Goal: Information Seeking & Learning: Find specific fact

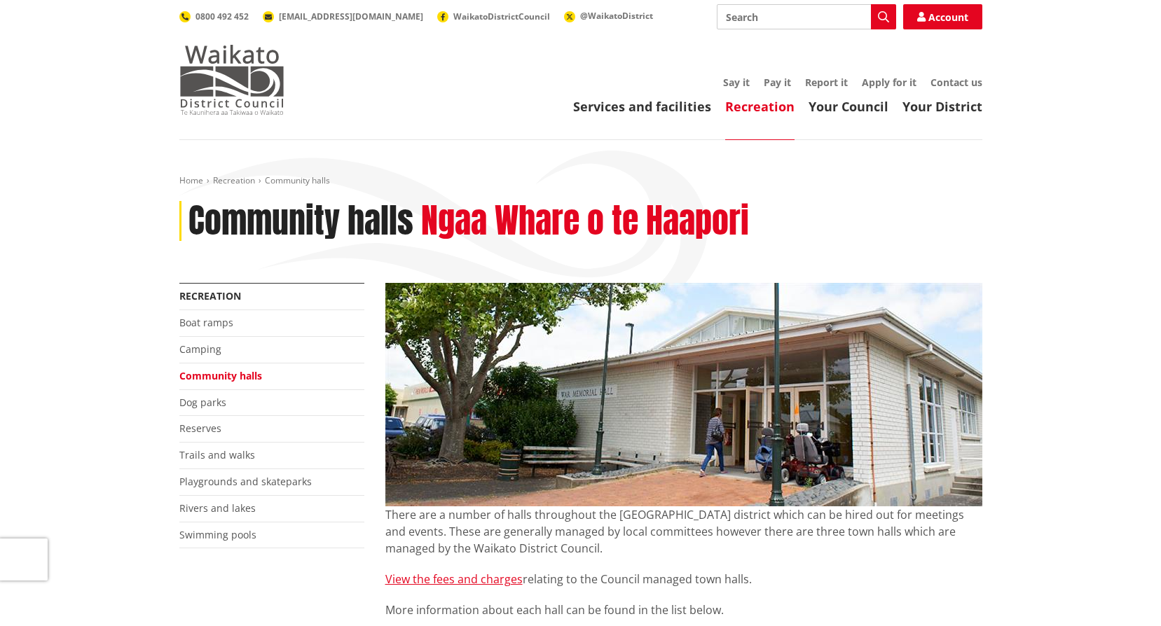
click at [195, 95] on img at bounding box center [231, 80] width 105 height 70
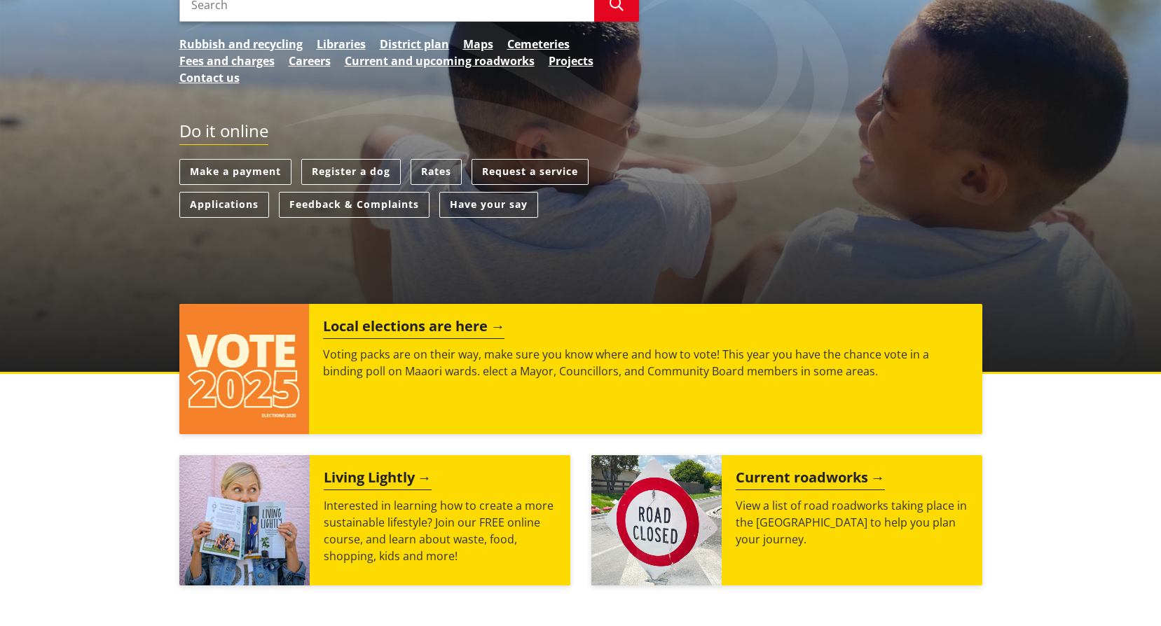
scroll to position [140, 0]
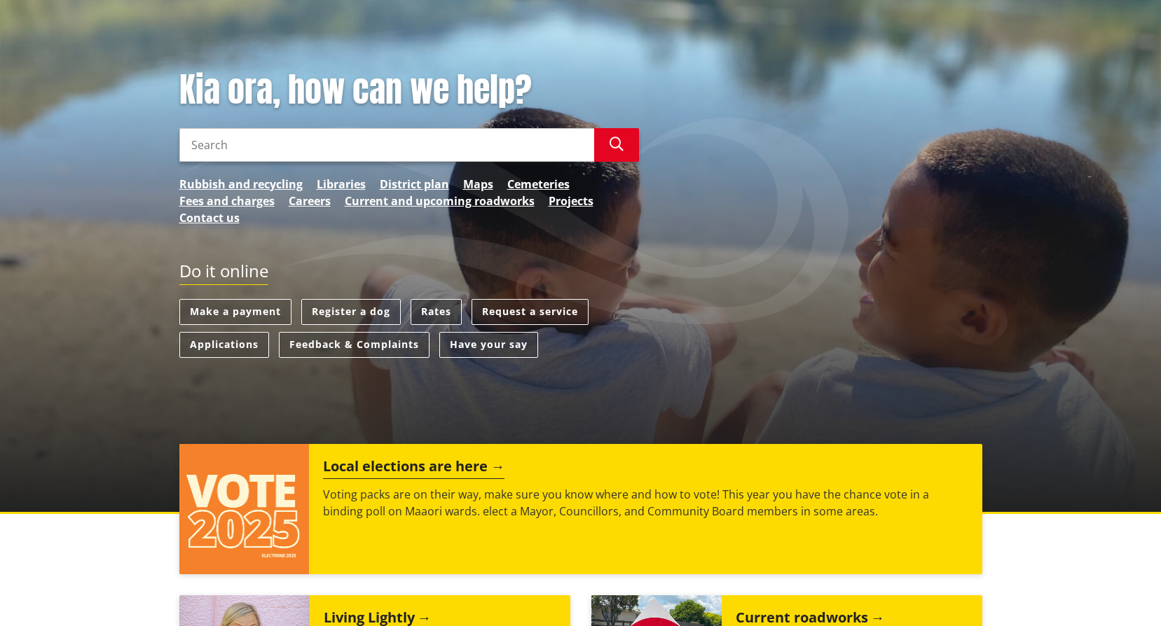
click at [423, 315] on link "Rates" at bounding box center [435, 312] width 51 height 26
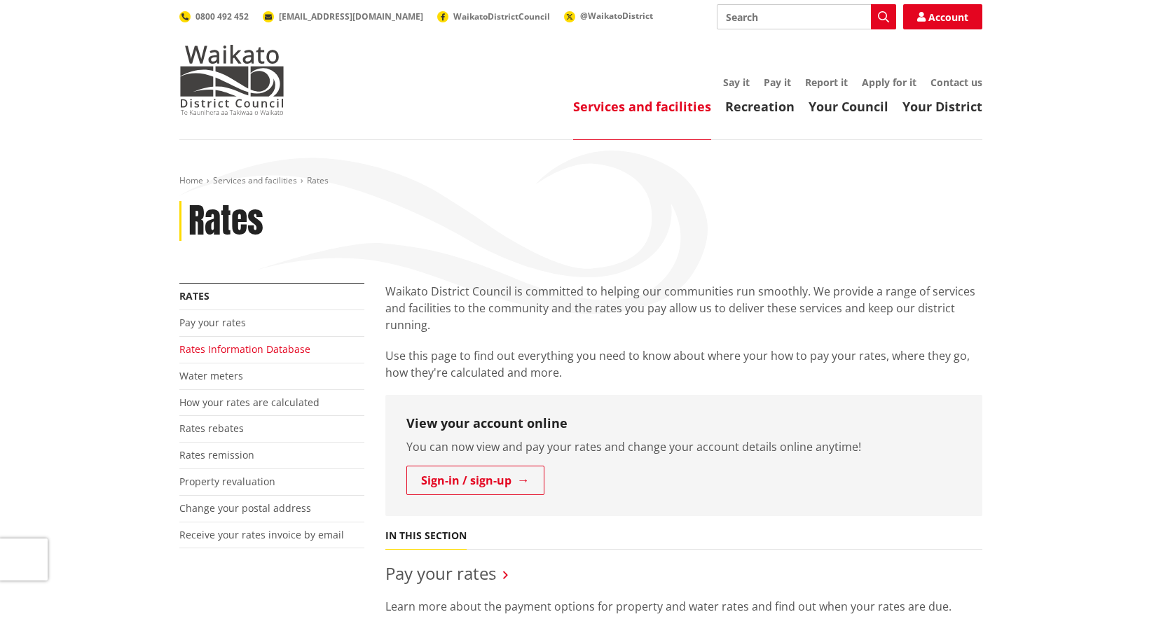
click at [234, 348] on link "Rates Information Database" at bounding box center [244, 349] width 131 height 13
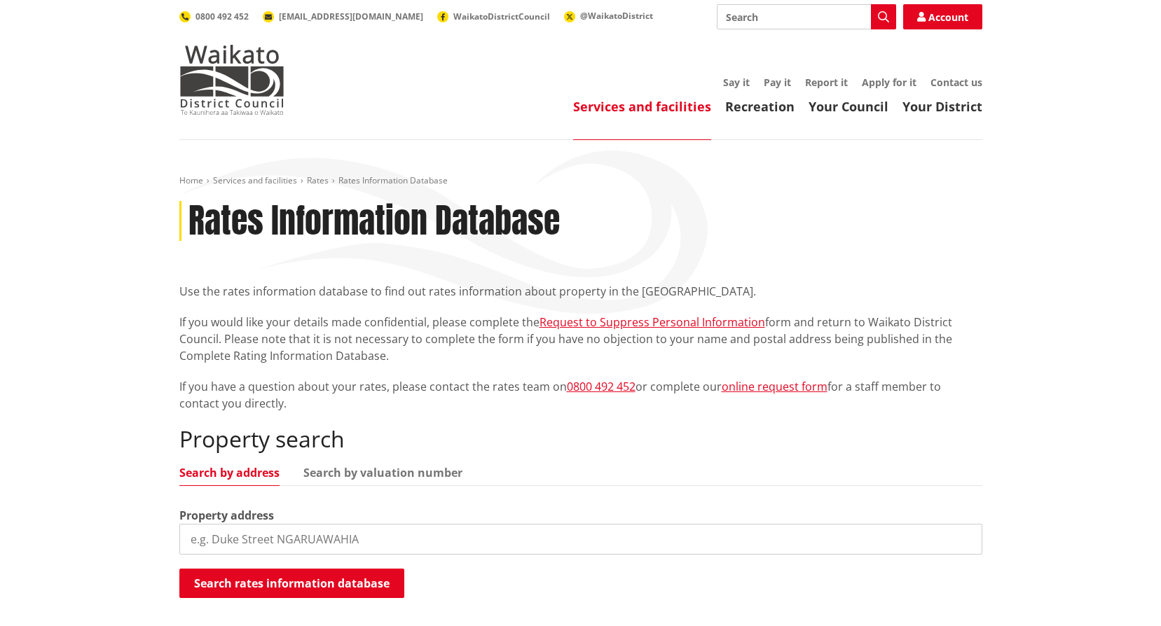
scroll to position [140, 0]
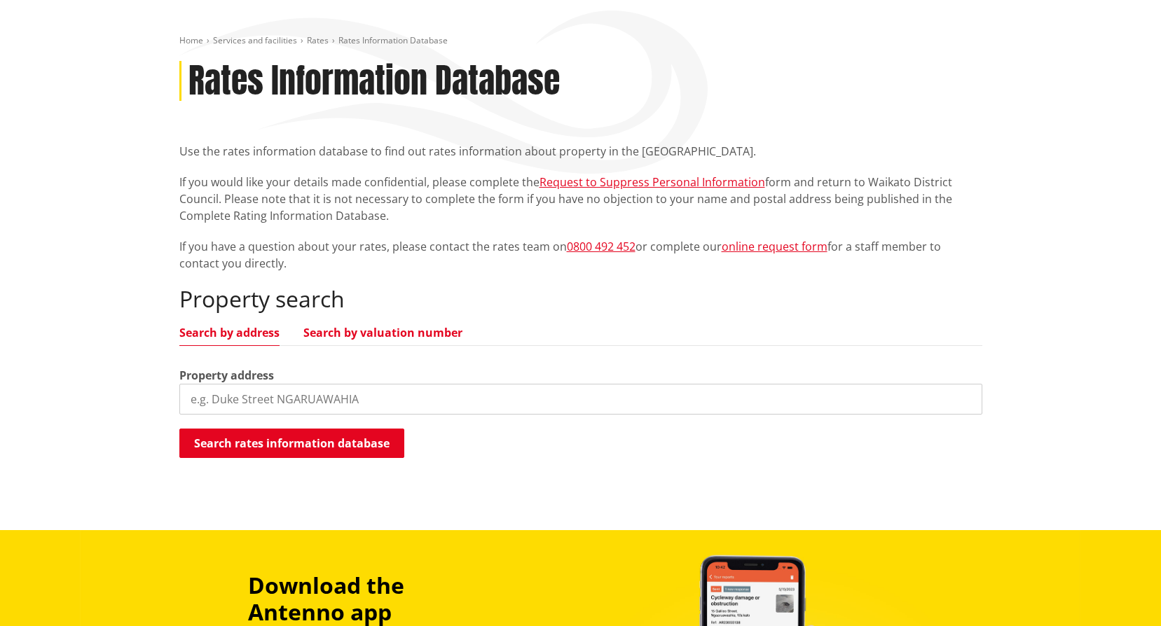
click at [370, 338] on link "Search by valuation number" at bounding box center [382, 332] width 159 height 11
click at [290, 339] on ul "Search by address Search by valuation number" at bounding box center [580, 336] width 803 height 19
click at [268, 334] on link "Search by address" at bounding box center [229, 332] width 100 height 11
click at [228, 394] on input "search" at bounding box center [580, 399] width 803 height 31
click at [336, 389] on input "Tuakau" at bounding box center [580, 399] width 803 height 31
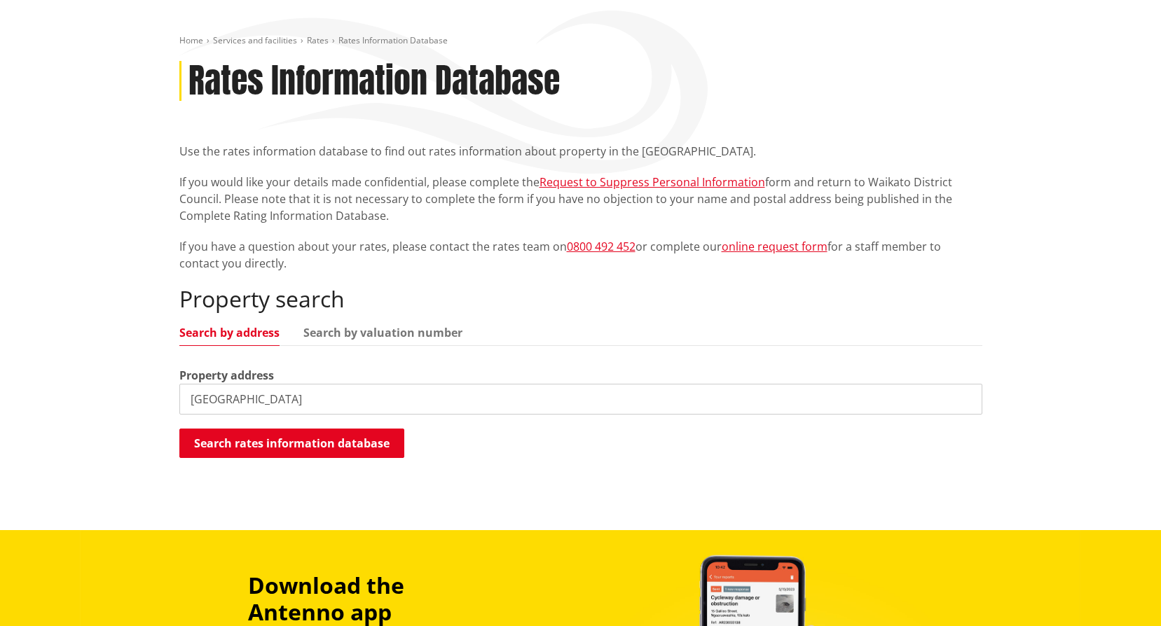
click at [326, 394] on input "Tuakau Bridge" at bounding box center [580, 399] width 803 height 31
click at [471, 381] on div "Property address Tuakau Bridge Port Waikato" at bounding box center [580, 391] width 803 height 48
click at [456, 399] on input "Tuakau Bridge Port Waikato" at bounding box center [580, 399] width 803 height 31
type input "Tuakau Bridge Port Waikato Road"
drag, startPoint x: 456, startPoint y: 400, endPoint x: 84, endPoint y: 395, distance: 372.0
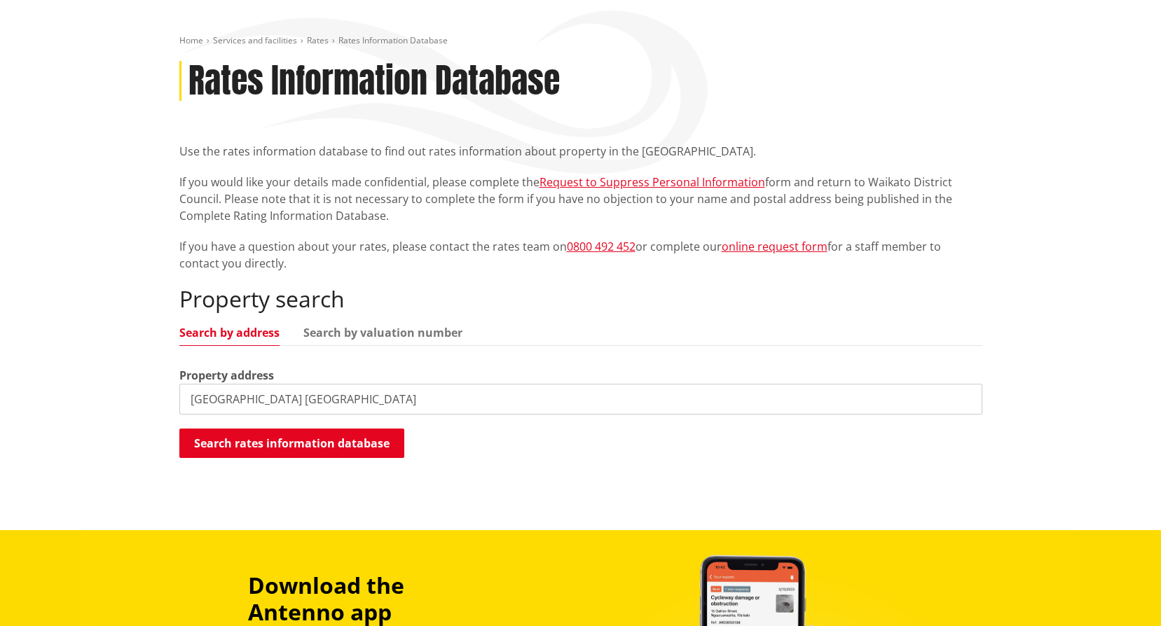
click at [84, 395] on div "Home Services and facilities Rates Rates Information Database Rates Information…" at bounding box center [580, 265] width 1161 height 530
paste input "Tuakau Bridge Port Waikato Road"
click at [252, 445] on button "Search rates information database" at bounding box center [291, 443] width 225 height 29
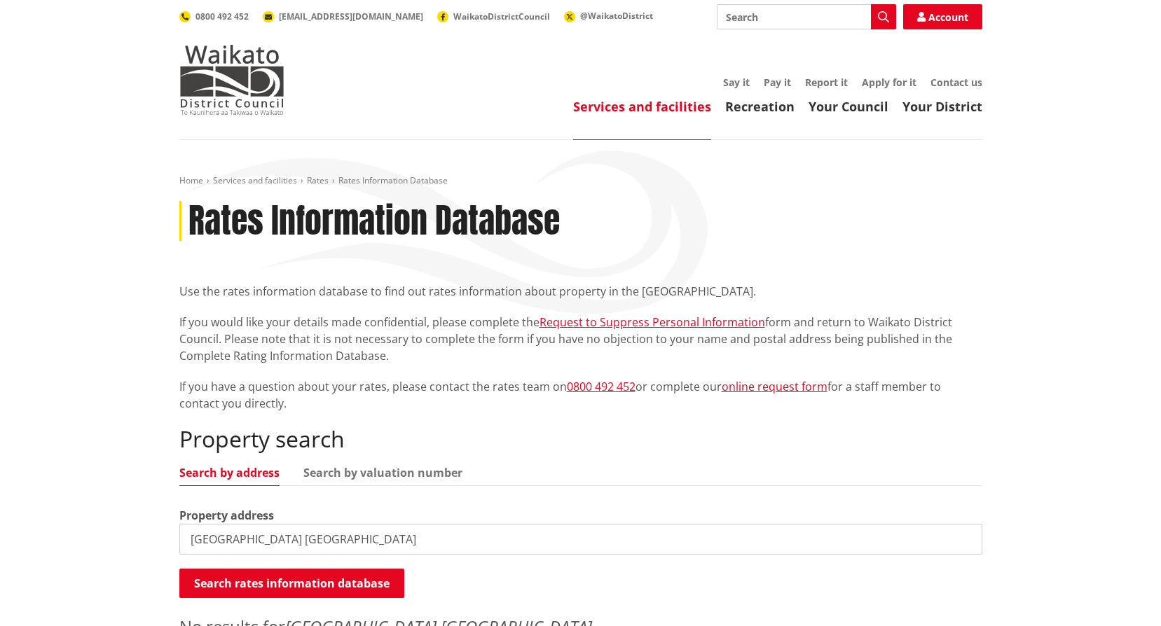
scroll to position [70, 0]
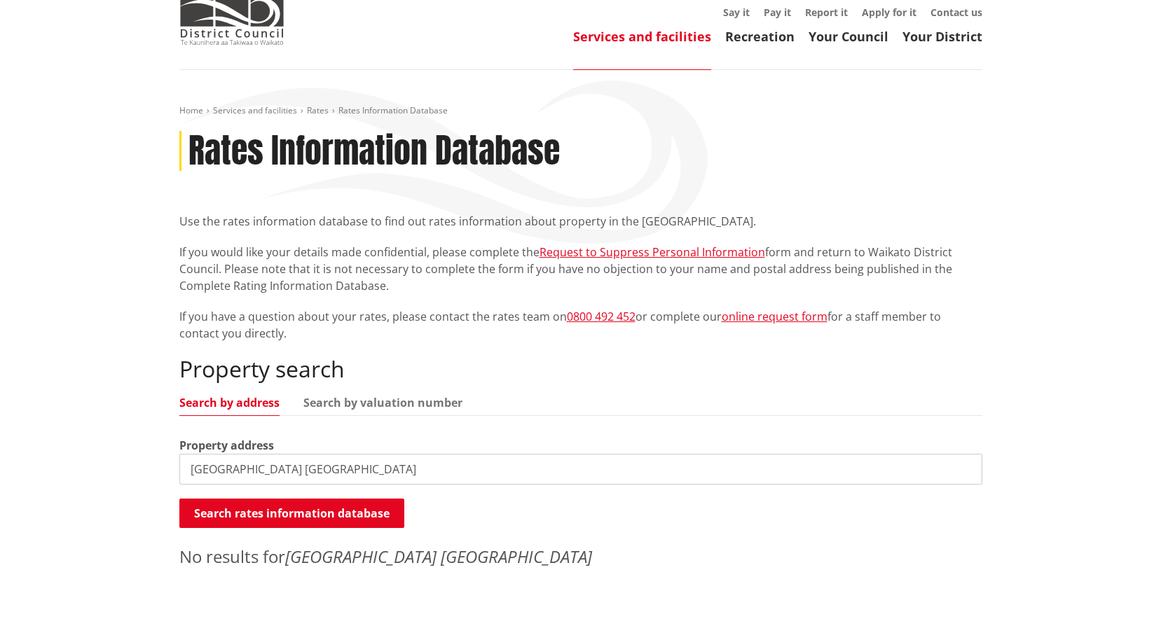
drag, startPoint x: 392, startPoint y: 472, endPoint x: 231, endPoint y: 470, distance: 161.1
click at [231, 470] on input "Tuakau Bridge Port Waikato Road" at bounding box center [580, 469] width 803 height 31
type input "Tuakau"
click at [251, 528] on div "Search rates information database Searching..." at bounding box center [580, 515] width 803 height 32
click at [249, 520] on button "Search rates information database" at bounding box center [291, 513] width 225 height 29
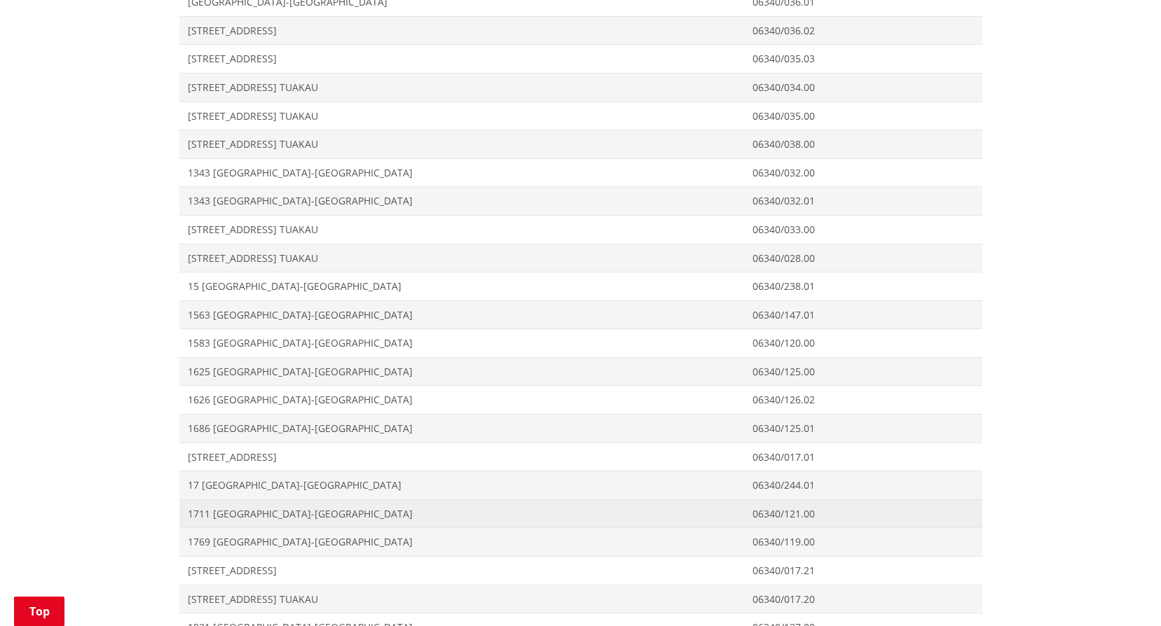
scroll to position [4133, 0]
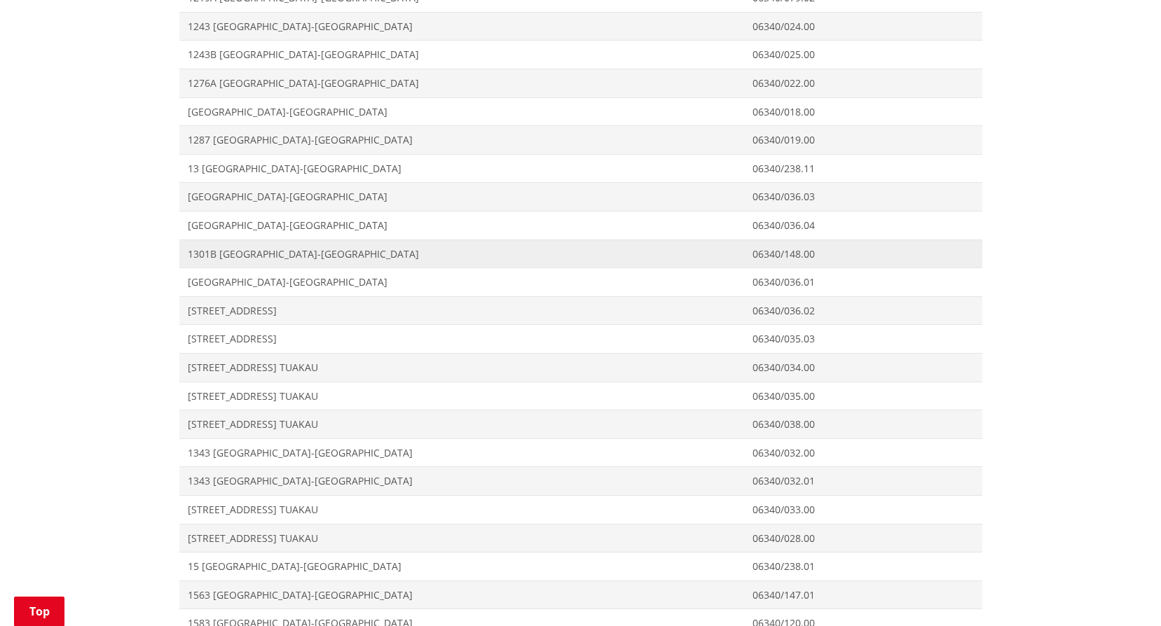
click at [216, 251] on span "1301B Tuakau Bridge-Port Waikato Road TUAKAU" at bounding box center [462, 254] width 548 height 14
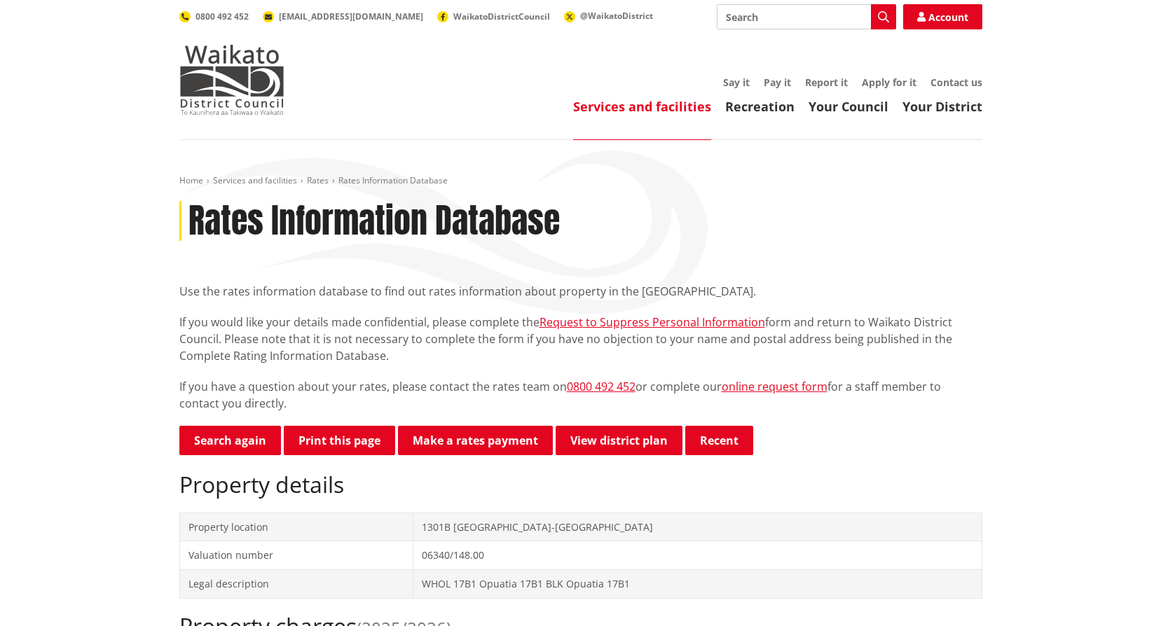
scroll to position [140, 0]
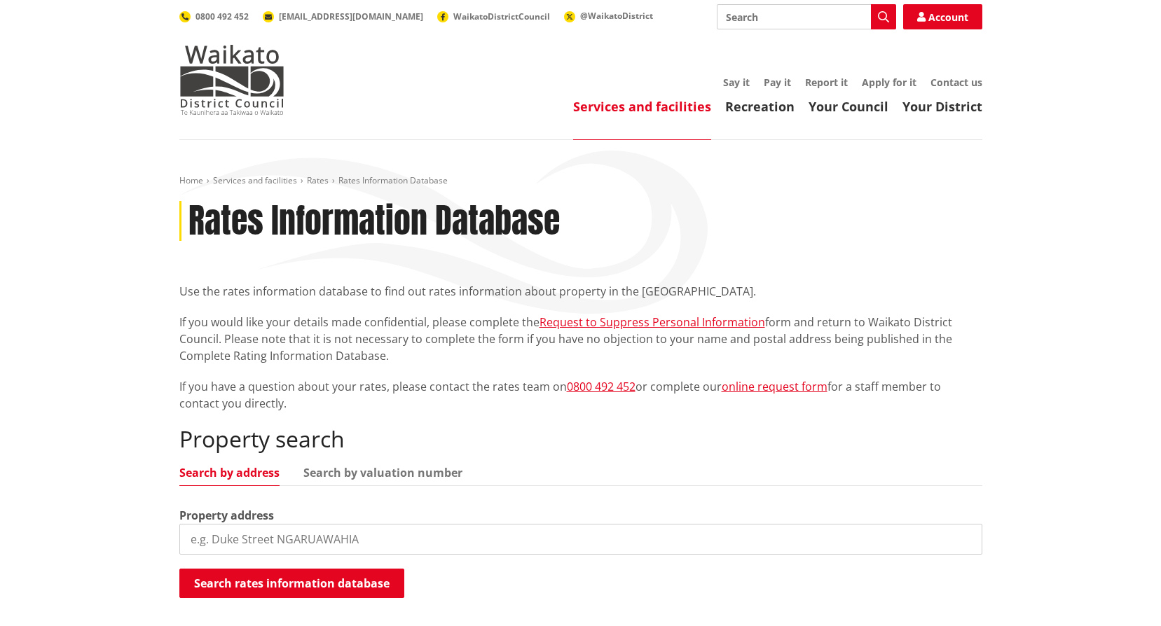
scroll to position [210, 0]
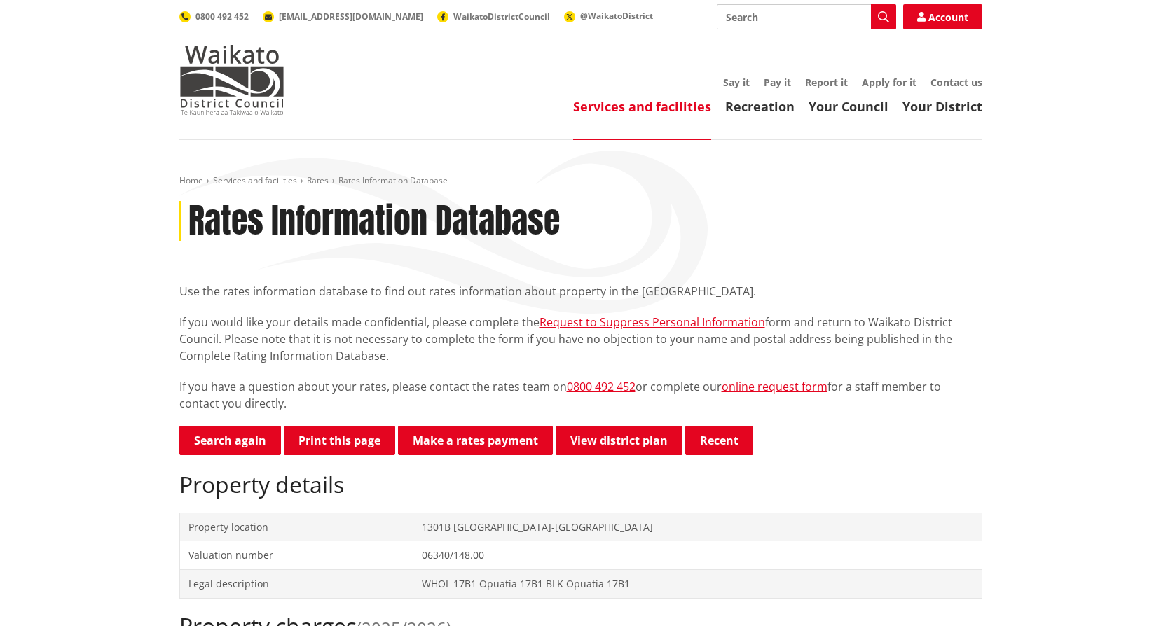
scroll to position [140, 0]
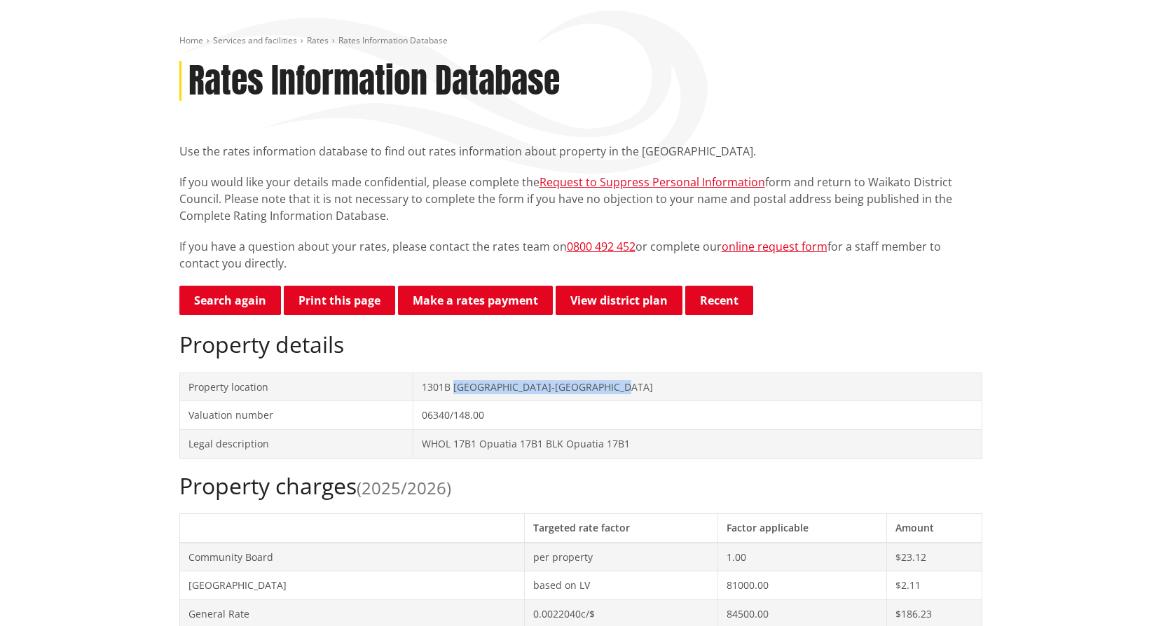
drag, startPoint x: 455, startPoint y: 387, endPoint x: 607, endPoint y: 387, distance: 152.7
click at [607, 387] on td "1301B Tuakau Bridge-Port Waikato Road TUAKAU" at bounding box center [697, 387] width 568 height 29
copy td "[GEOGRAPHIC_DATA]-[GEOGRAPHIC_DATA]"
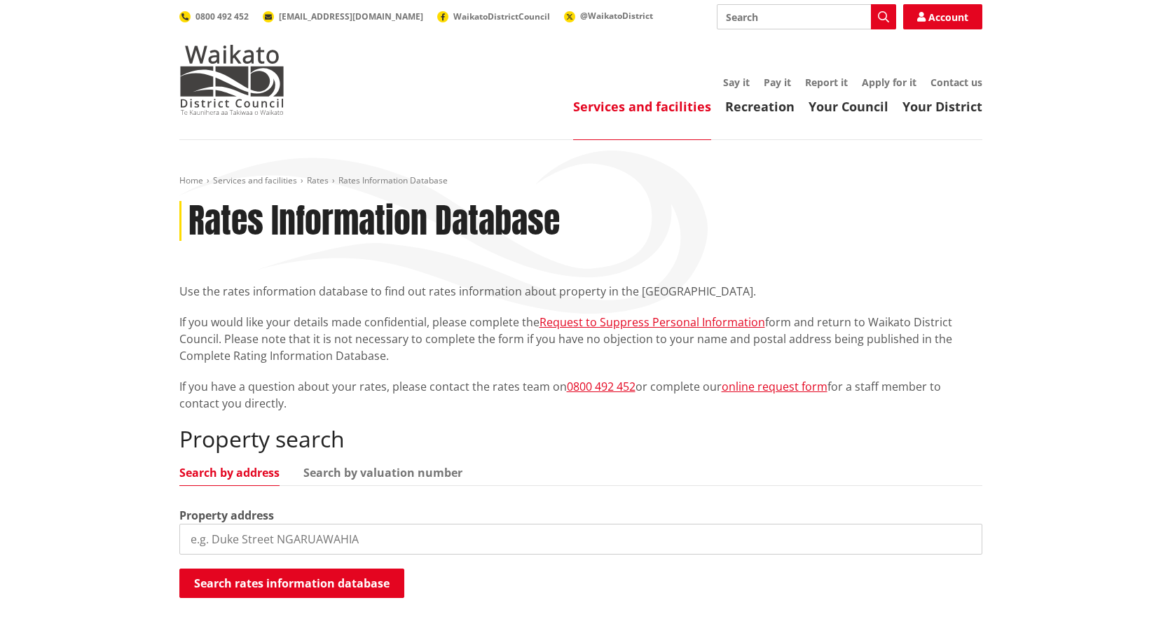
scroll to position [210, 0]
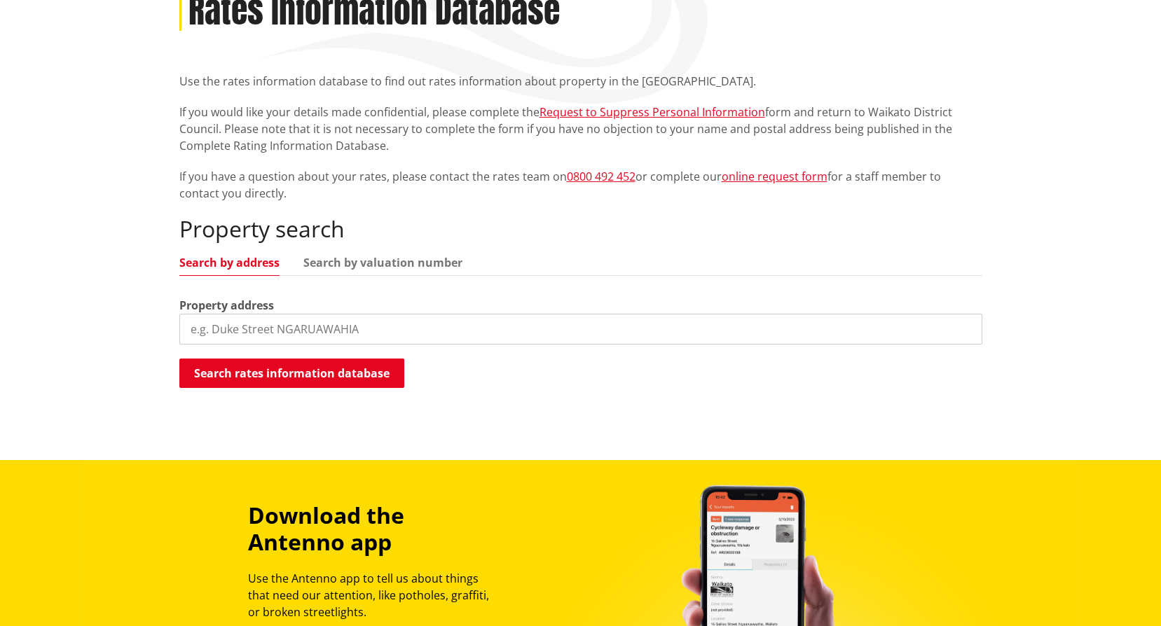
click at [303, 325] on input "search" at bounding box center [580, 329] width 803 height 31
paste input "[GEOGRAPHIC_DATA]-[GEOGRAPHIC_DATA]"
type input "[GEOGRAPHIC_DATA]-[GEOGRAPHIC_DATA]"
click at [296, 361] on button "Search rates information database" at bounding box center [291, 373] width 225 height 29
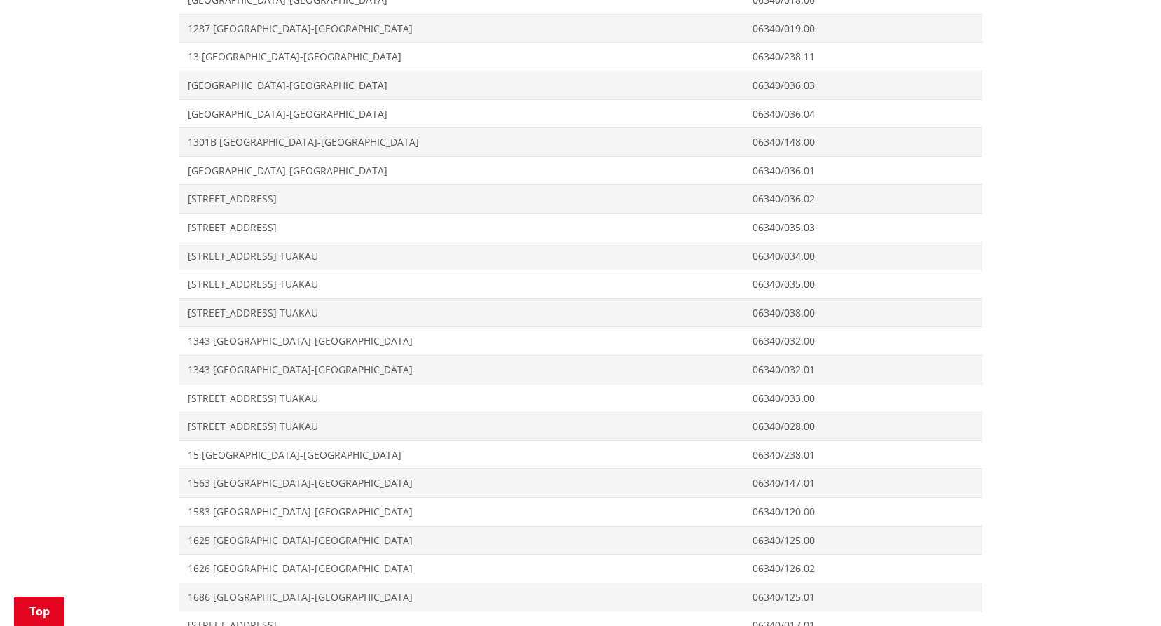
scroll to position [1331, 0]
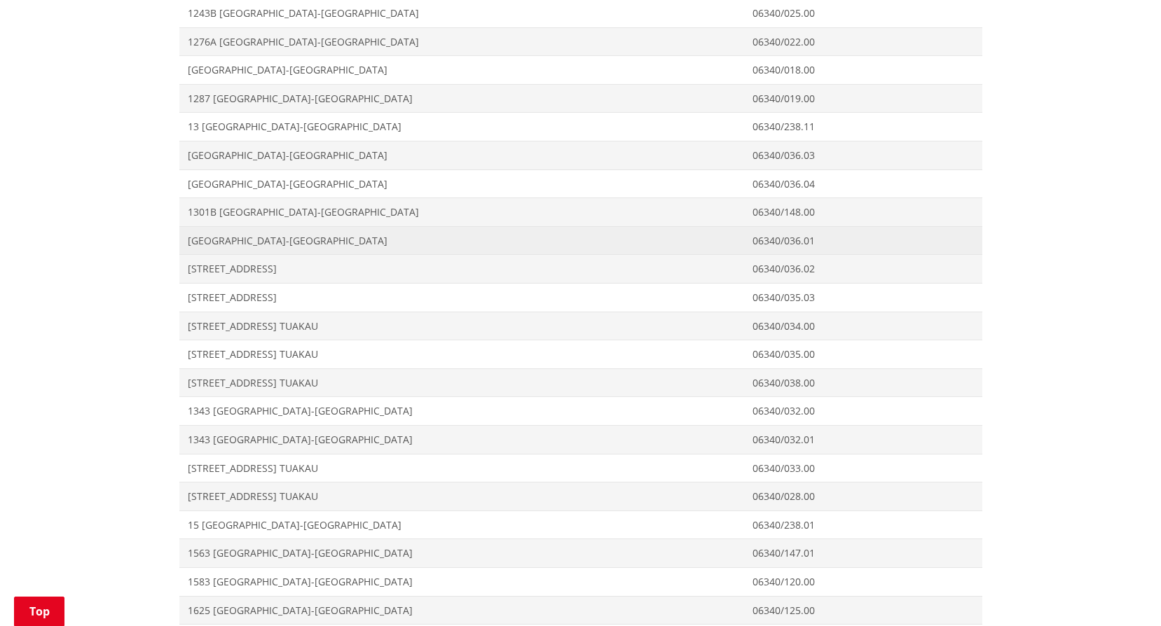
click at [226, 242] on span "[GEOGRAPHIC_DATA]-[GEOGRAPHIC_DATA]" at bounding box center [462, 241] width 548 height 14
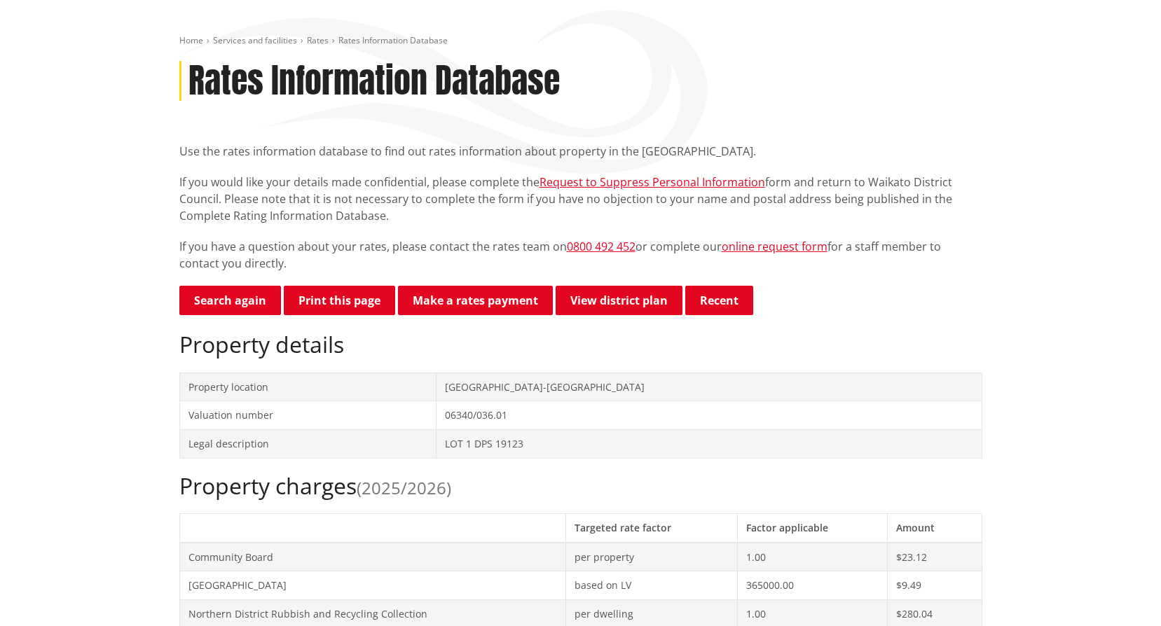
scroll to position [70, 0]
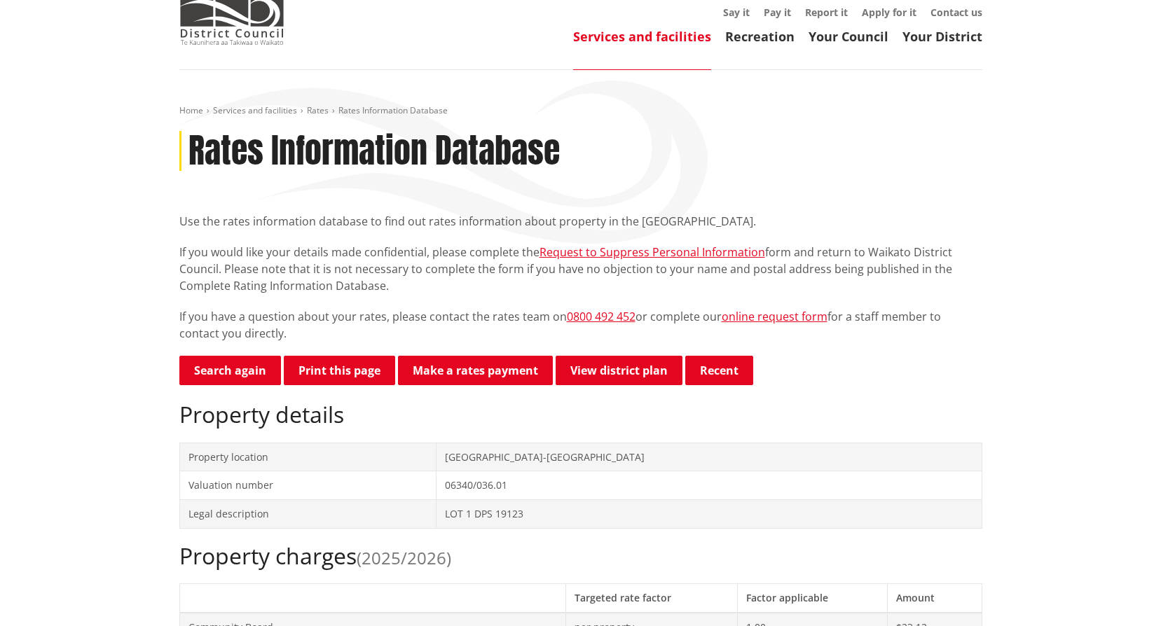
drag, startPoint x: 228, startPoint y: 380, endPoint x: 241, endPoint y: 403, distance: 26.1
click at [228, 380] on link "Search again" at bounding box center [230, 370] width 102 height 29
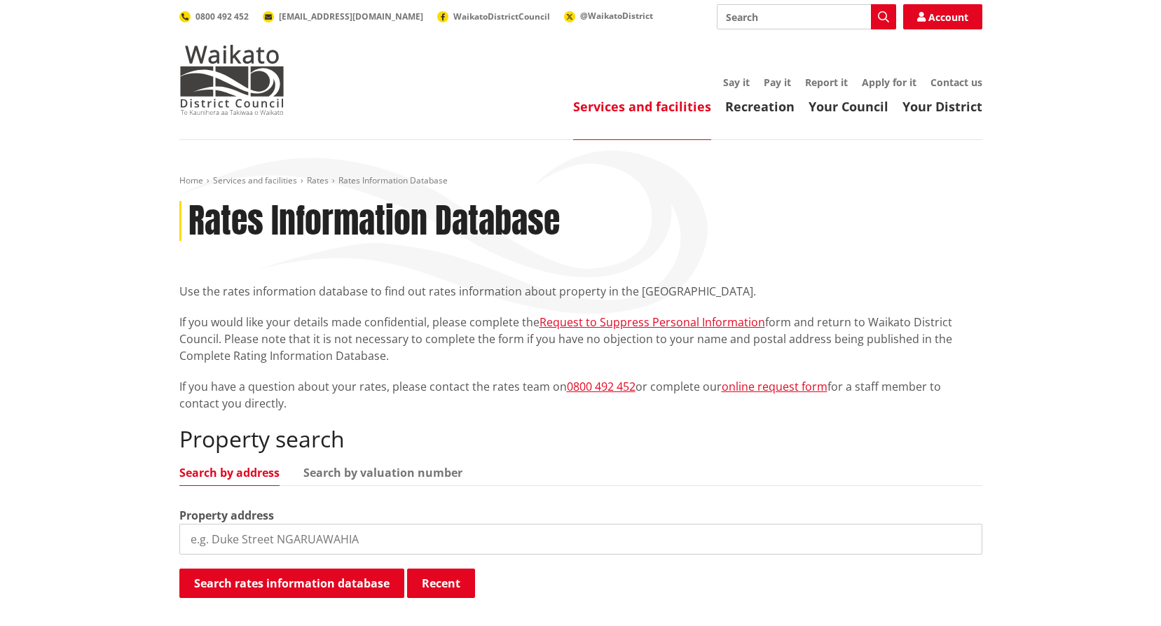
scroll to position [210, 0]
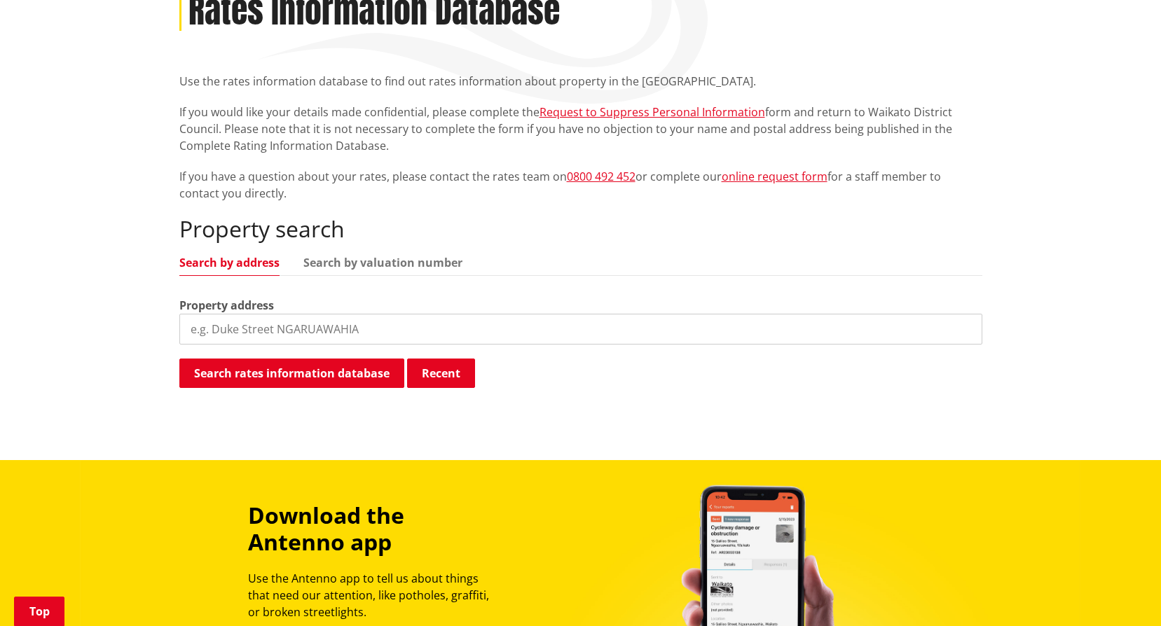
click at [263, 326] on input "search" at bounding box center [580, 329] width 803 height 31
paste input "Tuakau Bridge-Port Waikato Road"
type input "Tuakau Bridge-Port Waikato Road"
click at [245, 377] on button "Search rates information database" at bounding box center [291, 373] width 225 height 29
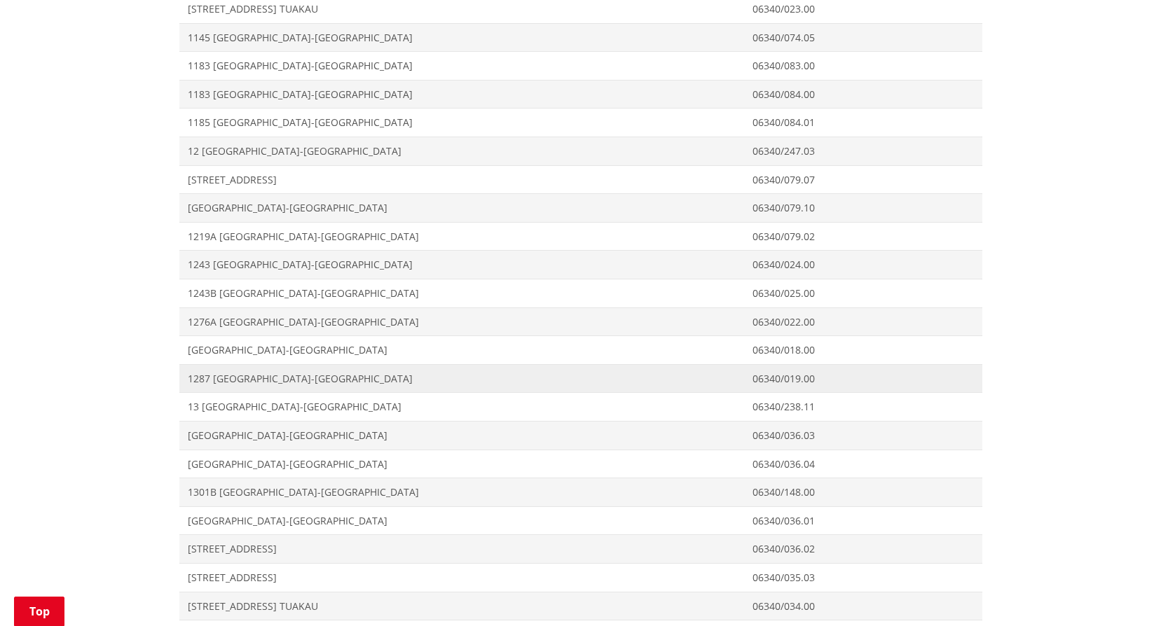
scroll to position [1191, 0]
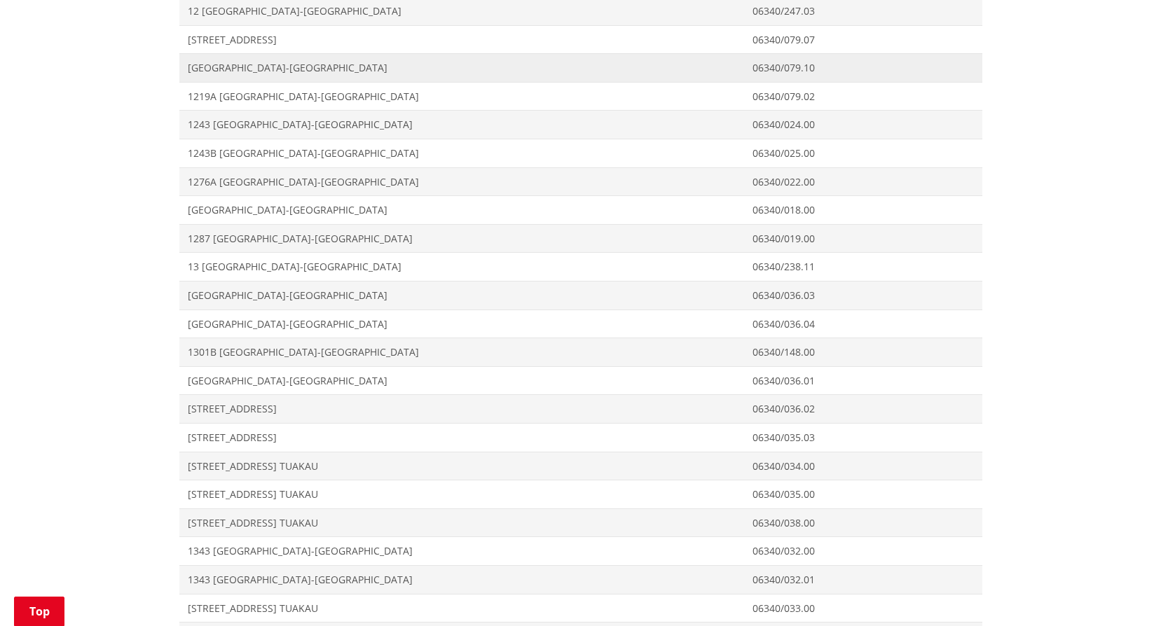
click at [220, 71] on span "[GEOGRAPHIC_DATA]-[GEOGRAPHIC_DATA]" at bounding box center [462, 68] width 548 height 14
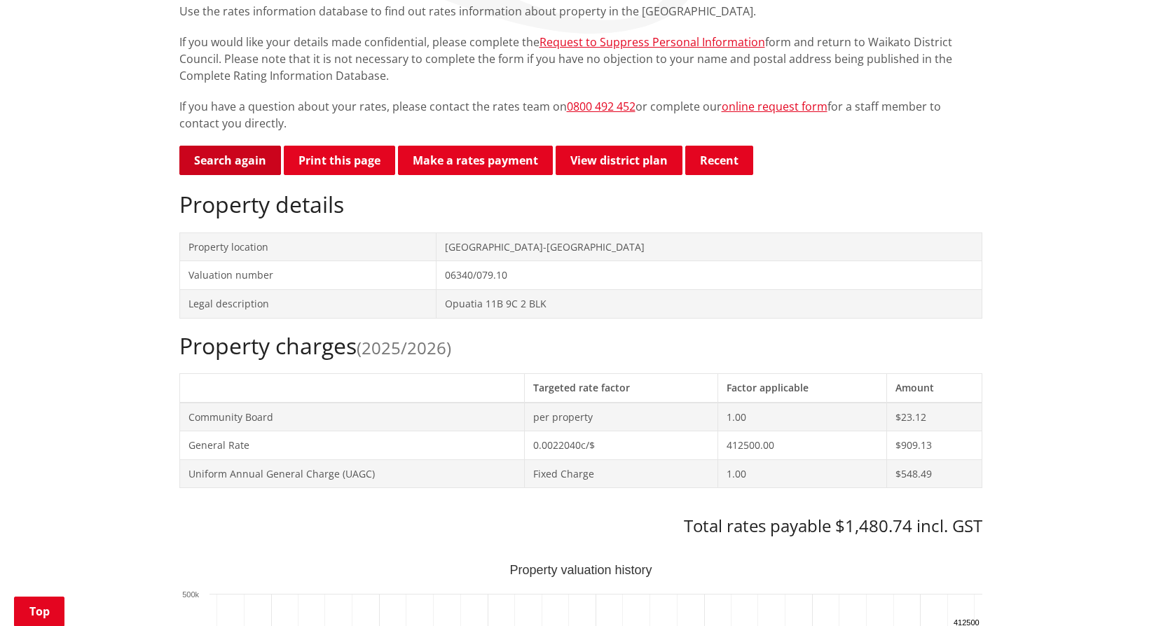
scroll to position [70, 0]
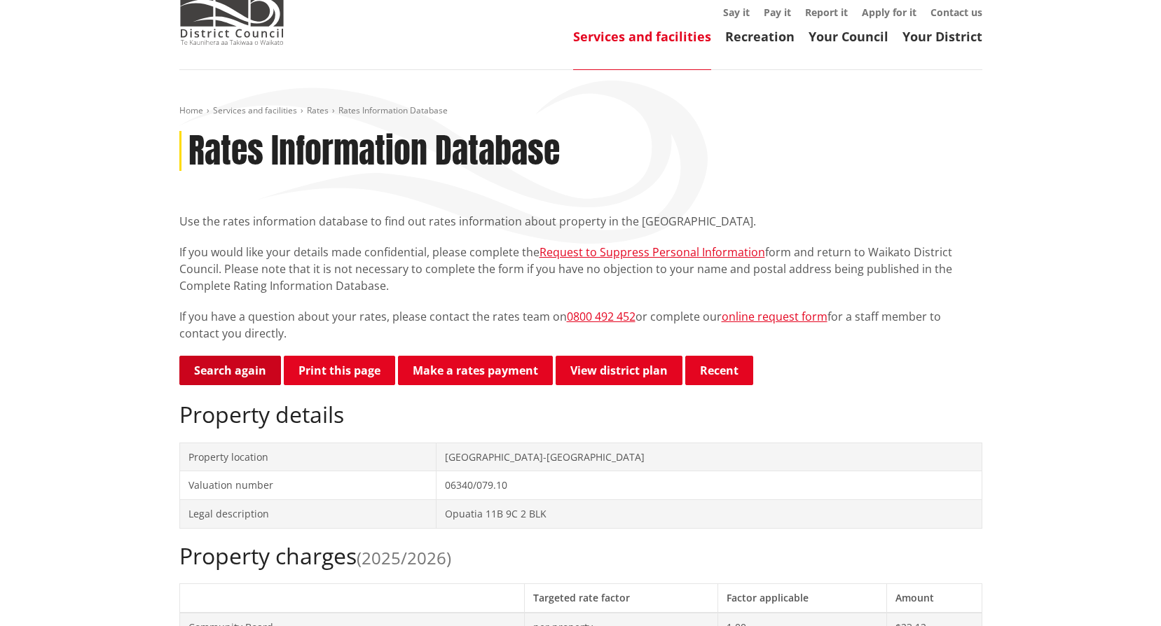
click at [202, 370] on link "Search again" at bounding box center [230, 370] width 102 height 29
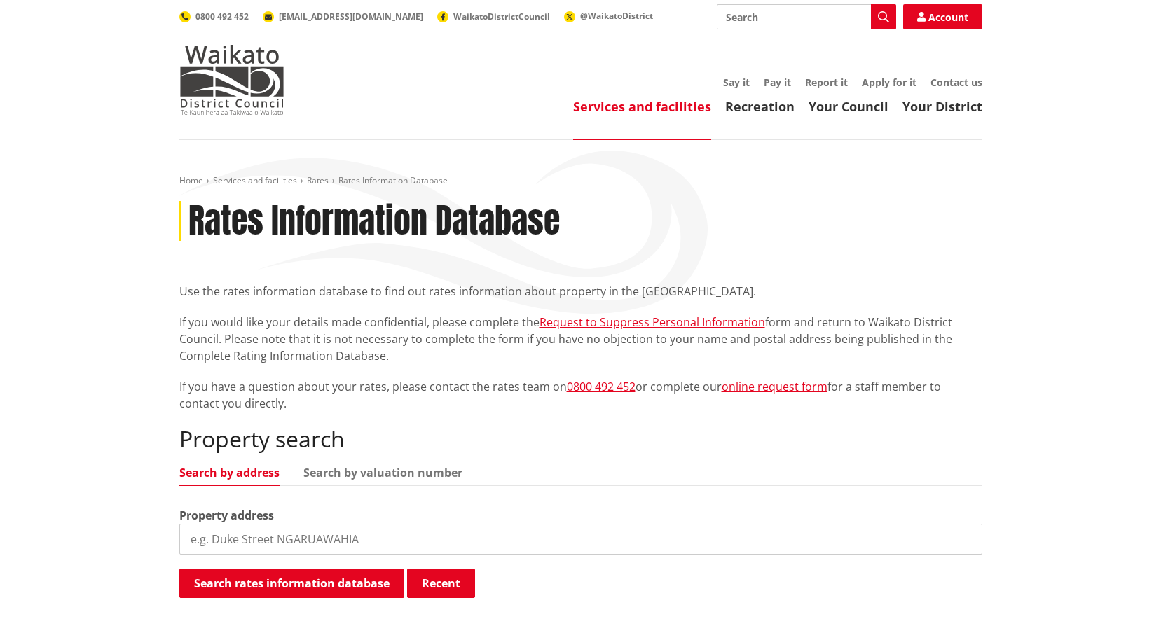
click at [272, 533] on input "search" at bounding box center [580, 539] width 803 height 31
paste input "[GEOGRAPHIC_DATA]-[GEOGRAPHIC_DATA]"
type input "Tuakau Bridge-Port Waikato Road"
click at [250, 586] on button "Search rates information database" at bounding box center [291, 583] width 225 height 29
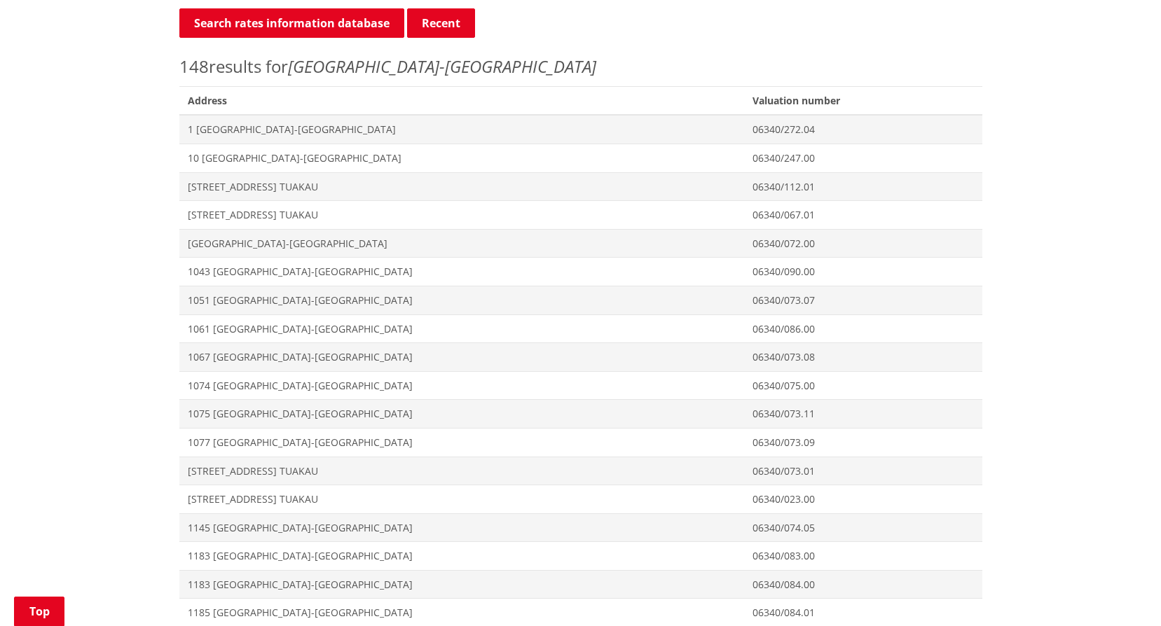
scroll to position [771, 0]
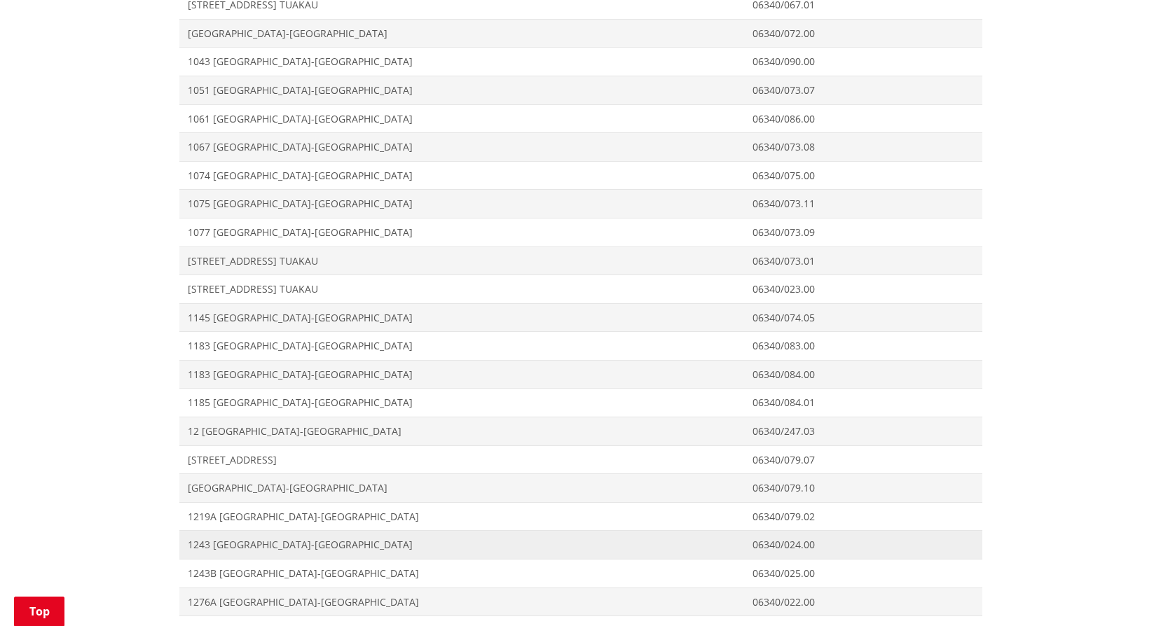
click at [208, 543] on span "1243 [GEOGRAPHIC_DATA]-[GEOGRAPHIC_DATA]" at bounding box center [462, 545] width 548 height 14
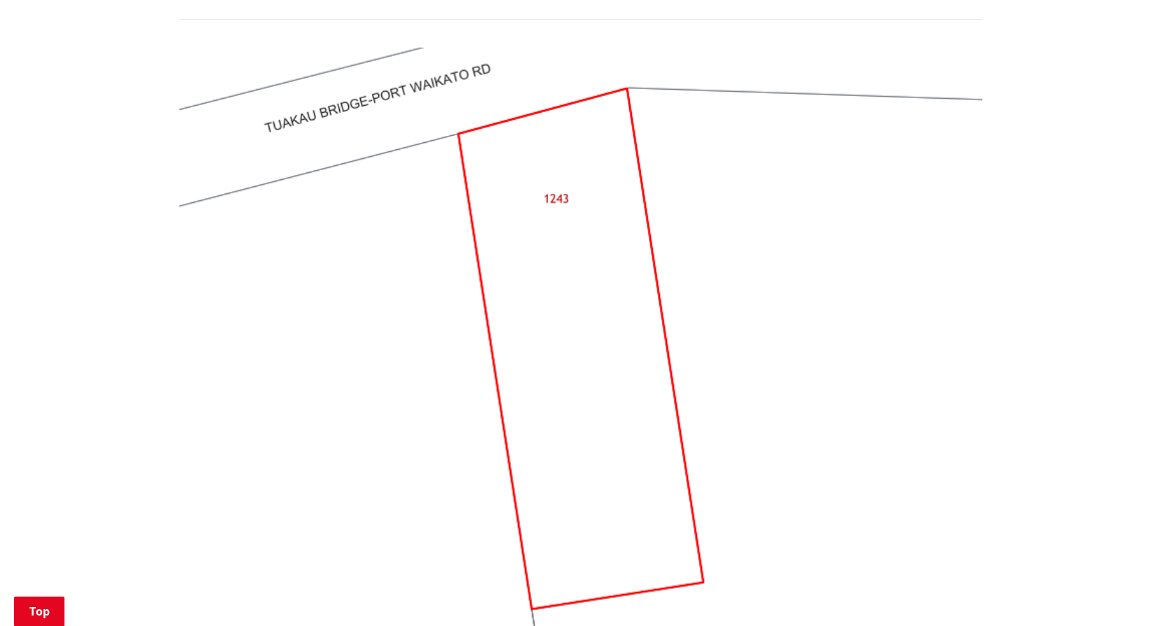
scroll to position [700, 0]
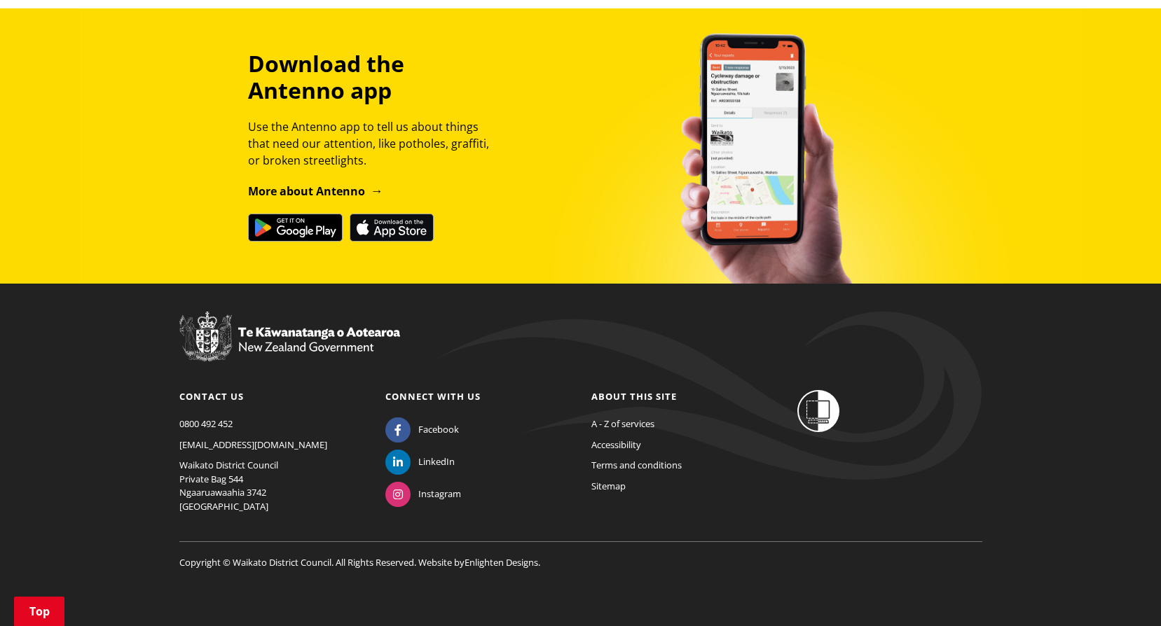
scroll to position [312, 0]
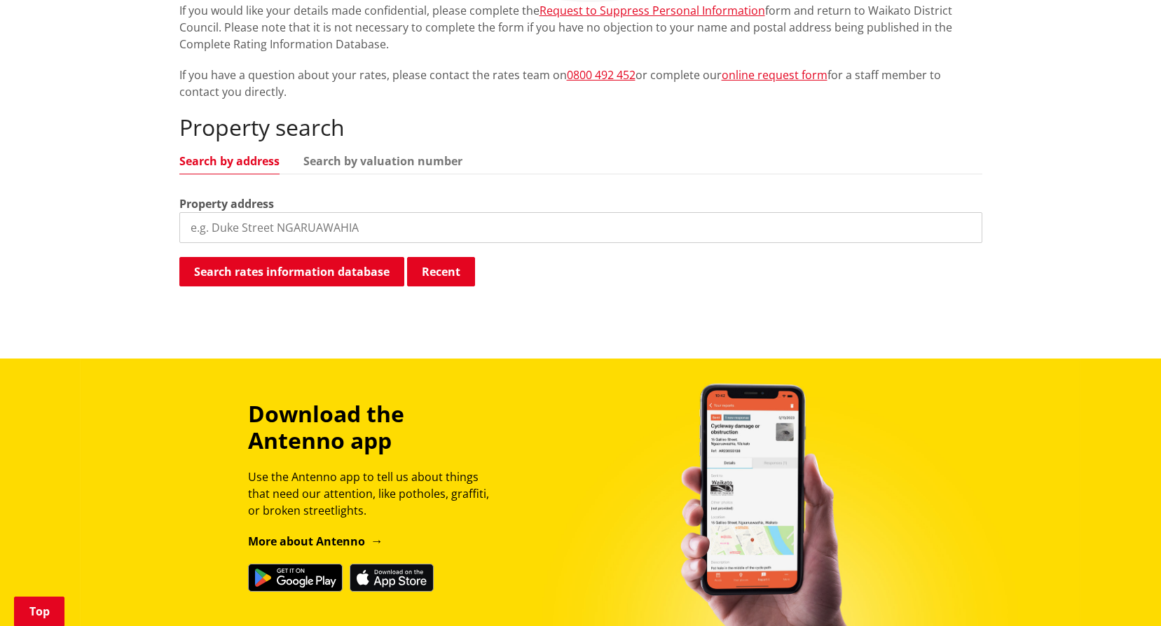
click at [228, 221] on input "search" at bounding box center [580, 227] width 803 height 31
paste input "[GEOGRAPHIC_DATA]-[GEOGRAPHIC_DATA]"
type input "Tuakau Bridge-Port Waikato Road"
click at [274, 279] on button "Search rates information database" at bounding box center [291, 271] width 225 height 29
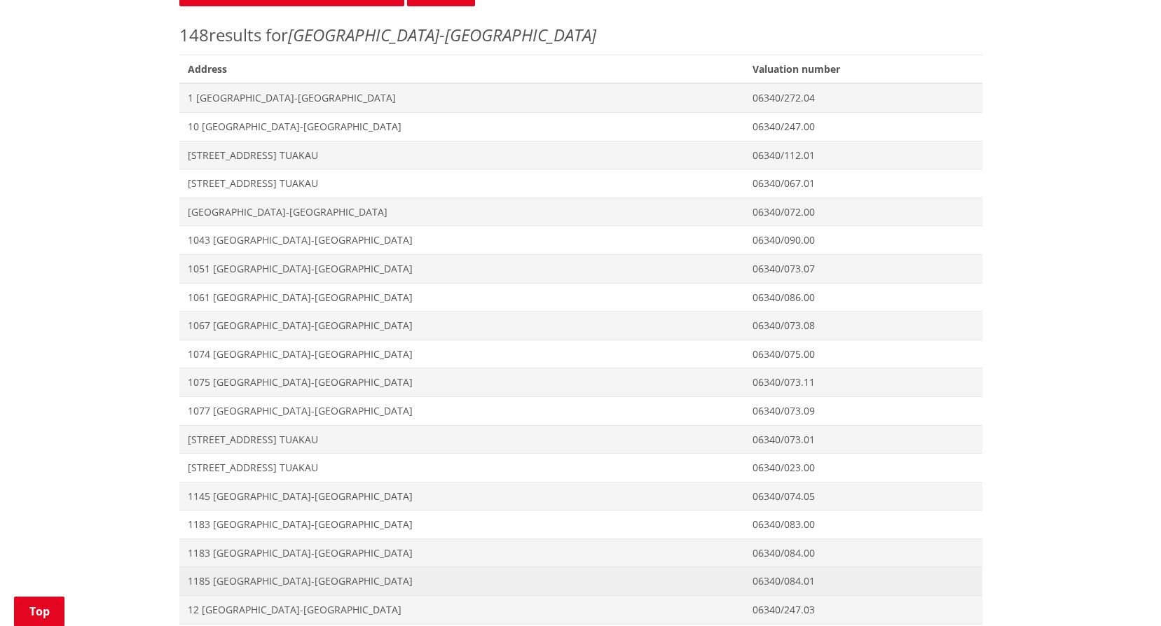
scroll to position [872, 0]
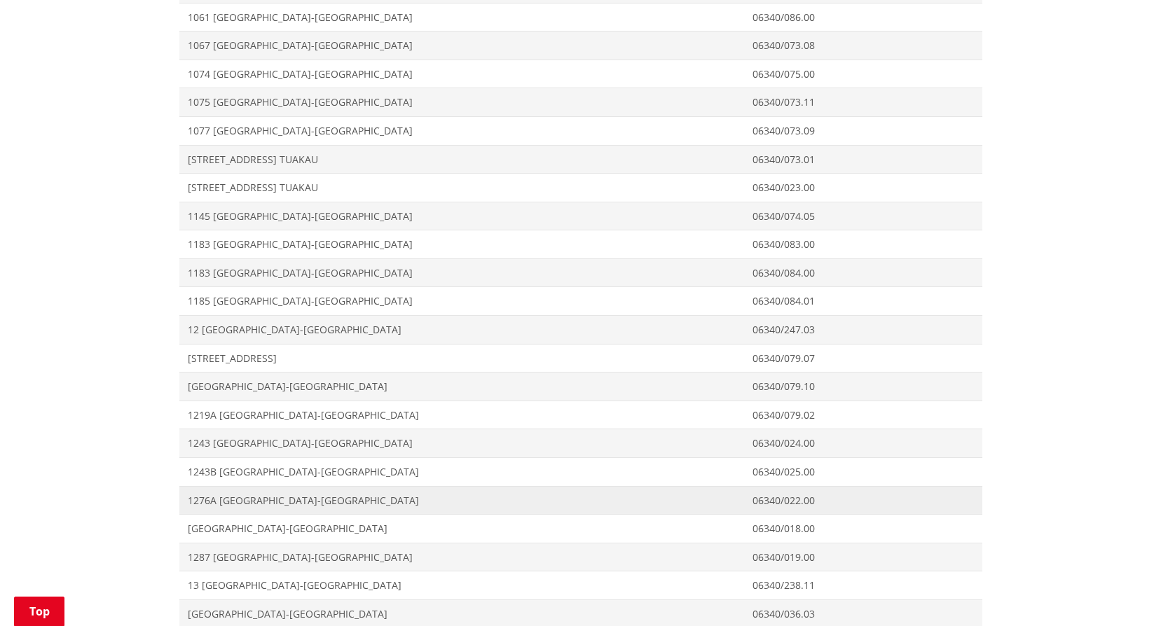
click at [205, 495] on span "1276A [GEOGRAPHIC_DATA]-[GEOGRAPHIC_DATA]" at bounding box center [462, 501] width 548 height 14
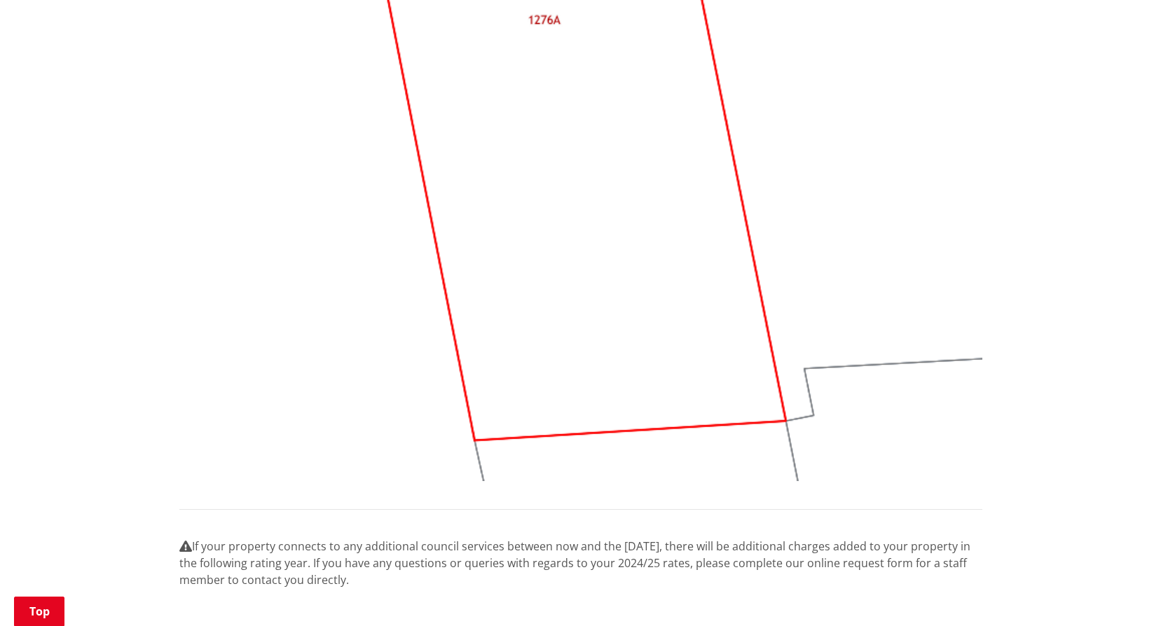
scroll to position [1051, 0]
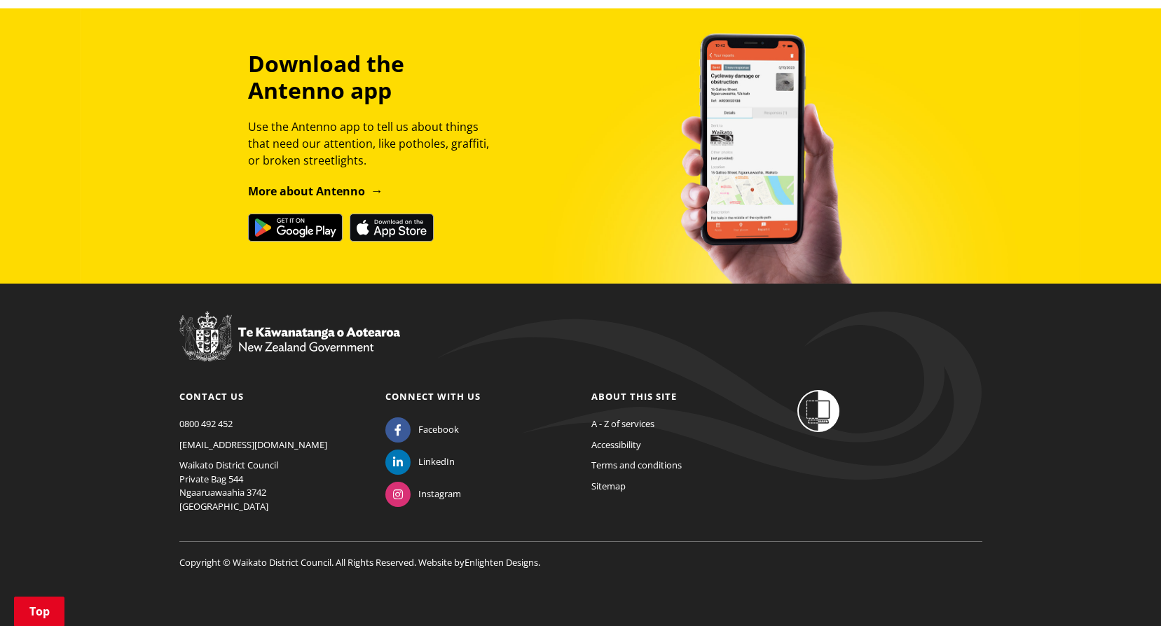
scroll to position [242, 0]
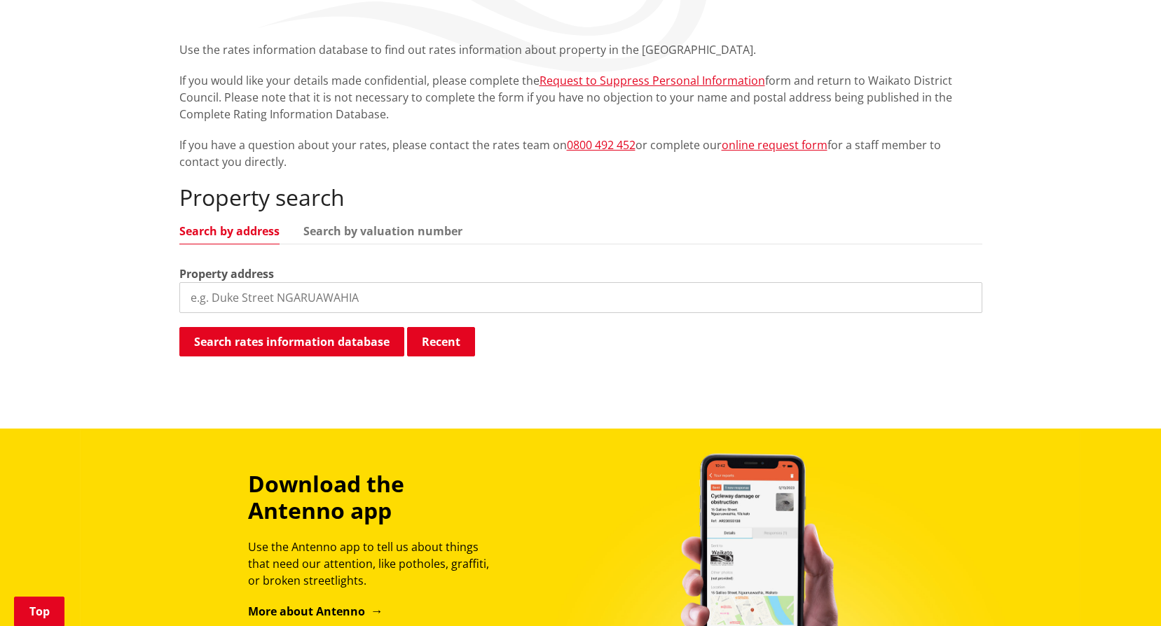
click at [312, 297] on input "search" at bounding box center [580, 297] width 803 height 31
paste input "[GEOGRAPHIC_DATA]-[GEOGRAPHIC_DATA]"
type input "[GEOGRAPHIC_DATA]-[GEOGRAPHIC_DATA]"
click at [306, 346] on button "Search rates information database" at bounding box center [291, 341] width 225 height 29
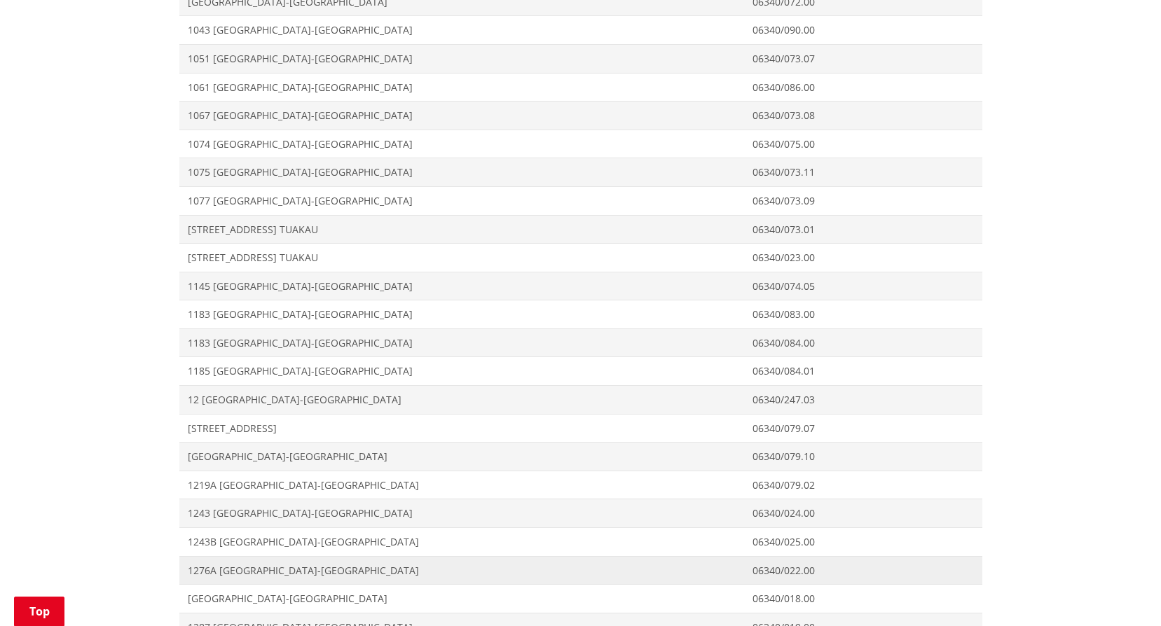
scroll to position [872, 0]
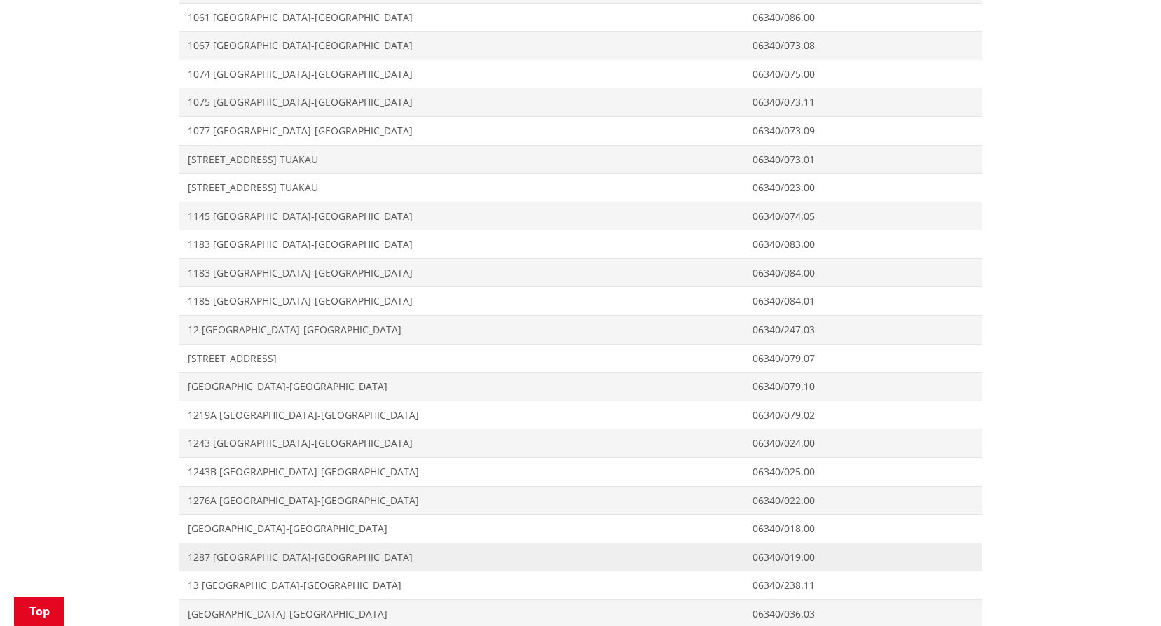
click at [233, 549] on span "Address 1287 Tuakau Bridge-Port Waikato Road TUAKAU" at bounding box center [461, 557] width 565 height 29
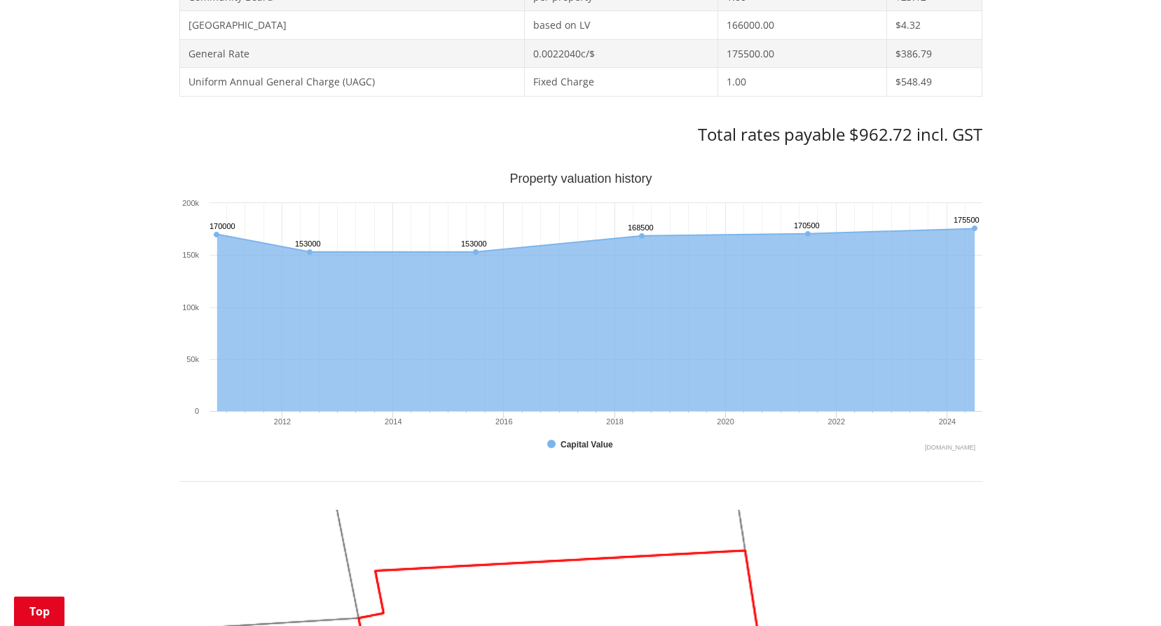
scroll to position [210, 0]
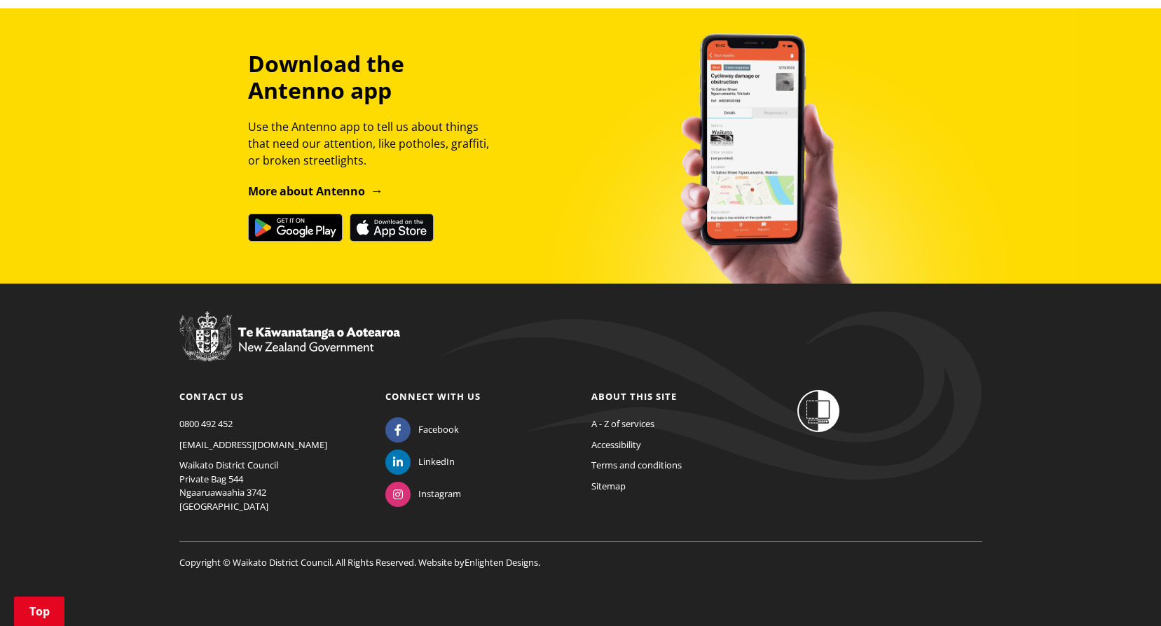
scroll to position [242, 0]
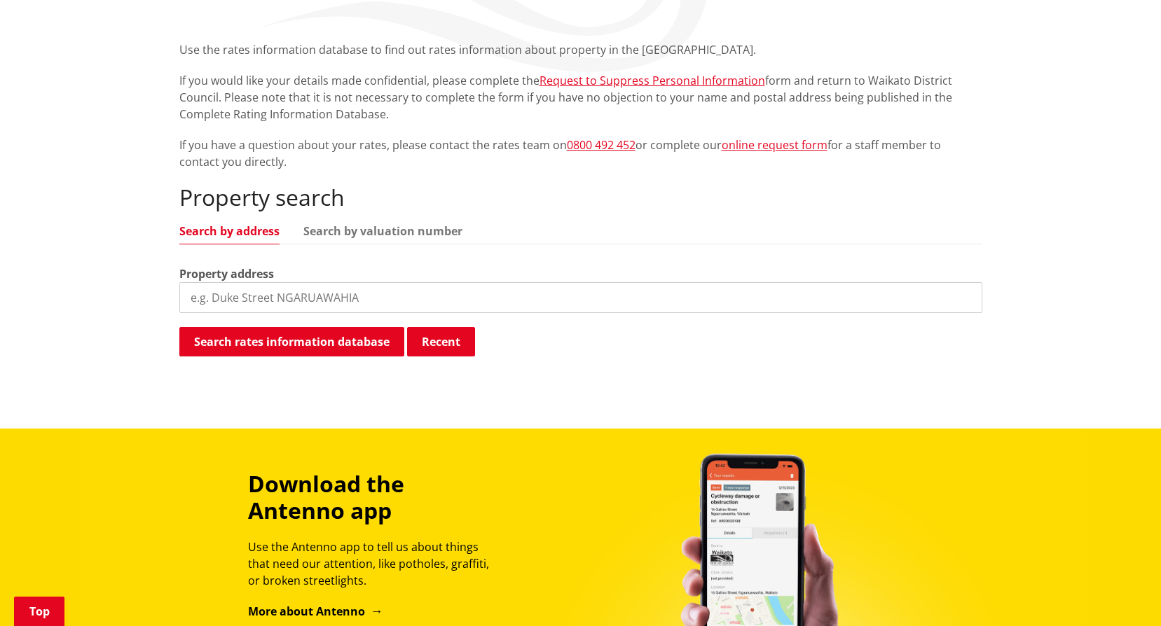
click at [298, 295] on input "search" at bounding box center [580, 297] width 803 height 31
paste input "[GEOGRAPHIC_DATA]-[GEOGRAPHIC_DATA]"
type input "[GEOGRAPHIC_DATA]-[GEOGRAPHIC_DATA]"
drag, startPoint x: 274, startPoint y: 338, endPoint x: 283, endPoint y: 327, distance: 14.4
click at [274, 336] on button "Search rates information database" at bounding box center [291, 341] width 225 height 29
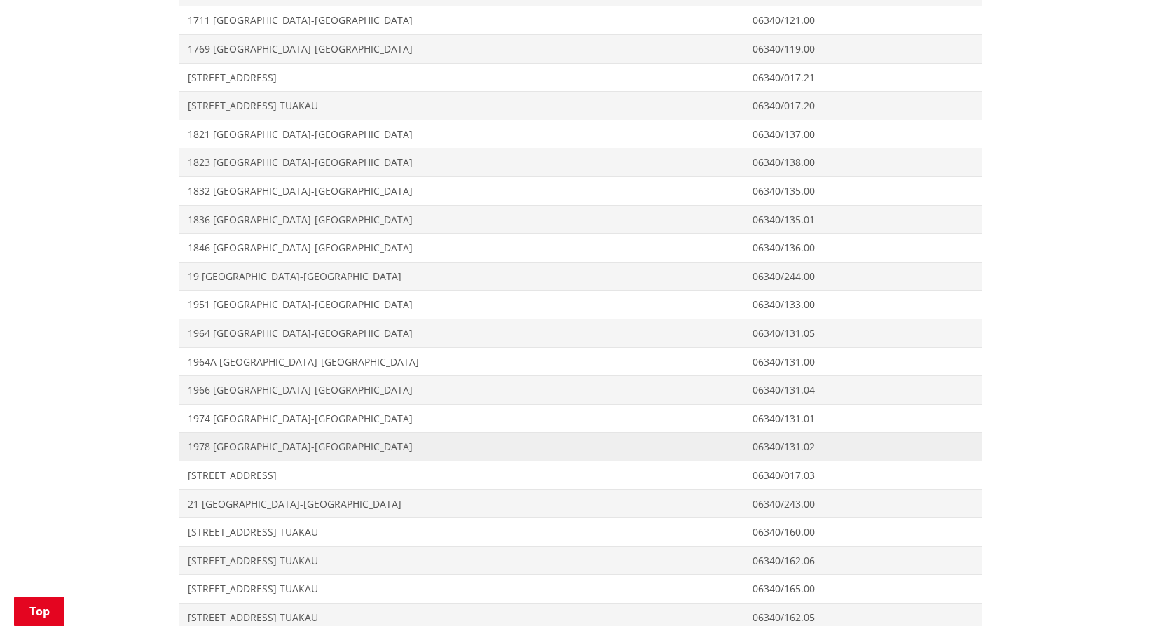
scroll to position [2483, 0]
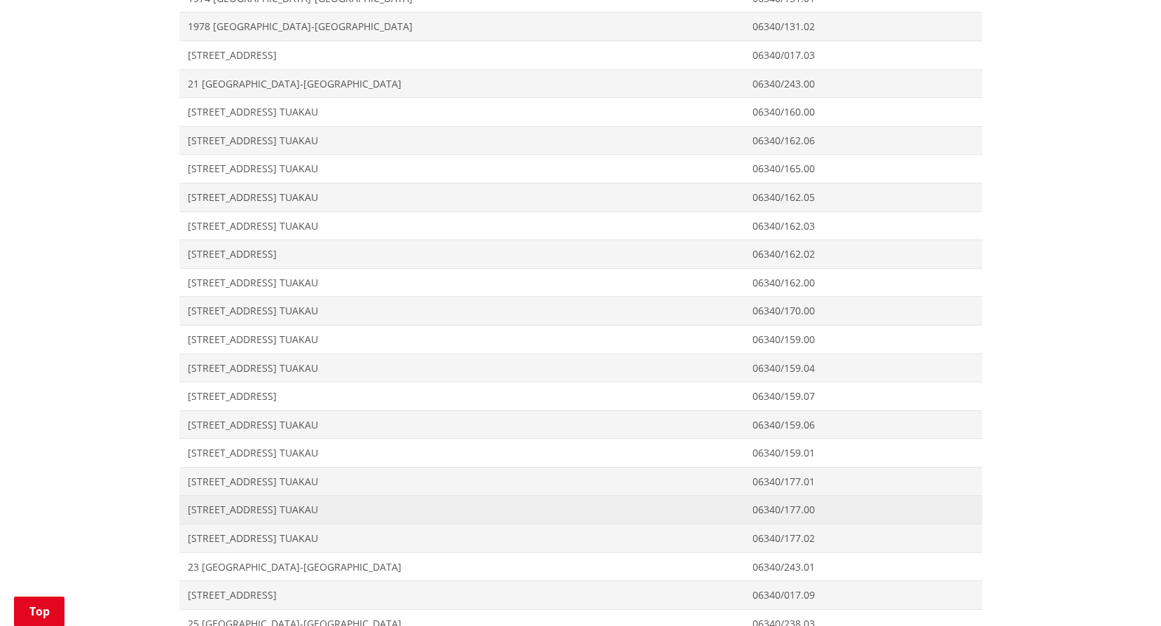
click at [287, 506] on span "[STREET_ADDRESS] TUAKAU" at bounding box center [462, 510] width 548 height 14
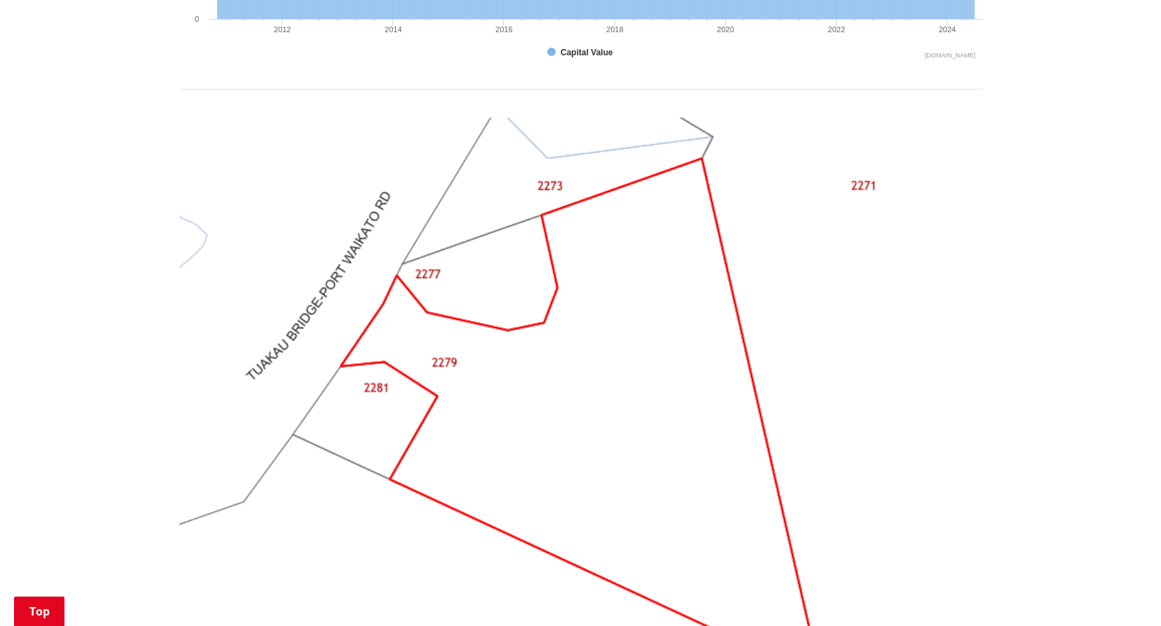
scroll to position [1191, 0]
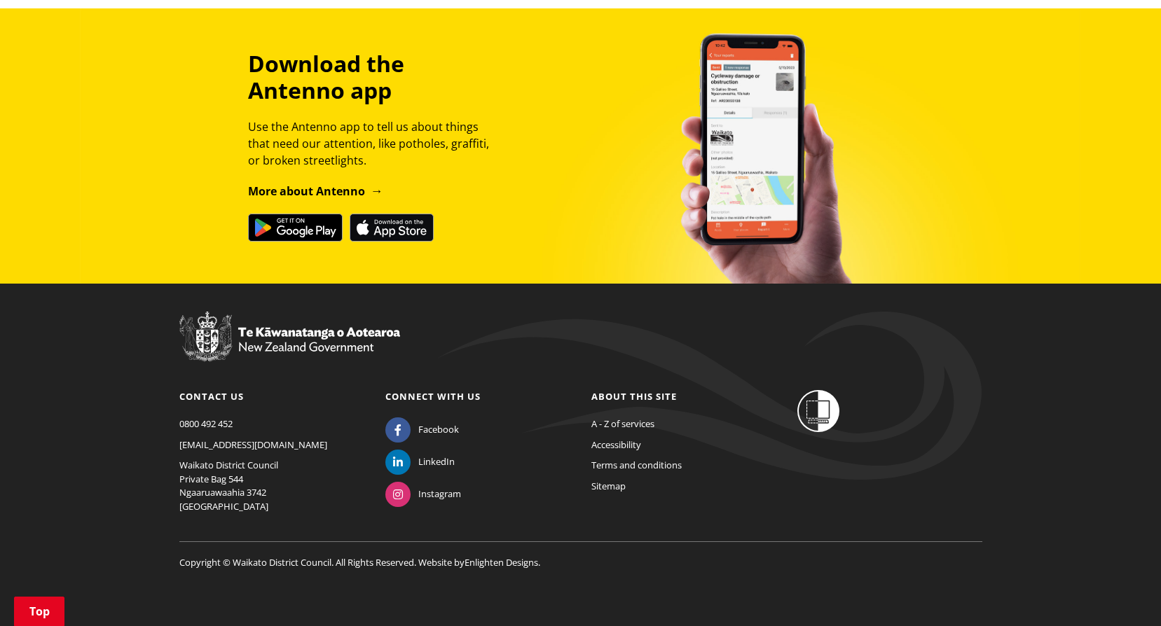
scroll to position [312, 0]
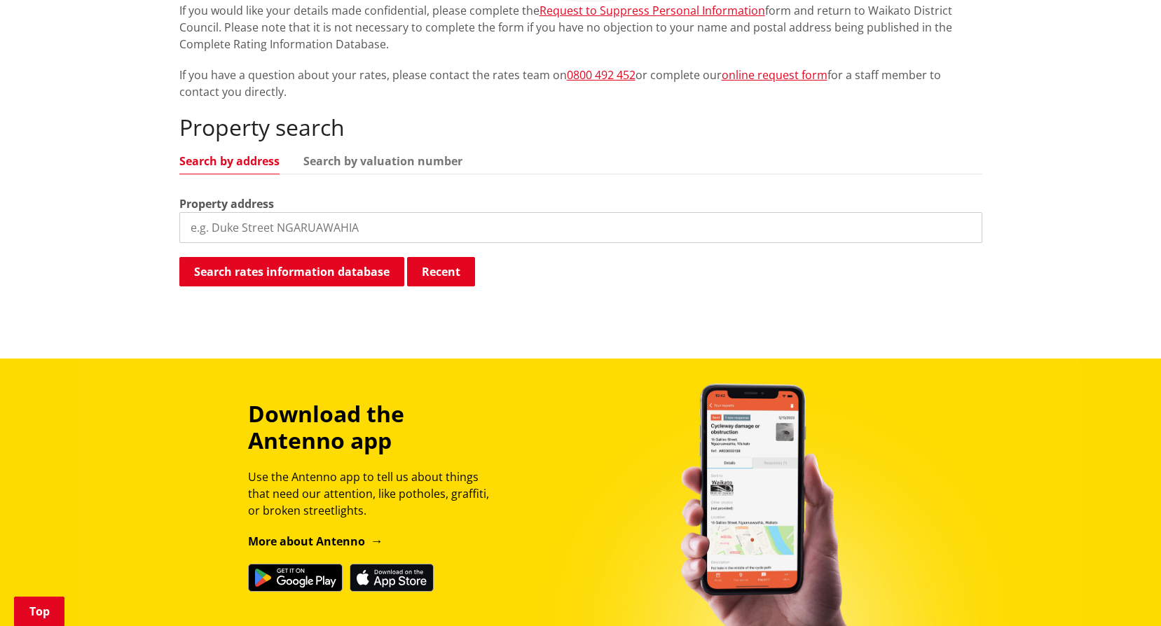
click at [307, 220] on input "search" at bounding box center [580, 227] width 803 height 31
paste input "[GEOGRAPHIC_DATA]-[GEOGRAPHIC_DATA]"
type input "[GEOGRAPHIC_DATA]-[GEOGRAPHIC_DATA]"
click at [280, 278] on button "Search rates information database" at bounding box center [291, 271] width 225 height 29
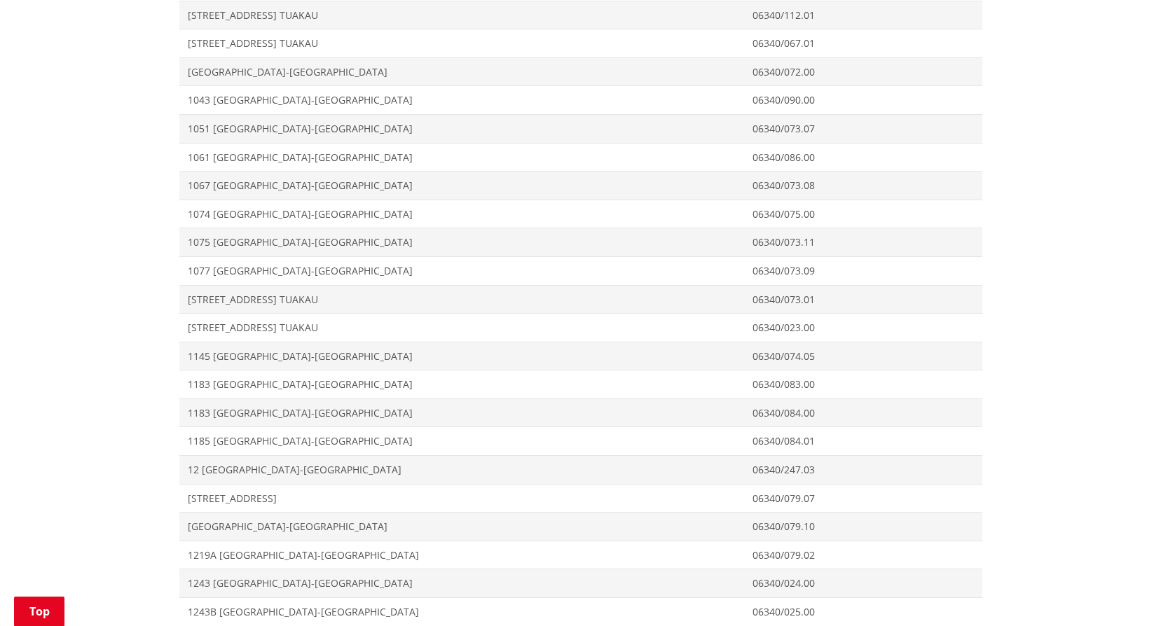
scroll to position [1222, 0]
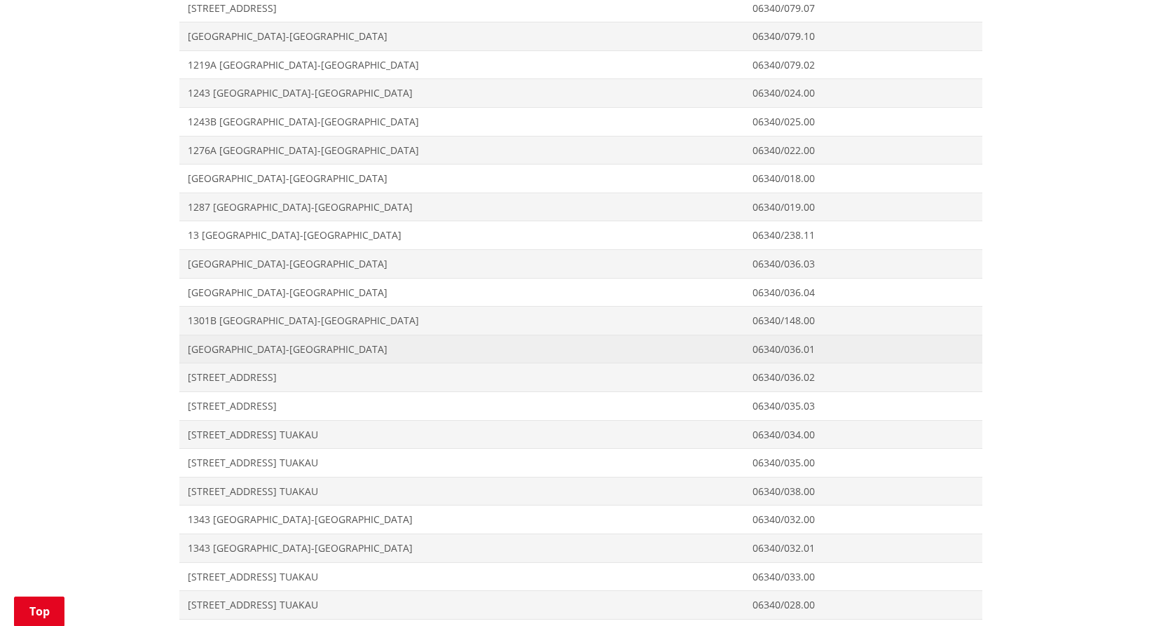
click at [229, 353] on span "[GEOGRAPHIC_DATA]-[GEOGRAPHIC_DATA]" at bounding box center [462, 350] width 548 height 14
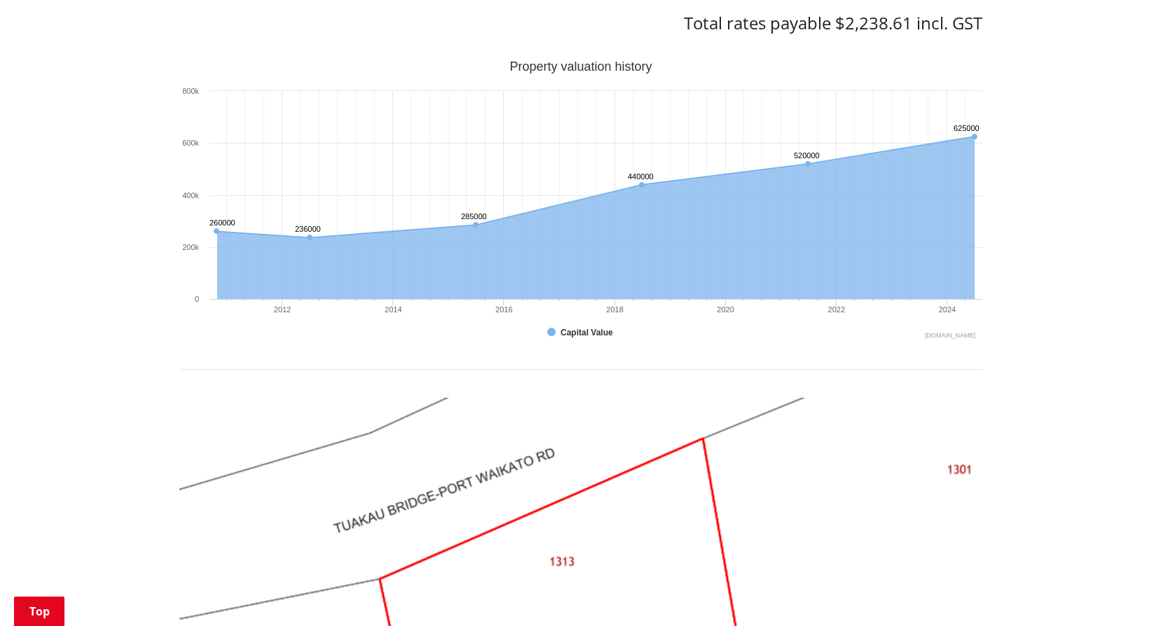
scroll to position [1191, 0]
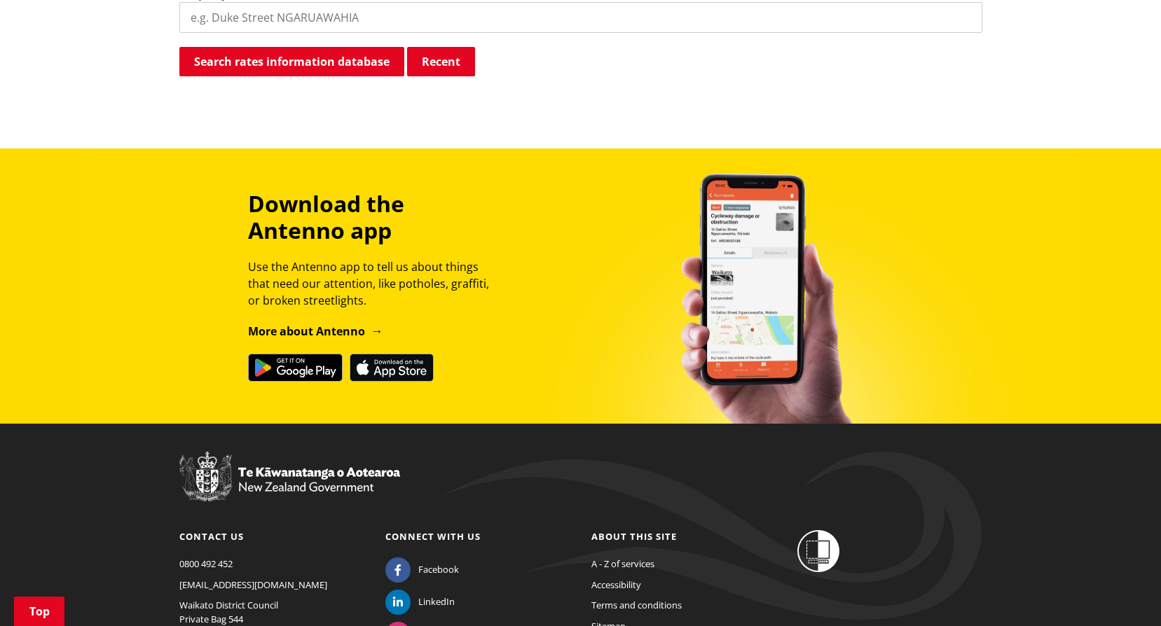
scroll to position [102, 0]
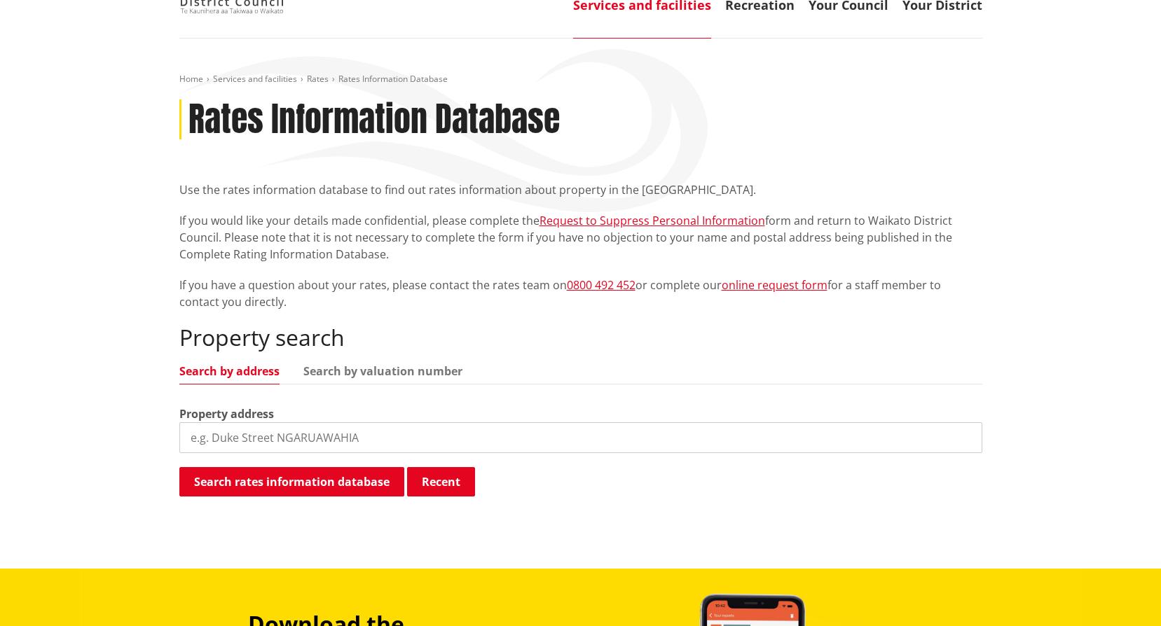
click at [270, 422] on input "search" at bounding box center [580, 437] width 803 height 31
paste input "Tuakau Bridge-Port Waikato Road"
type input "Tuakau Bridge-Port Waikato Road"
click at [274, 474] on button "Search rates information database" at bounding box center [291, 481] width 225 height 29
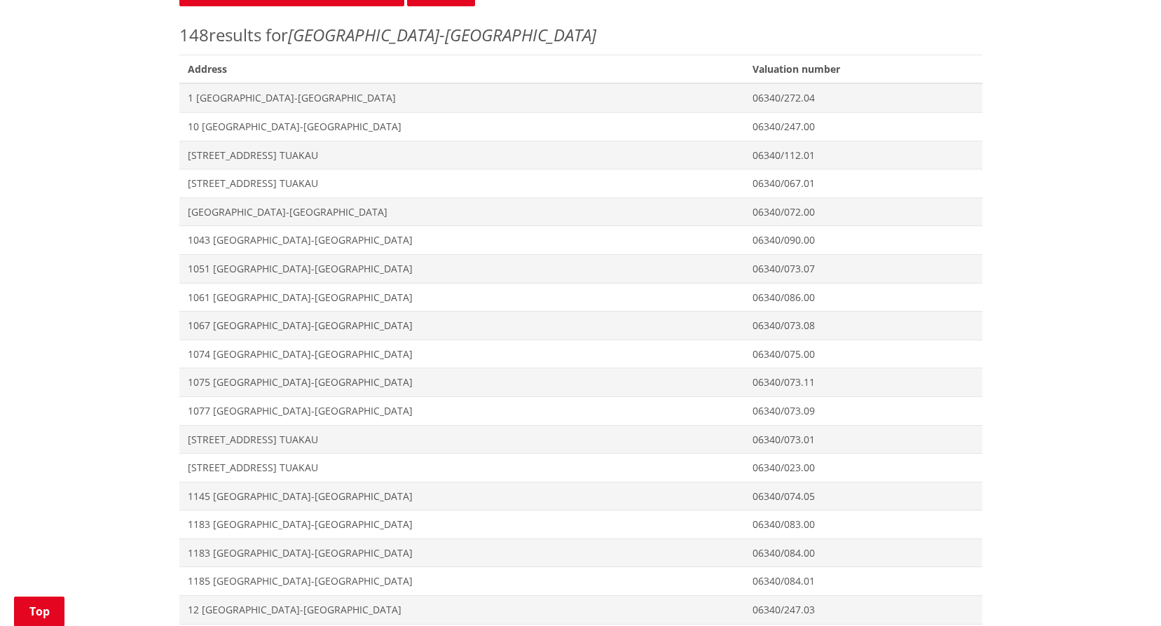
scroll to position [1152, 0]
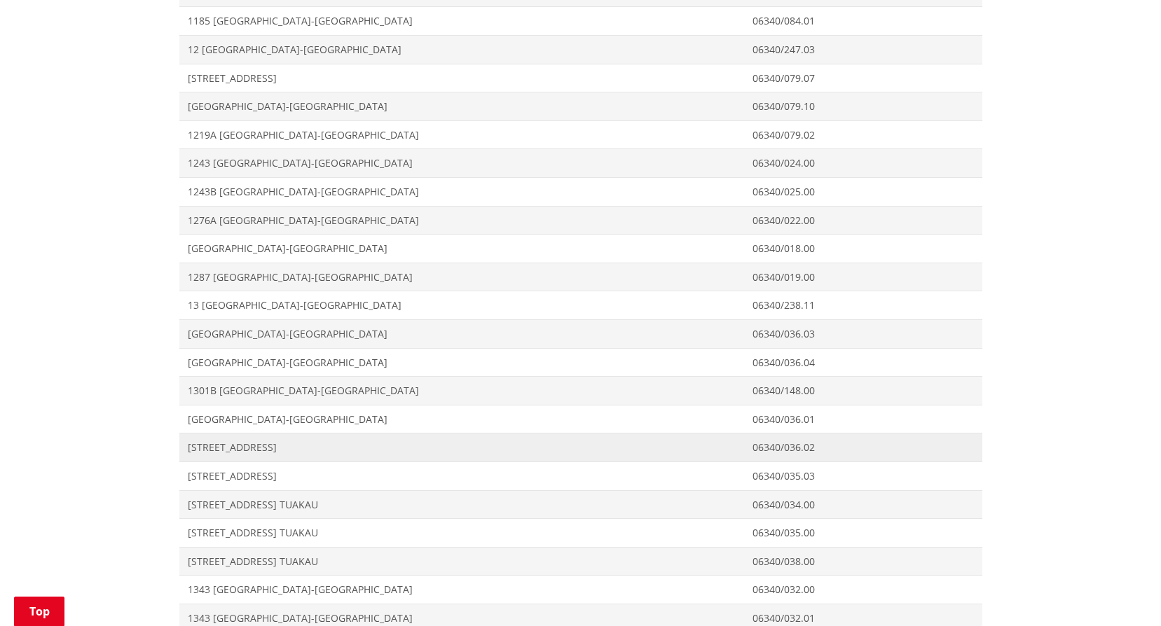
click at [193, 452] on span "[STREET_ADDRESS]" at bounding box center [462, 448] width 548 height 14
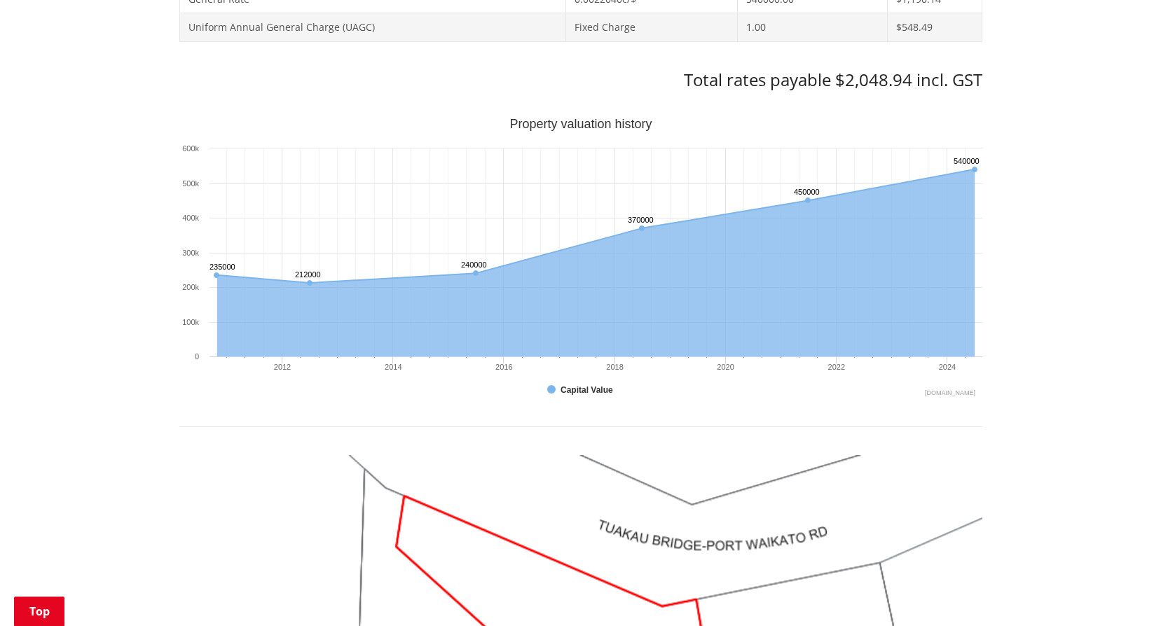
scroll to position [1331, 0]
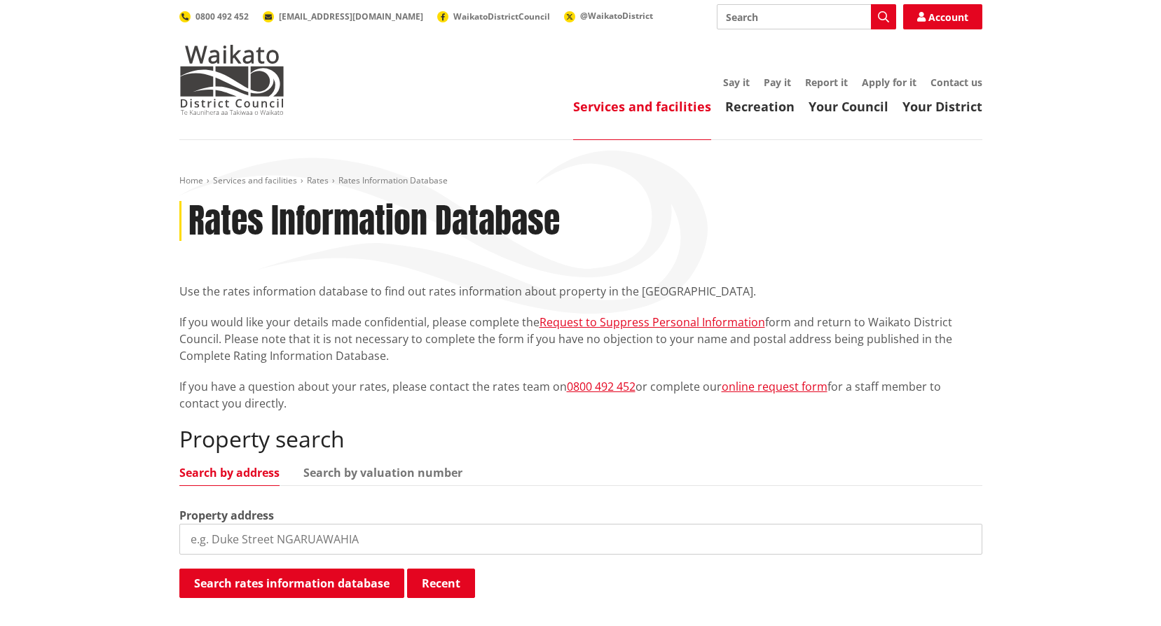
scroll to position [490, 0]
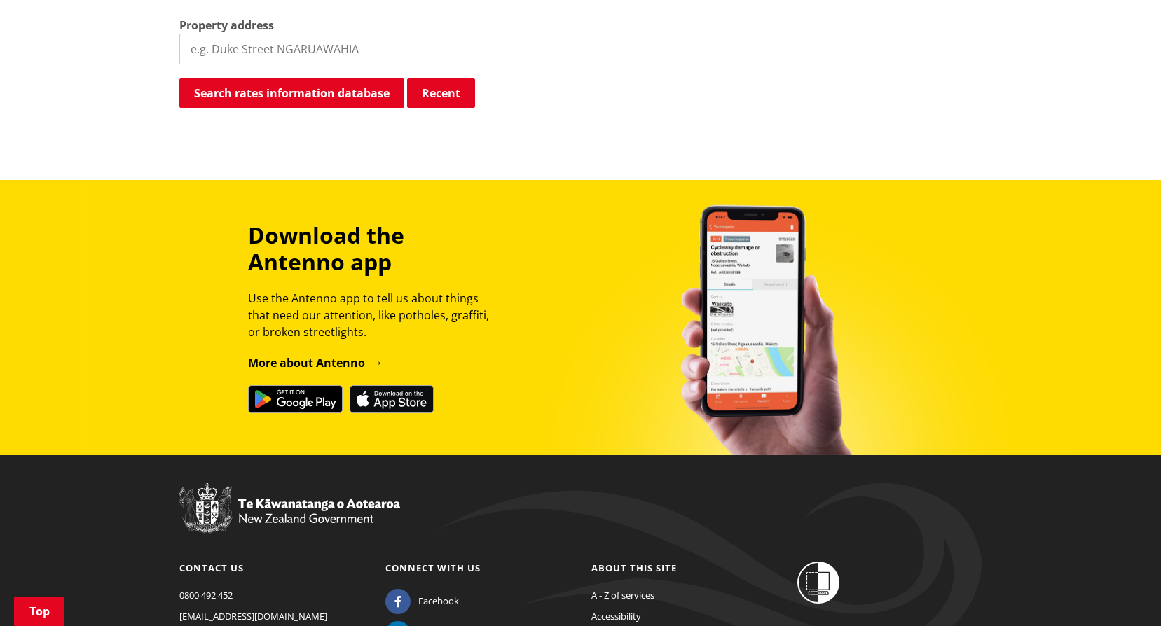
click at [269, 53] on input "search" at bounding box center [580, 49] width 803 height 31
paste input "Tuakau Bridge-Port Waikato Road"
type input "Tuakau Bridge-Port Waikato Road"
click at [256, 95] on button "Search rates information database" at bounding box center [291, 92] width 225 height 29
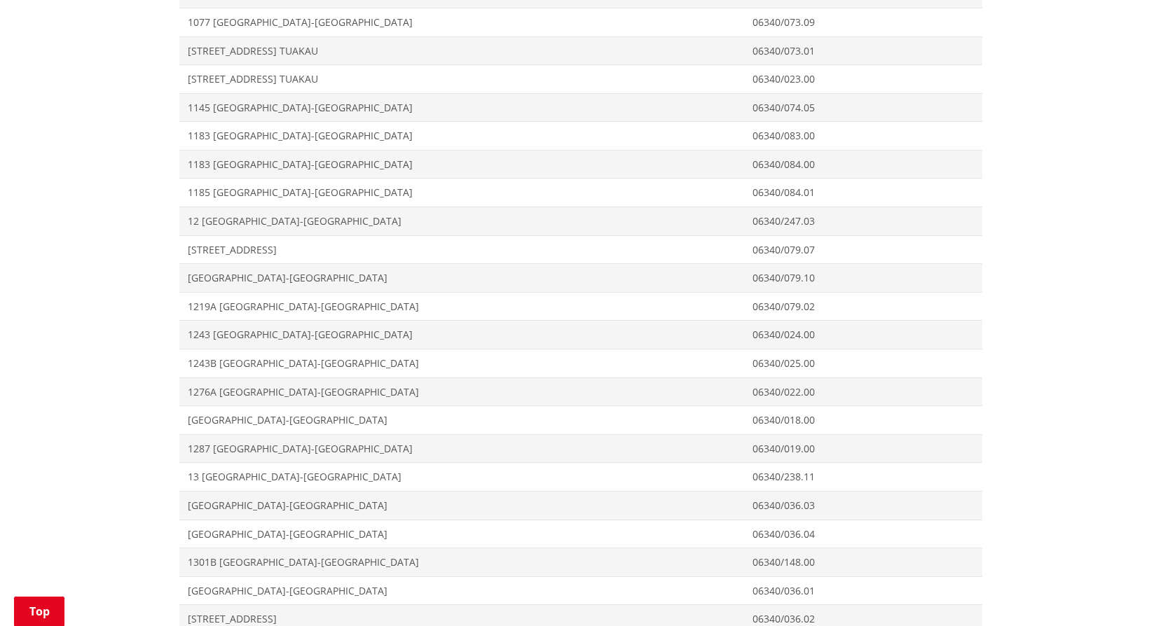
scroll to position [1261, 0]
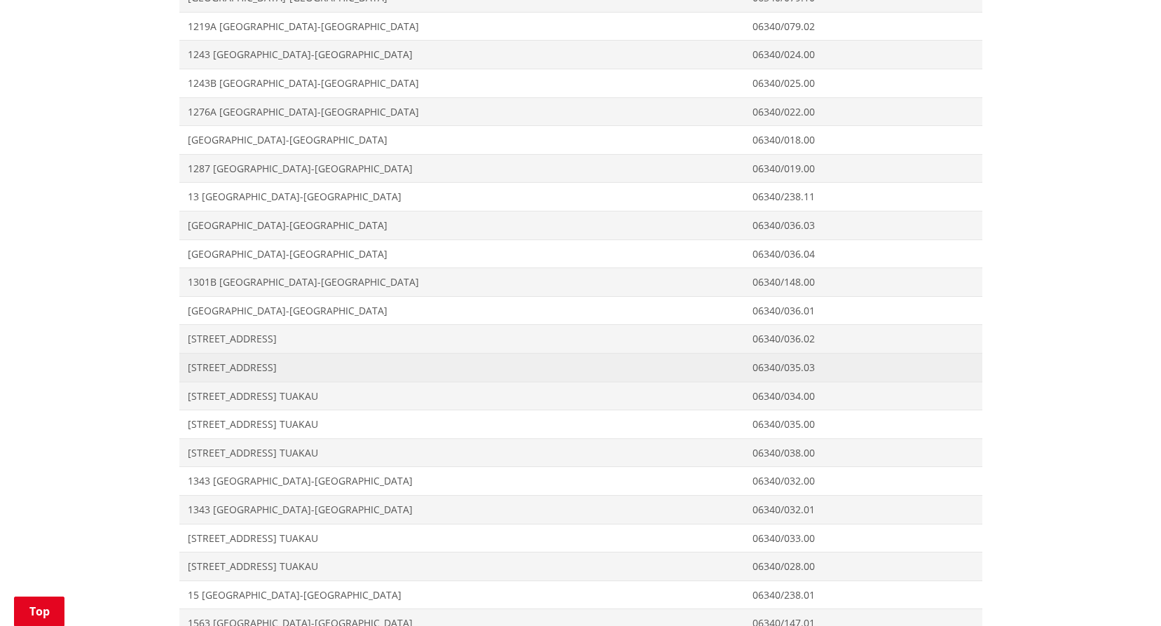
click at [212, 369] on span "[STREET_ADDRESS]" at bounding box center [462, 368] width 548 height 14
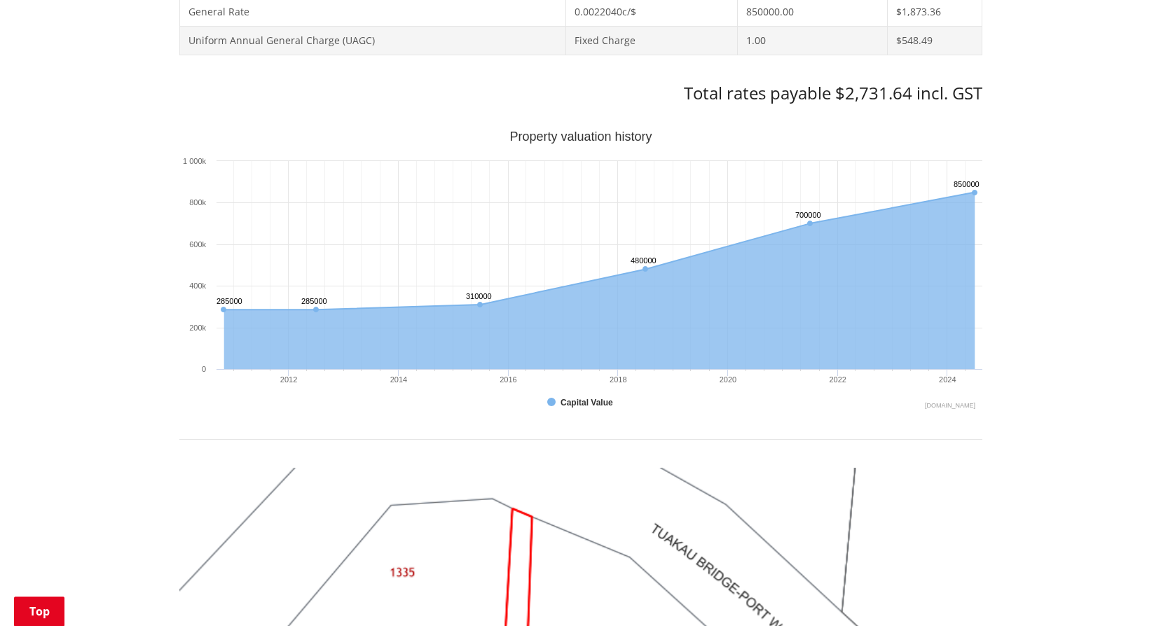
scroll to position [1121, 0]
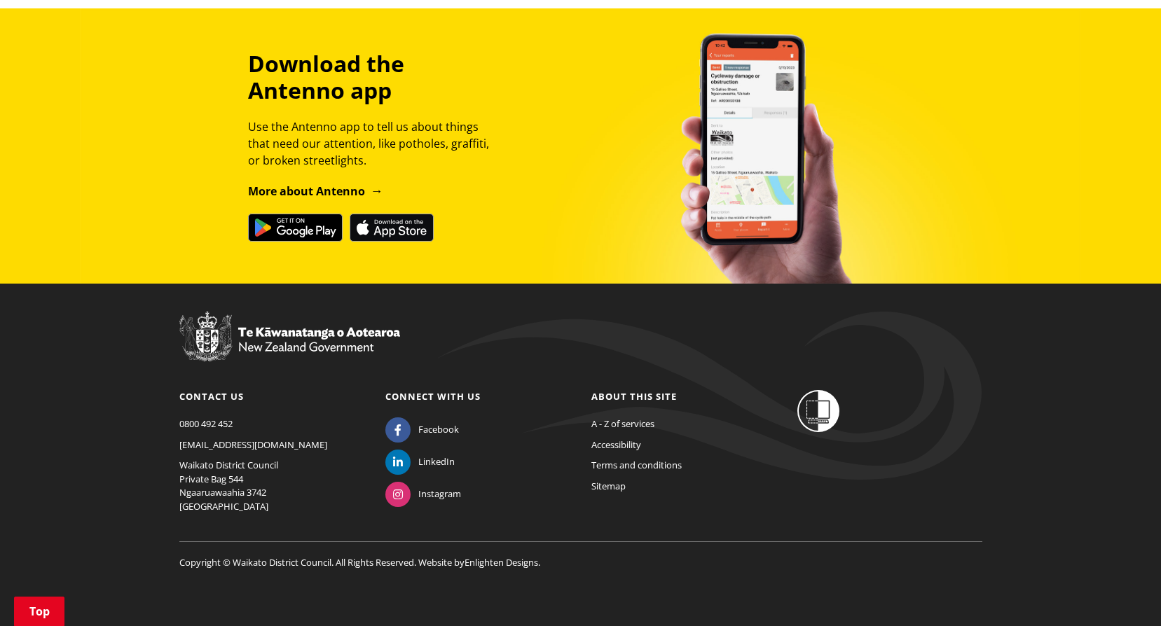
scroll to position [522, 0]
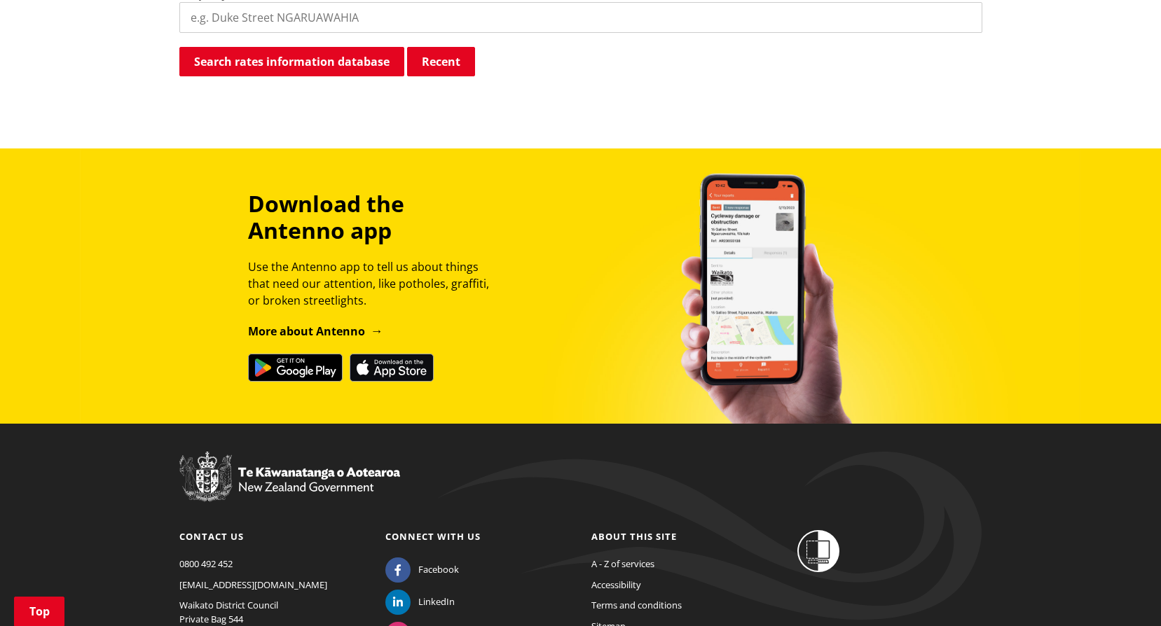
click at [243, 27] on input "search" at bounding box center [580, 17] width 803 height 31
paste input "Tuakau Bridge-Port Waikato Road"
type input "Tuakau Bridge-Port Waikato Road"
click at [243, 65] on button "Search rates information database" at bounding box center [291, 61] width 225 height 29
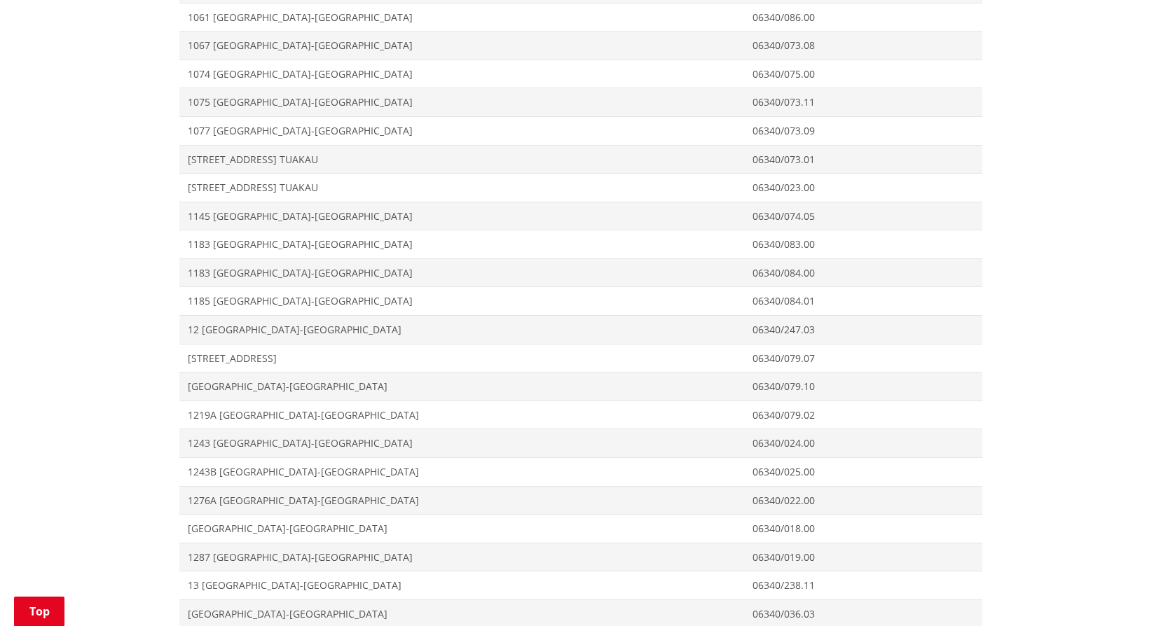
scroll to position [1292, 0]
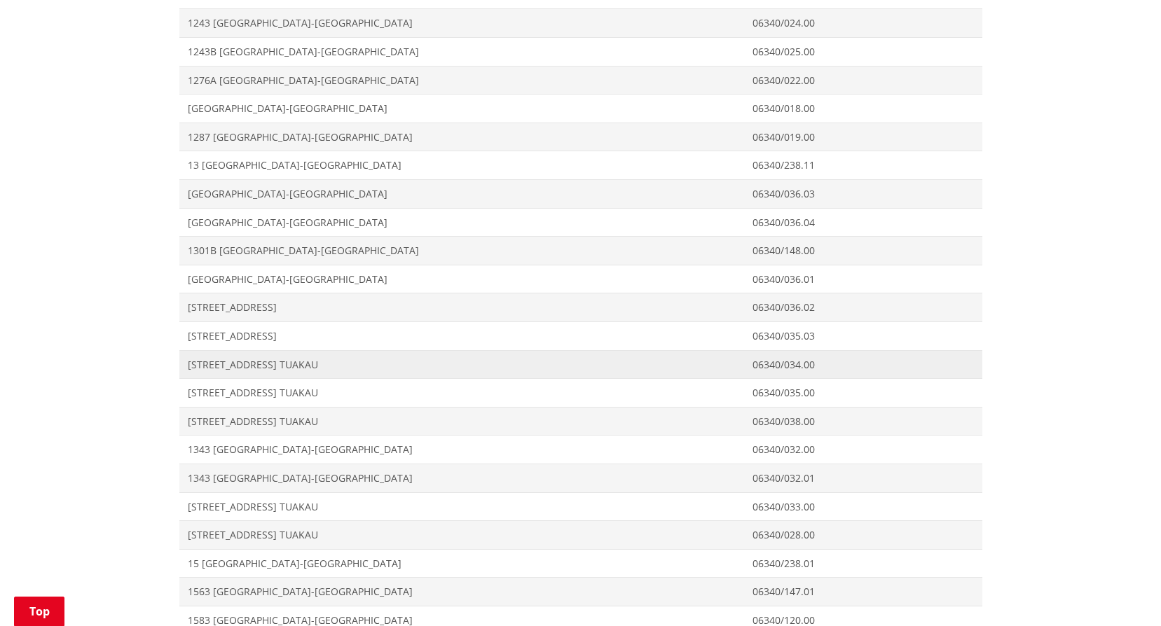
click at [221, 364] on span "[STREET_ADDRESS] TUAKAU" at bounding box center [462, 365] width 548 height 14
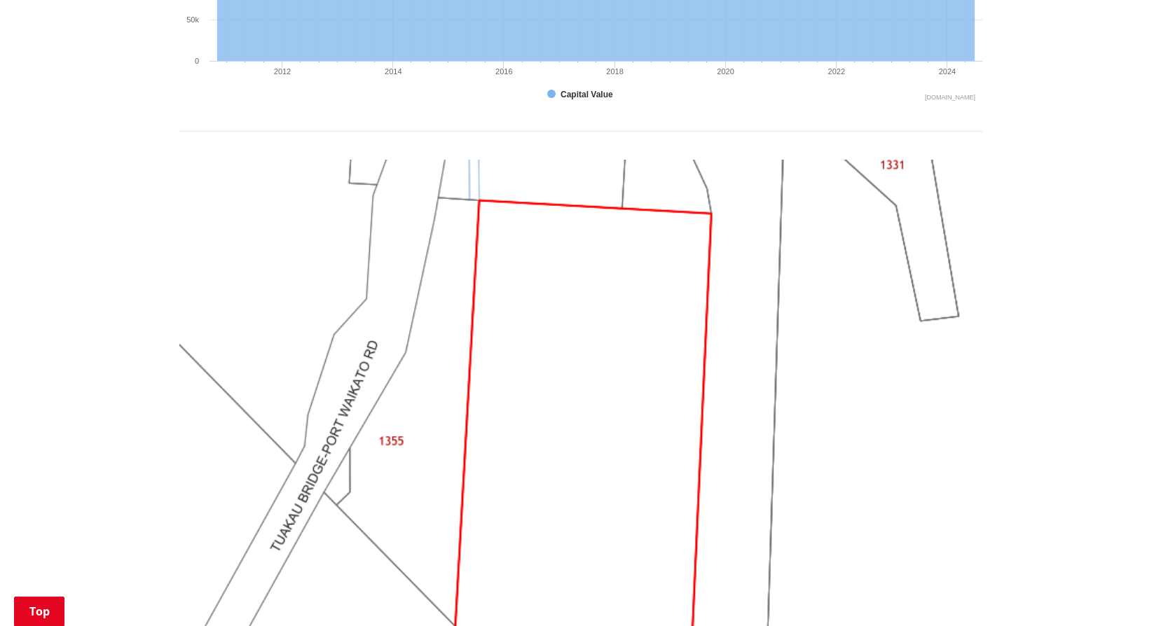
scroll to position [1471, 0]
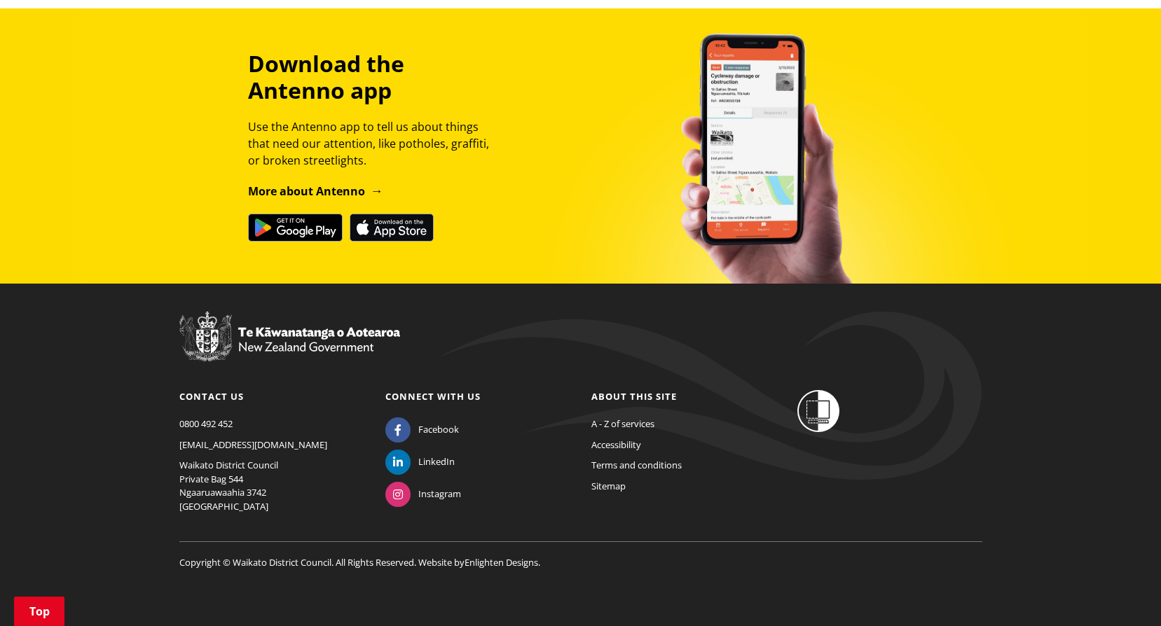
scroll to position [382, 0]
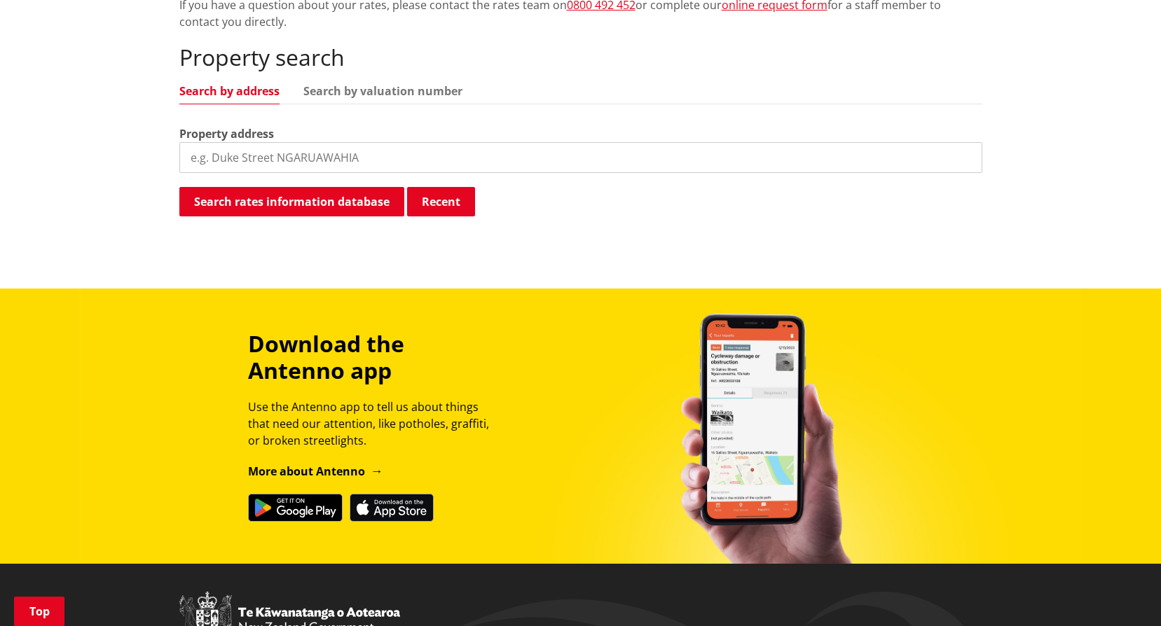
click at [221, 157] on input "search" at bounding box center [580, 157] width 803 height 31
paste input "Tuakau Bridge-Port Waikato Road"
type input "Tuakau Bridge-Port Waikato Road"
click at [247, 195] on button "Search rates information database" at bounding box center [291, 201] width 225 height 29
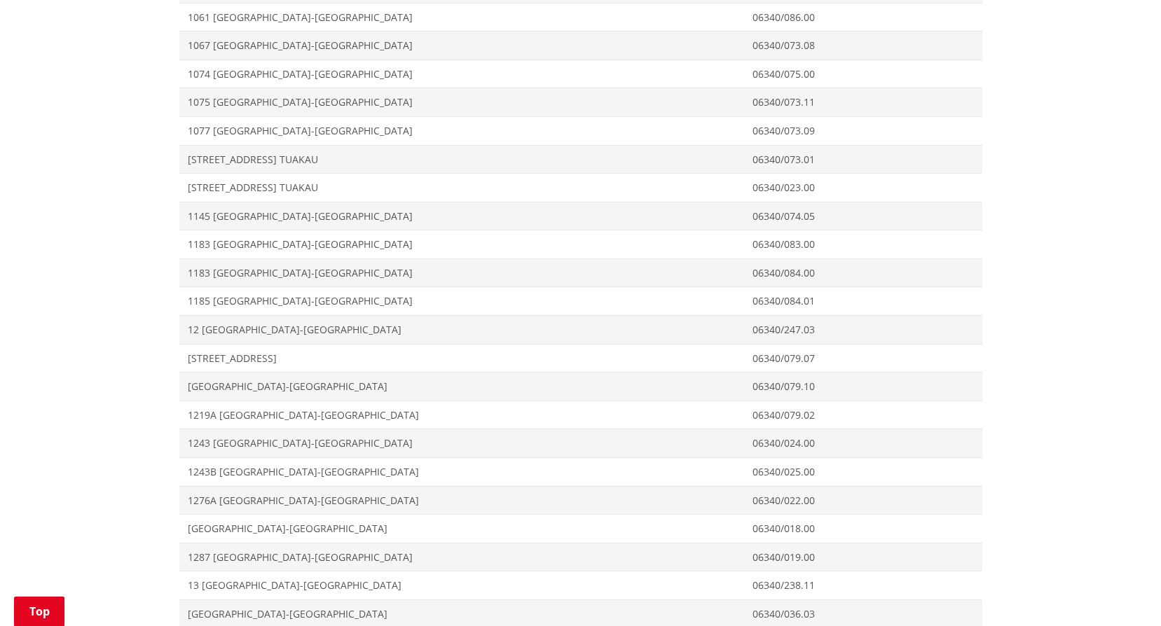
scroll to position [1222, 0]
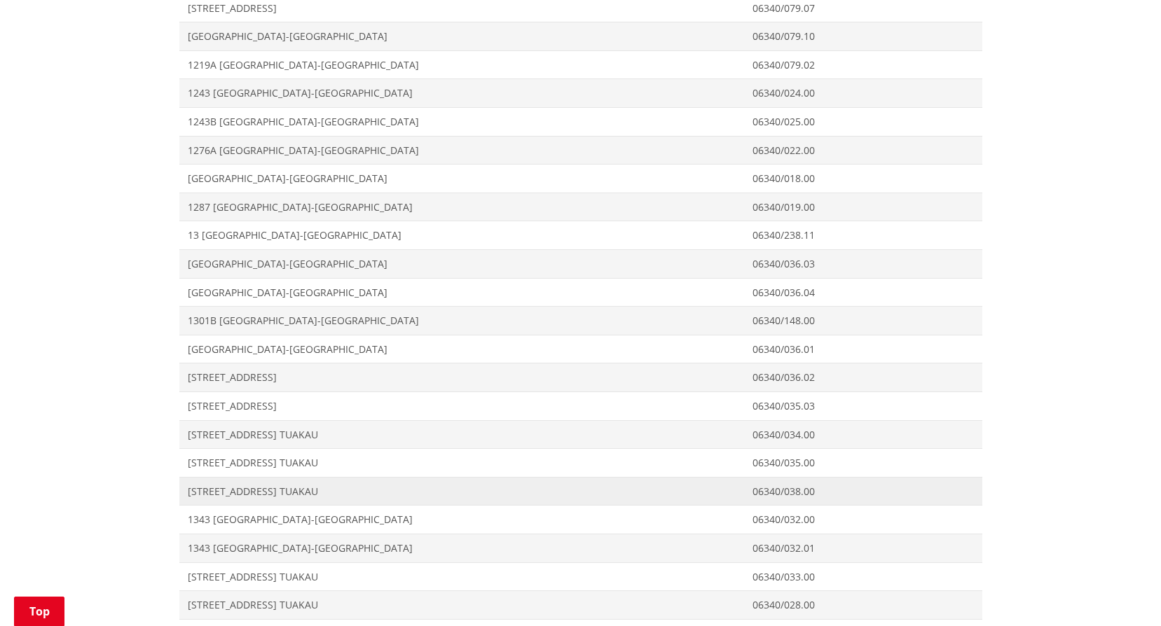
click at [202, 492] on span "[STREET_ADDRESS] TUAKAU" at bounding box center [462, 492] width 548 height 14
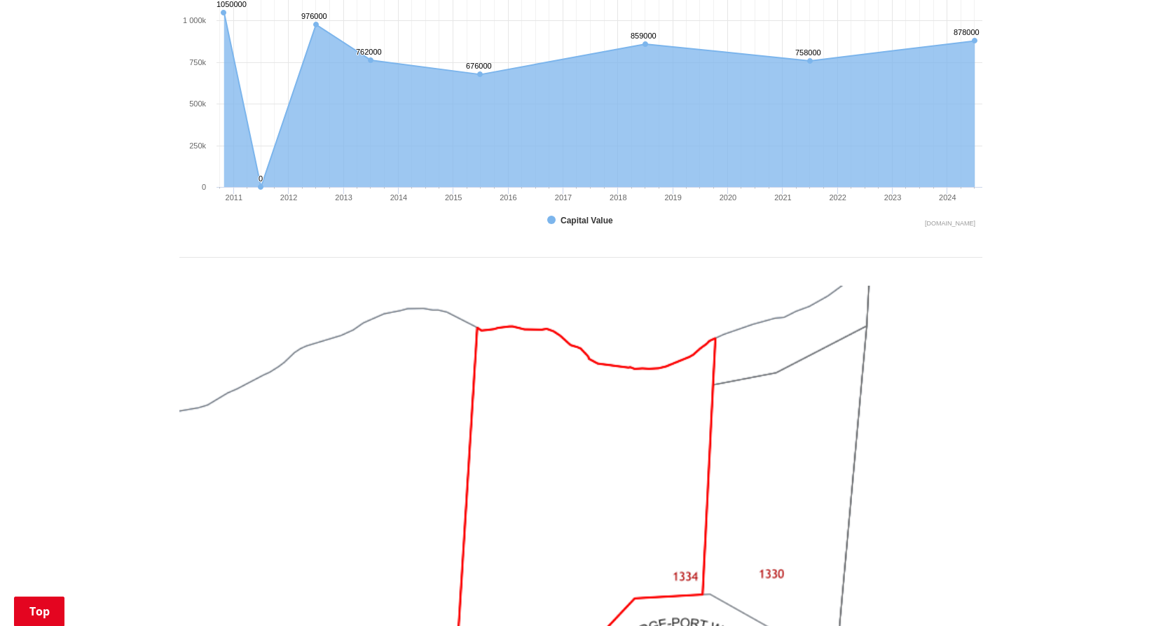
scroll to position [1401, 0]
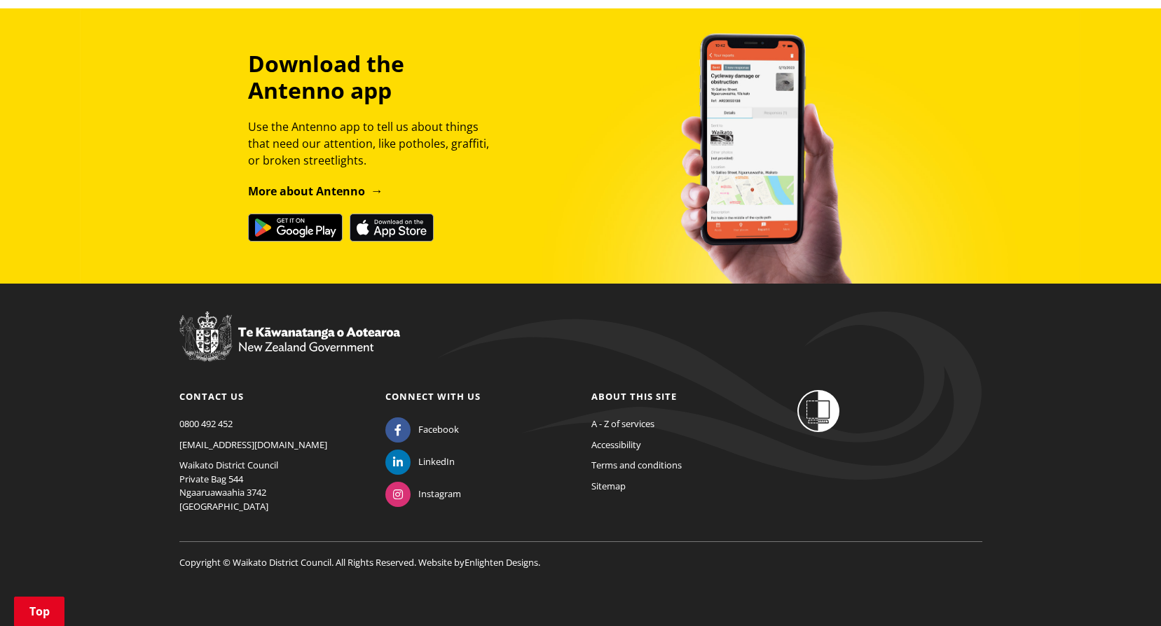
scroll to position [242, 0]
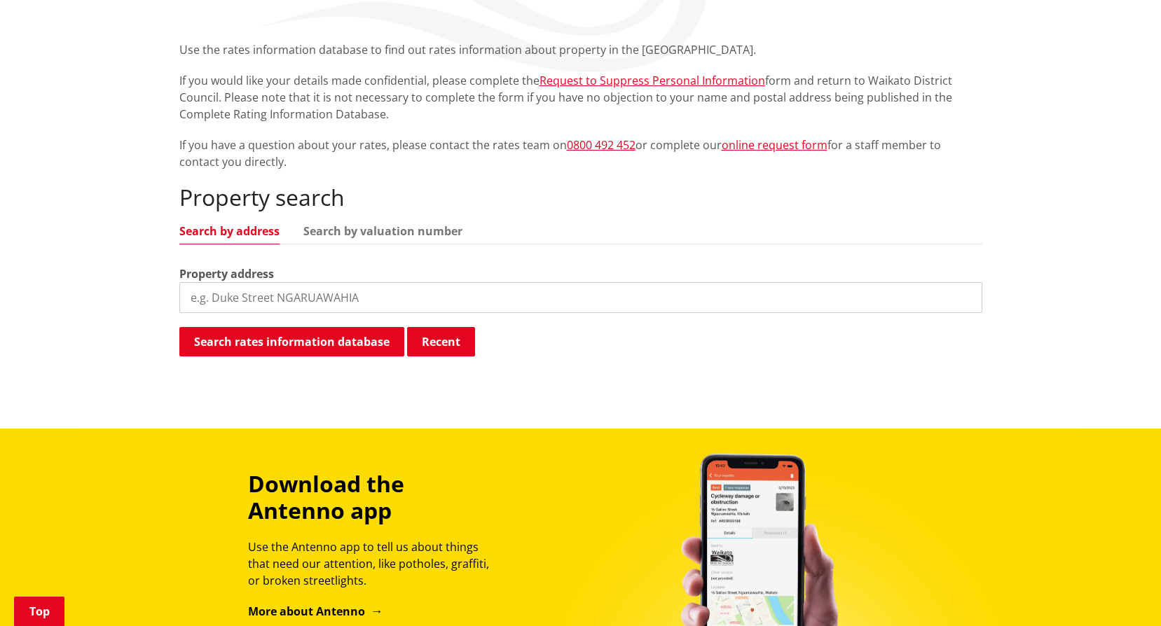
click at [242, 298] on input "search" at bounding box center [580, 297] width 803 height 31
paste input "Tuakau Bridge-Port Waikato Road"
type input "Tuakau Bridge-Port Waikato Road"
click at [227, 347] on button "Search rates information database" at bounding box center [291, 341] width 225 height 29
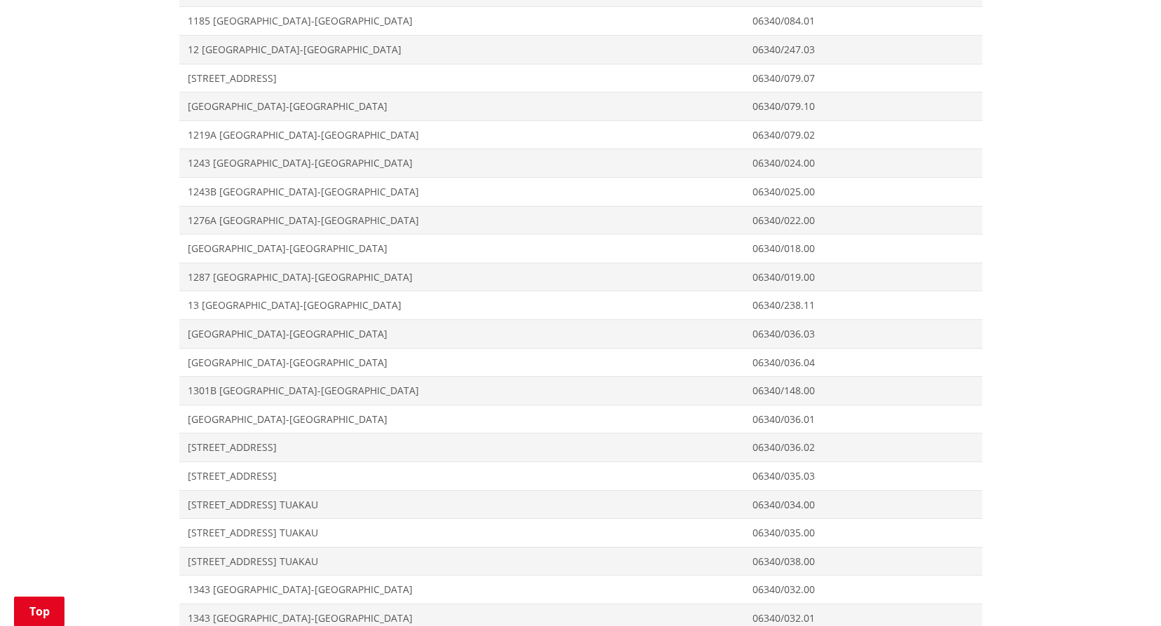
scroll to position [1222, 0]
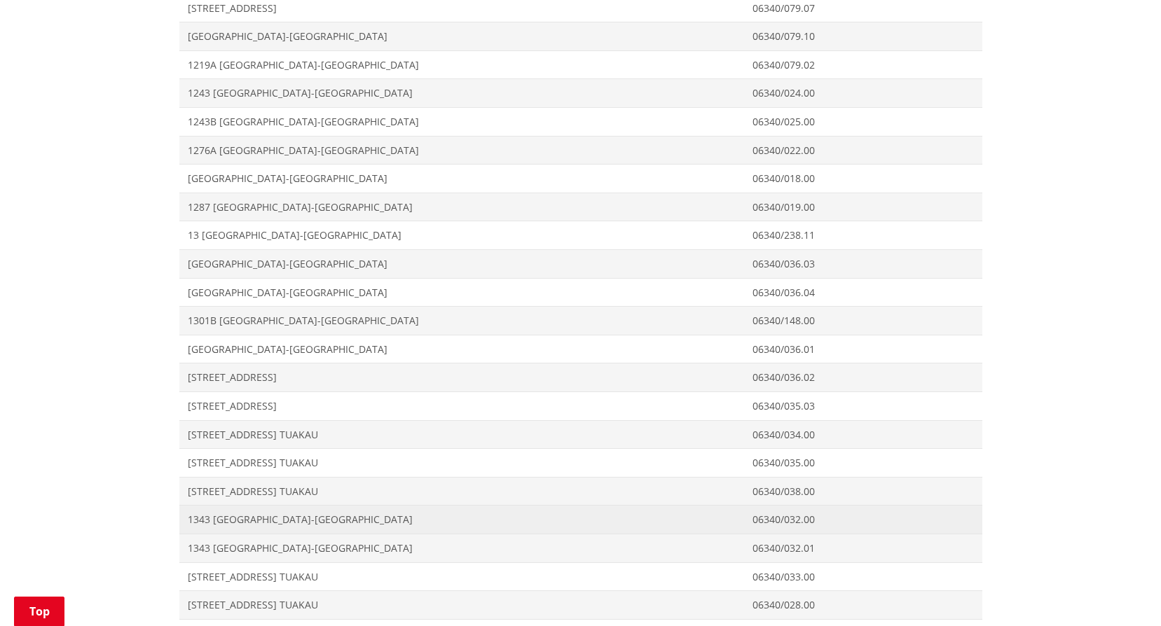
click at [195, 522] on span "1343 Tuakau Bridge-Port Waikato Road TUAKAU" at bounding box center [462, 520] width 548 height 14
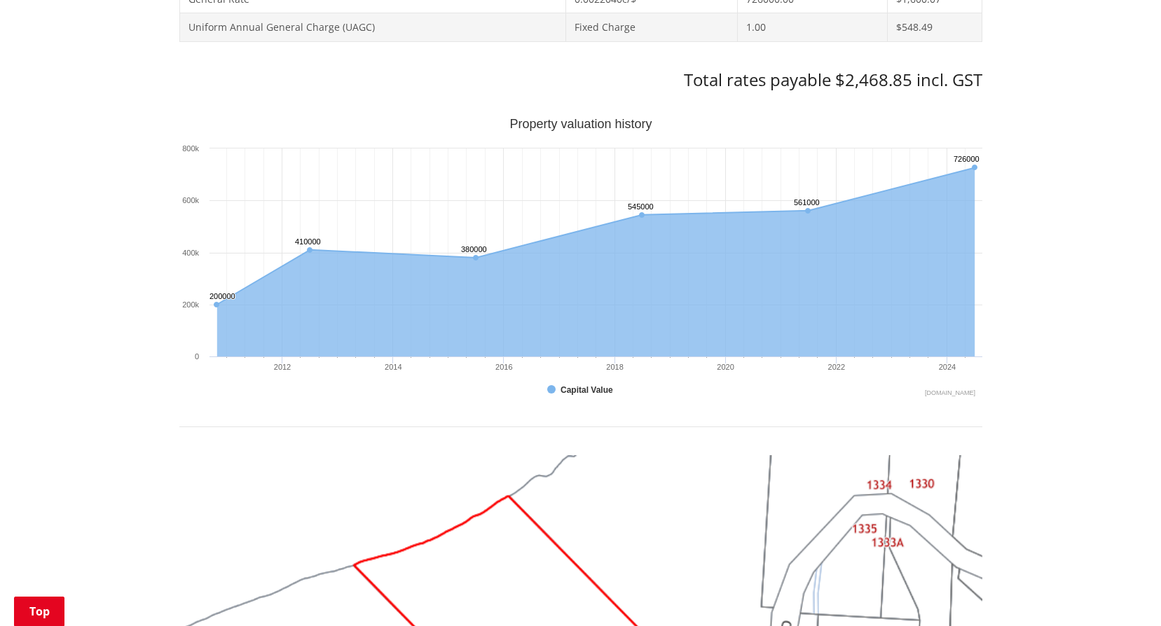
scroll to position [350, 0]
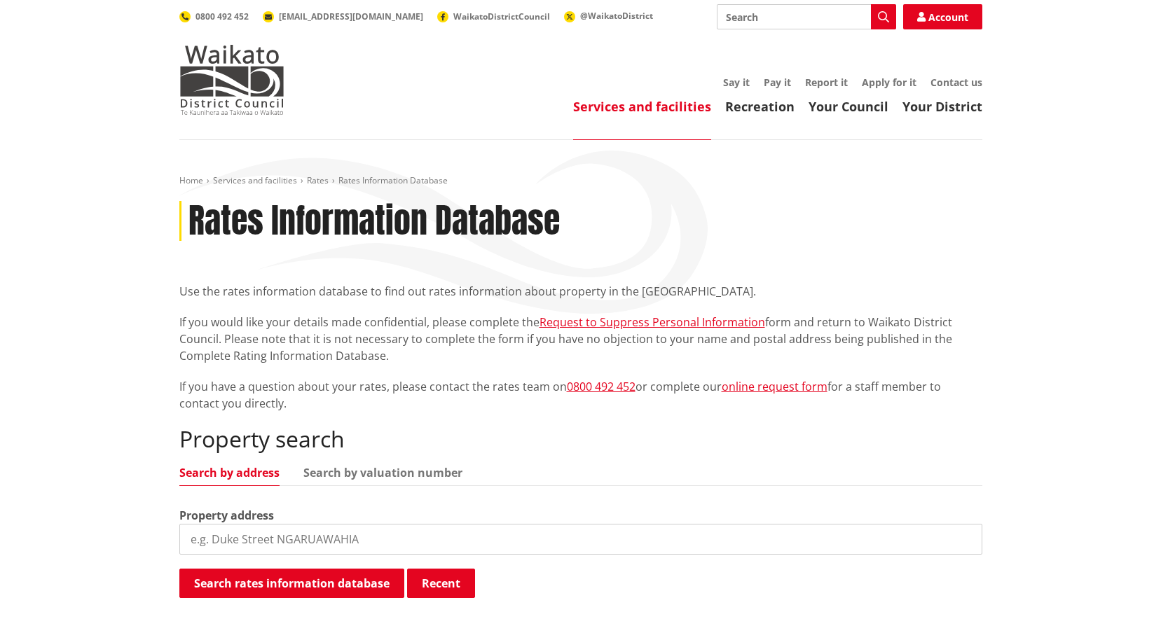
scroll to position [490, 0]
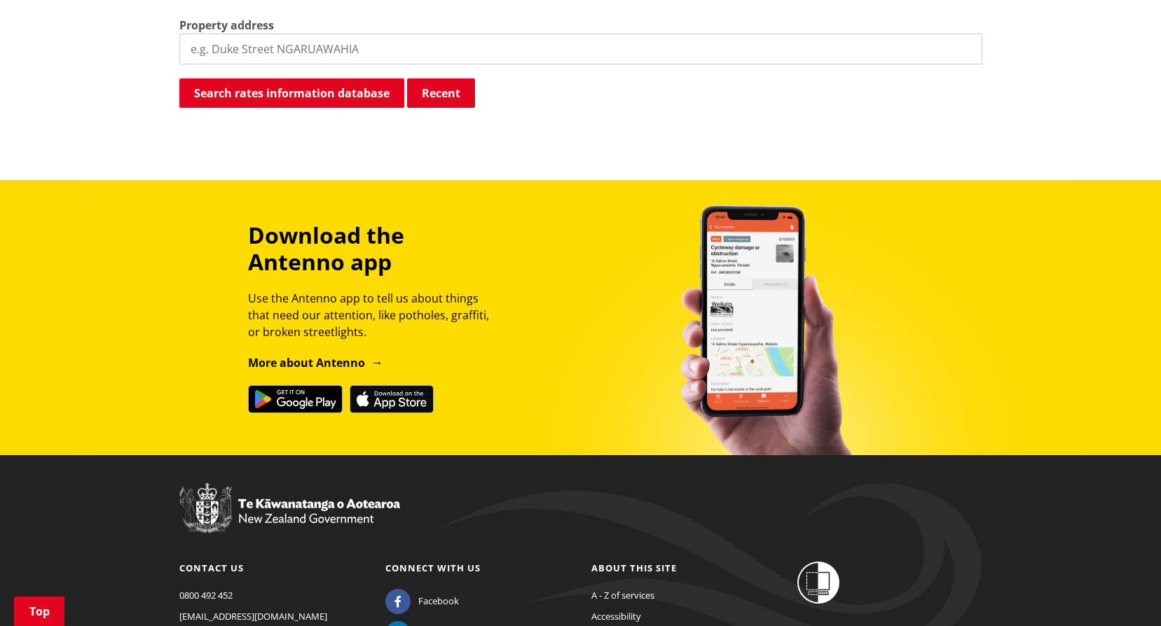
click at [253, 43] on input "search" at bounding box center [580, 49] width 803 height 31
paste input "[GEOGRAPHIC_DATA]-[GEOGRAPHIC_DATA]"
type input "[GEOGRAPHIC_DATA]-[GEOGRAPHIC_DATA]"
click at [253, 97] on button "Search rates information database" at bounding box center [291, 92] width 225 height 29
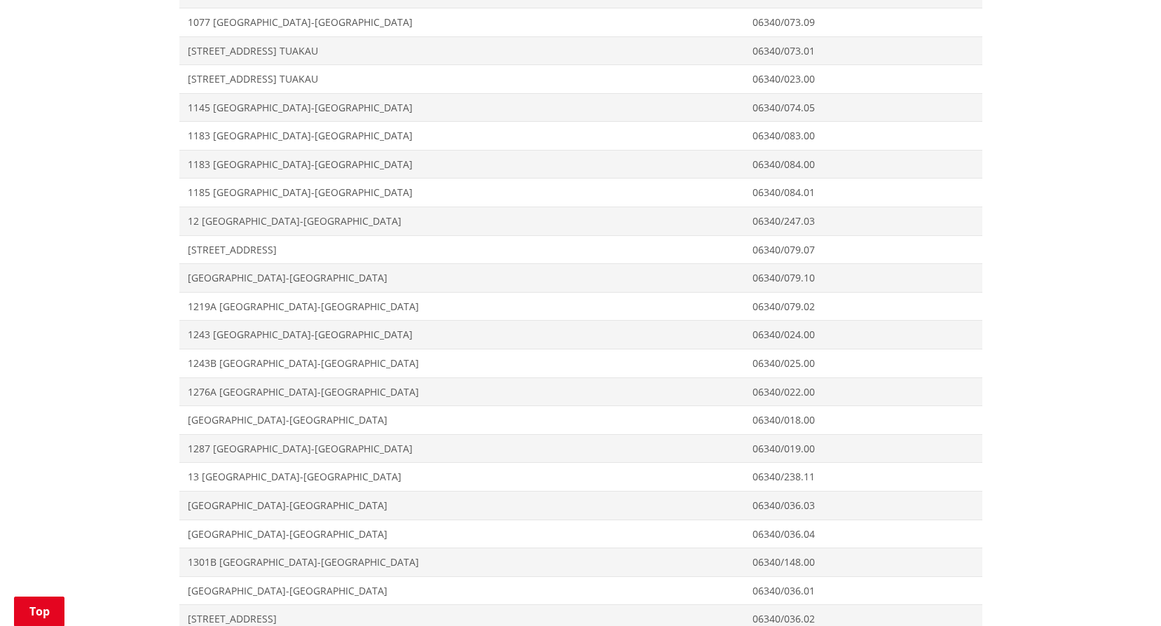
scroll to position [1471, 0]
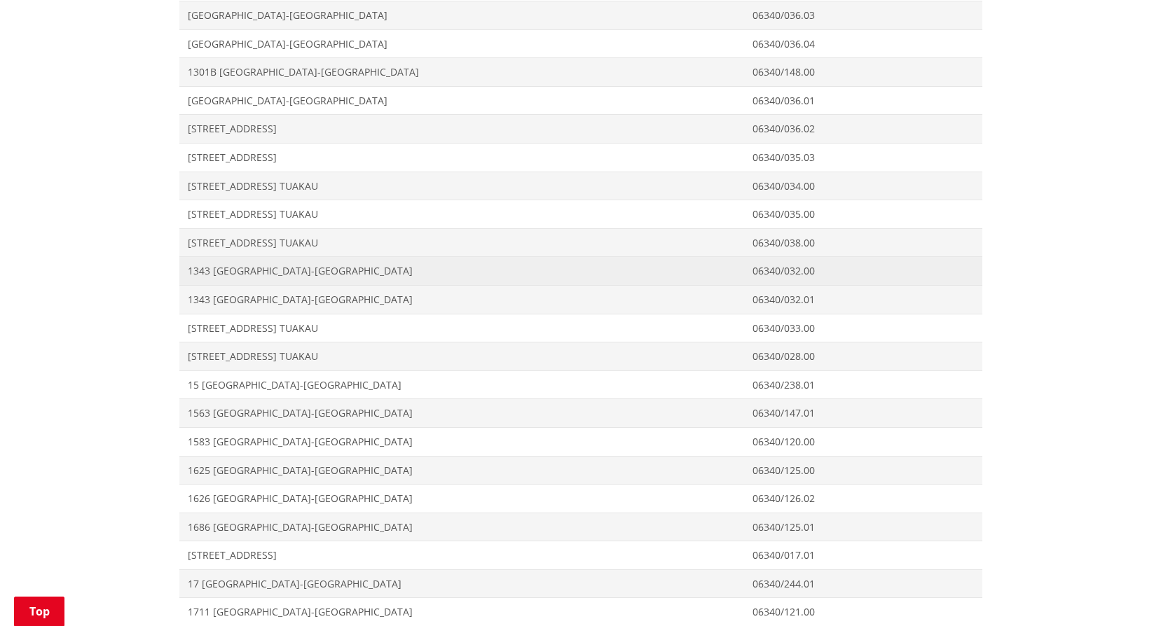
click at [236, 270] on span "1343 [GEOGRAPHIC_DATA]-[GEOGRAPHIC_DATA]" at bounding box center [462, 271] width 548 height 14
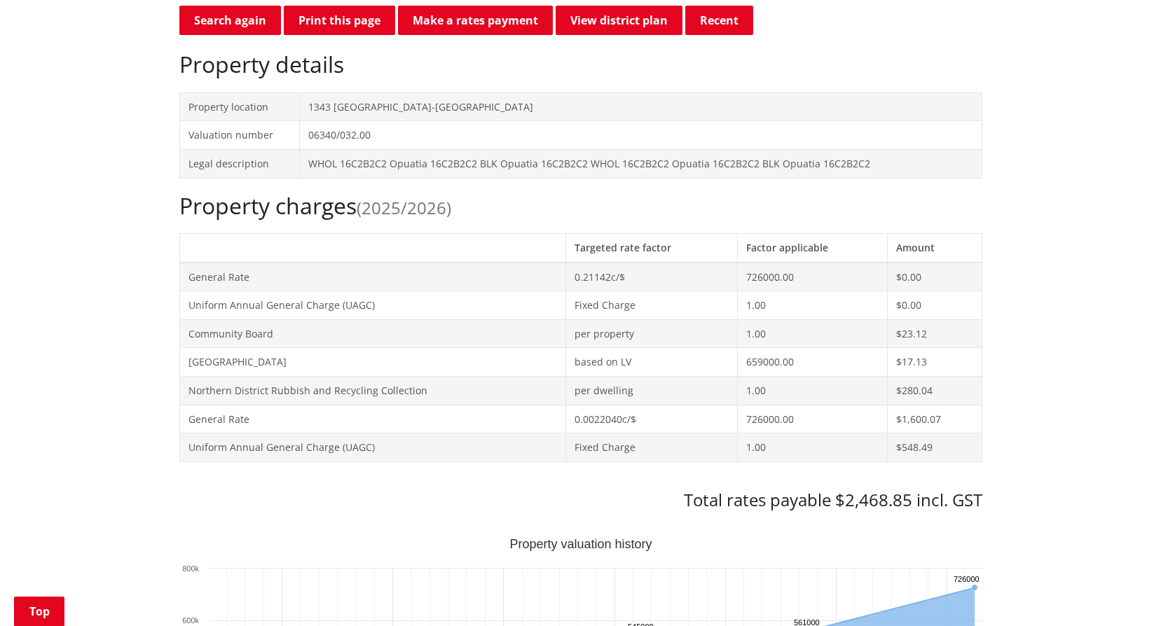
scroll to position [350, 0]
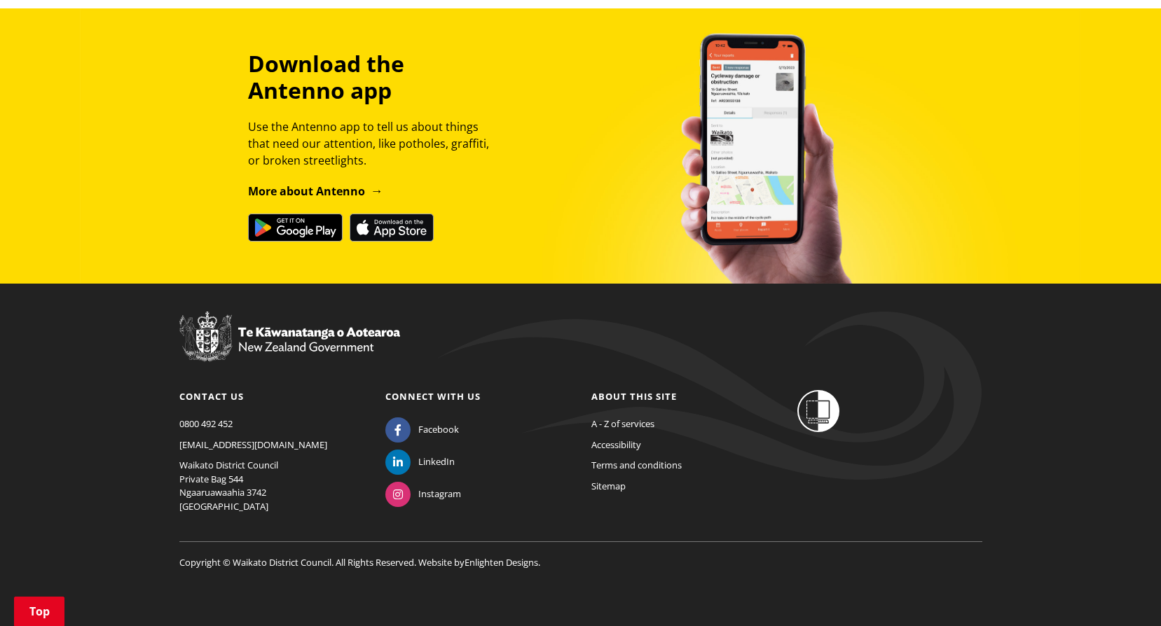
scroll to position [452, 0]
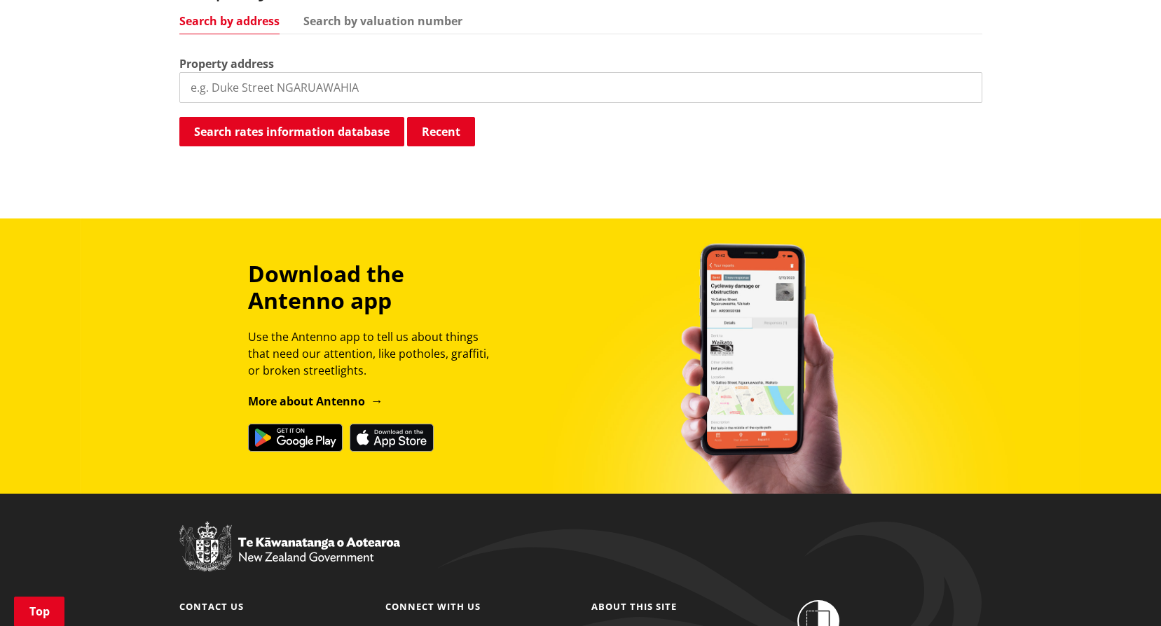
click at [233, 57] on label "Property address" at bounding box center [226, 63] width 95 height 17
click at [240, 102] on input "search" at bounding box center [580, 87] width 803 height 31
paste input "Tuakau Bridge-Port Waikato Road"
type input "Tuakau Bridge-Port Waikato Road"
click at [240, 135] on button "Search rates information database" at bounding box center [291, 131] width 225 height 29
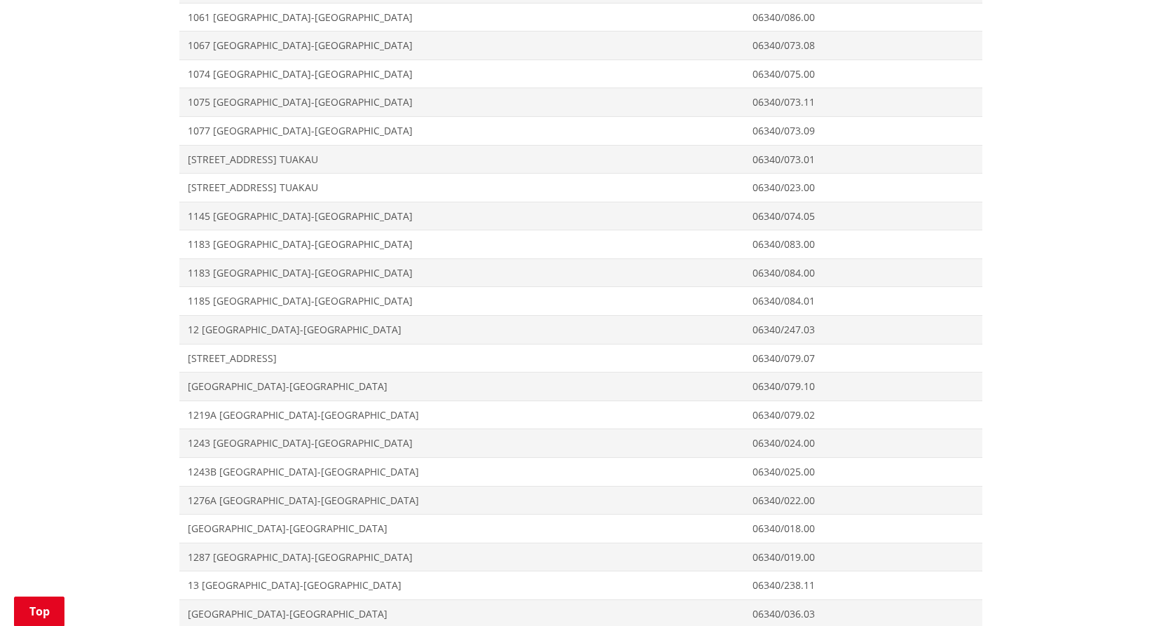
scroll to position [1362, 0]
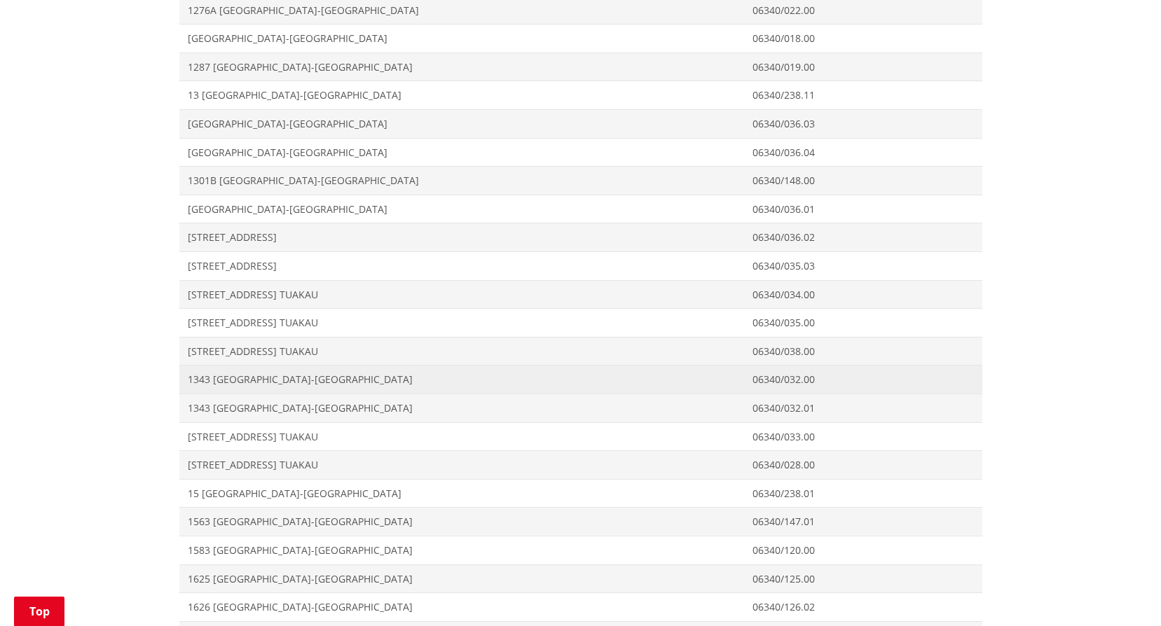
click at [235, 379] on span "1343 [GEOGRAPHIC_DATA]-[GEOGRAPHIC_DATA]" at bounding box center [462, 380] width 548 height 14
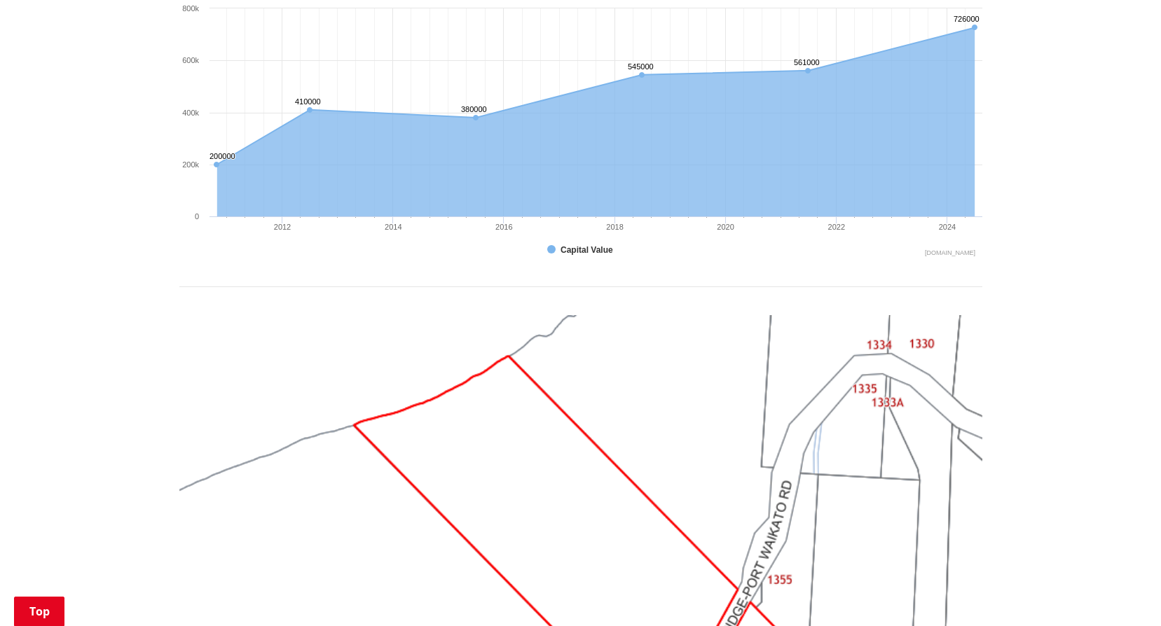
scroll to position [1471, 0]
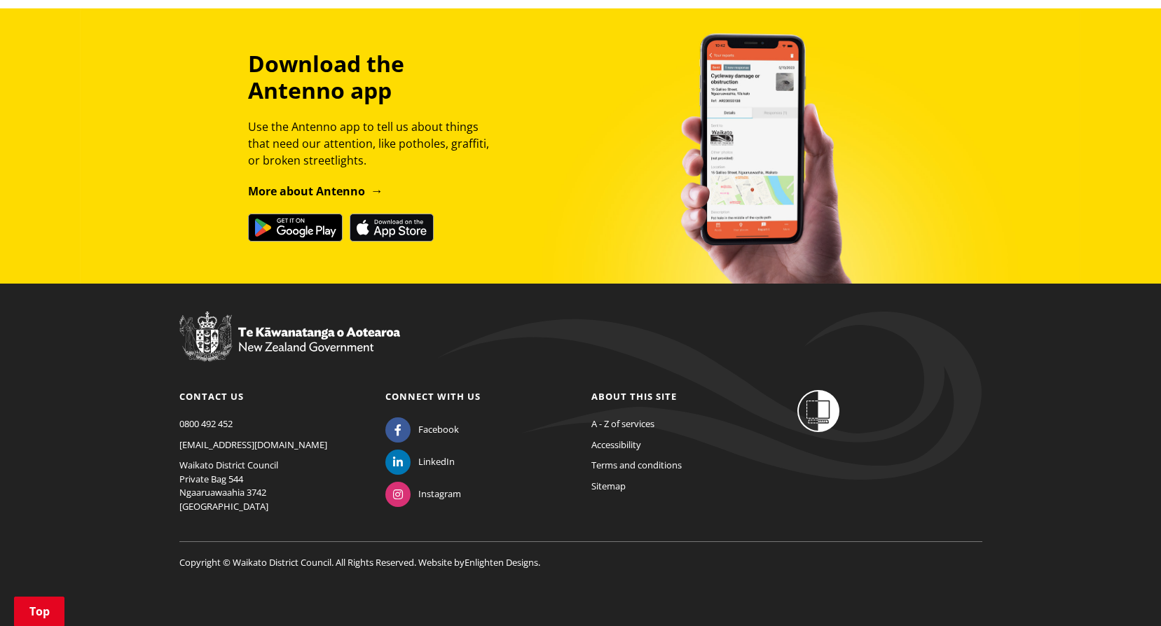
scroll to position [312, 0]
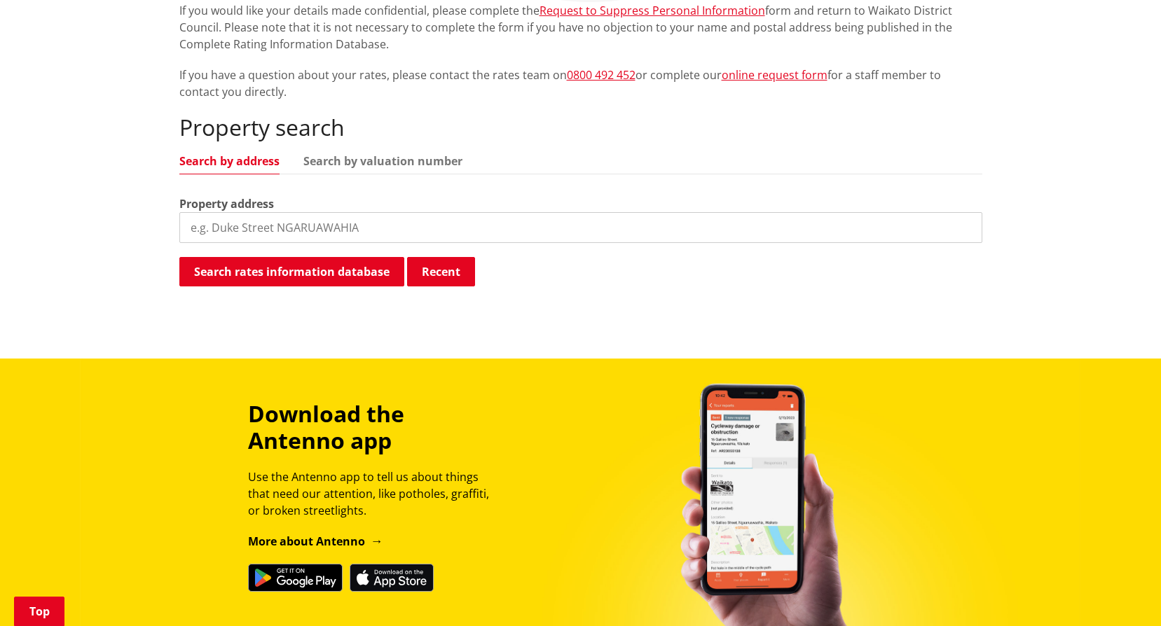
click at [224, 217] on input "search" at bounding box center [580, 227] width 803 height 31
paste input "[GEOGRAPHIC_DATA]-[GEOGRAPHIC_DATA]"
type input "[GEOGRAPHIC_DATA]-[GEOGRAPHIC_DATA]"
click at [217, 270] on button "Search rates information database" at bounding box center [291, 271] width 225 height 29
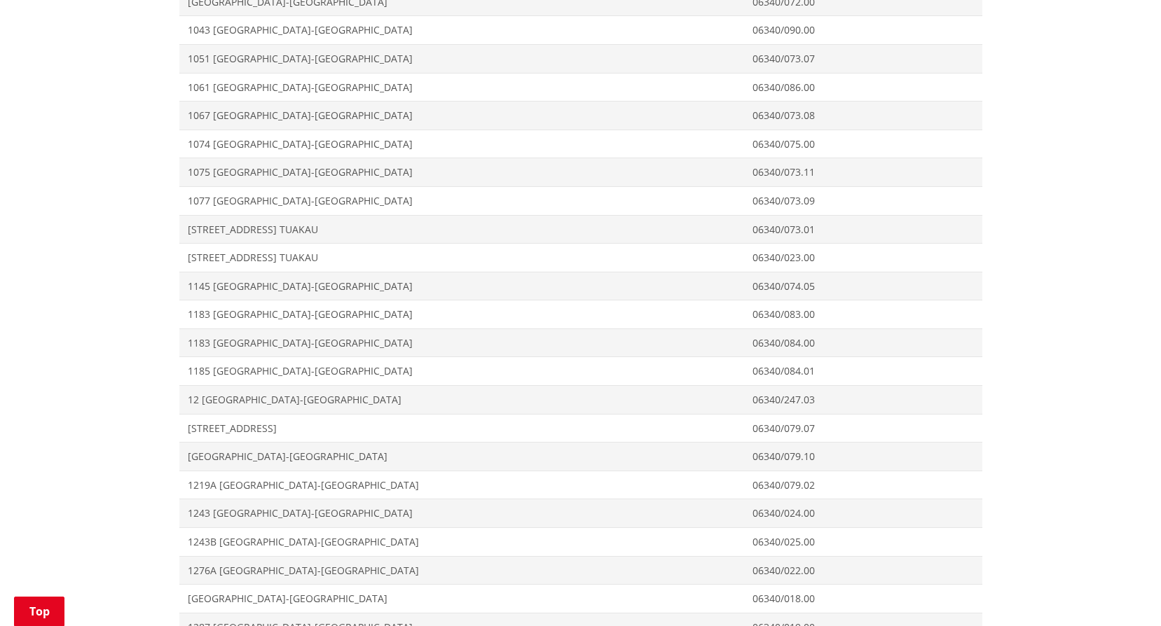
scroll to position [1292, 0]
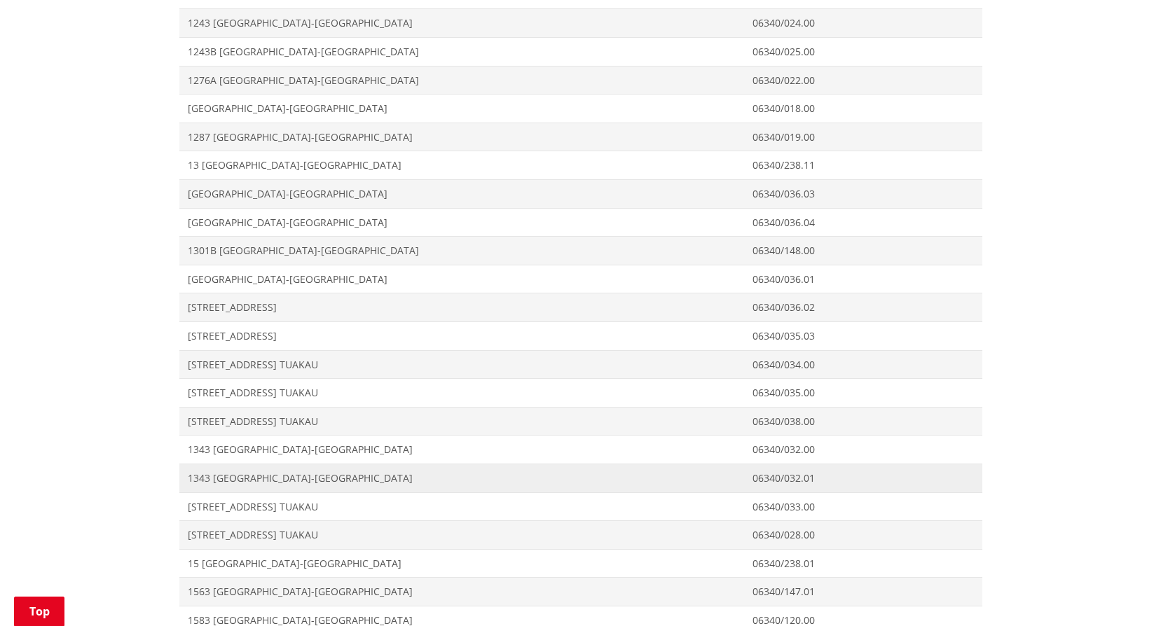
click at [204, 481] on span "1343 [GEOGRAPHIC_DATA]-[GEOGRAPHIC_DATA]" at bounding box center [462, 478] width 548 height 14
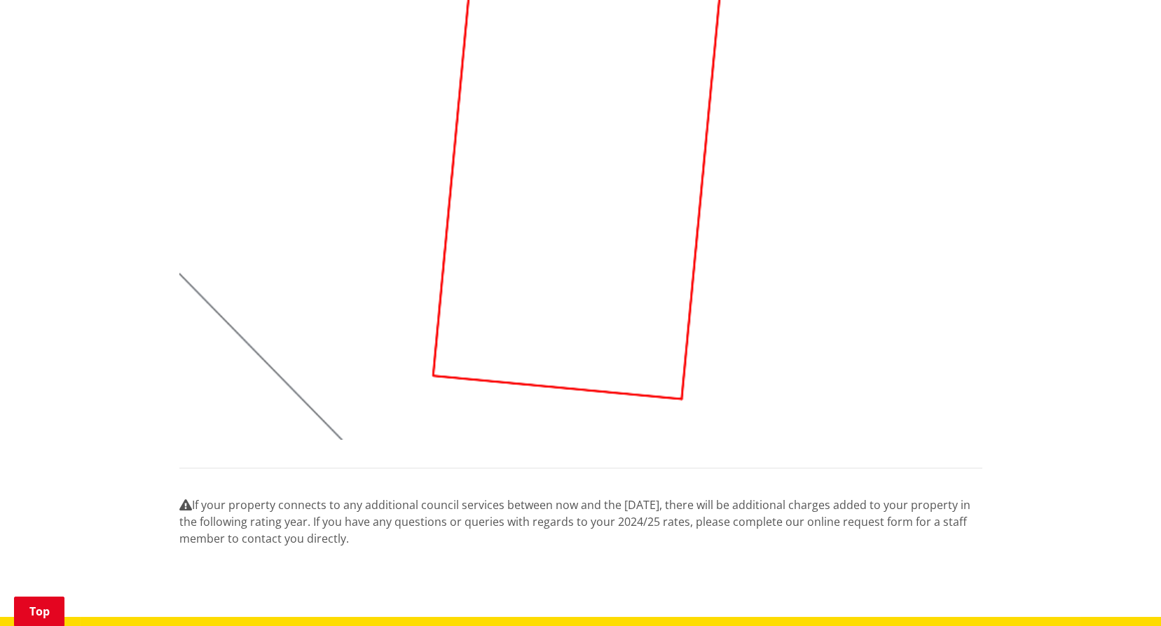
scroll to position [1051, 0]
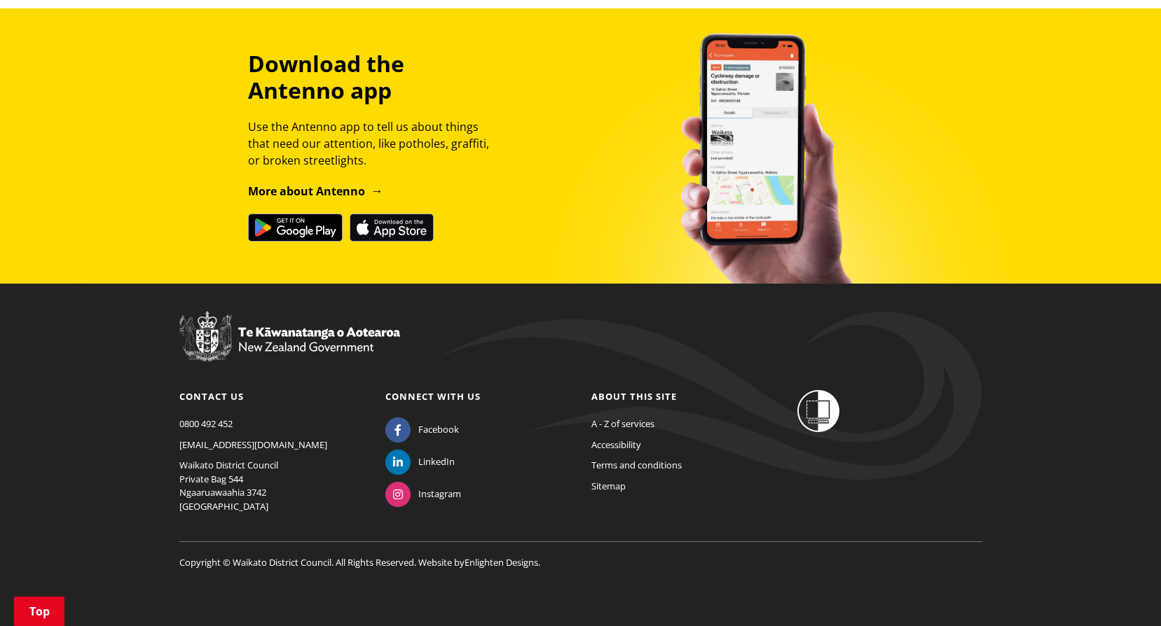
scroll to position [522, 0]
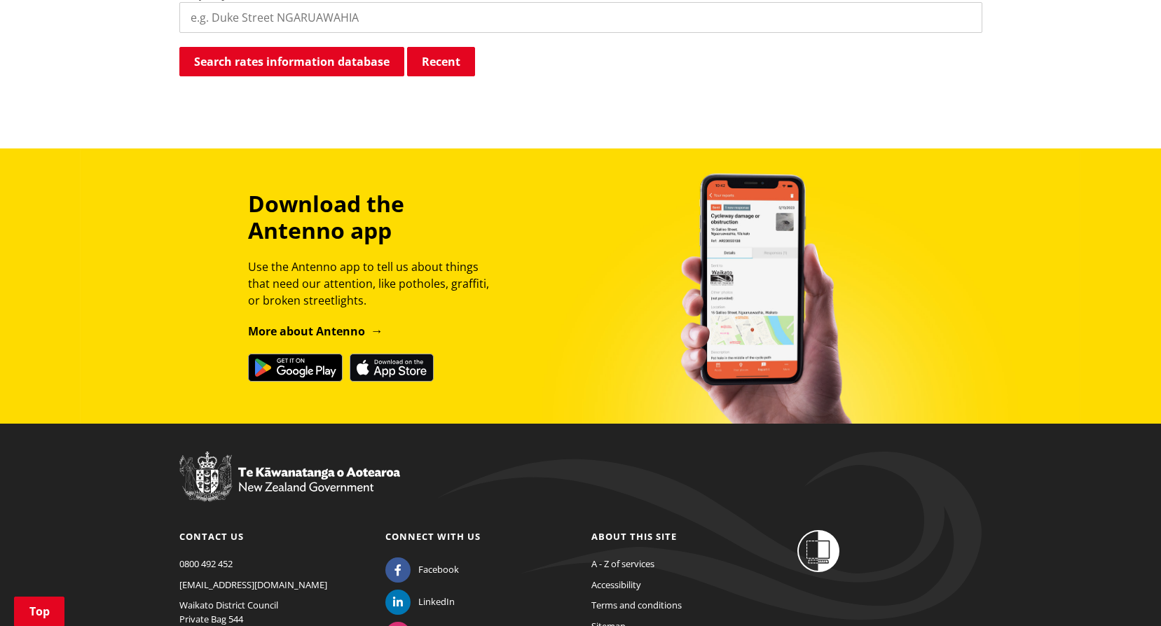
click at [263, 21] on input "search" at bounding box center [580, 17] width 803 height 31
paste input "[GEOGRAPHIC_DATA]-[GEOGRAPHIC_DATA]"
type input "[GEOGRAPHIC_DATA]-[GEOGRAPHIC_DATA]"
click at [261, 64] on button "Search rates information database" at bounding box center [291, 61] width 225 height 29
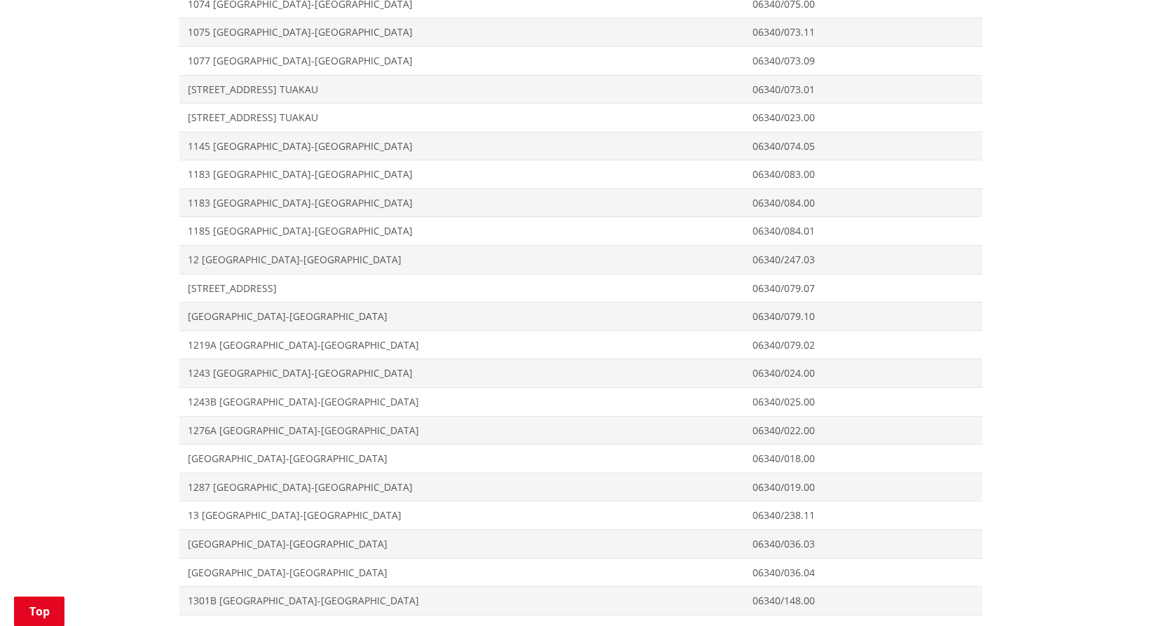
scroll to position [1503, 0]
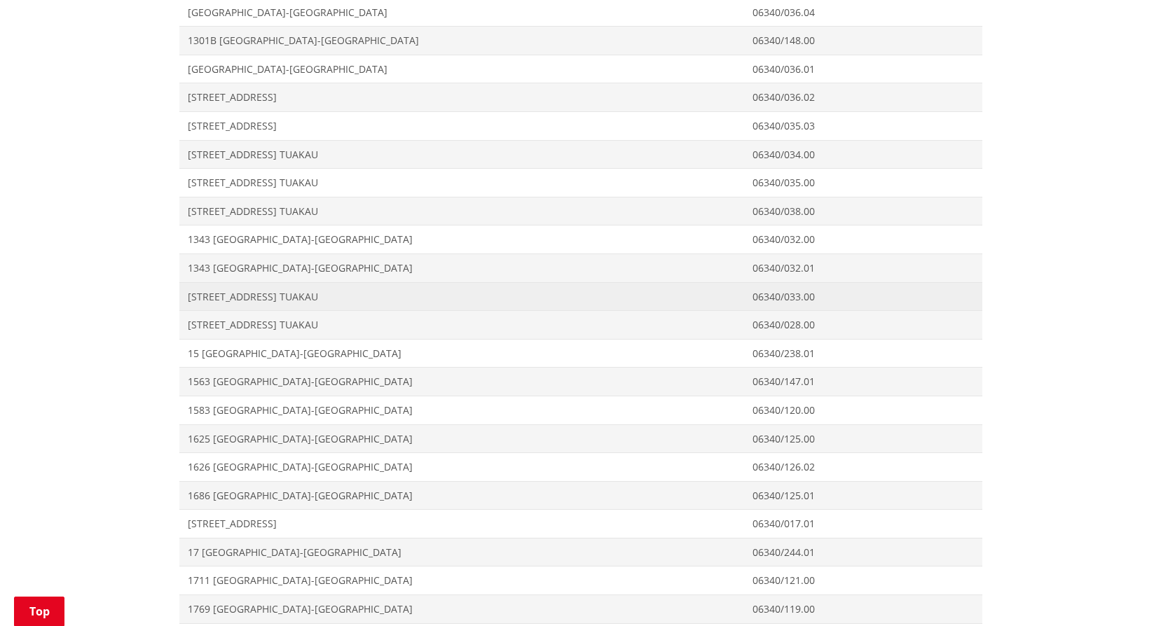
click at [208, 298] on span "[STREET_ADDRESS] TUAKAU" at bounding box center [462, 297] width 548 height 14
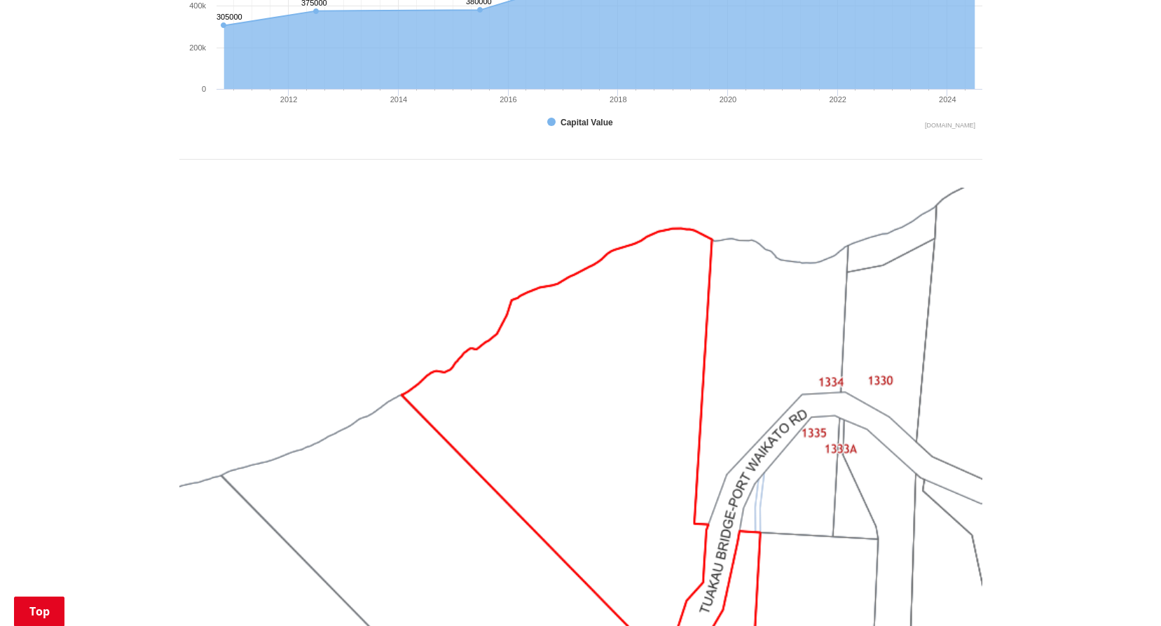
scroll to position [1331, 0]
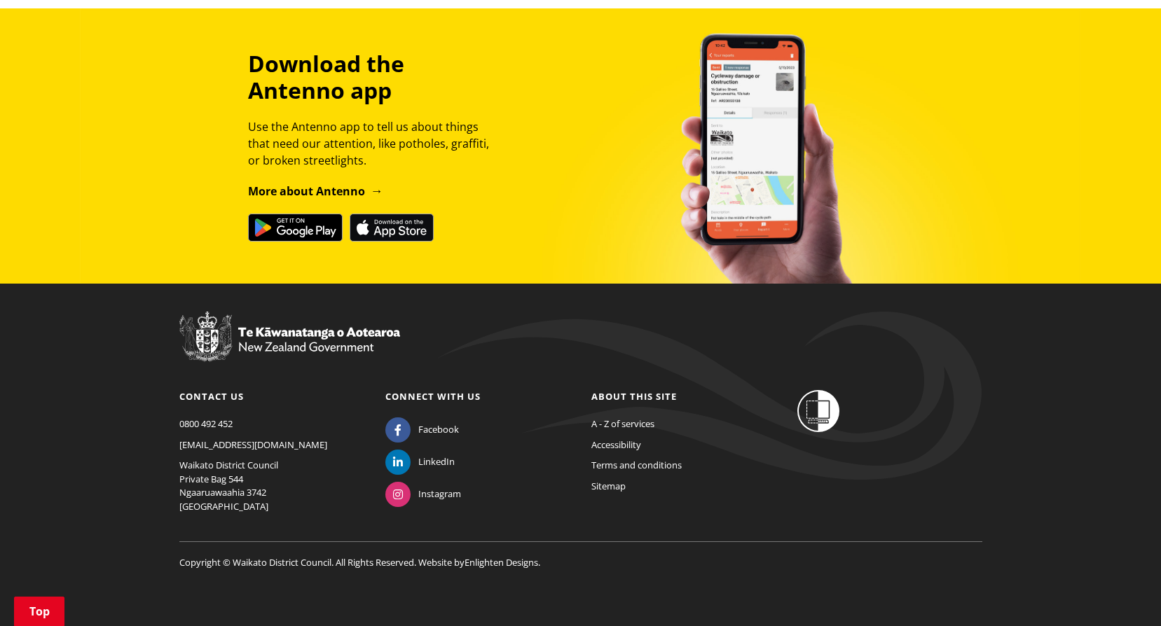
scroll to position [382, 0]
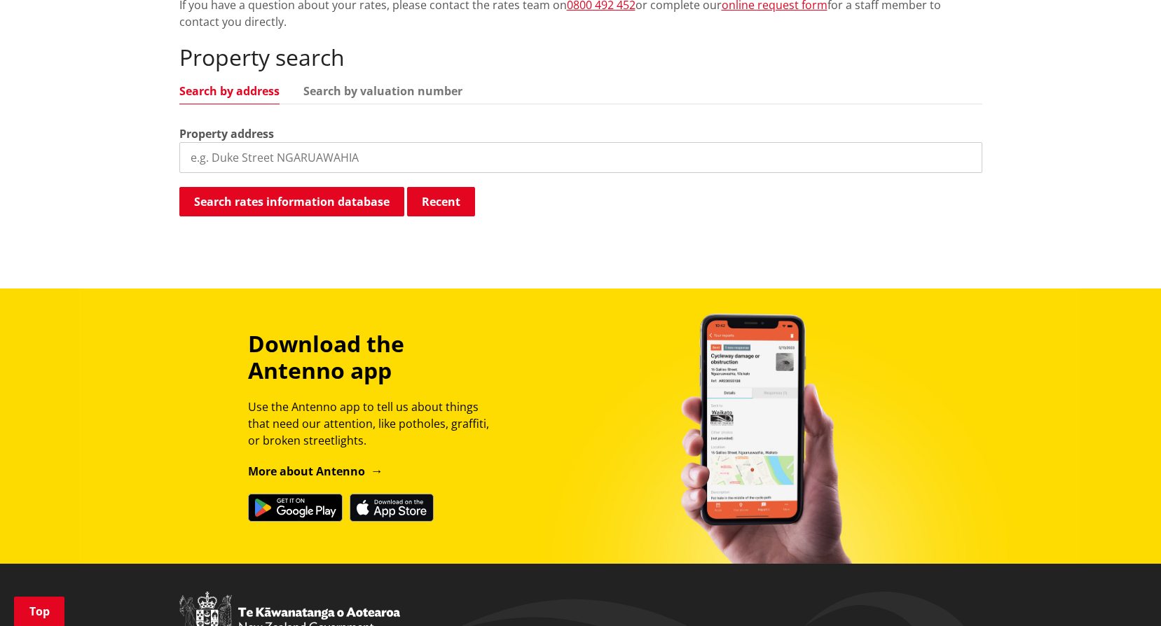
click at [218, 155] on input "search" at bounding box center [580, 157] width 803 height 31
paste input "Tuakau Bridge-Port Waikato Road"
type input "[GEOGRAPHIC_DATA]-[GEOGRAPHIC_DATA]"
click at [219, 196] on button "Search rates information database" at bounding box center [291, 201] width 225 height 29
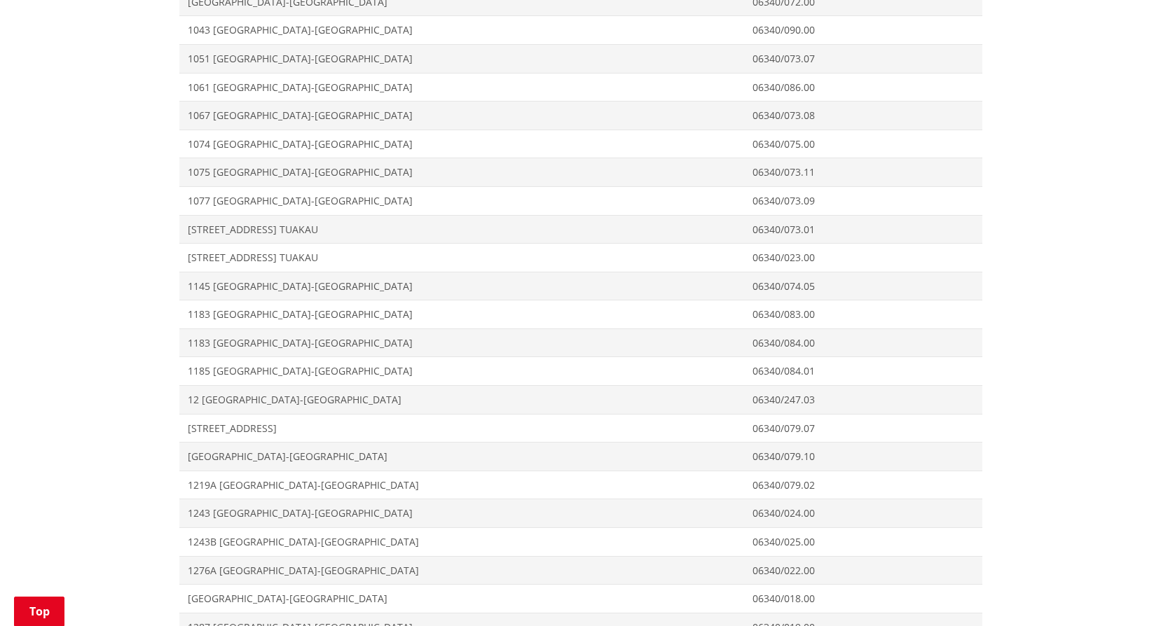
scroll to position [1292, 0]
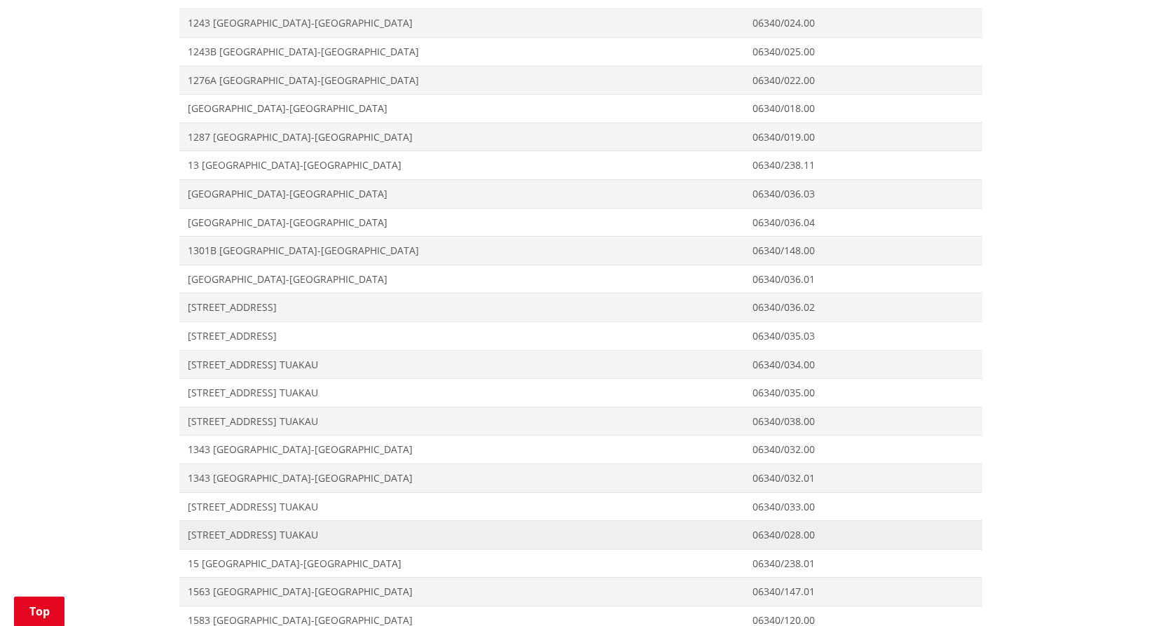
click at [203, 536] on span "1469 Tuakau Bridge-Port Waikato Road TUAKAU" at bounding box center [462, 535] width 548 height 14
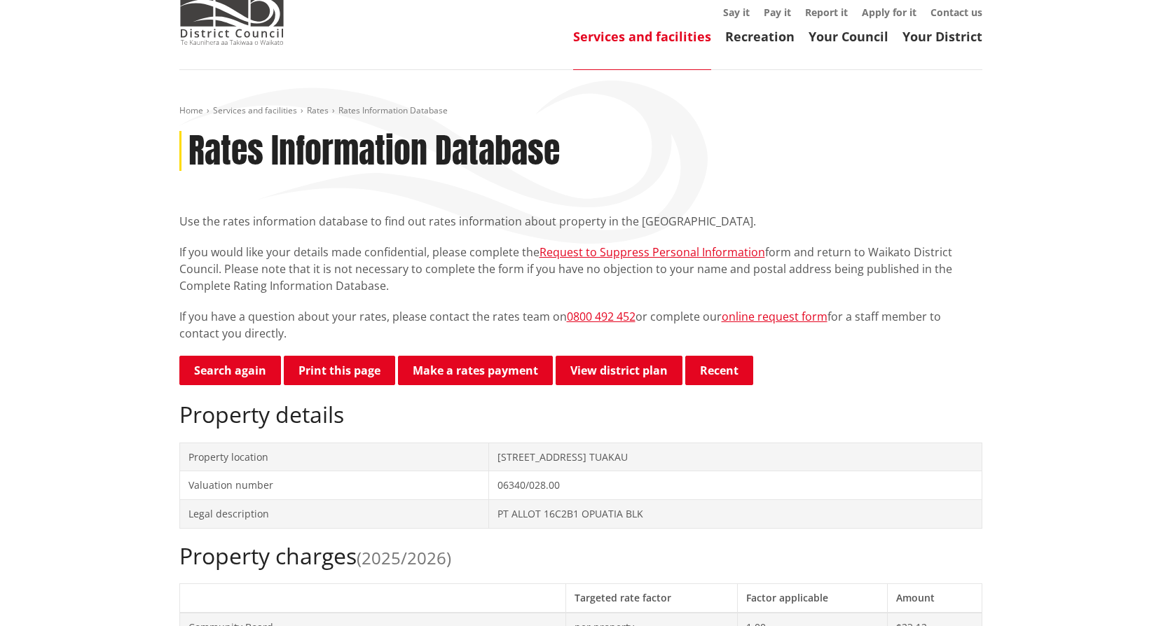
scroll to position [140, 0]
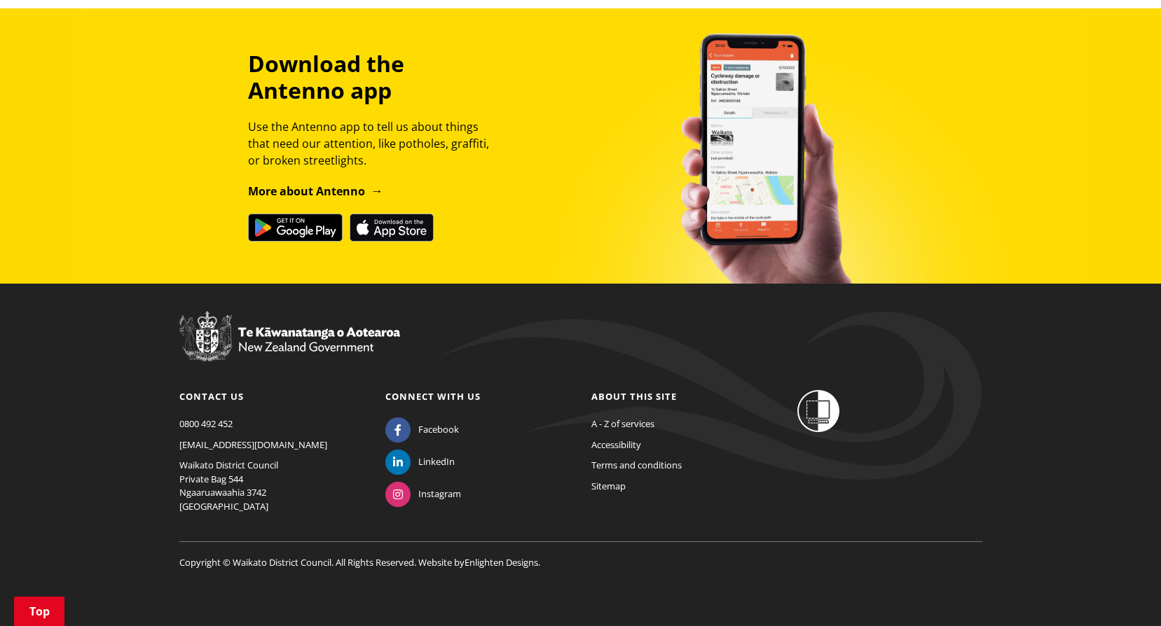
drag, startPoint x: 272, startPoint y: 558, endPoint x: 272, endPoint y: 539, distance: 18.2
click at [272, 558] on p "Copyright © Waikato District Council. All Rights Reserved. Website by Enlighten…" at bounding box center [580, 555] width 803 height 29
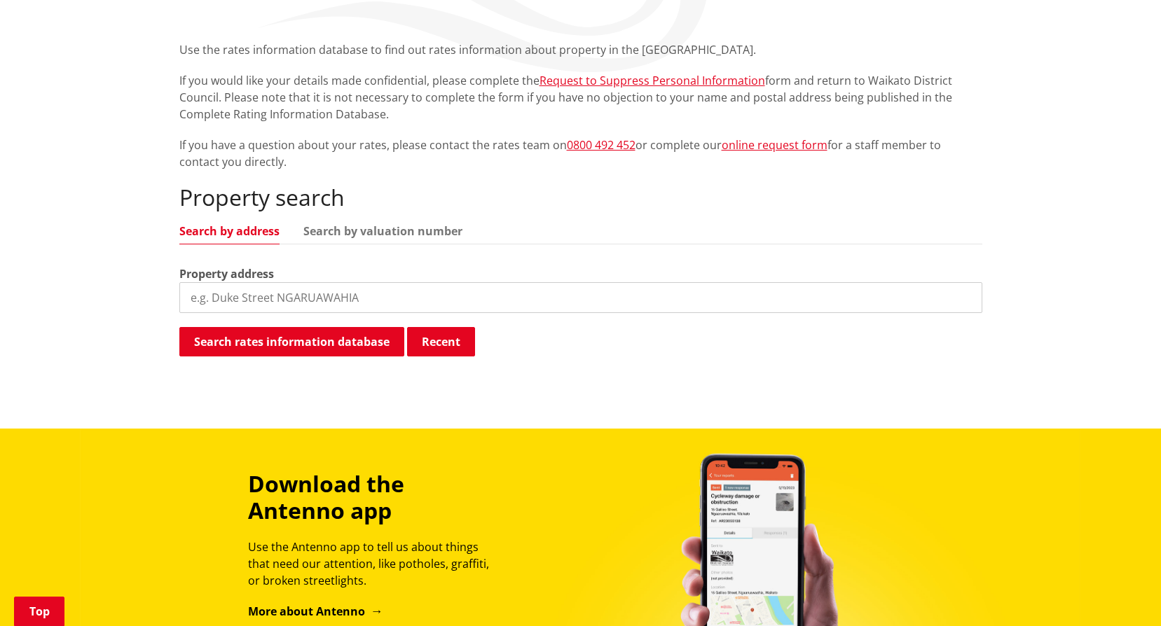
click at [254, 305] on input "search" at bounding box center [580, 297] width 803 height 31
paste input "[GEOGRAPHIC_DATA]-[GEOGRAPHIC_DATA]"
type input "[GEOGRAPHIC_DATA]-[GEOGRAPHIC_DATA]"
click at [303, 342] on button "Search rates information database" at bounding box center [291, 341] width 225 height 29
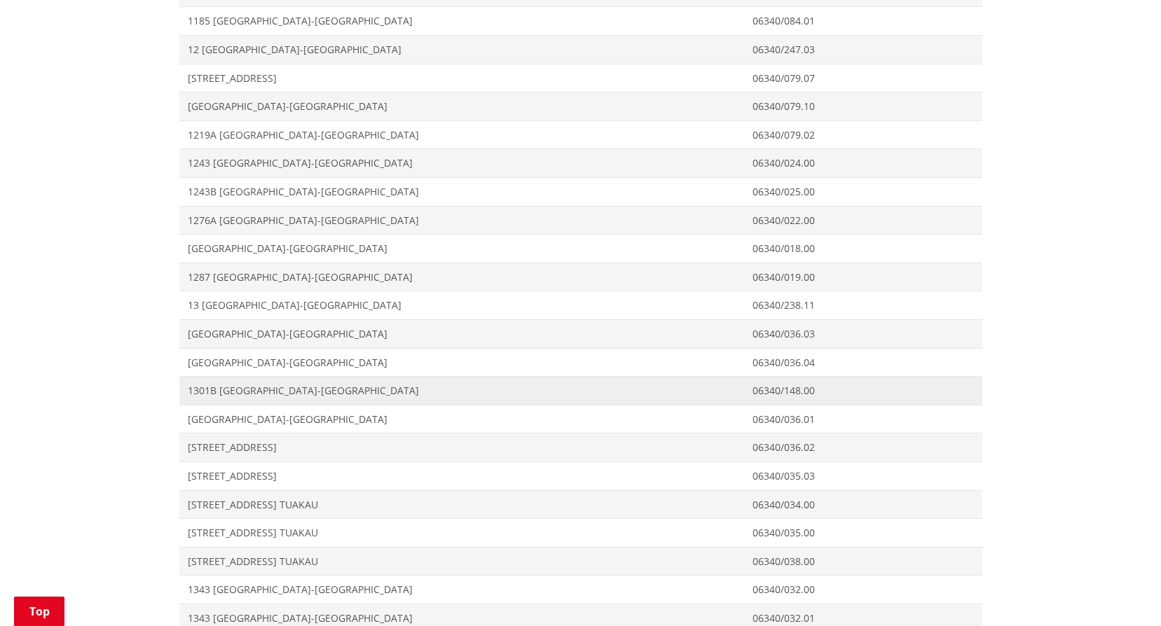
scroll to position [1432, 0]
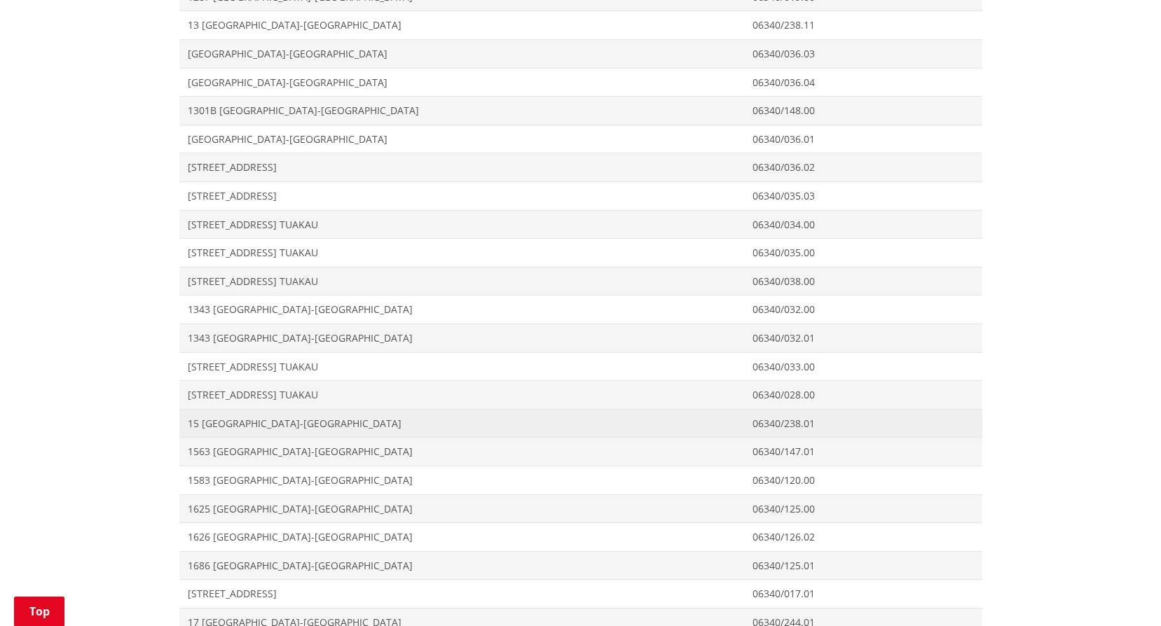
click at [236, 429] on span "15 Tuakau Bridge-Port Waikato Road TUAKAU" at bounding box center [462, 424] width 548 height 14
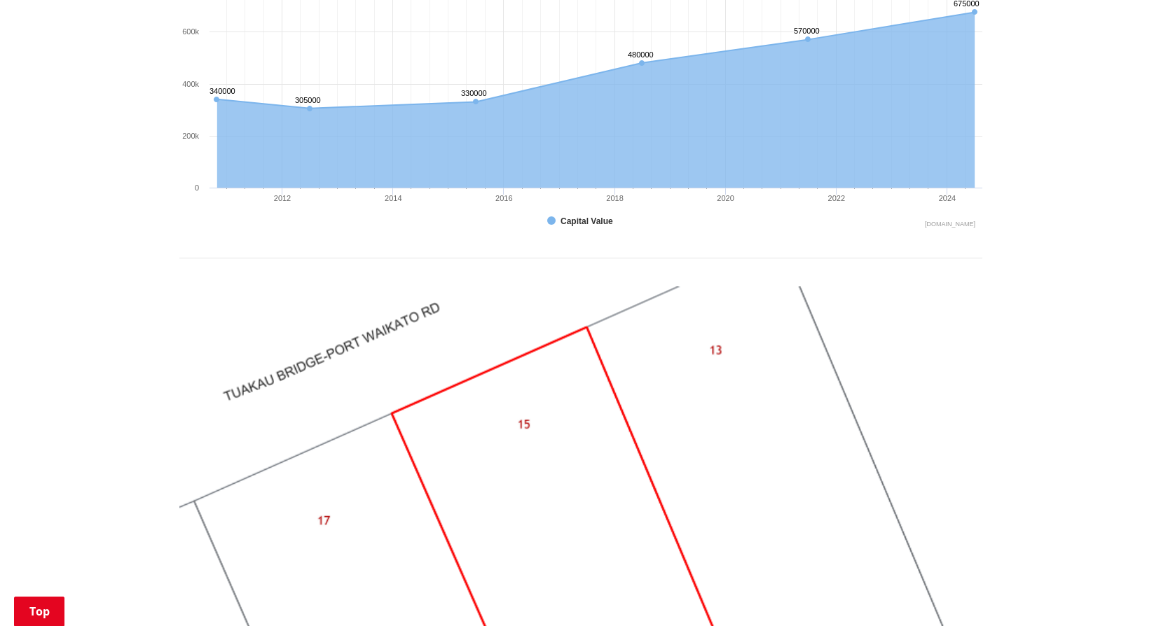
scroll to position [1401, 0]
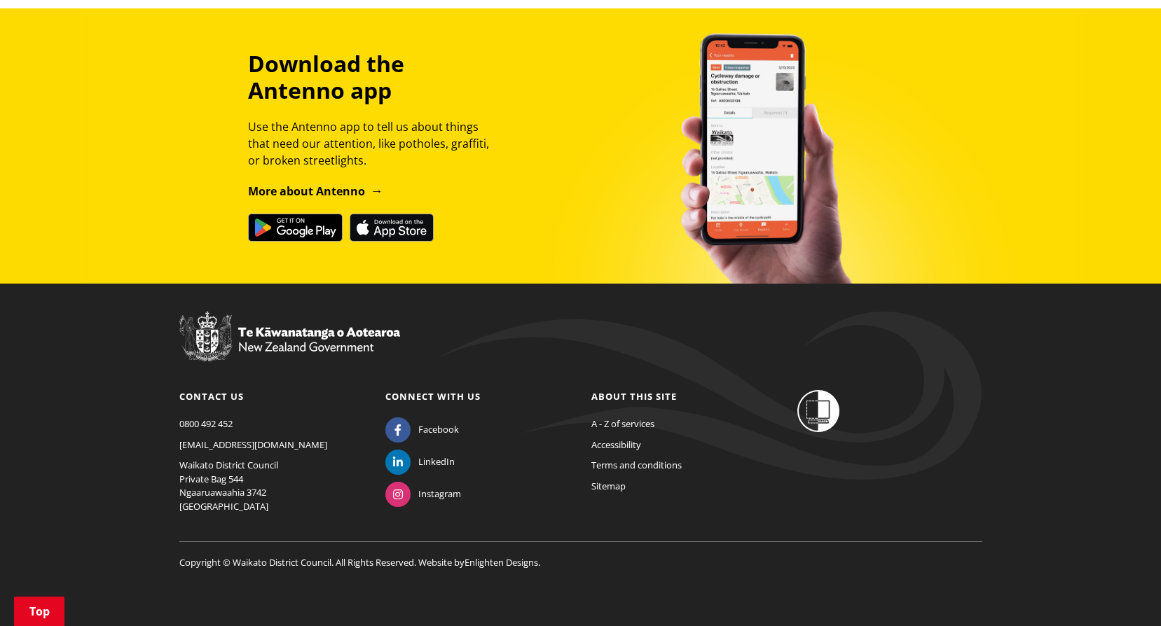
scroll to position [382, 0]
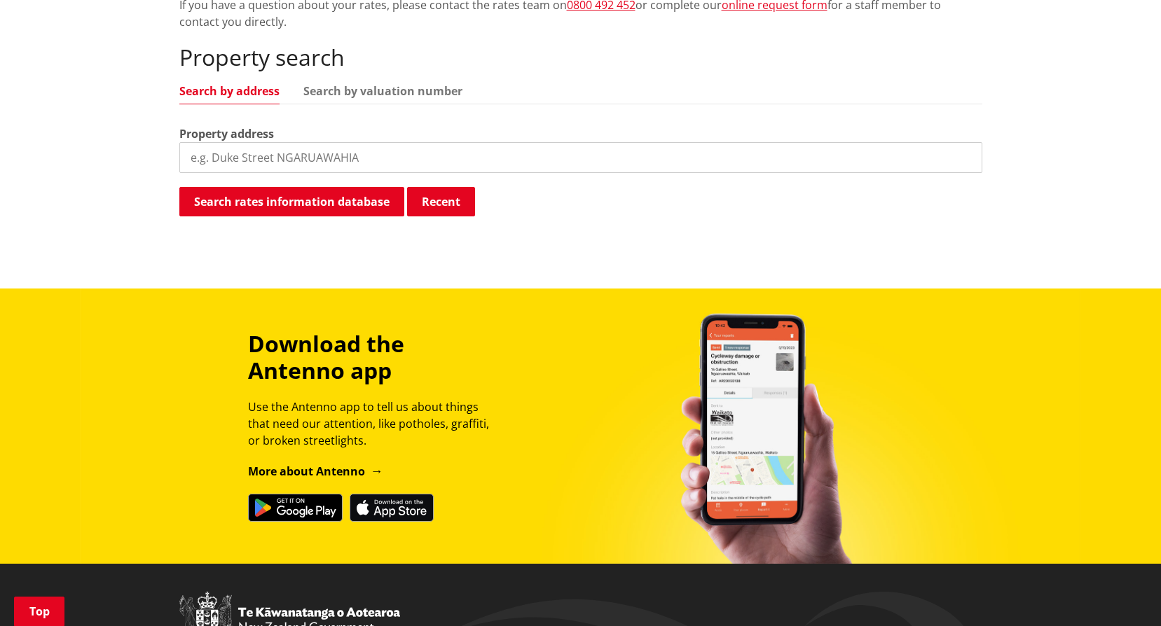
click at [235, 158] on input "search" at bounding box center [580, 157] width 803 height 31
paste input "[GEOGRAPHIC_DATA]-[GEOGRAPHIC_DATA]"
type input "[GEOGRAPHIC_DATA]-[GEOGRAPHIC_DATA]"
click at [256, 214] on button "Search rates information database" at bounding box center [291, 201] width 225 height 29
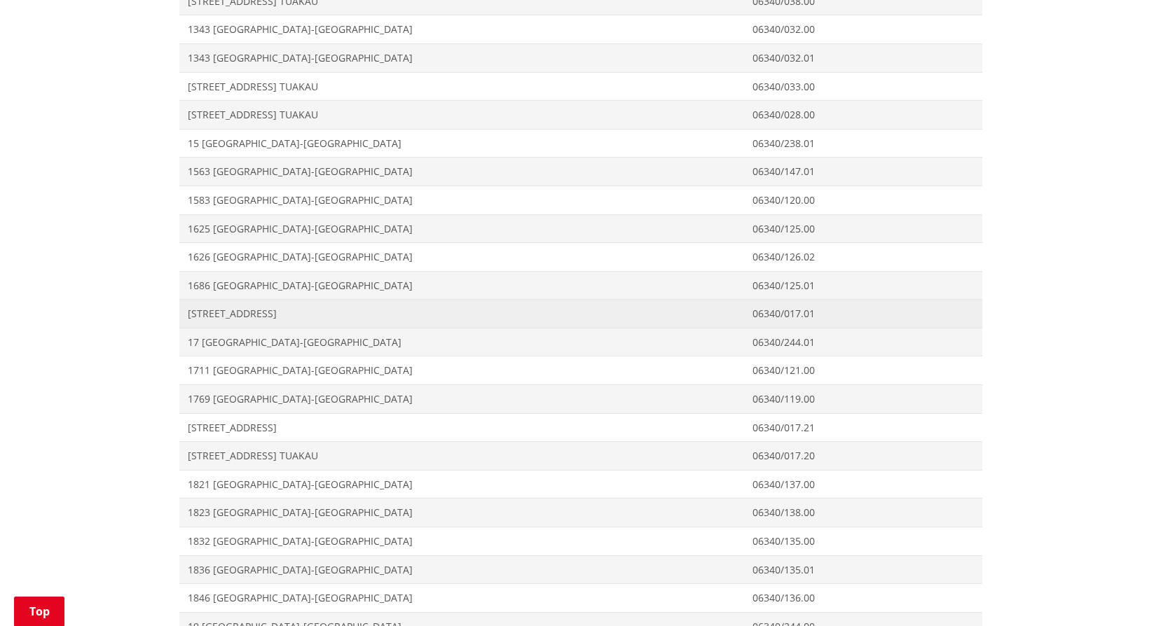
scroll to position [1643, 0]
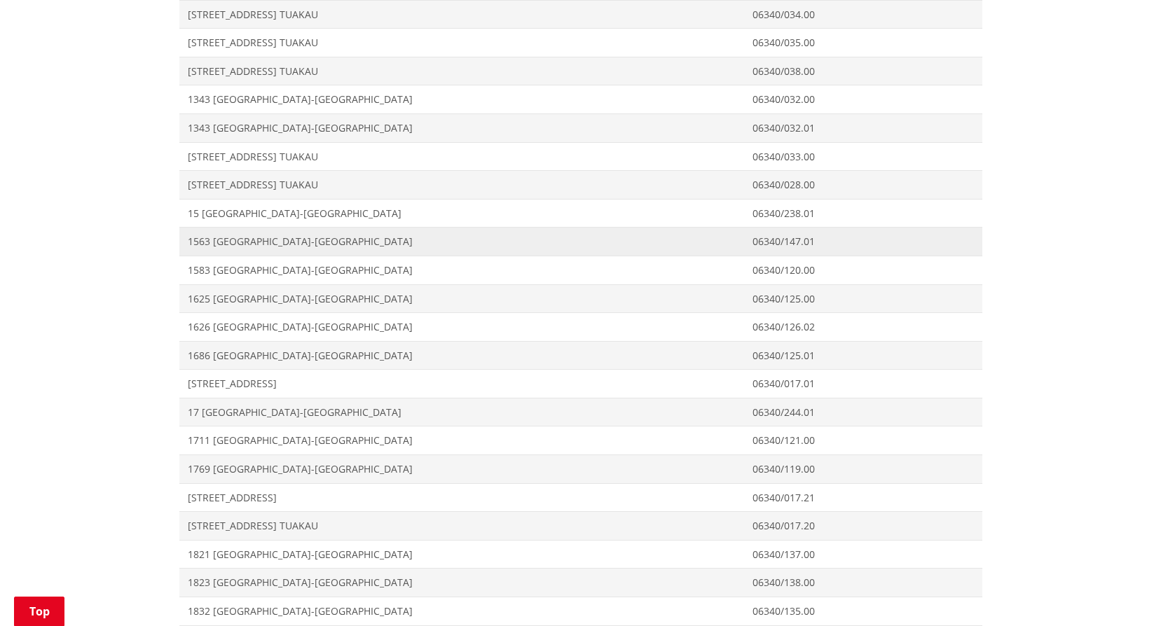
click at [219, 245] on span "1563 [GEOGRAPHIC_DATA]-[GEOGRAPHIC_DATA]" at bounding box center [462, 242] width 548 height 14
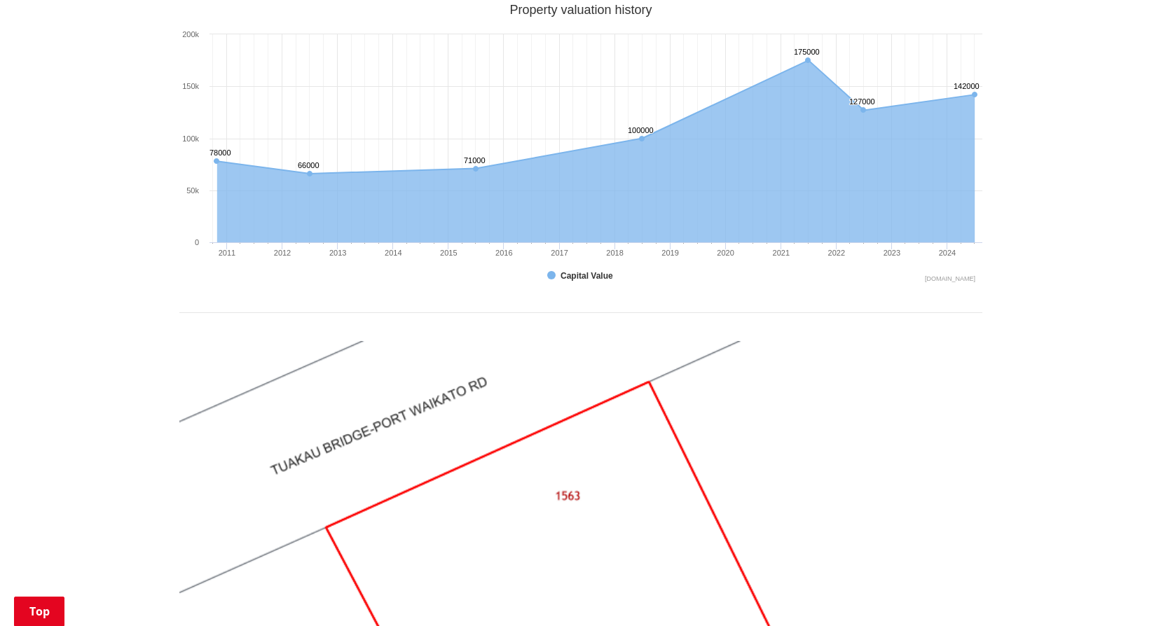
scroll to position [1261, 0]
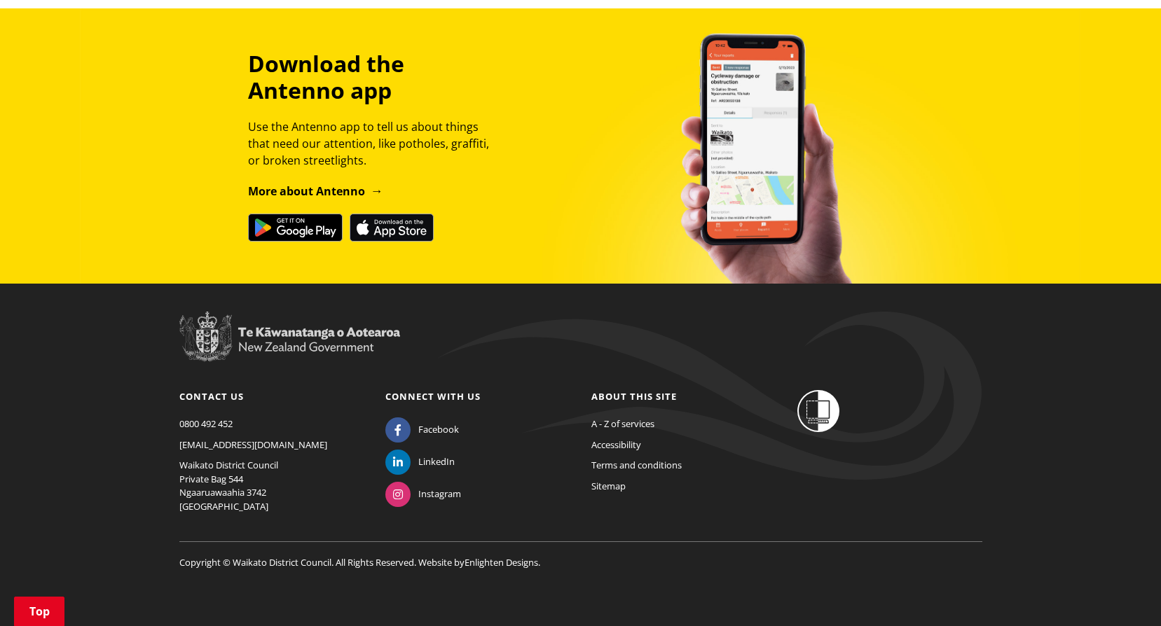
scroll to position [242, 0]
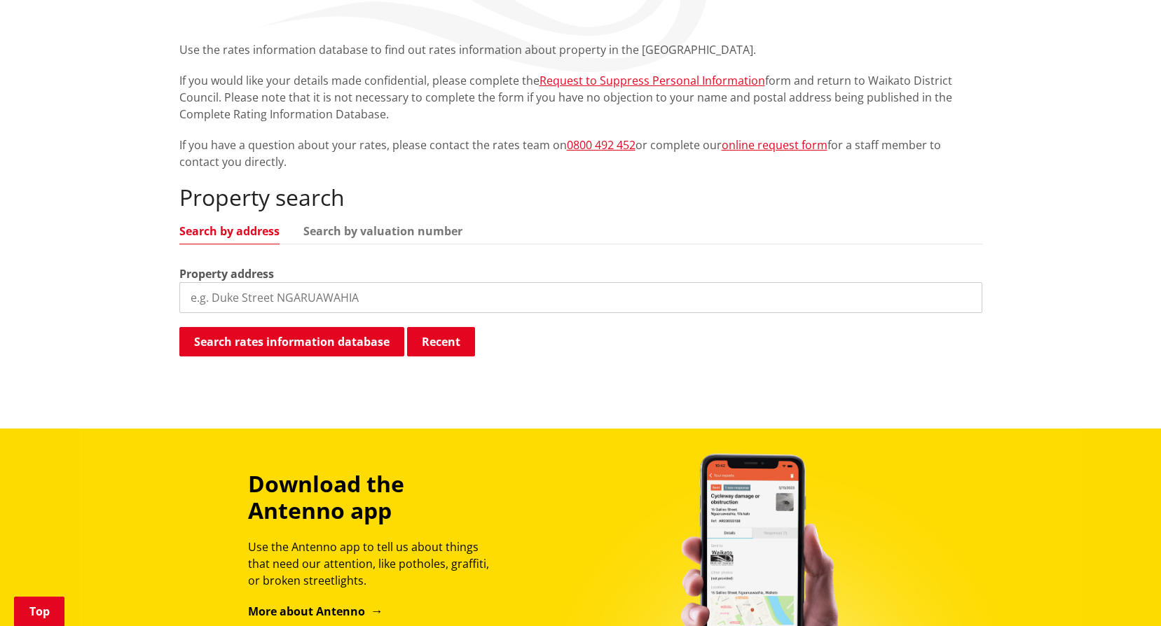
click at [286, 297] on input "search" at bounding box center [580, 297] width 803 height 31
paste input "[GEOGRAPHIC_DATA]-[GEOGRAPHIC_DATA]"
type input "[GEOGRAPHIC_DATA]-[GEOGRAPHIC_DATA]"
click at [300, 338] on button "Search rates information database" at bounding box center [291, 341] width 225 height 29
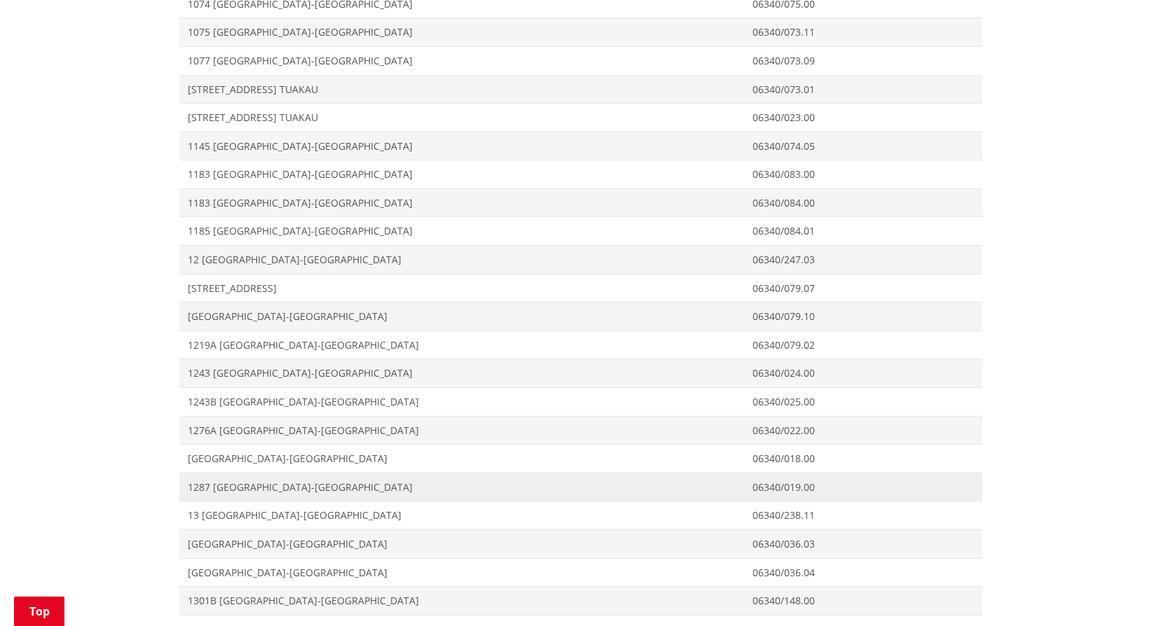
scroll to position [1082, 0]
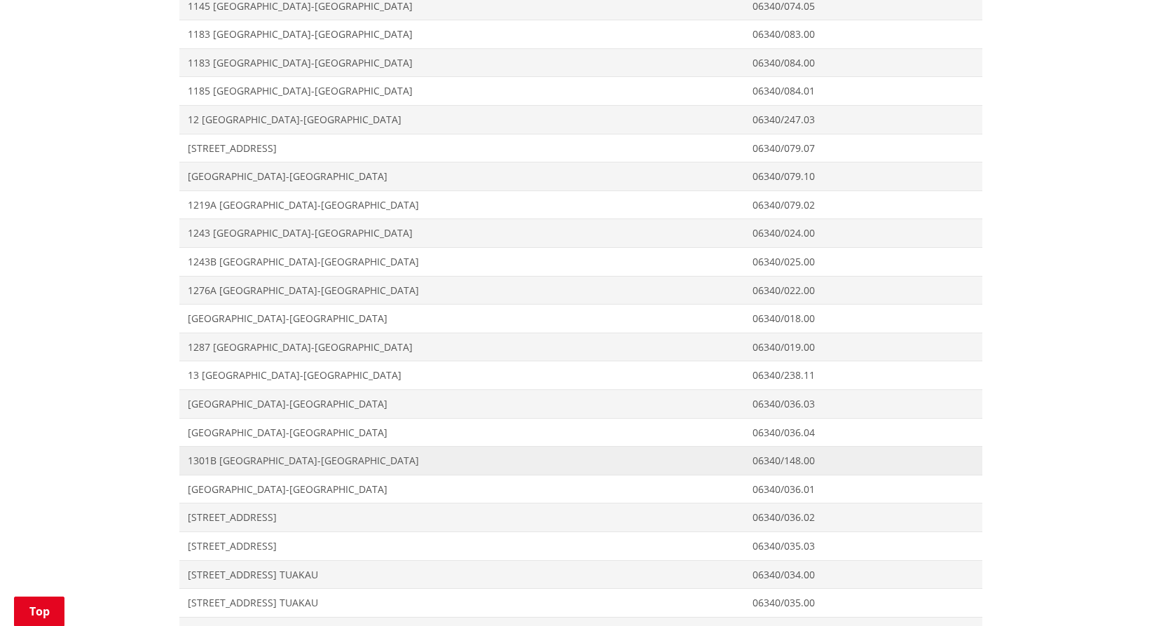
click at [242, 456] on span "1301B [GEOGRAPHIC_DATA]-[GEOGRAPHIC_DATA]" at bounding box center [462, 461] width 548 height 14
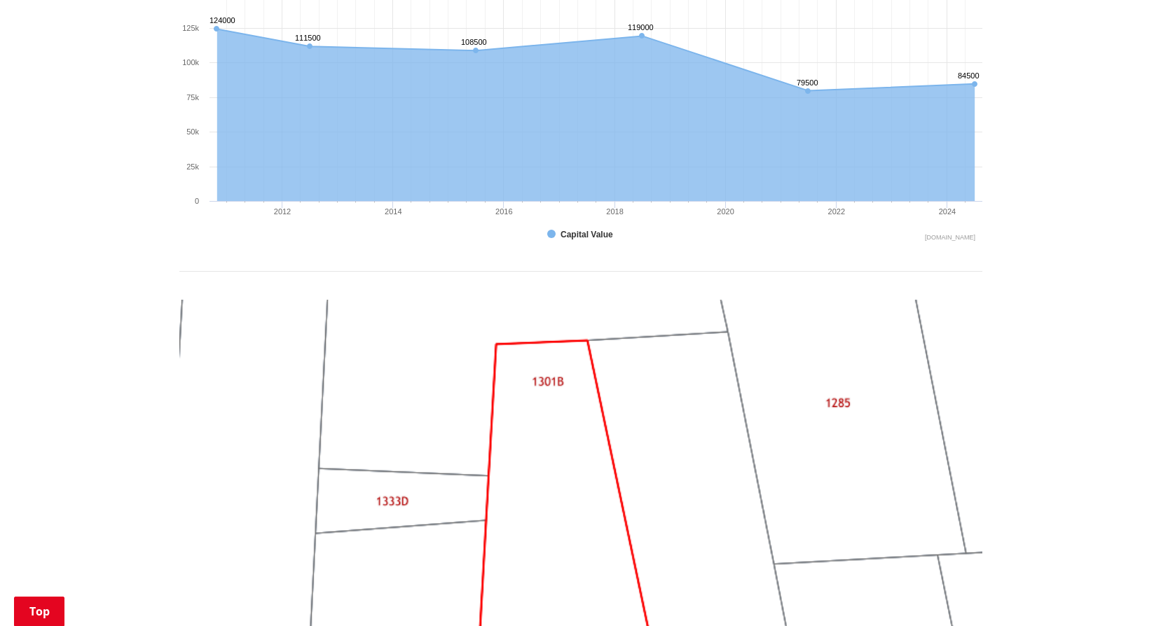
scroll to position [1331, 0]
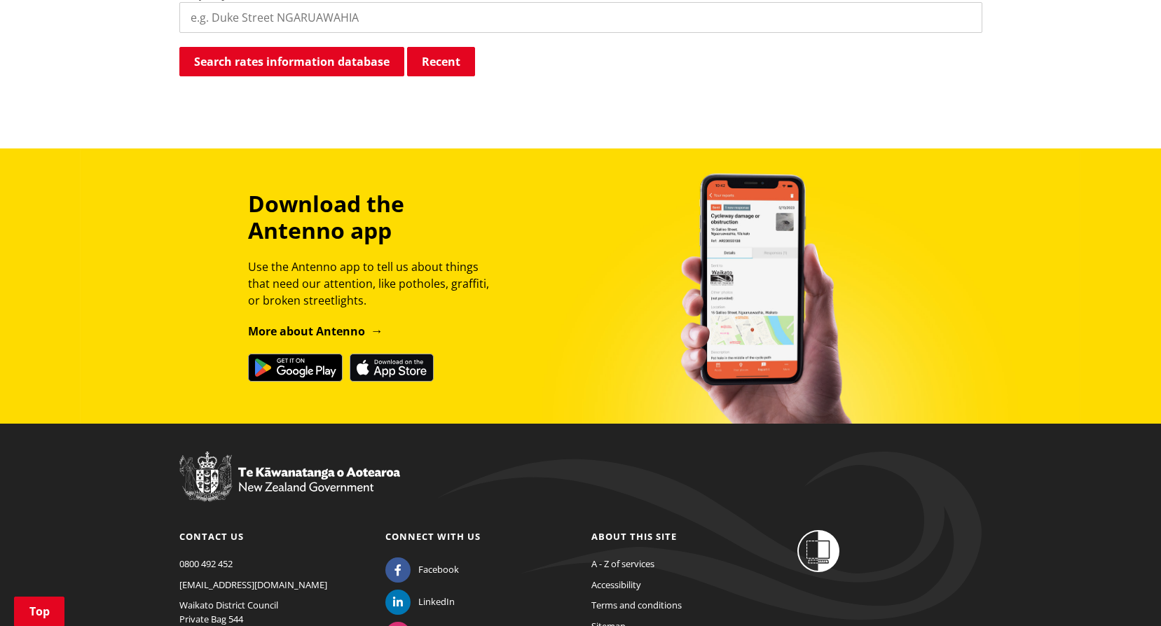
scroll to position [382, 0]
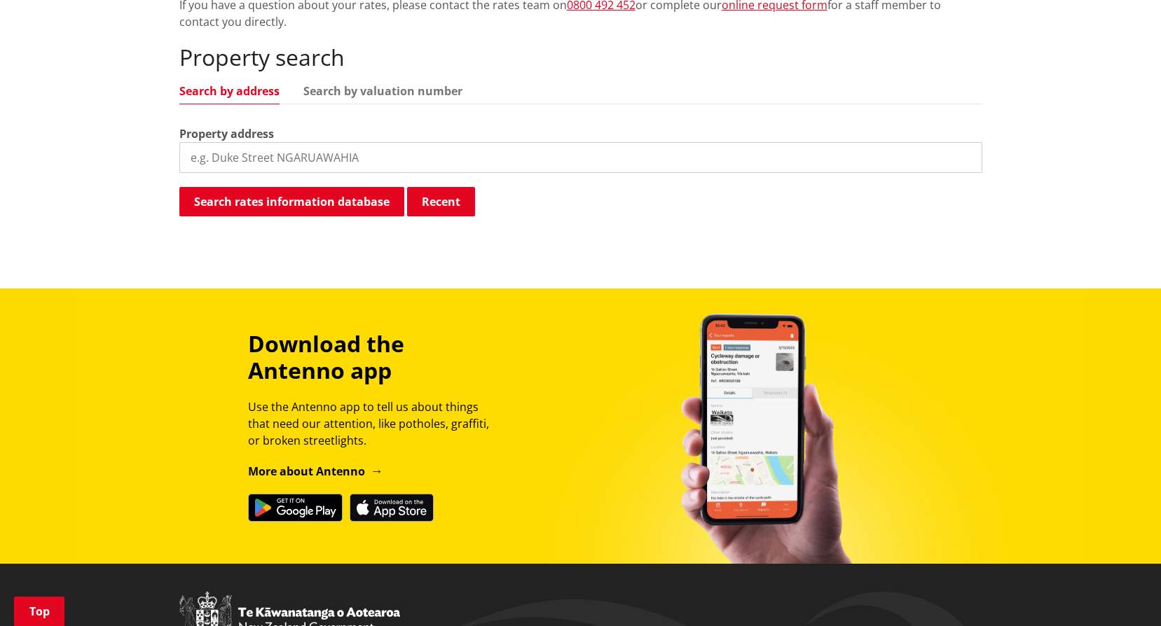
click at [244, 164] on input "search" at bounding box center [580, 157] width 803 height 31
paste input "[GEOGRAPHIC_DATA]-[GEOGRAPHIC_DATA]"
type input "[GEOGRAPHIC_DATA]-[GEOGRAPHIC_DATA]"
click at [254, 210] on button "Search rates information database" at bounding box center [291, 201] width 225 height 29
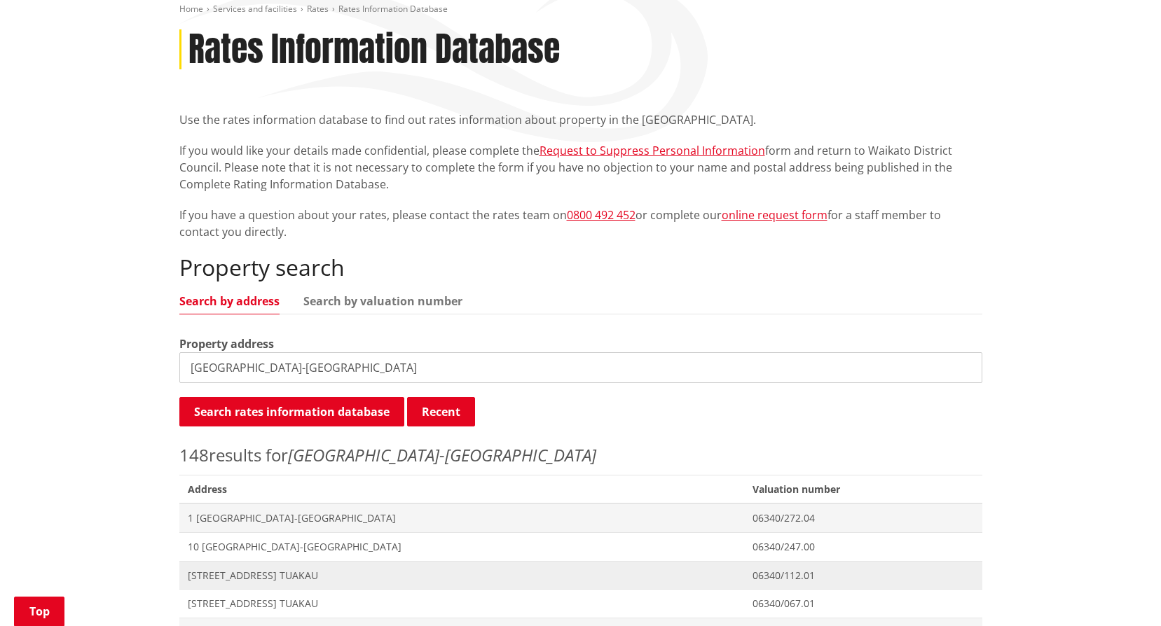
scroll to position [242, 0]
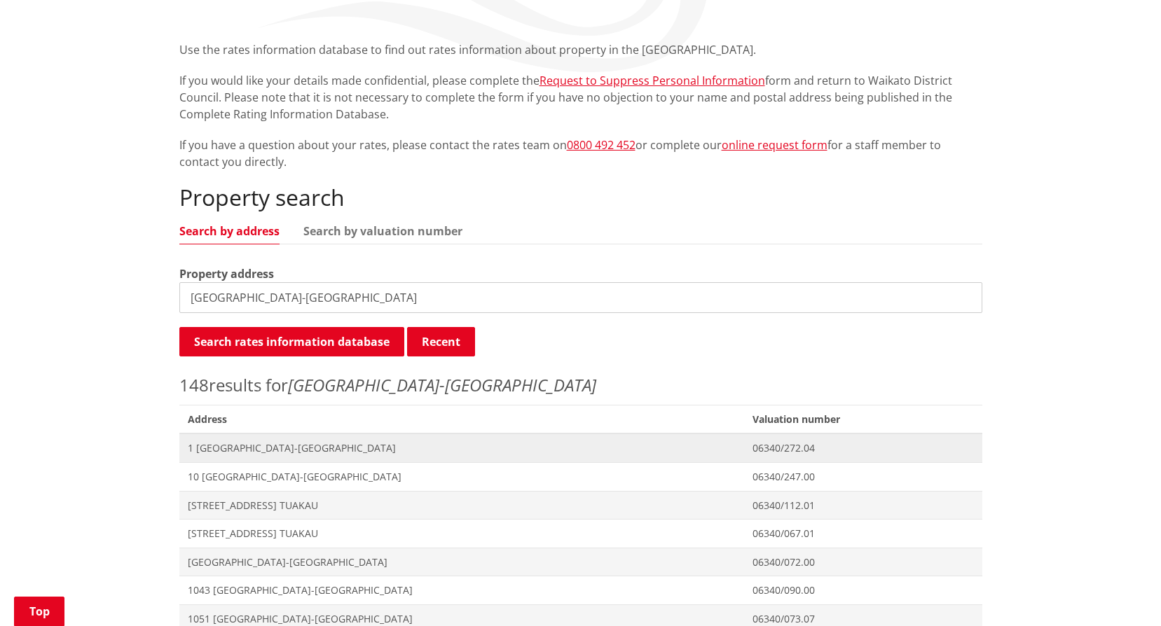
click at [254, 444] on span "1 [GEOGRAPHIC_DATA]-[GEOGRAPHIC_DATA]" at bounding box center [462, 448] width 548 height 14
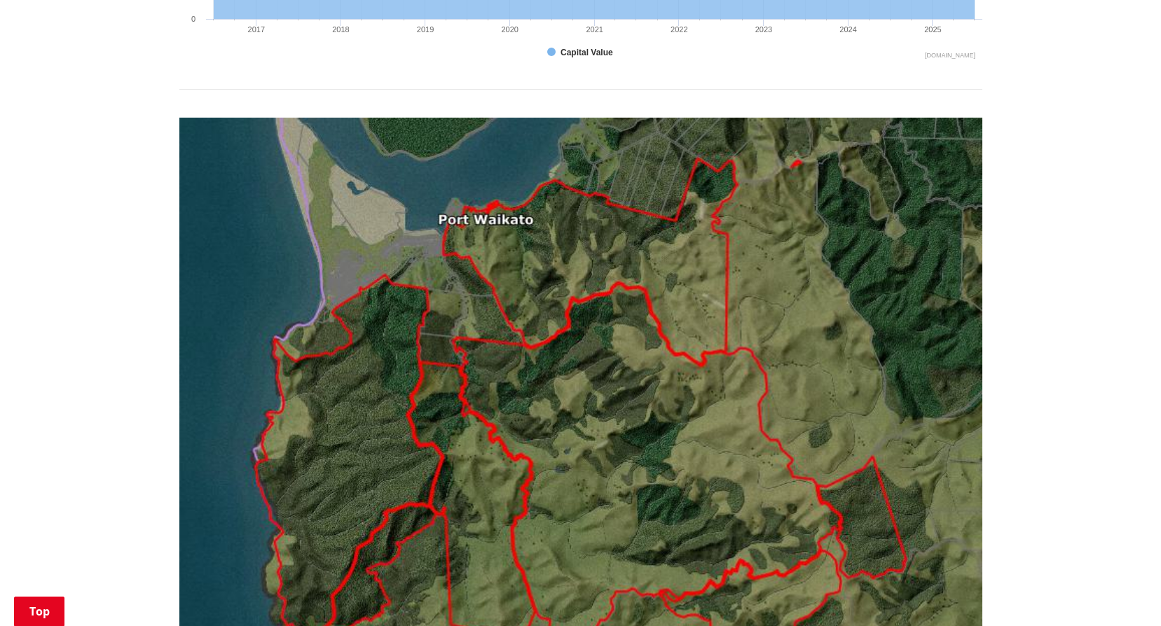
scroll to position [1191, 0]
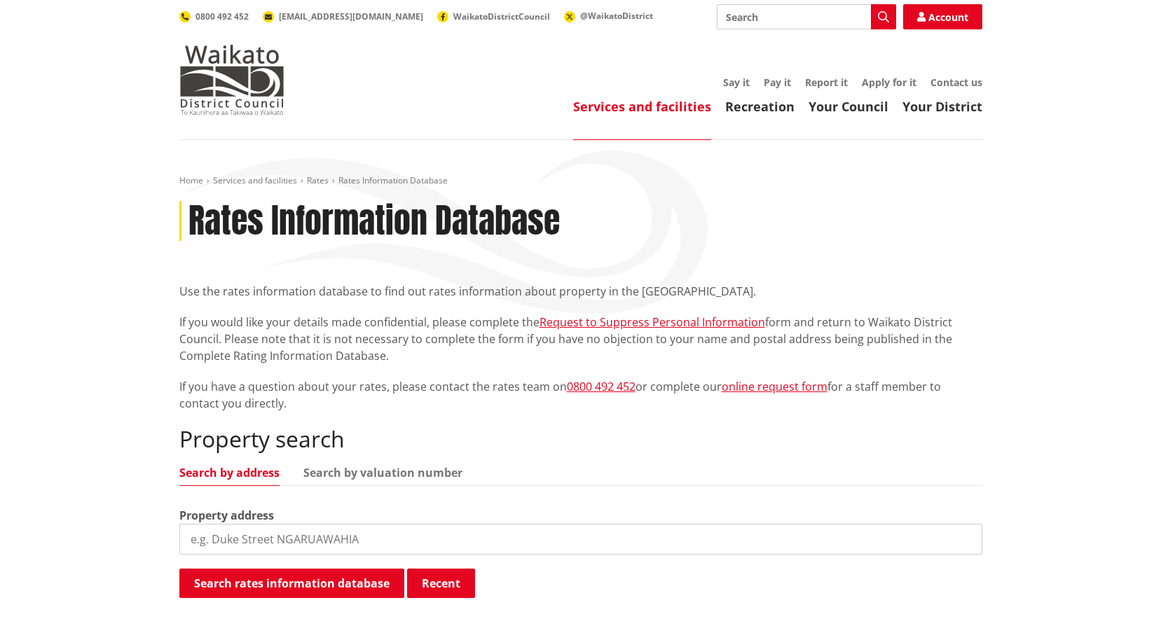
scroll to position [242, 0]
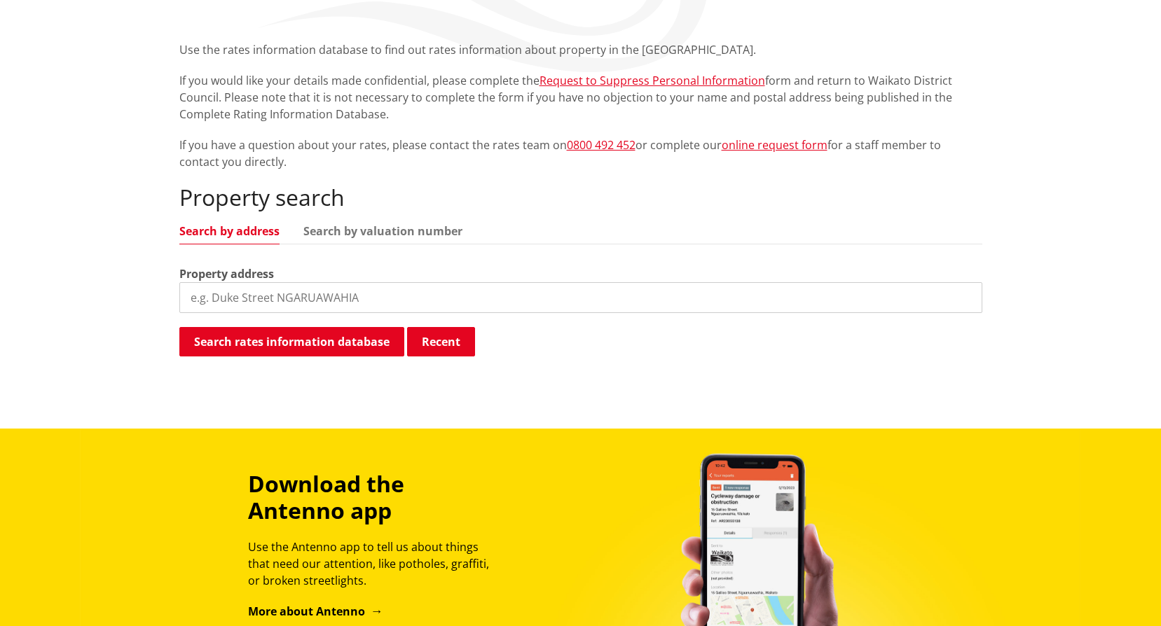
click at [226, 298] on input "search" at bounding box center [580, 297] width 803 height 31
paste input "Tuakau Bridge-Port Waikato Road"
type input "Tuakau Bridge-Port Waikato Road"
click at [234, 343] on button "Search rates information database" at bounding box center [291, 341] width 225 height 29
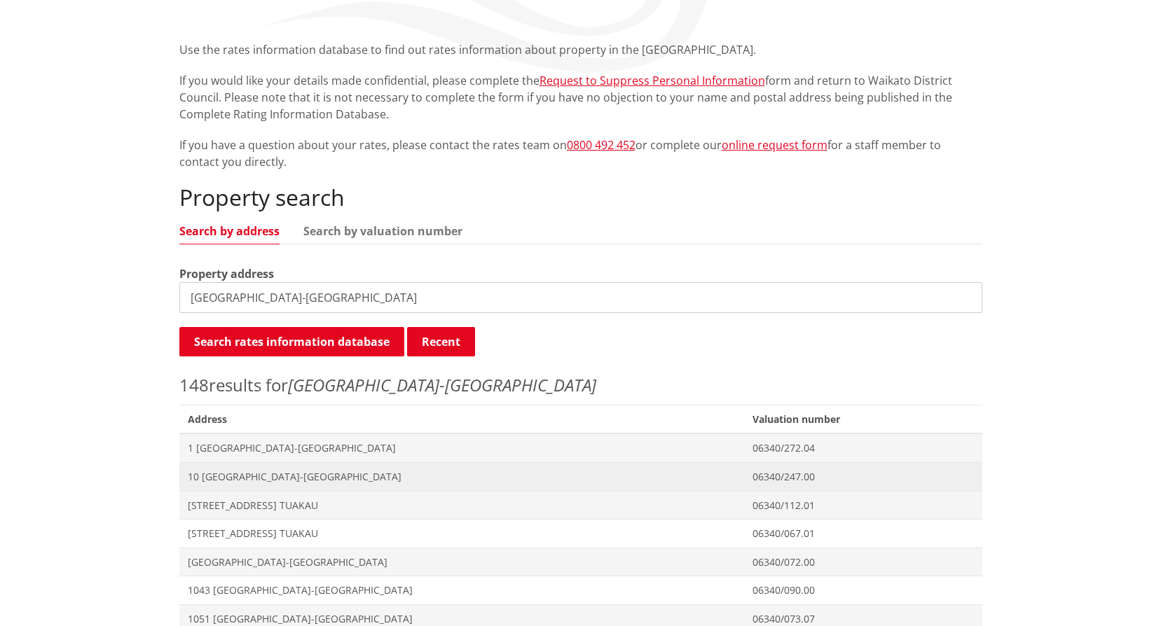
click at [240, 477] on span "10 Tuakau Bridge-Port Waikato Road TUAKAU" at bounding box center [462, 477] width 548 height 14
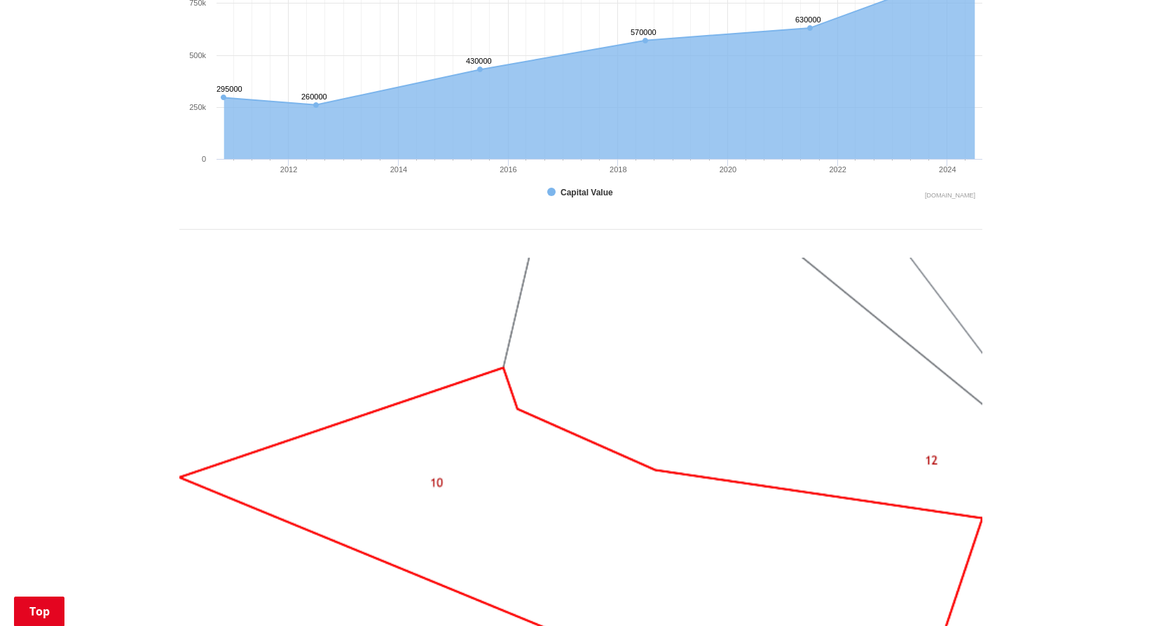
scroll to position [1471, 0]
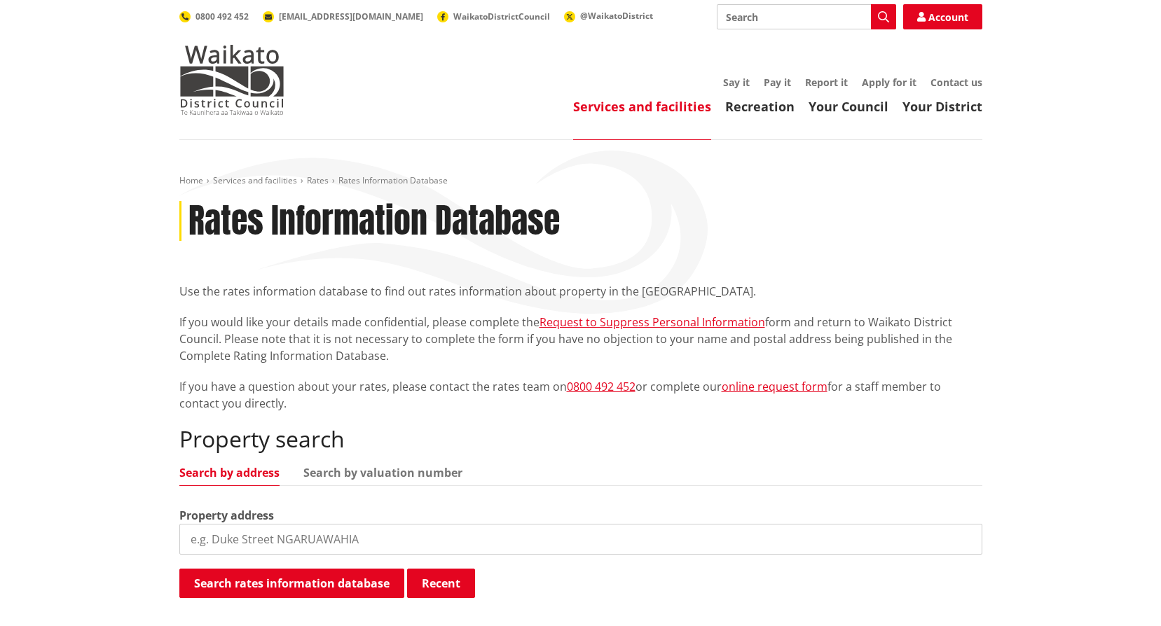
scroll to position [242, 0]
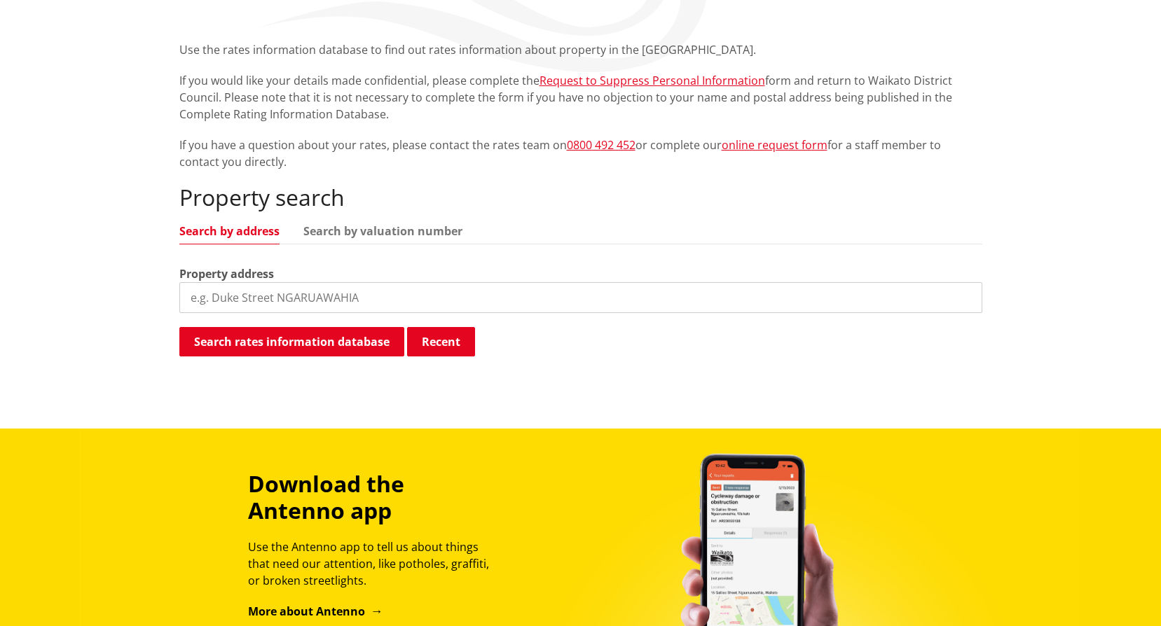
click at [262, 296] on input "search" at bounding box center [580, 297] width 803 height 31
paste input "Tuakau Bridge-Port Waikato Road"
click at [258, 334] on button "Search rates information database" at bounding box center [291, 341] width 225 height 29
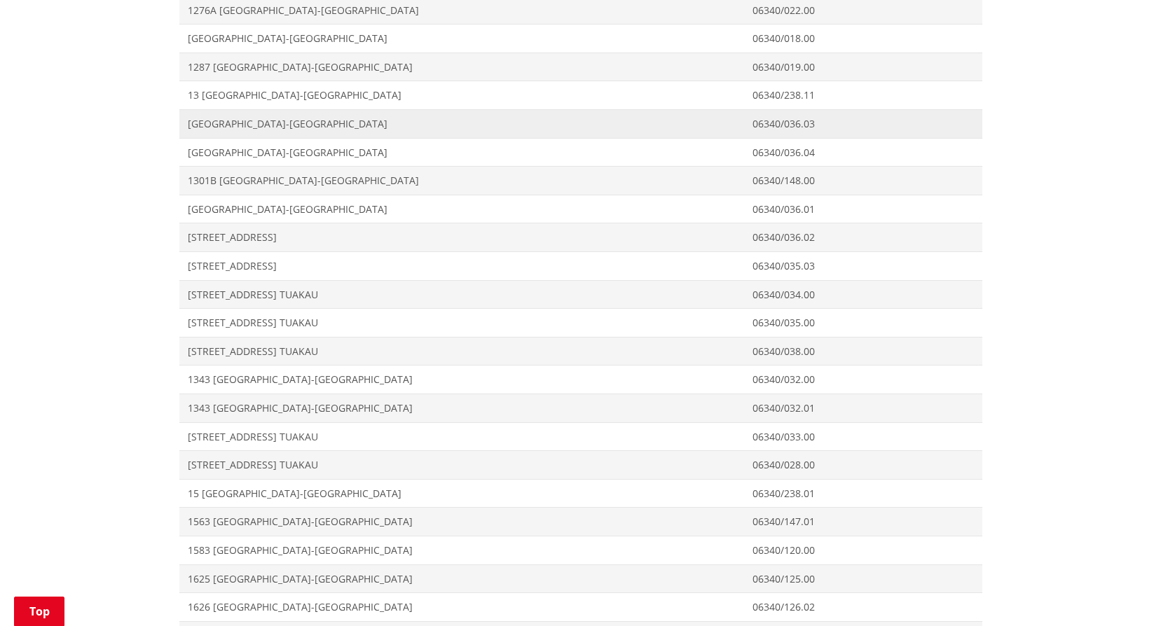
scroll to position [1432, 0]
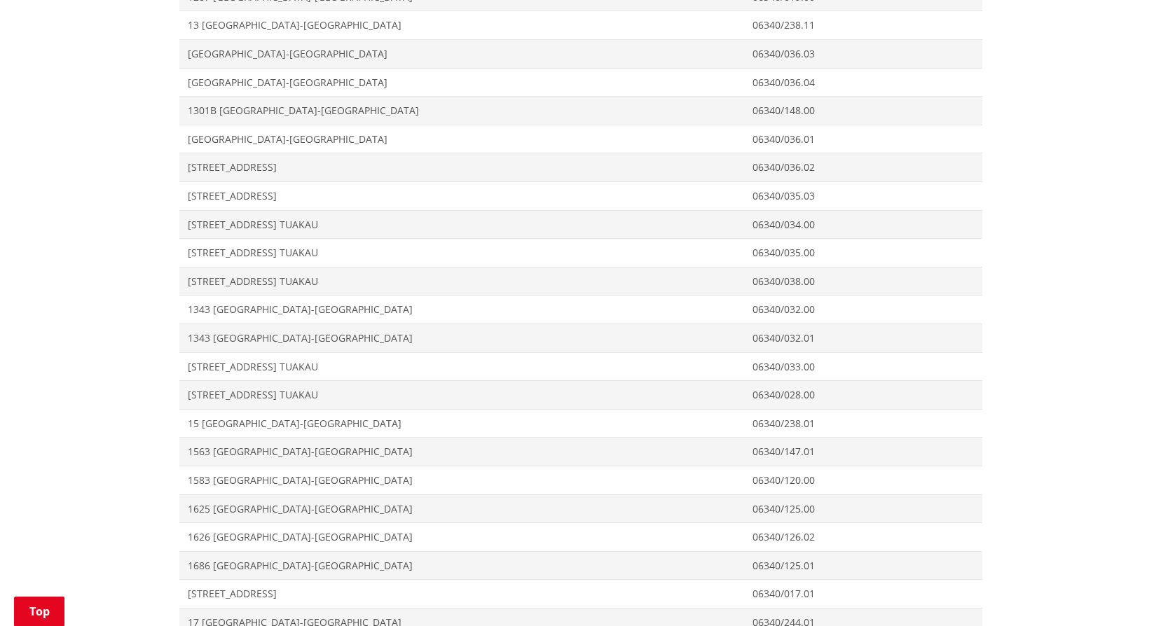
drag, startPoint x: 214, startPoint y: 109, endPoint x: 159, endPoint y: 124, distance: 57.4
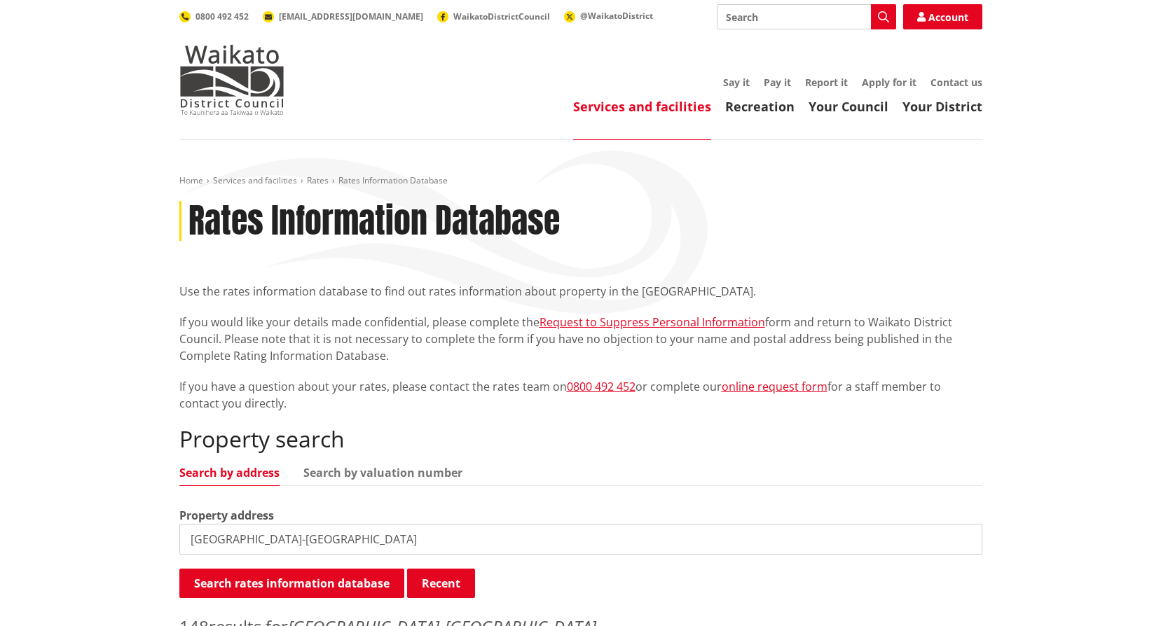
scroll to position [210, 0]
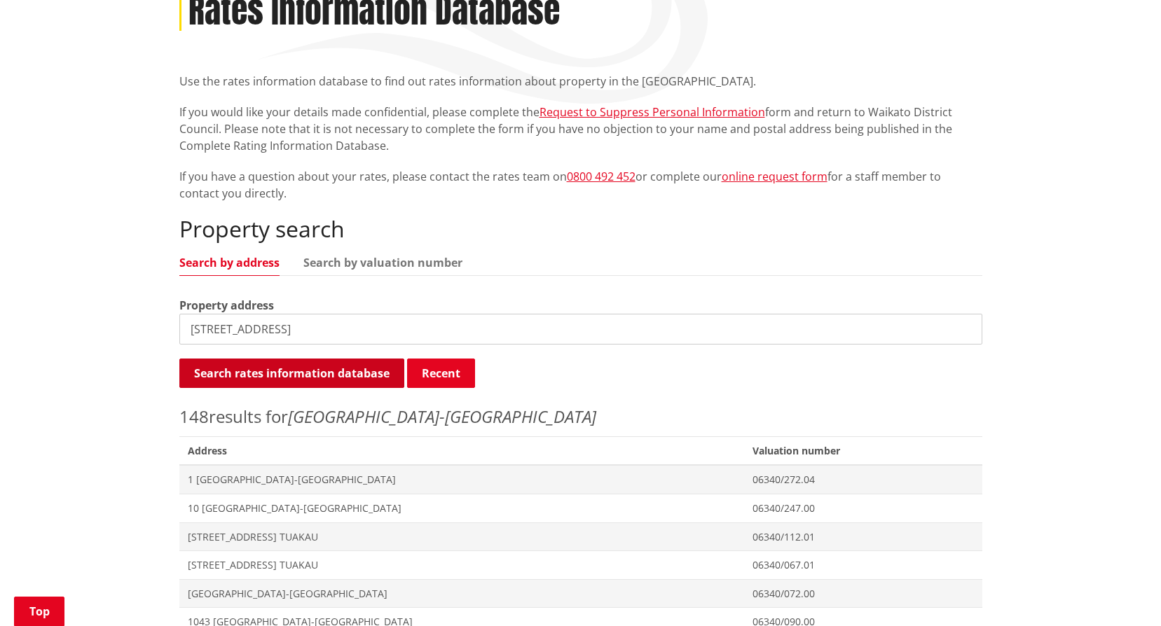
click at [214, 373] on button "Search rates information database" at bounding box center [291, 373] width 225 height 29
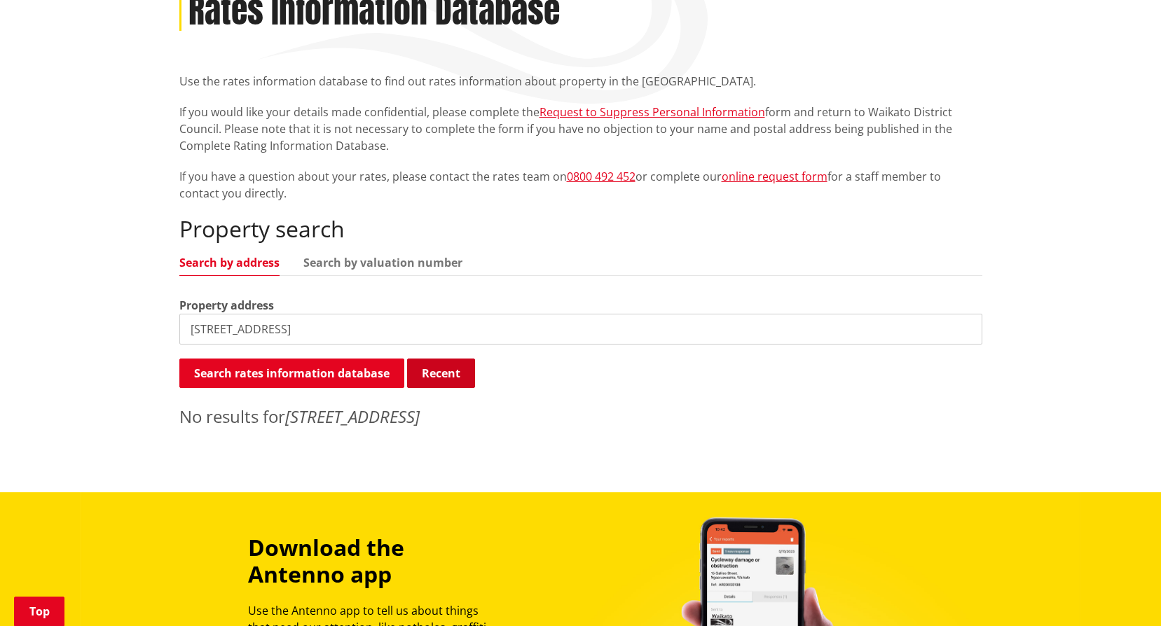
click at [471, 374] on button "Recent" at bounding box center [441, 373] width 68 height 29
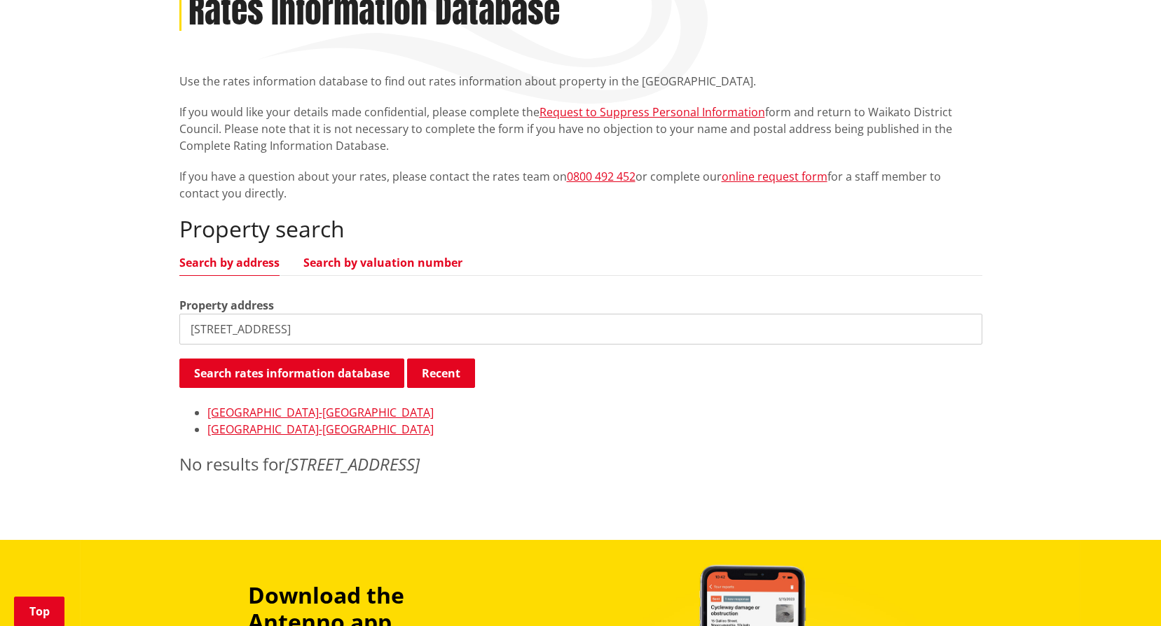
click at [360, 268] on link "Search by valuation number" at bounding box center [382, 262] width 159 height 11
click at [323, 324] on input "1361 Tuakau Bridge-Port Waikato Road" at bounding box center [580, 329] width 803 height 31
drag, startPoint x: 459, startPoint y: 332, endPoint x: -83, endPoint y: 336, distance: 541.5
click at [0, 336] on html "Skip to content Toggle search Toggle navigation Services and facilities Recreat…" at bounding box center [580, 474] width 1161 height 1368
paste input "6340 02900"
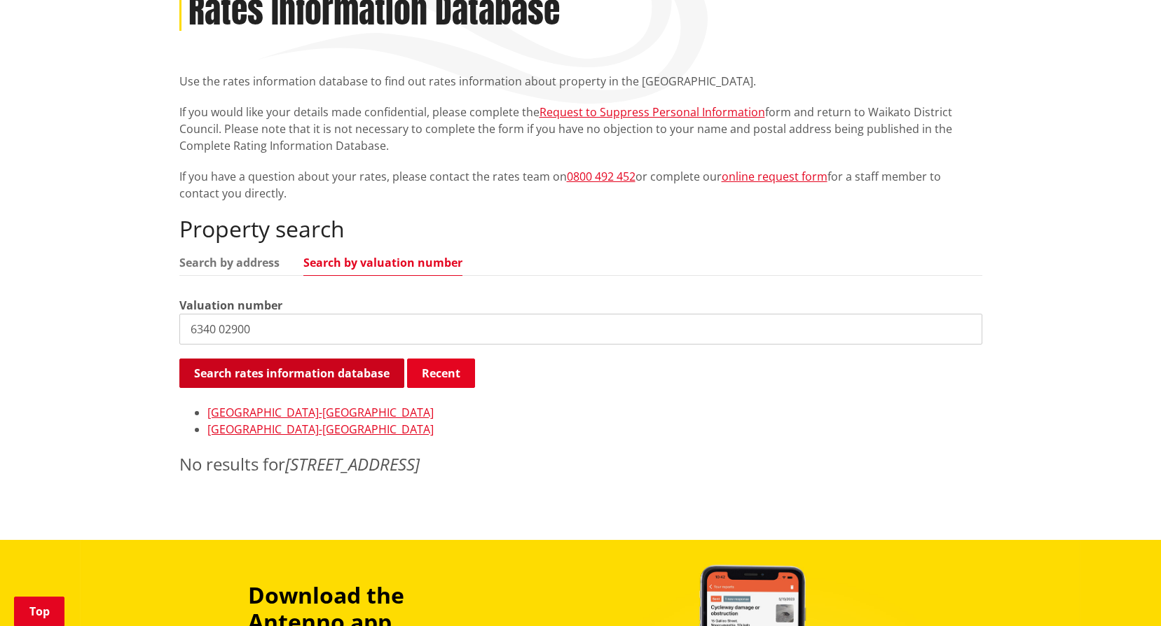
type input "6340 02900"
click at [241, 371] on button "Search rates information database" at bounding box center [291, 373] width 225 height 29
drag, startPoint x: 286, startPoint y: 326, endPoint x: 113, endPoint y: 331, distance: 173.1
click at [113, 331] on div "Home Services and facilities Rates Rates Information Database Rates Information…" at bounding box center [580, 235] width 1161 height 610
click at [235, 264] on link "Search by address" at bounding box center [229, 262] width 100 height 11
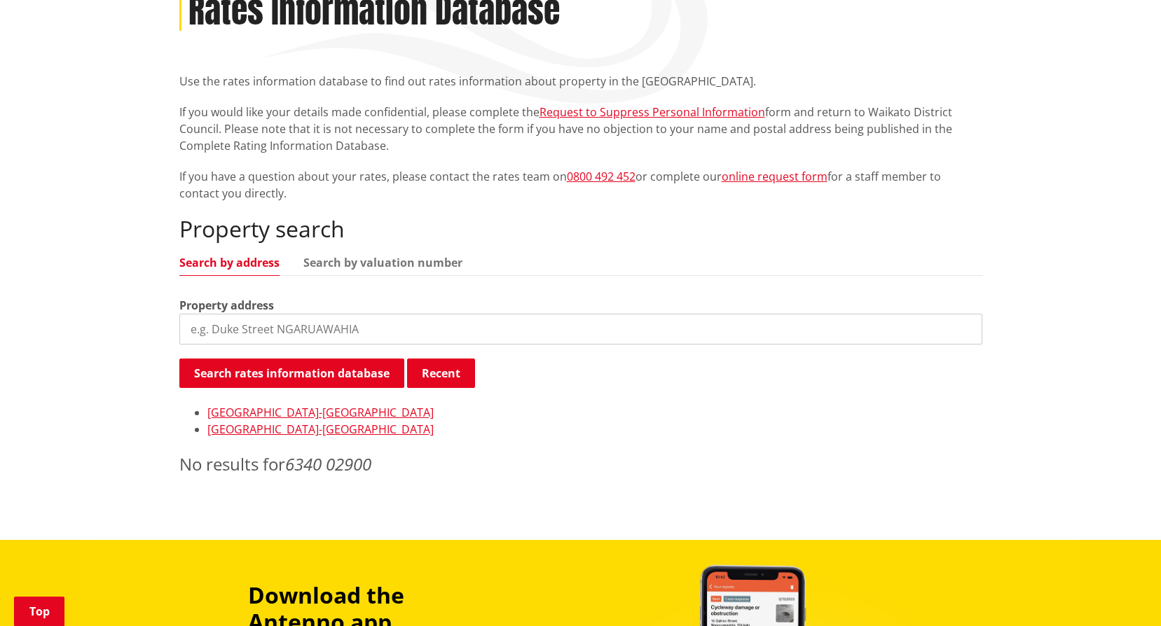
click at [255, 320] on input "search" at bounding box center [580, 329] width 803 height 31
paste input "6340 02900"
drag, startPoint x: 308, startPoint y: 329, endPoint x: 29, endPoint y: 317, distance: 279.0
click at [29, 317] on div "Home Services and facilities Rates Rates Information Database Rates Information…" at bounding box center [580, 235] width 1161 height 610
paste input "Tuakau Bridge-Port Waikato Road TUAKAU"
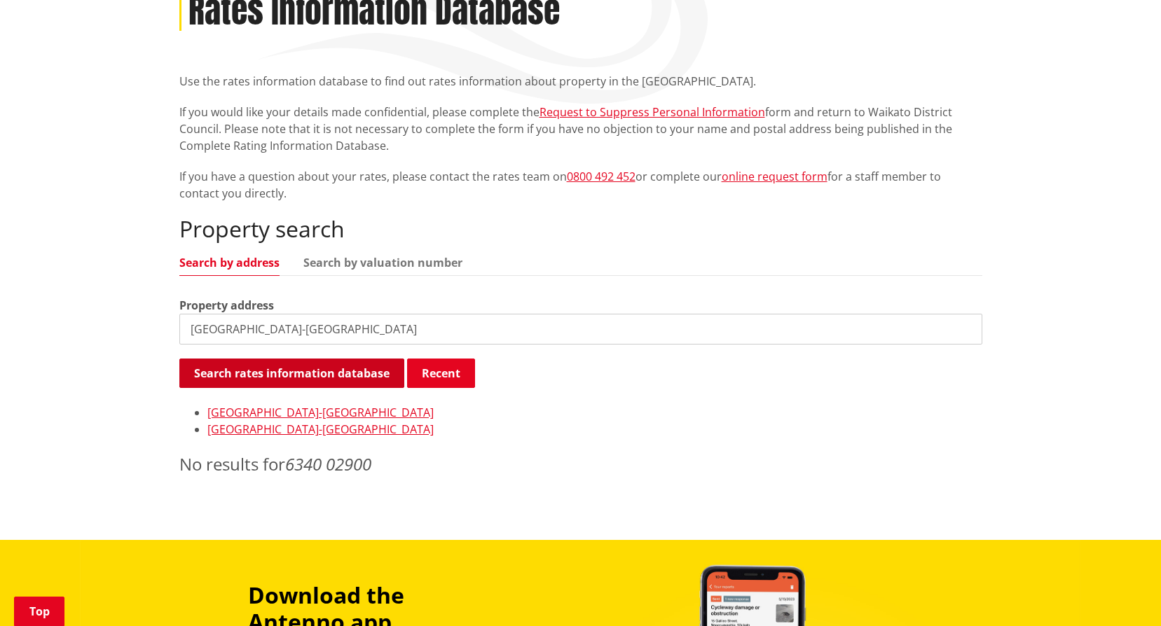
type input "Tuakau Bridge-Port Waikato Road TUAKAU"
click at [253, 383] on button "Search rates information database" at bounding box center [291, 373] width 225 height 29
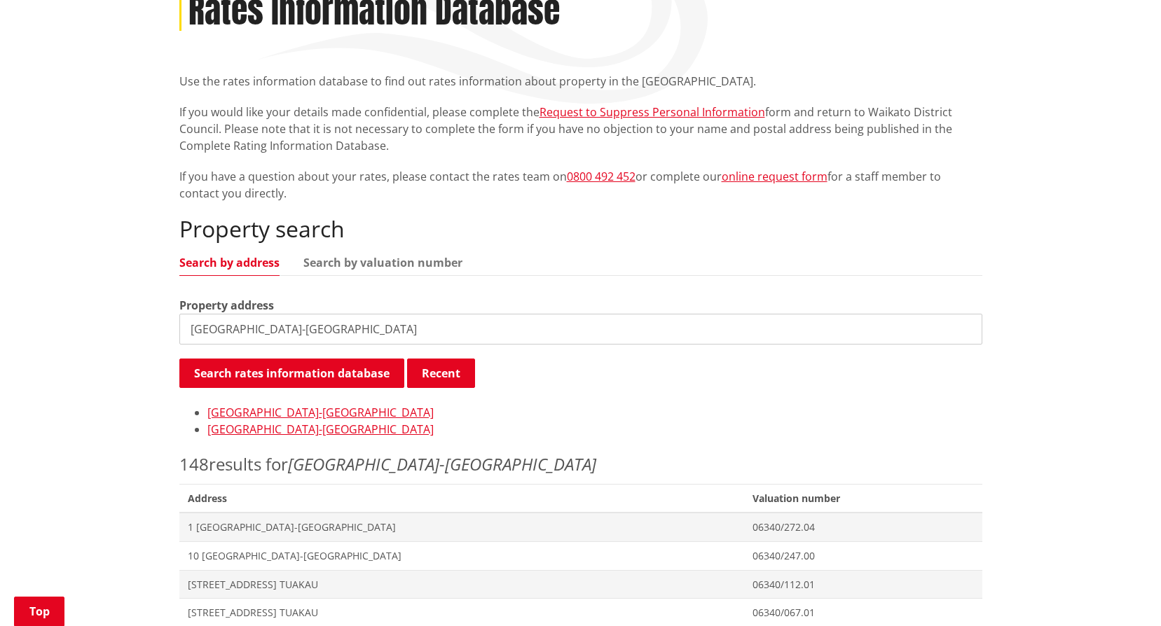
scroll to position [350, 0]
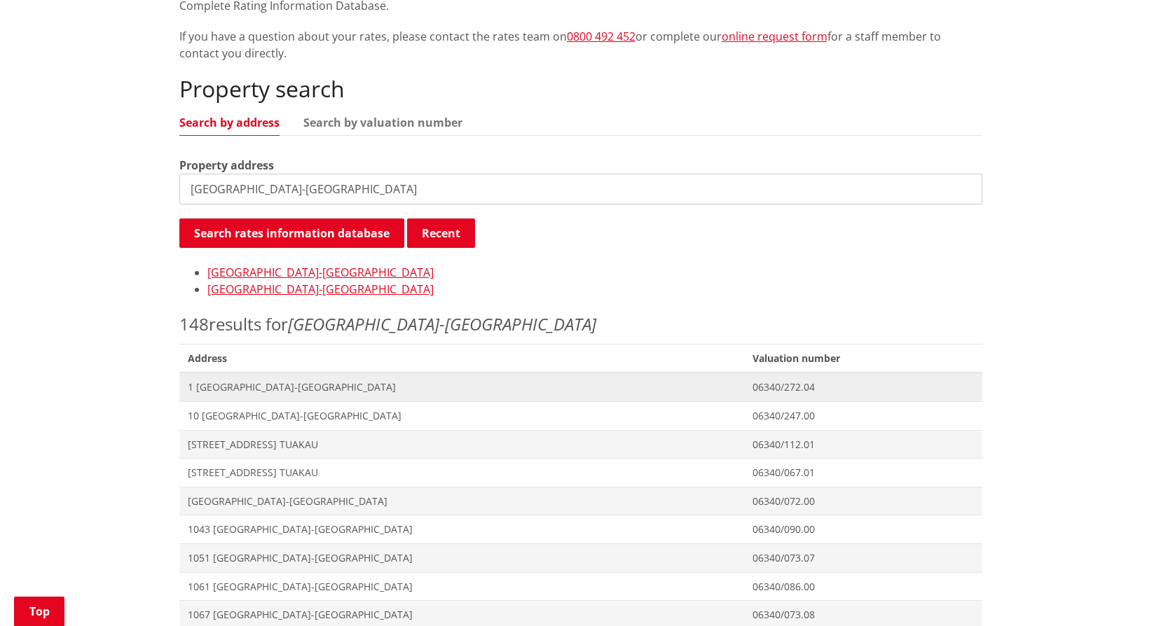
click at [234, 387] on span "1 Tuakau Bridge-Port Waikato Road TUAKAU" at bounding box center [462, 387] width 548 height 14
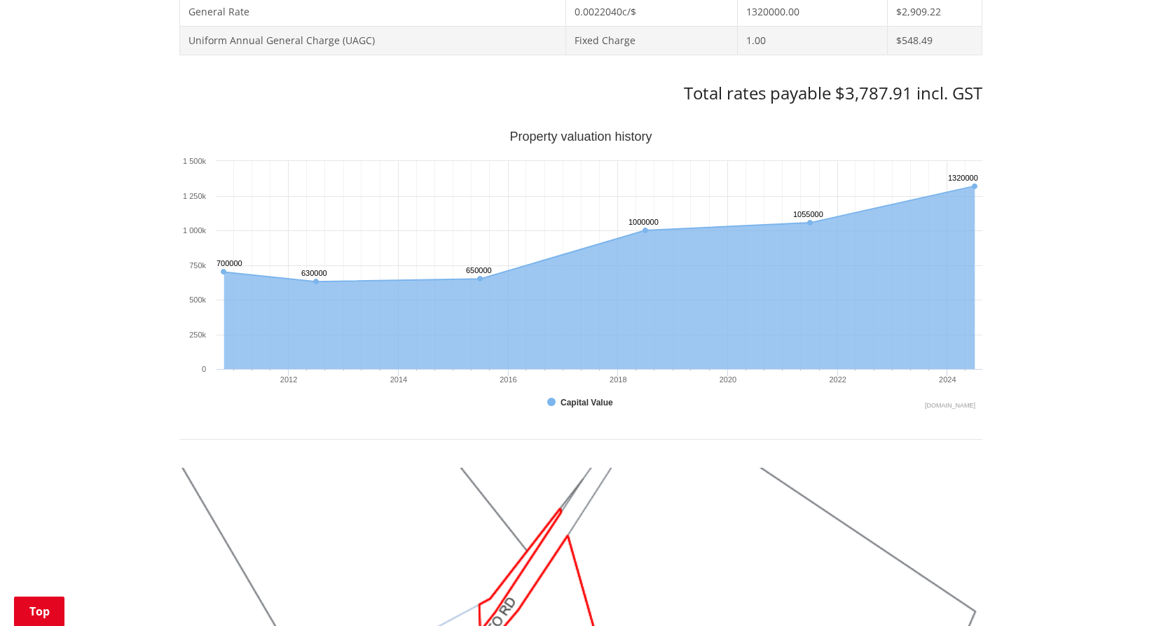
scroll to position [1191, 0]
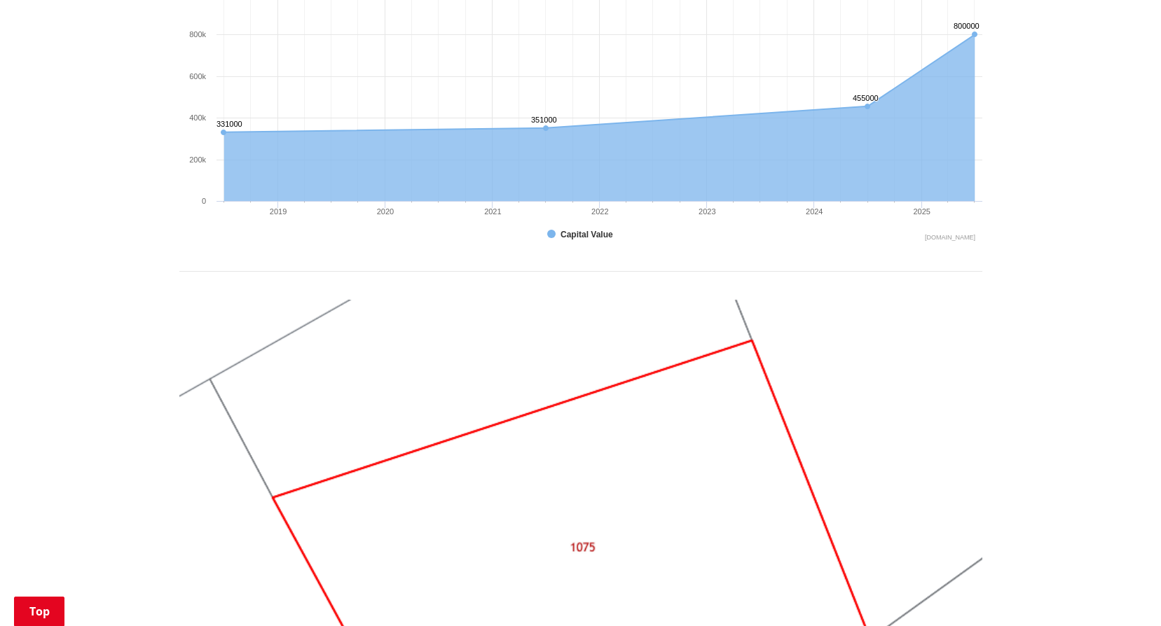
scroll to position [1401, 0]
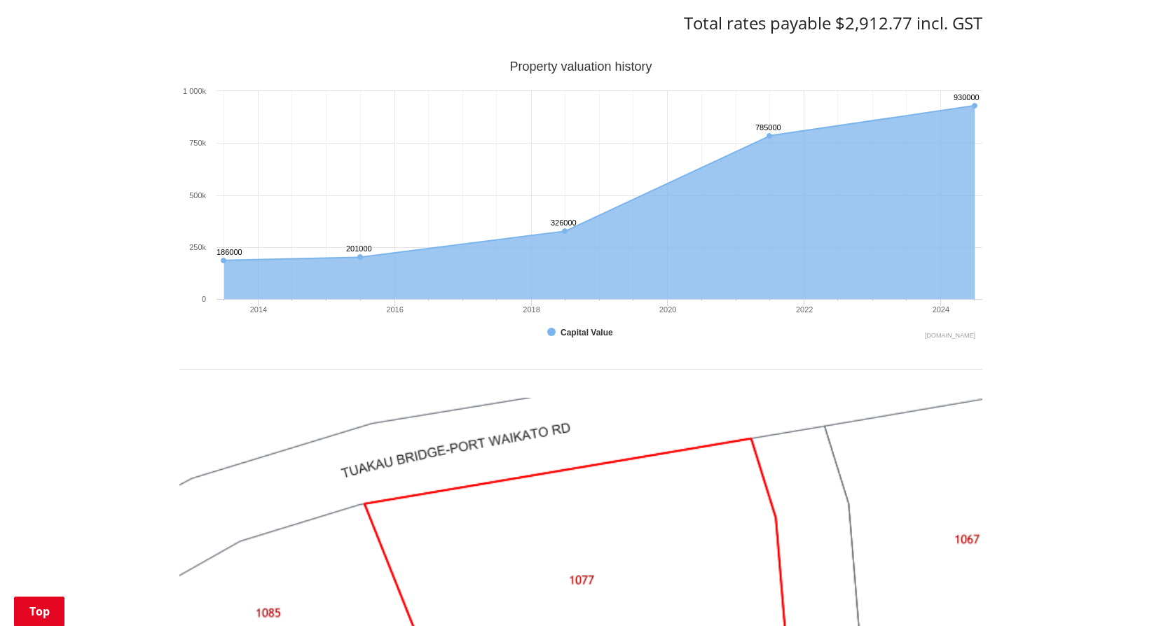
scroll to position [1121, 0]
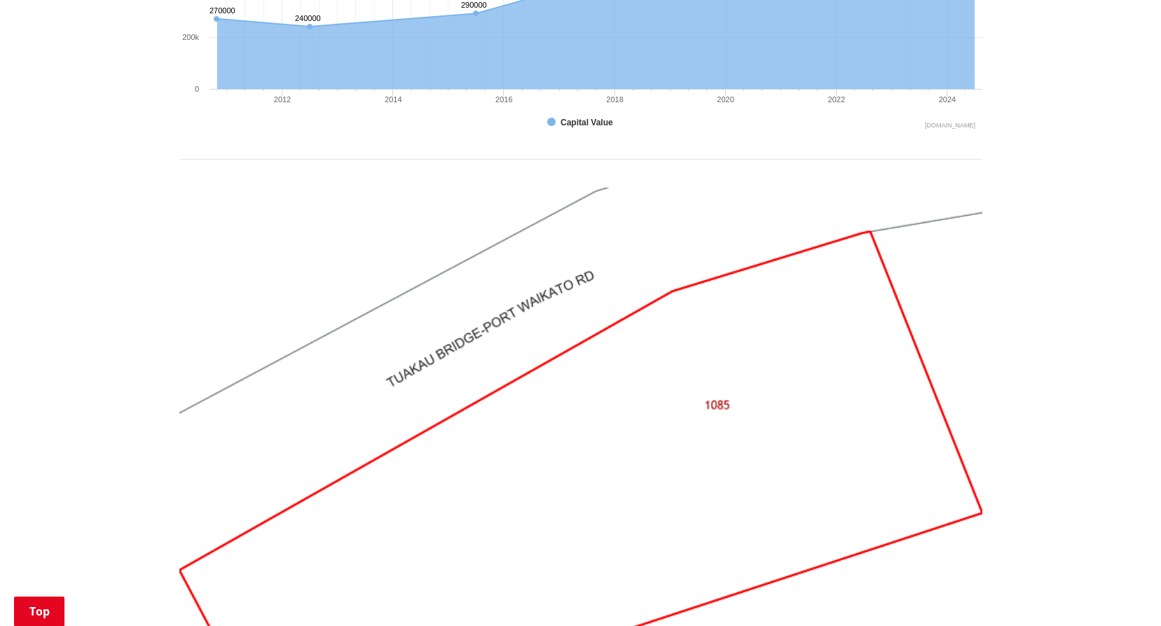
scroll to position [1191, 0]
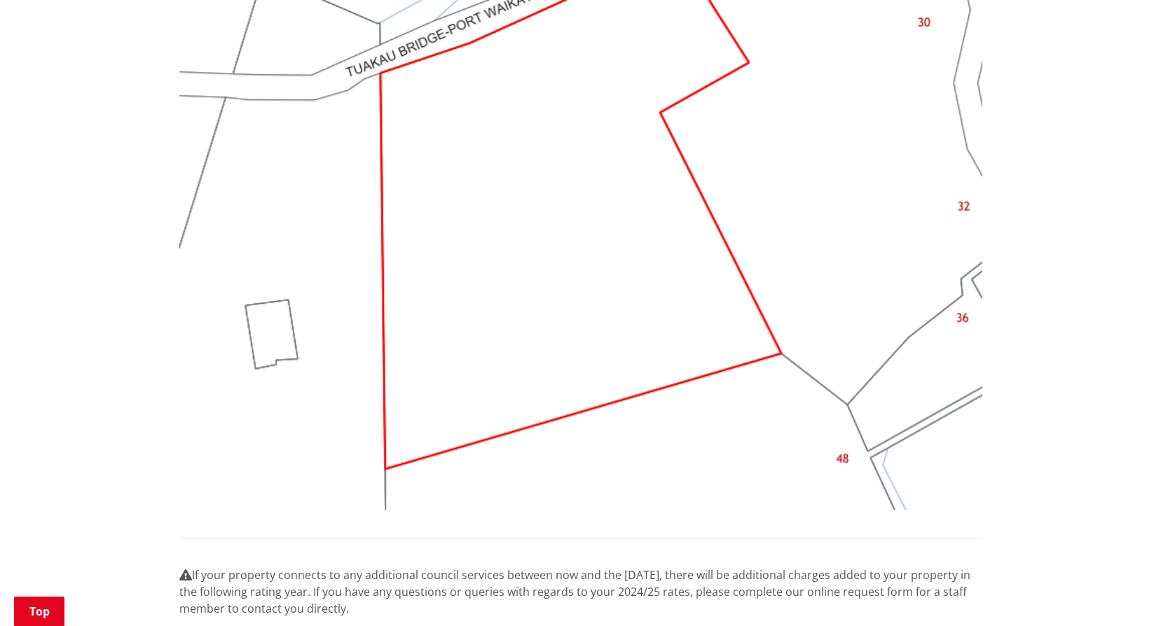
scroll to position [911, 0]
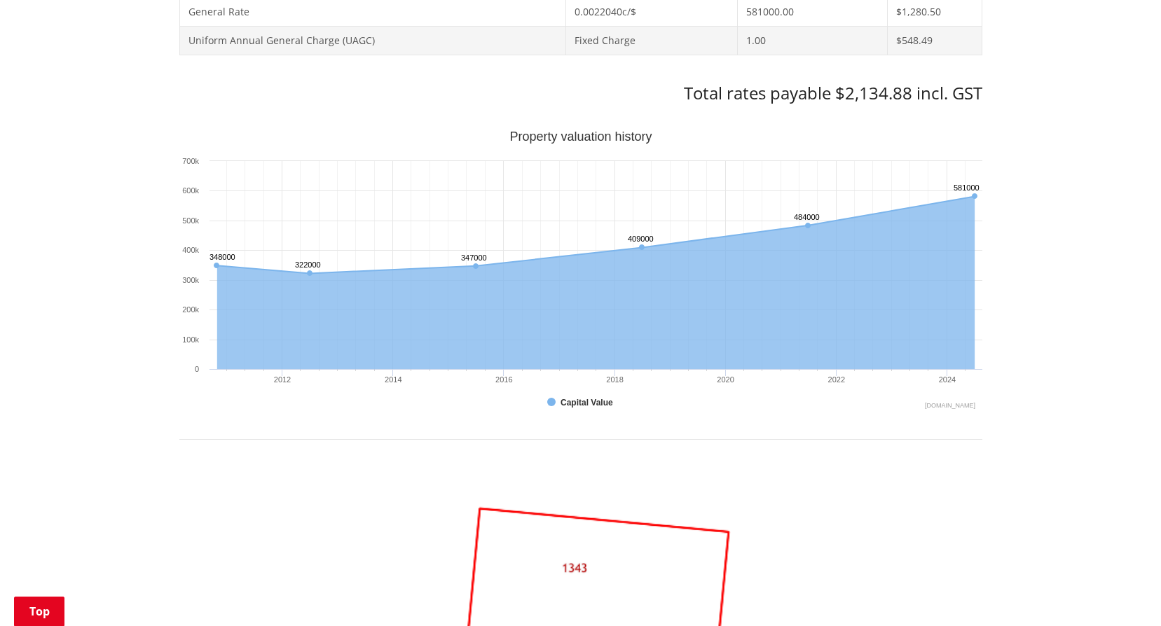
scroll to position [1261, 0]
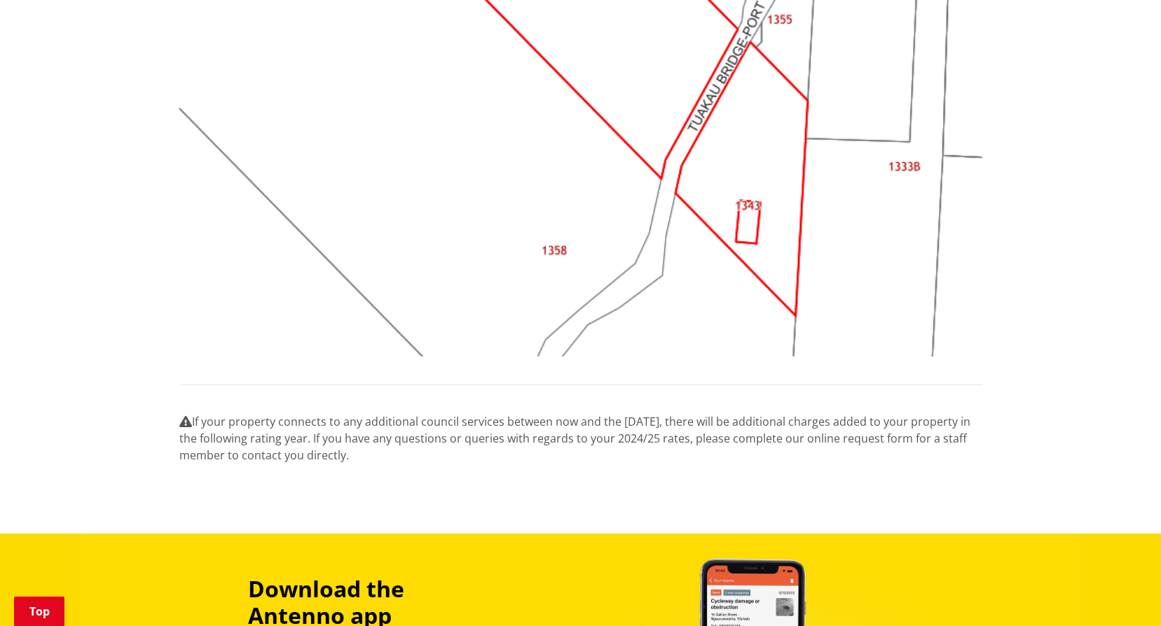
scroll to position [1331, 0]
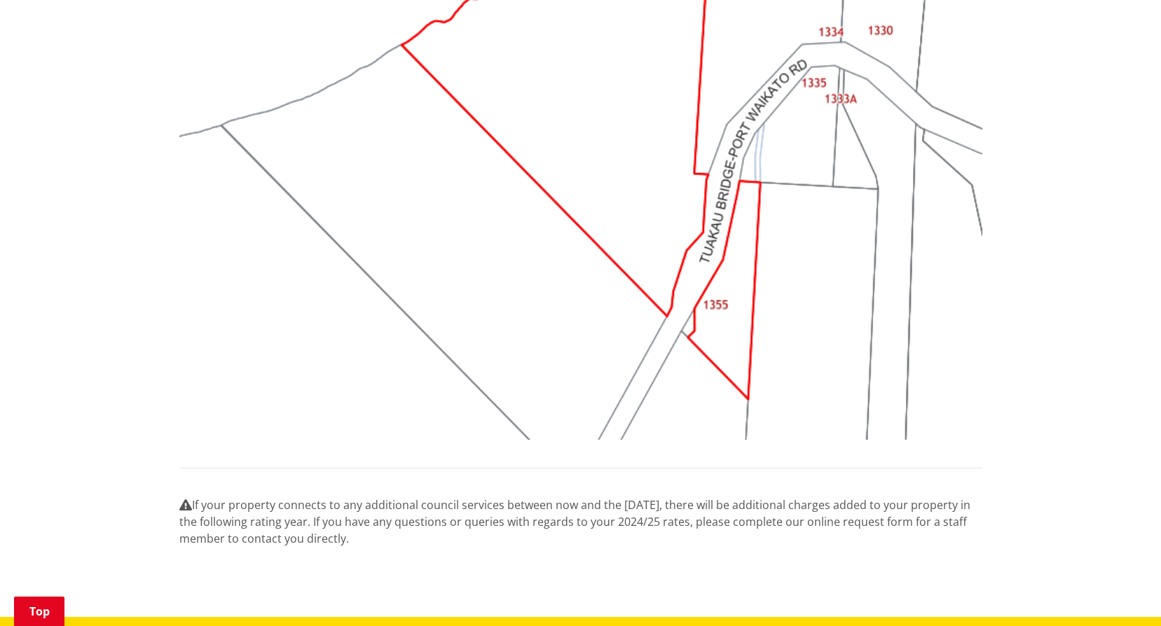
scroll to position [1331, 0]
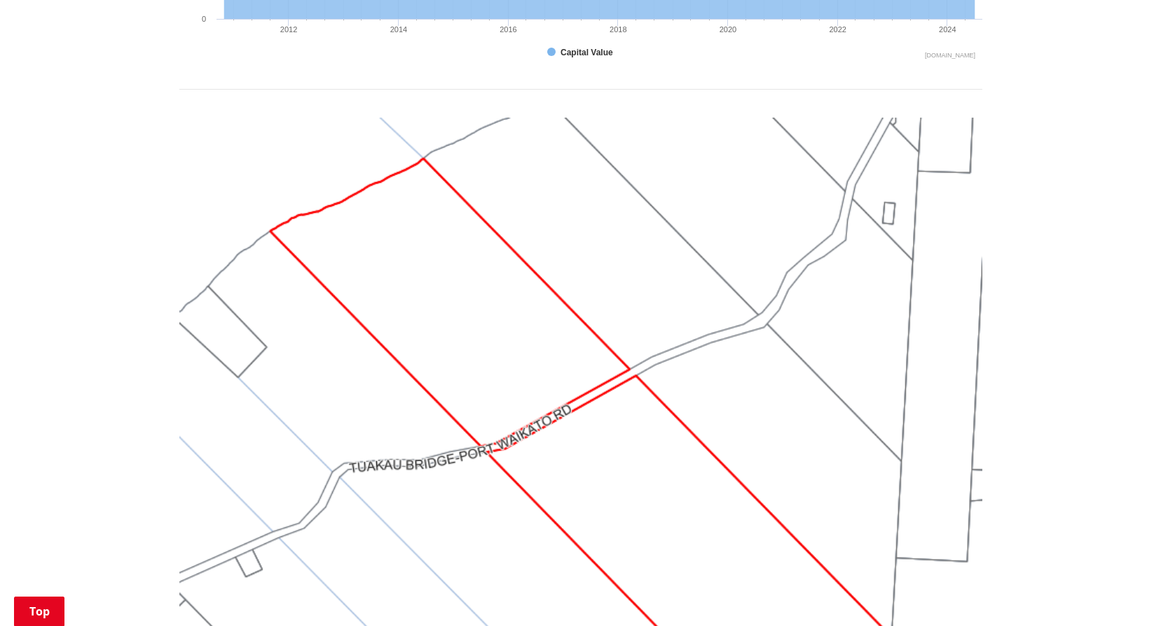
scroll to position [1261, 0]
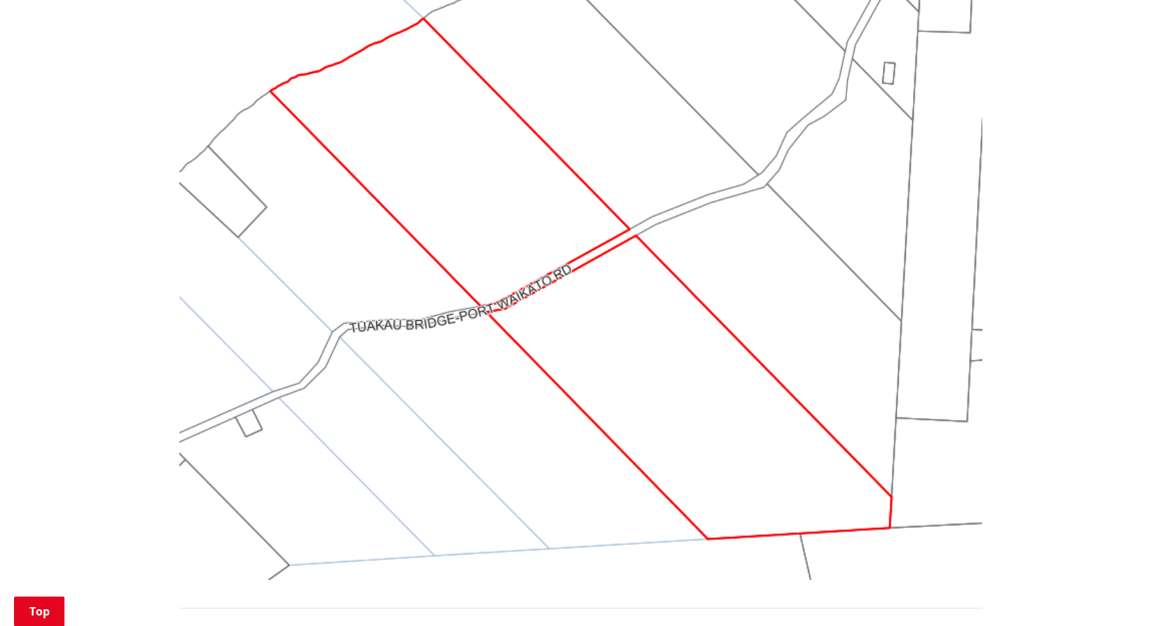
click at [725, 251] on img at bounding box center [580, 279] width 803 height 602
click at [690, 261] on img at bounding box center [580, 279] width 803 height 602
click at [689, 261] on img at bounding box center [580, 279] width 803 height 602
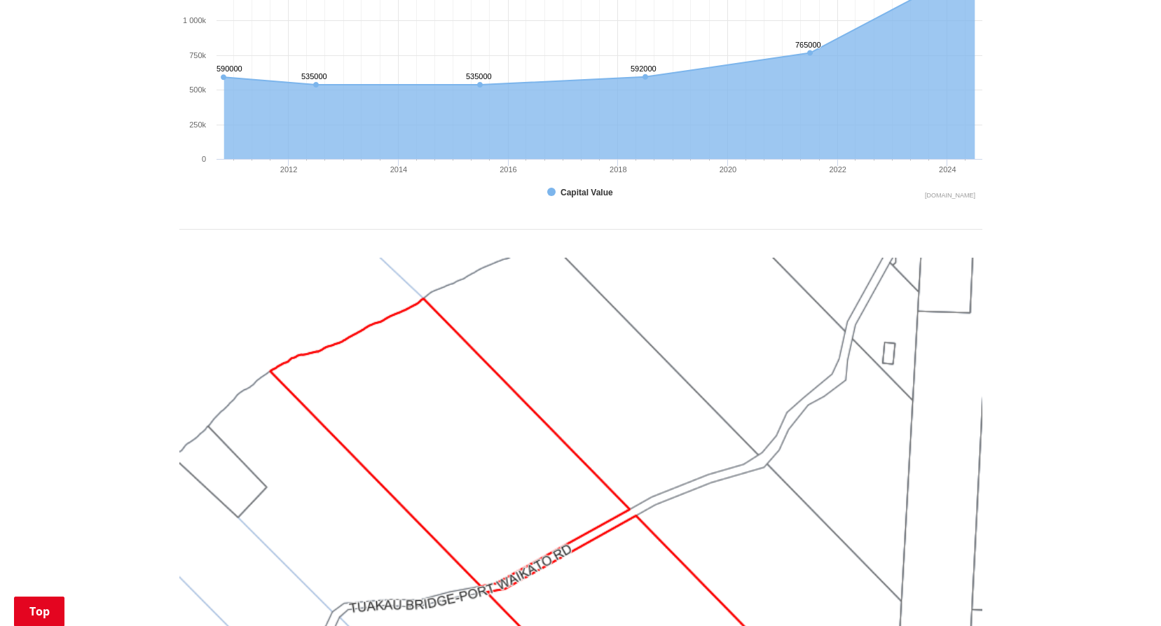
scroll to position [1121, 0]
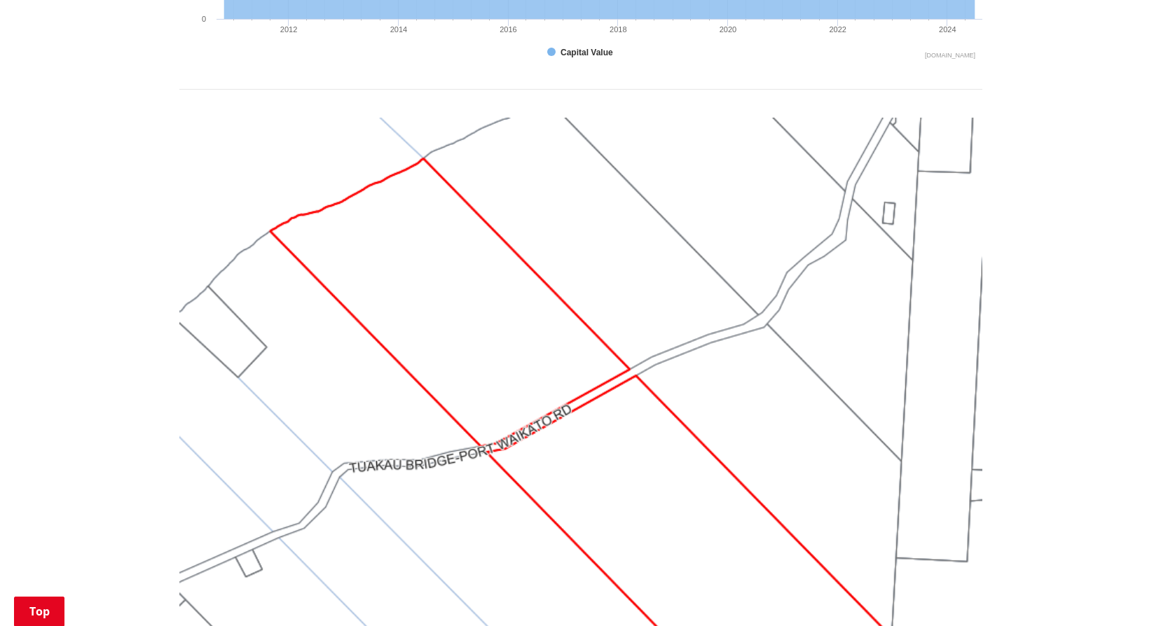
click at [733, 371] on img at bounding box center [580, 419] width 803 height 602
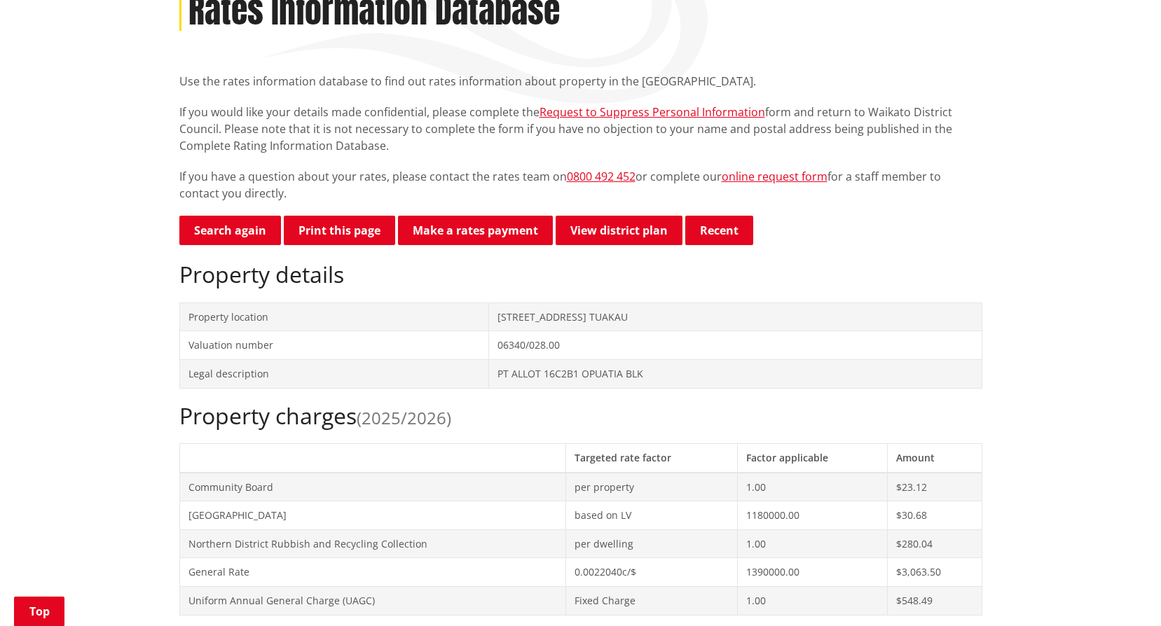
scroll to position [0, 0]
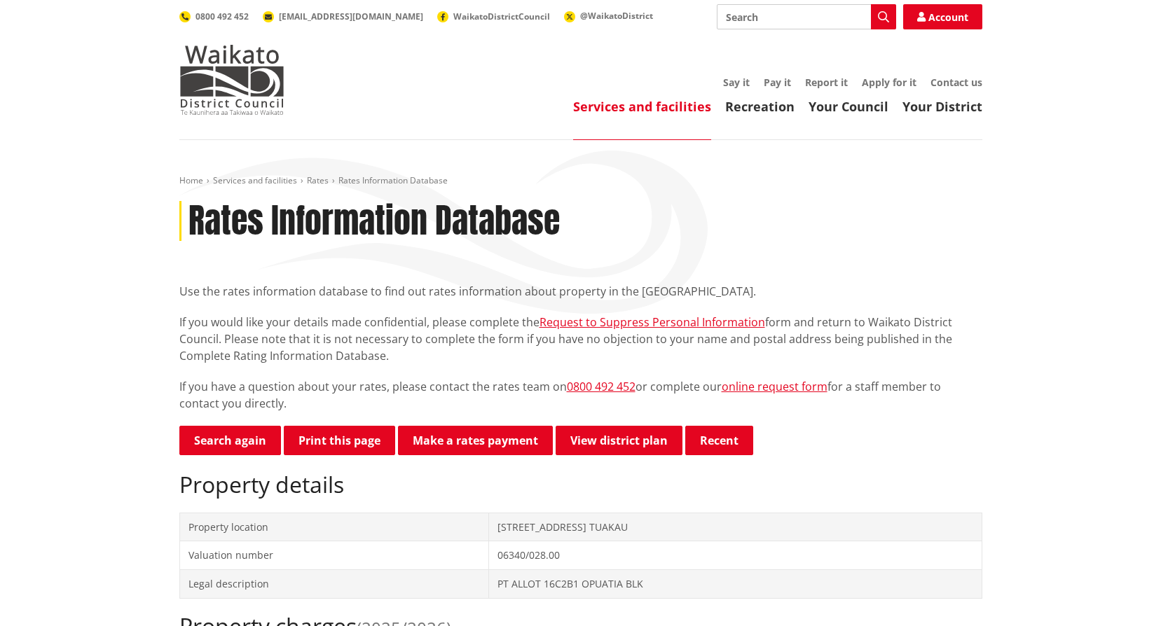
drag, startPoint x: 452, startPoint y: 527, endPoint x: 664, endPoint y: 524, distance: 212.3
click at [664, 524] on td "1469 Tuakau Bridge-Port Waikato Road TUAKAU" at bounding box center [734, 527] width 493 height 29
copy td "Tuakau Bridge-Port Waikato Road TUAKAU"
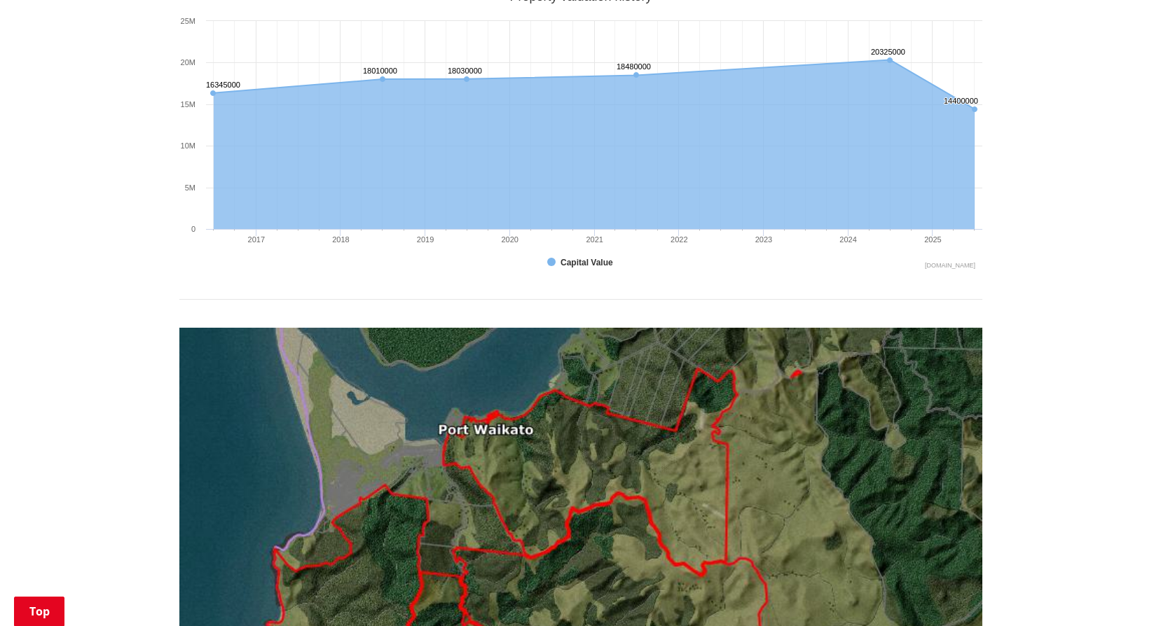
scroll to position [1331, 0]
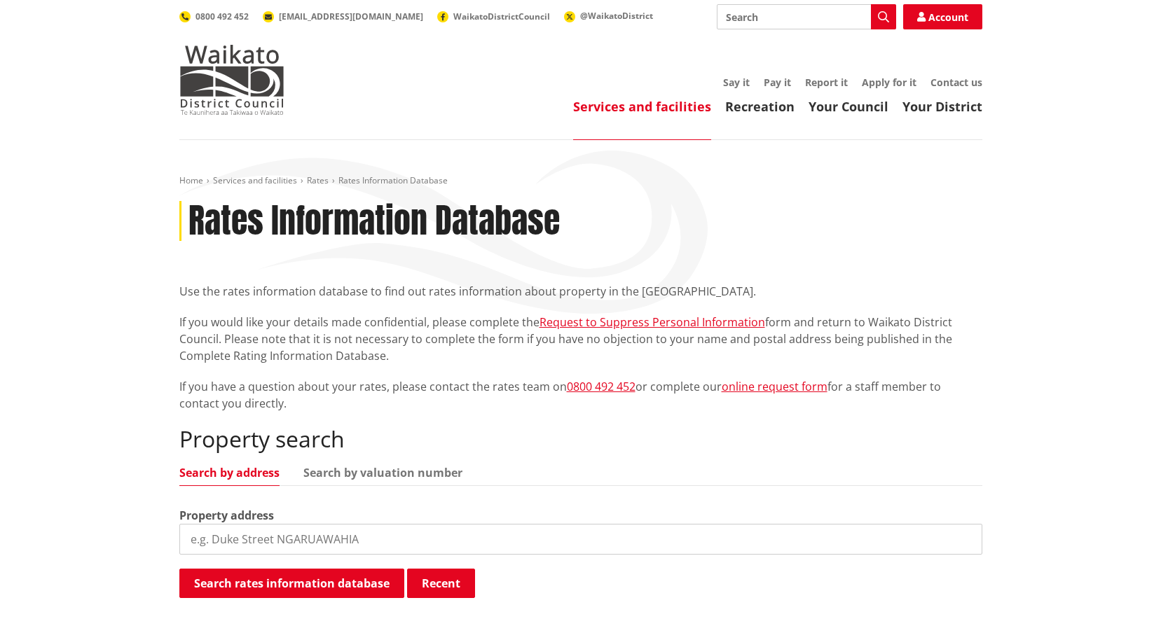
scroll to position [350, 0]
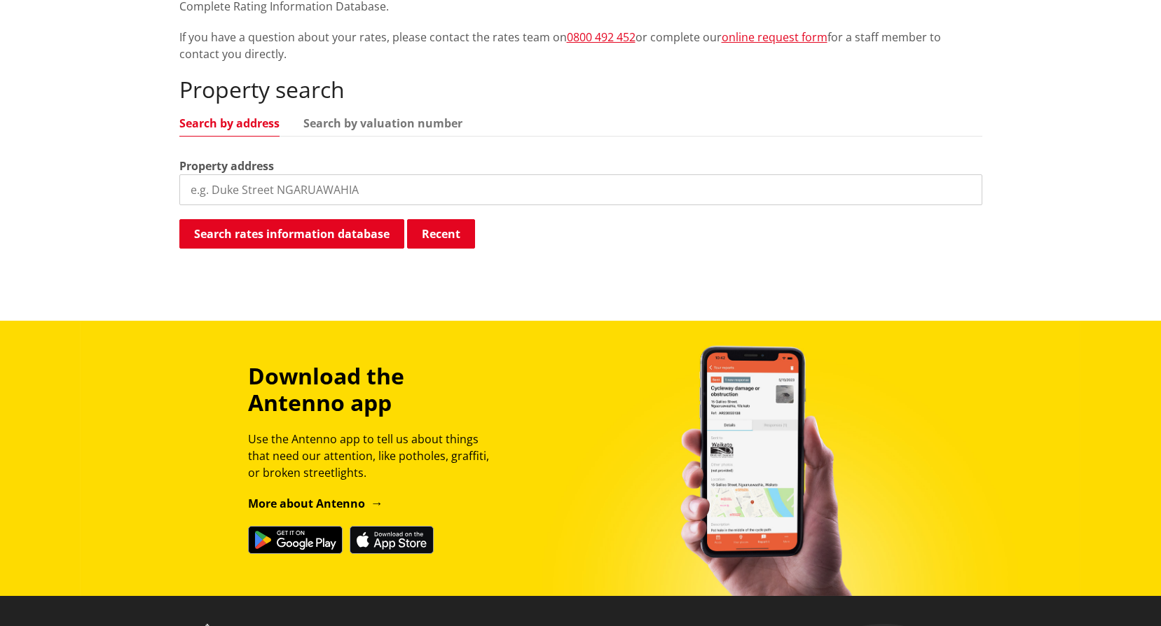
click at [208, 194] on input "search" at bounding box center [580, 189] width 803 height 31
paste input "Tuakau Bridge-Port Waikato Road TUAKAU"
type input "Tuakau Bridge-Port Waikato Road TUAKAU"
click at [274, 230] on button "Search rates information database" at bounding box center [291, 233] width 225 height 29
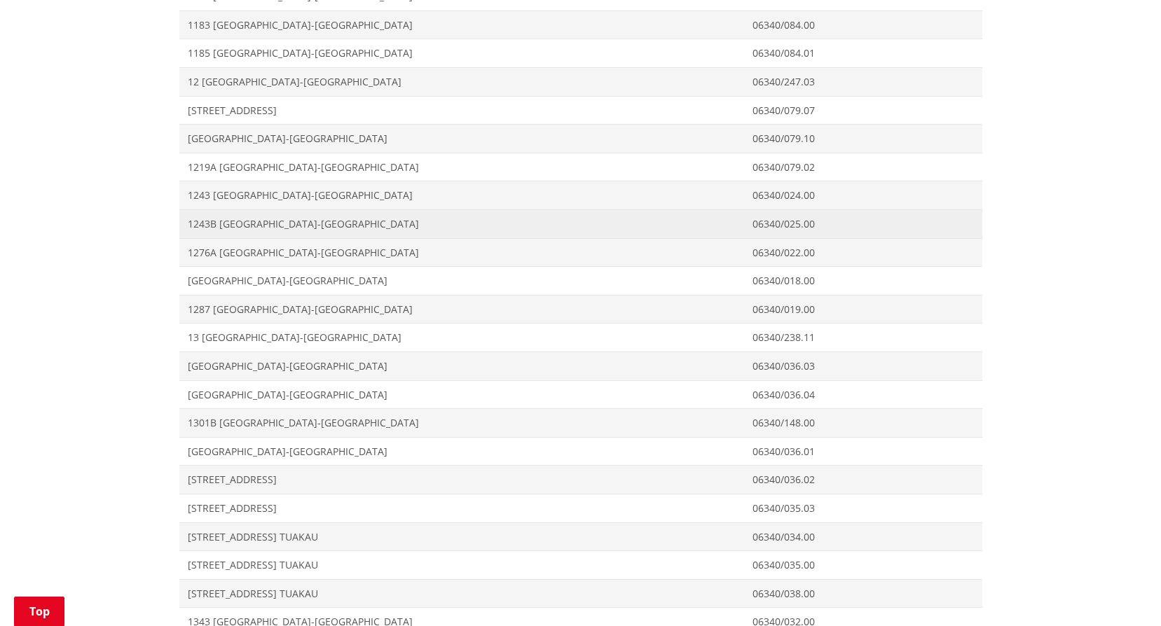
scroll to position [1260, 0]
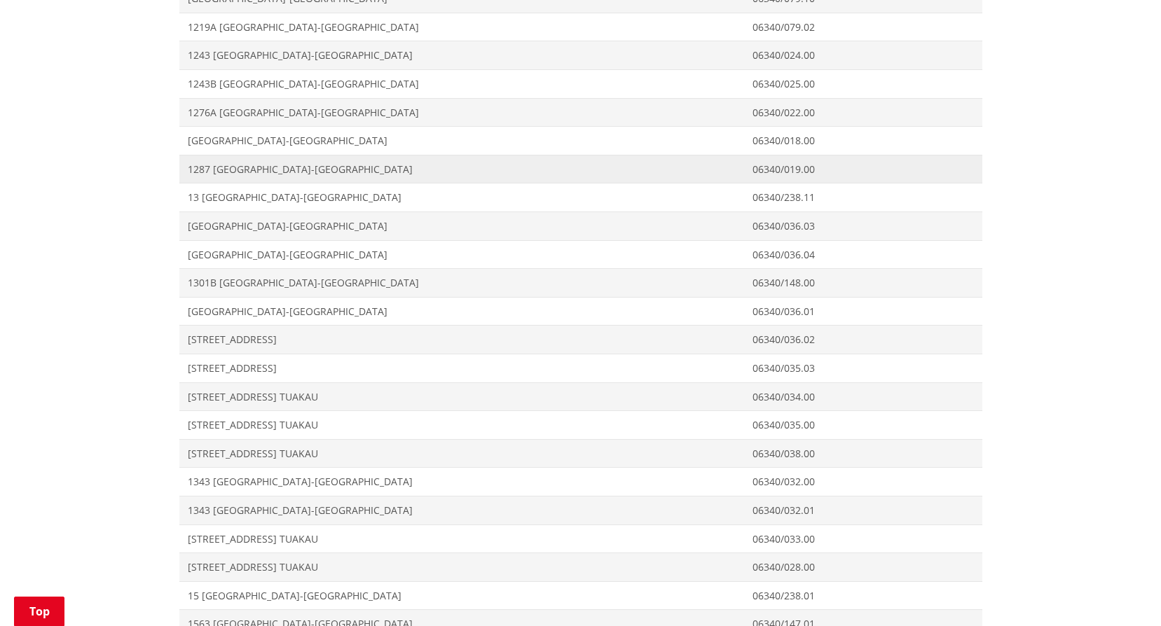
click at [265, 178] on span "Address 1287 Tuakau Bridge-Port Waikato Road TUAKAU" at bounding box center [461, 169] width 565 height 29
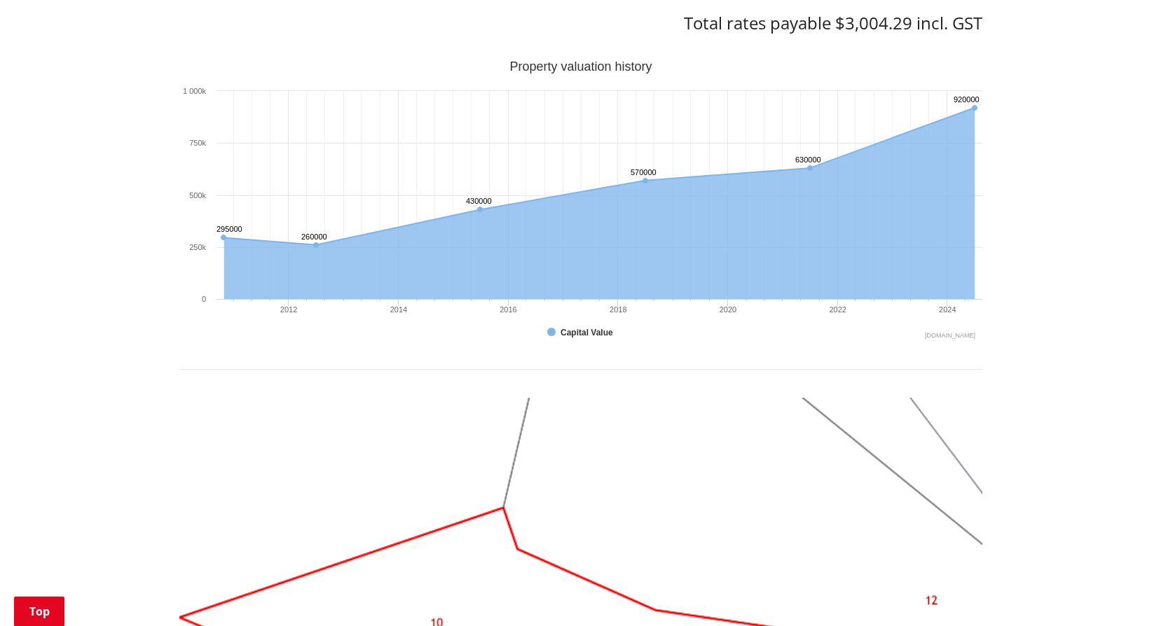
scroll to position [1331, 0]
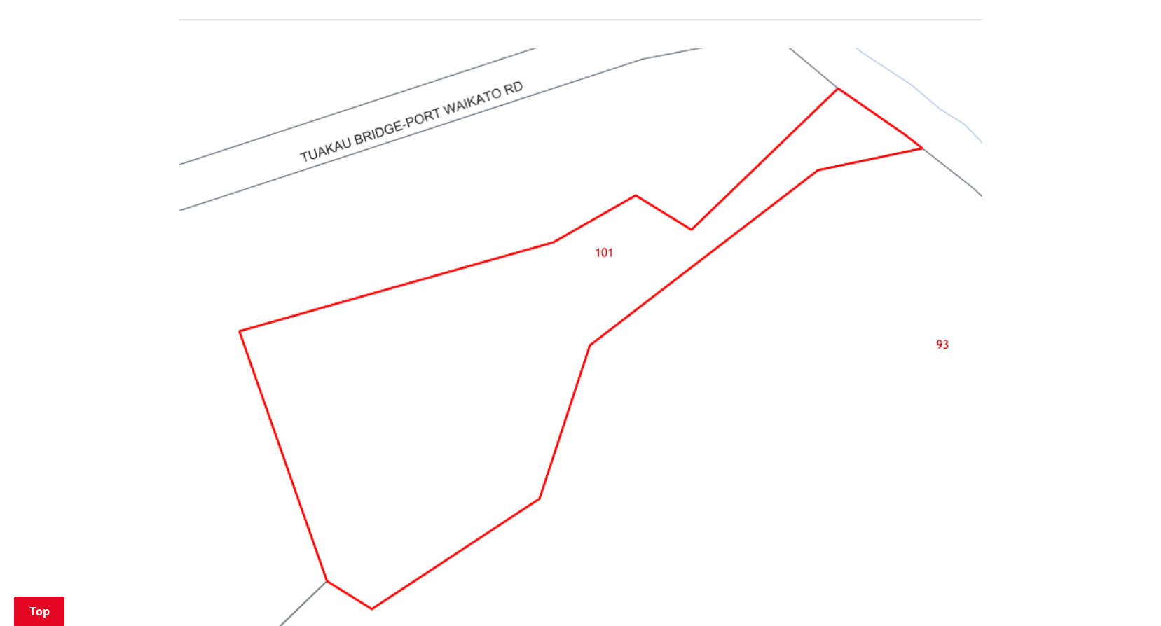
scroll to position [1121, 0]
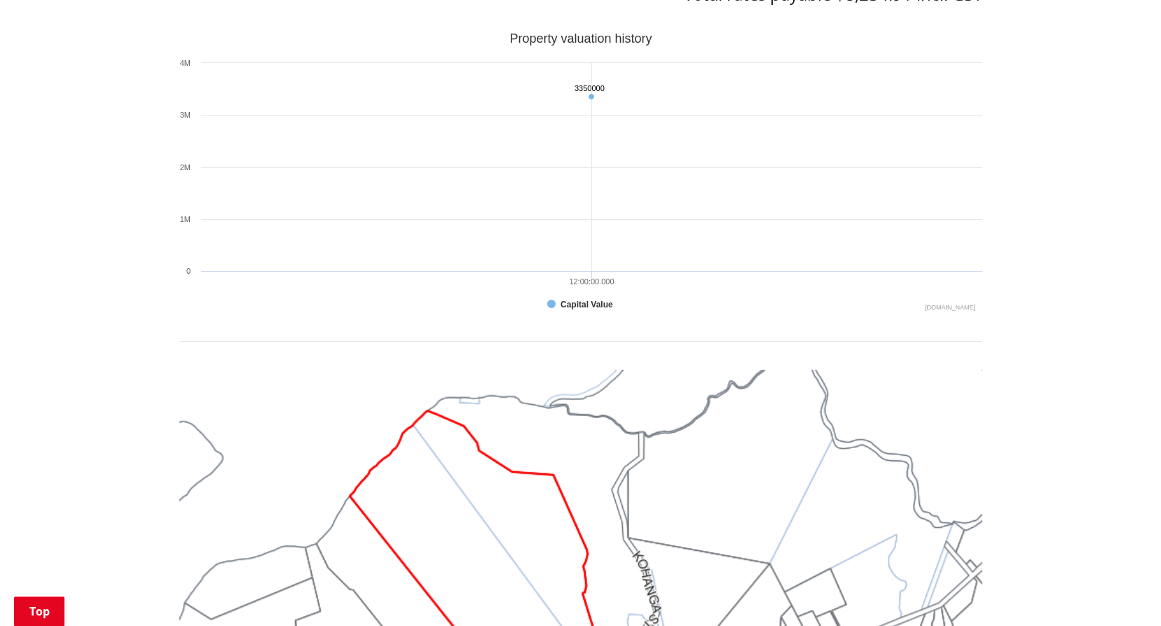
scroll to position [1051, 0]
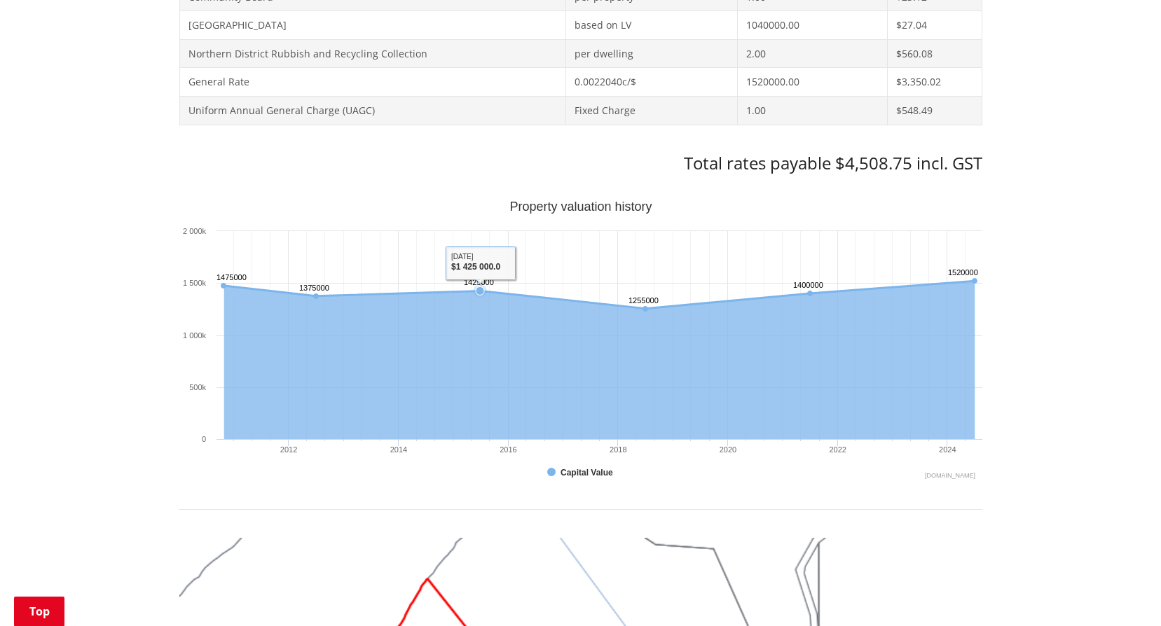
scroll to position [140, 0]
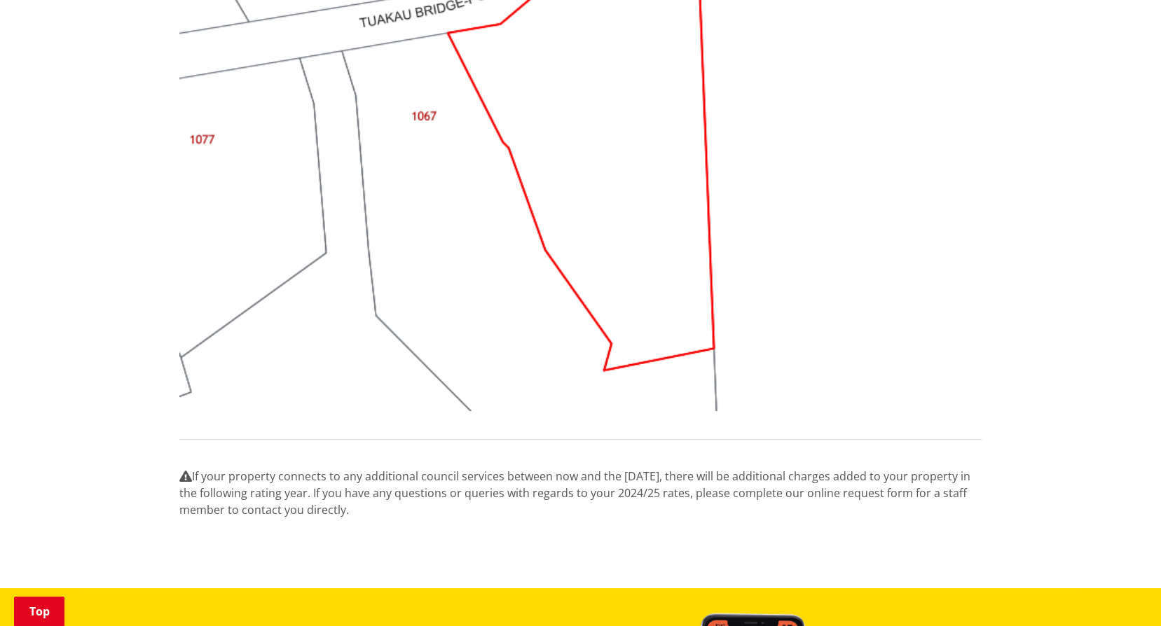
scroll to position [1261, 0]
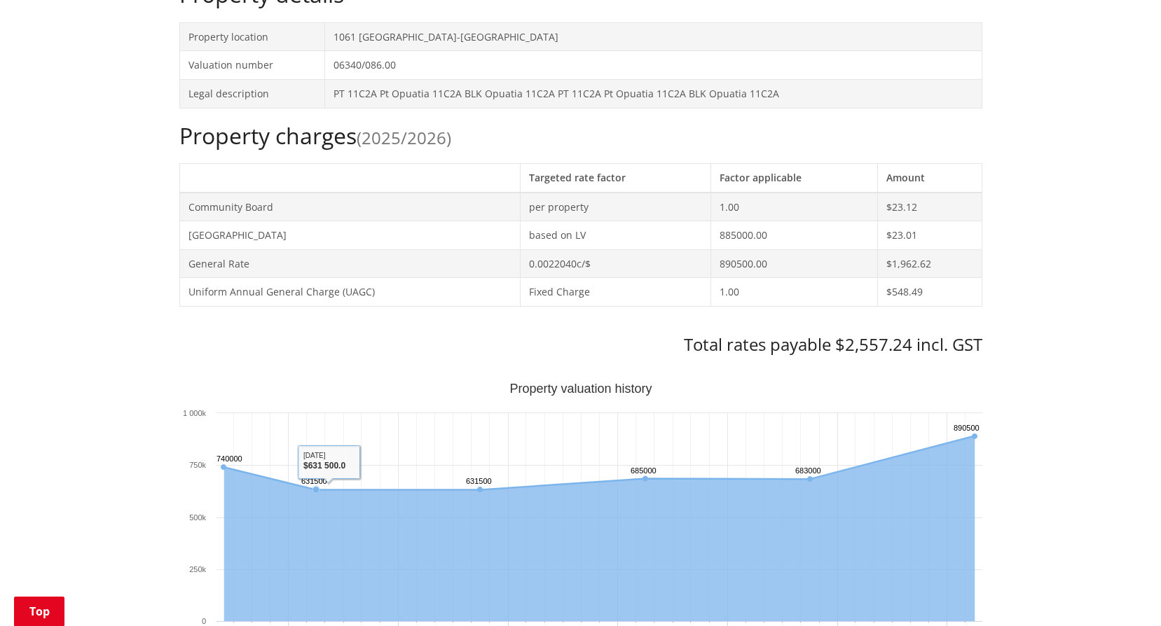
scroll to position [210, 0]
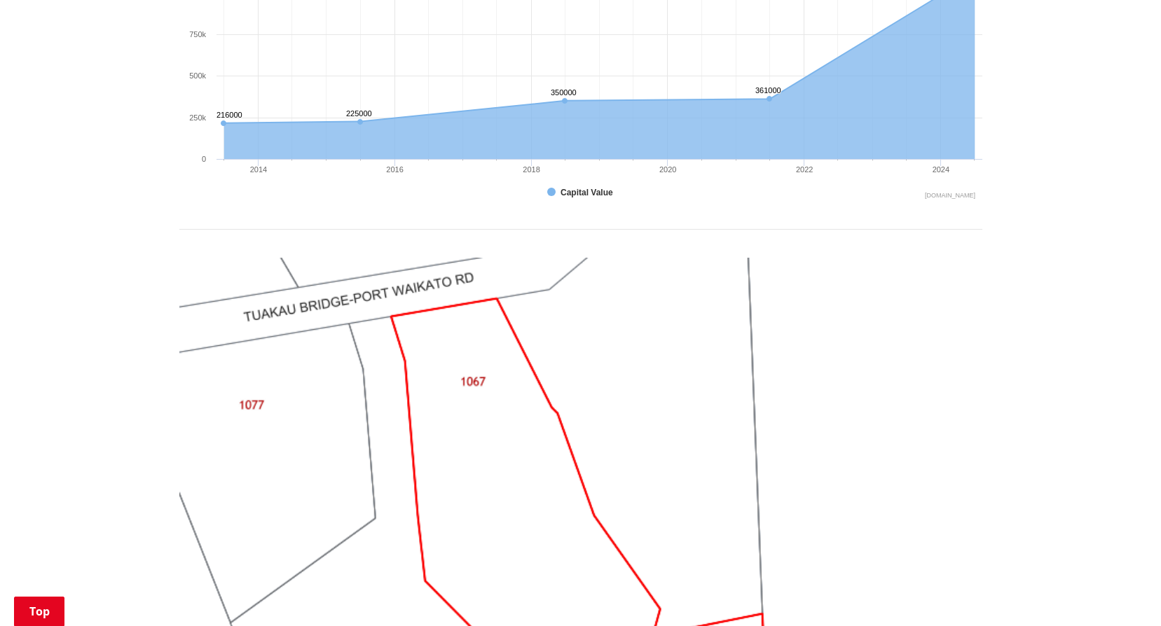
scroll to position [350, 0]
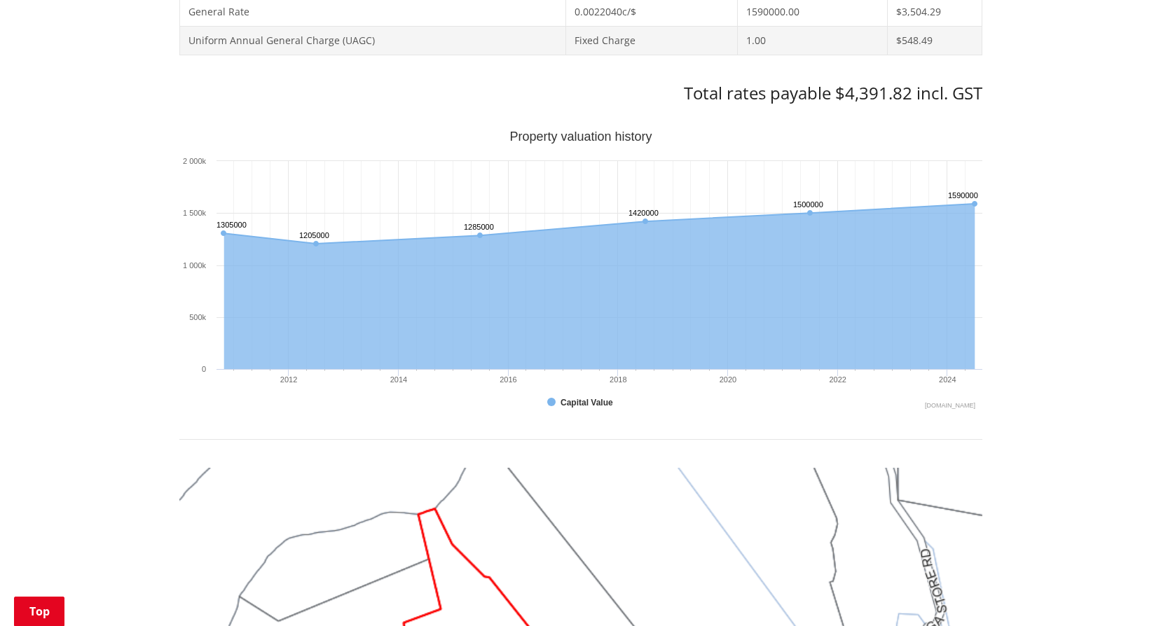
scroll to position [210, 0]
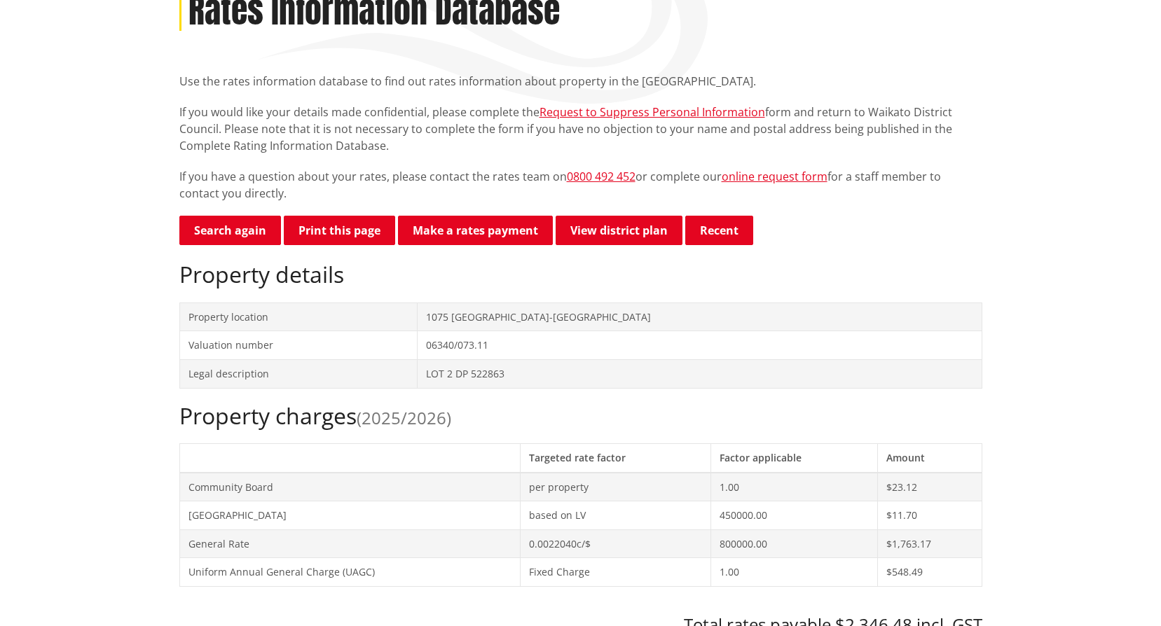
scroll to position [140, 0]
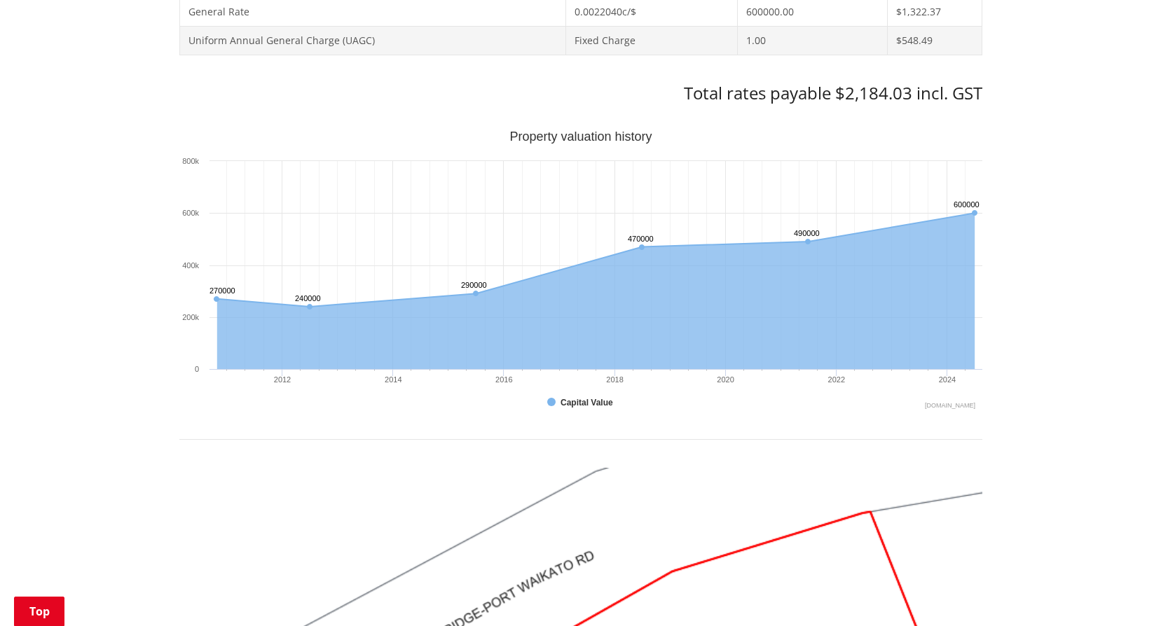
scroll to position [280, 0]
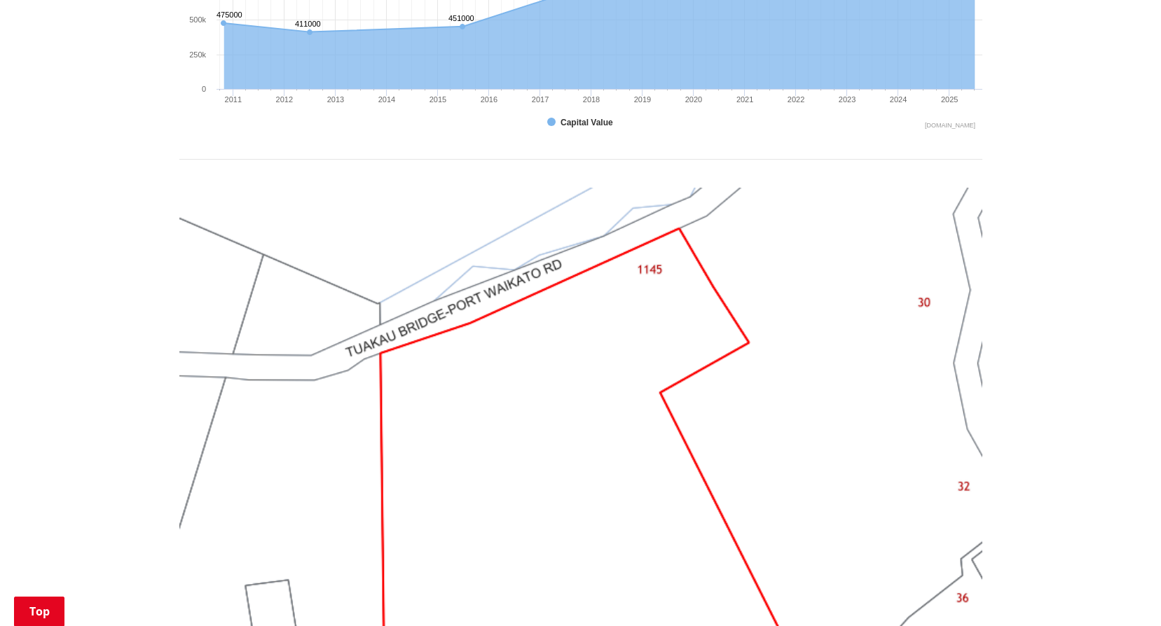
scroll to position [630, 0]
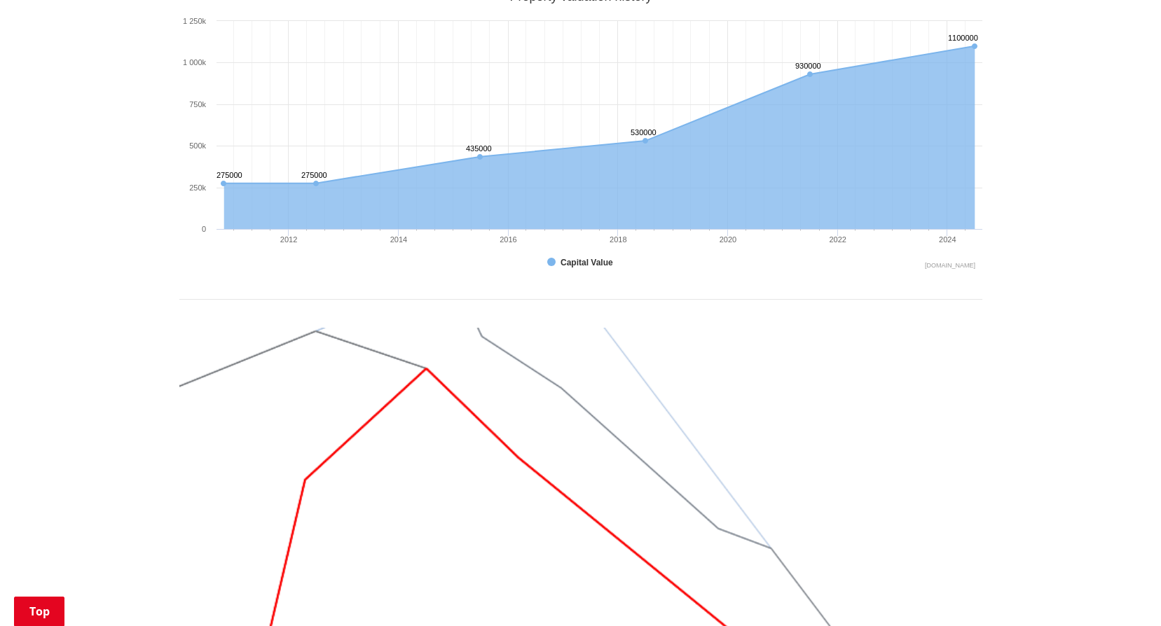
scroll to position [280, 0]
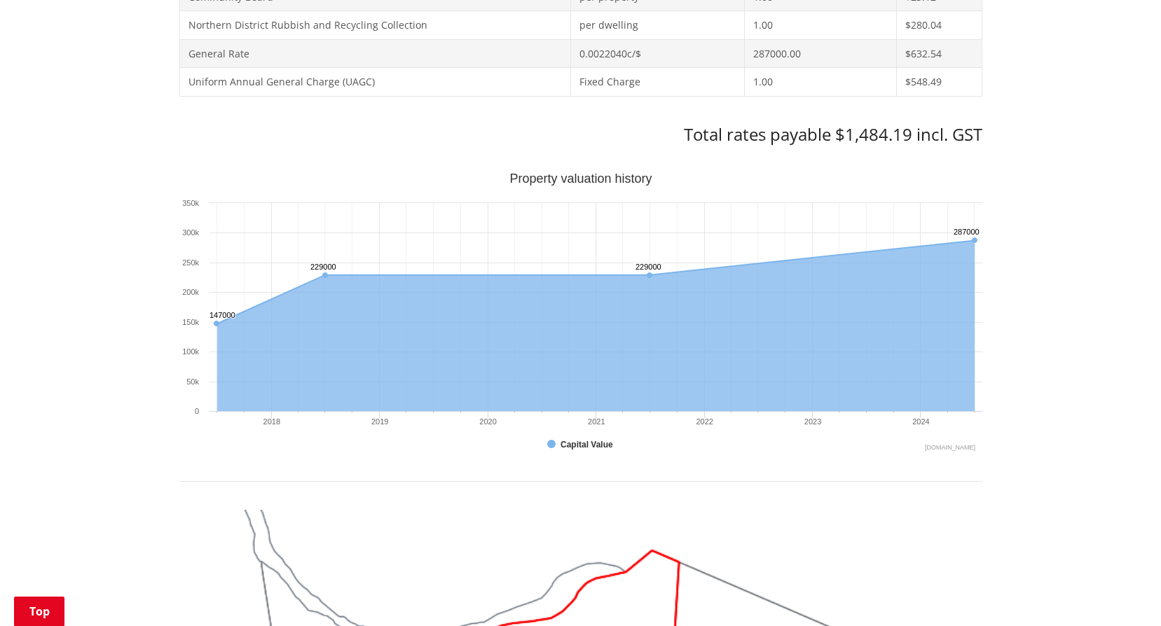
scroll to position [140, 0]
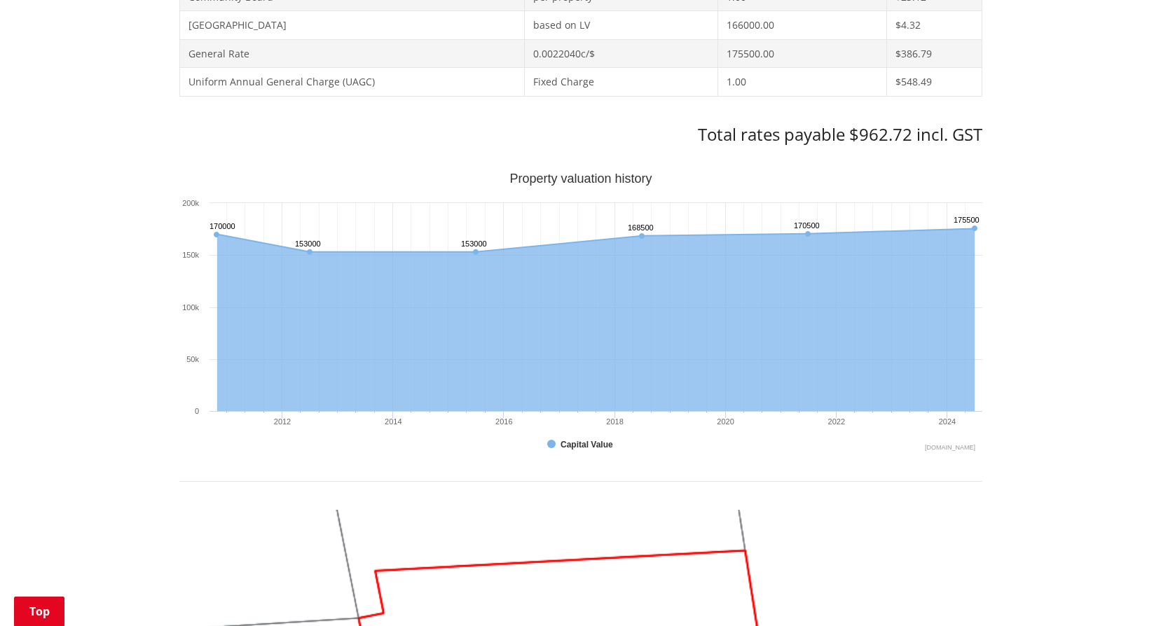
scroll to position [140, 0]
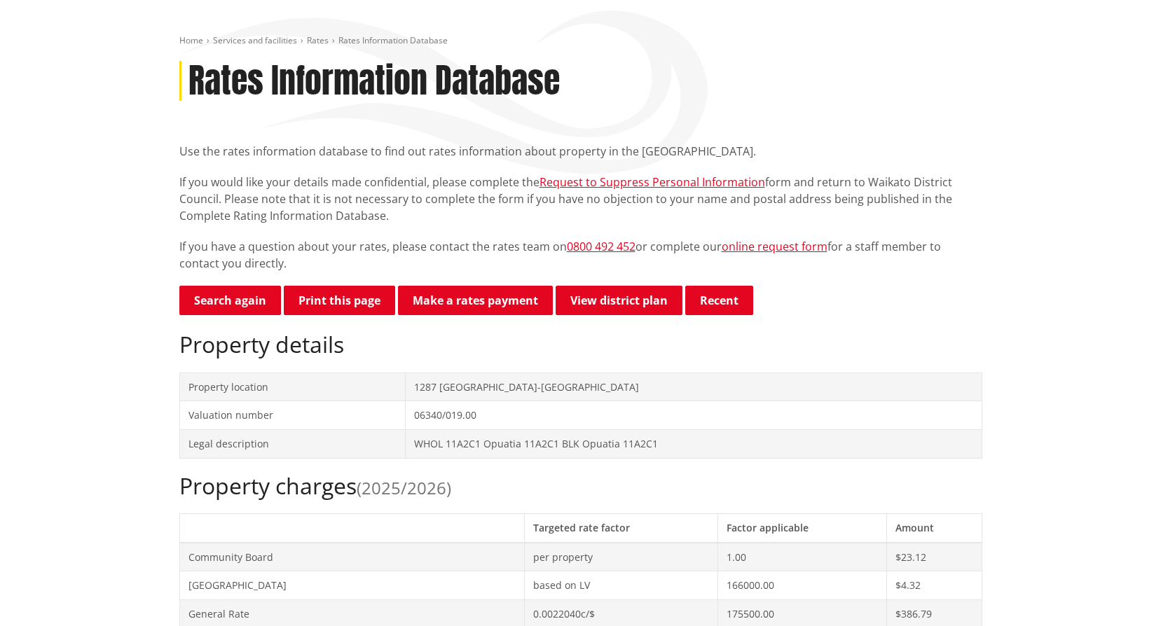
drag, startPoint x: 440, startPoint y: 388, endPoint x: 667, endPoint y: 380, distance: 227.1
click at [667, 380] on td "1287 [GEOGRAPHIC_DATA]-[GEOGRAPHIC_DATA]" at bounding box center [693, 387] width 576 height 29
copy td "Tuakau Bridge-Port Waikato Road TUAKAU"
click at [256, 294] on link "Search again" at bounding box center [230, 300] width 102 height 29
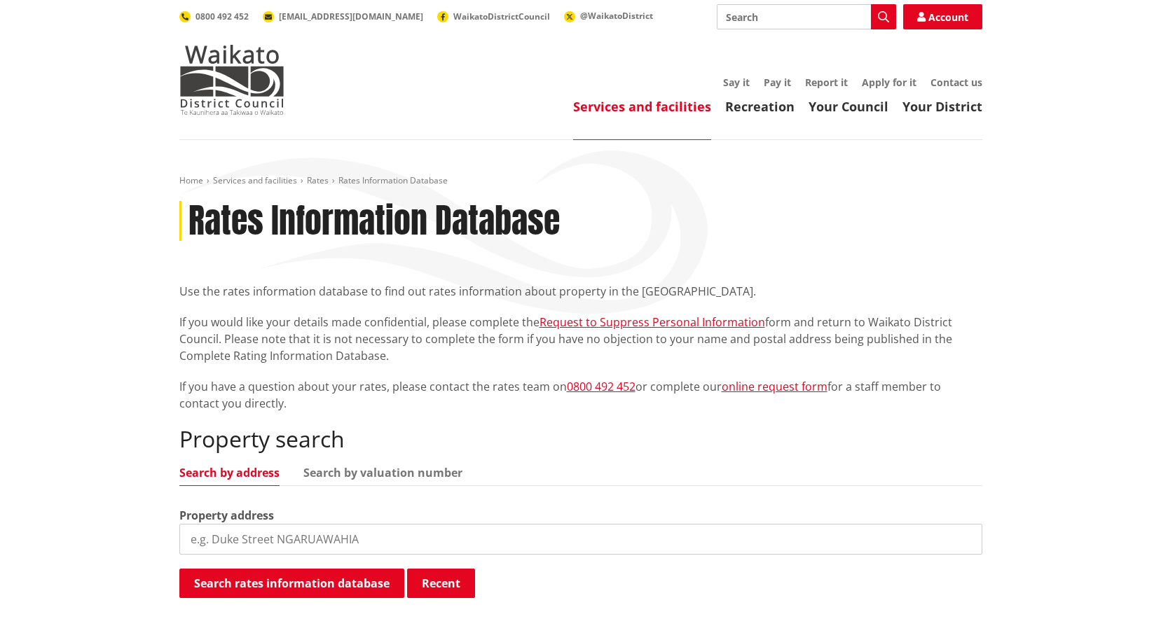
click at [235, 537] on input "search" at bounding box center [580, 539] width 803 height 31
paste input "Tuakau Bridge-Port Waikato Road TUAKAU"
type input "Tuakau Bridge-Port Waikato Road TUAKAU"
click at [227, 576] on button "Search rates information database" at bounding box center [291, 583] width 225 height 29
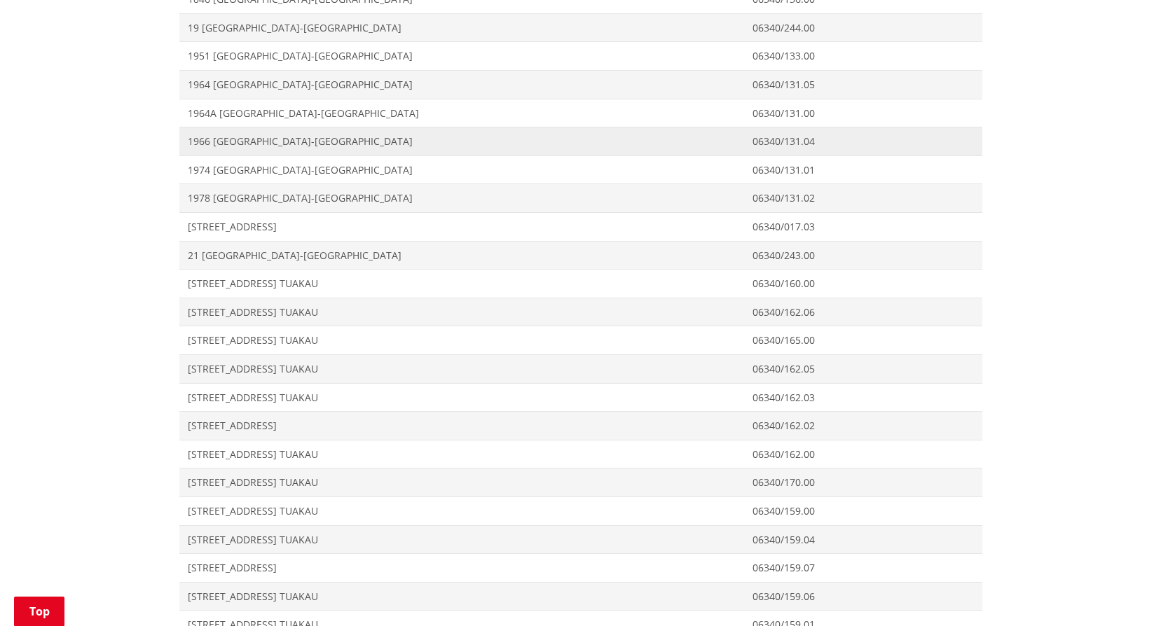
scroll to position [2382, 0]
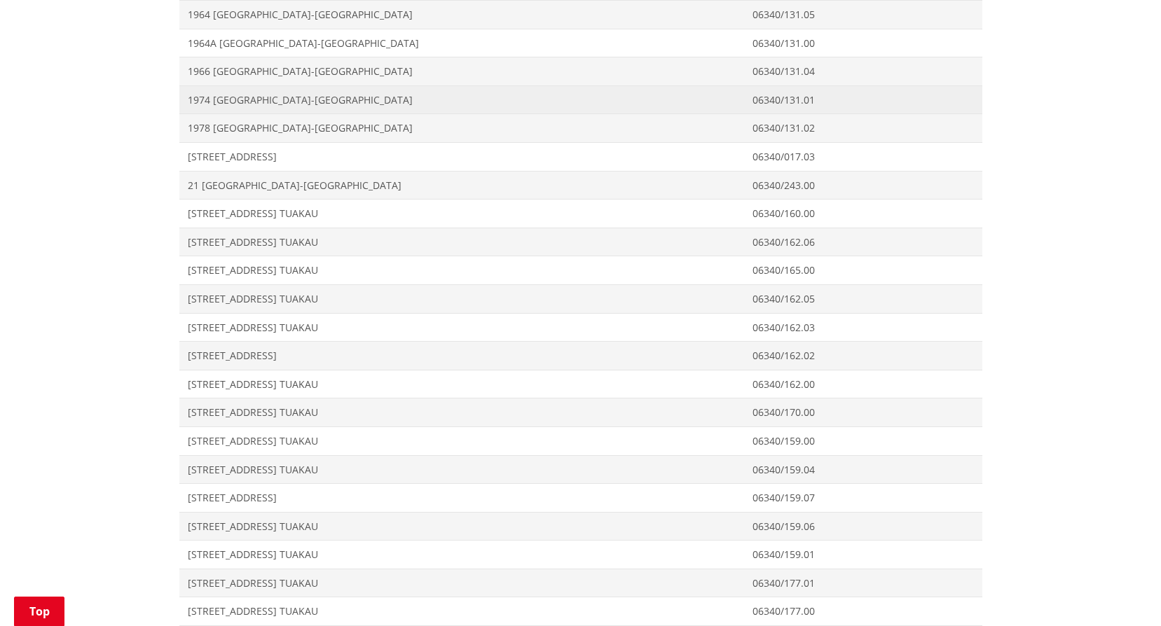
drag, startPoint x: 216, startPoint y: 84, endPoint x: 209, endPoint y: 96, distance: 13.8
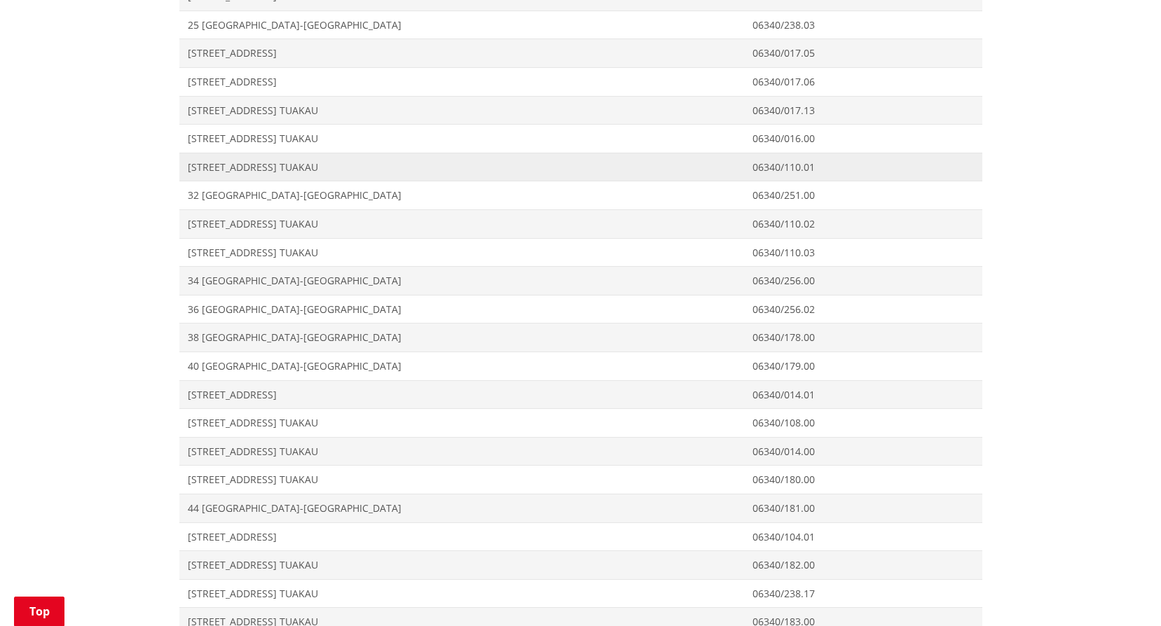
scroll to position [3012, 0]
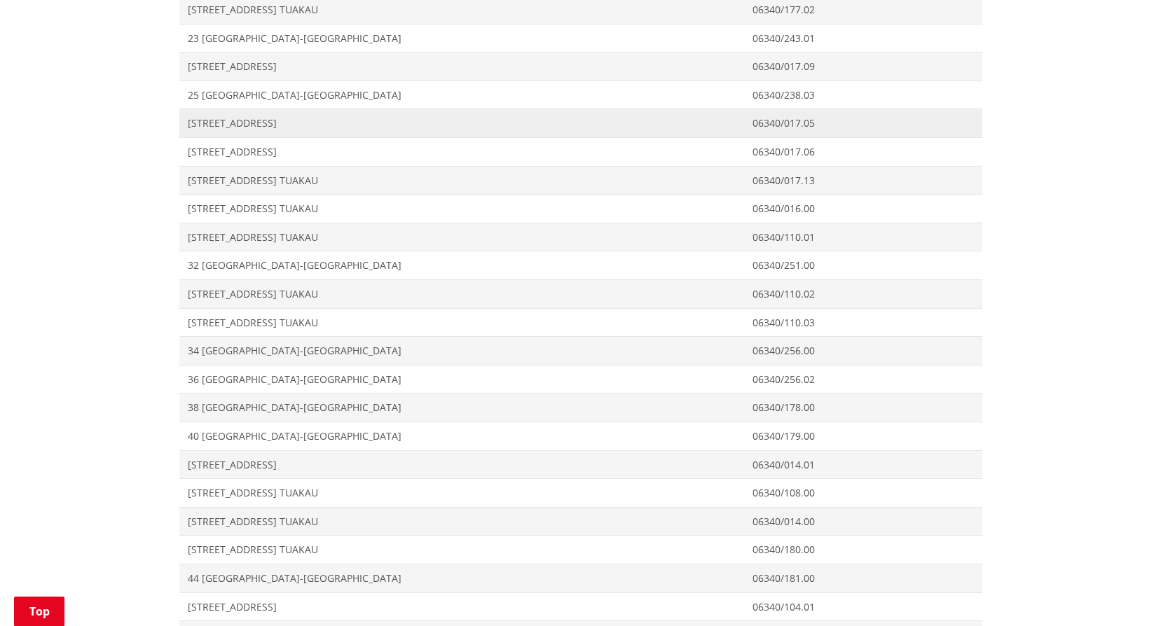
drag, startPoint x: 228, startPoint y: 71, endPoint x: 209, endPoint y: 112, distance: 45.5
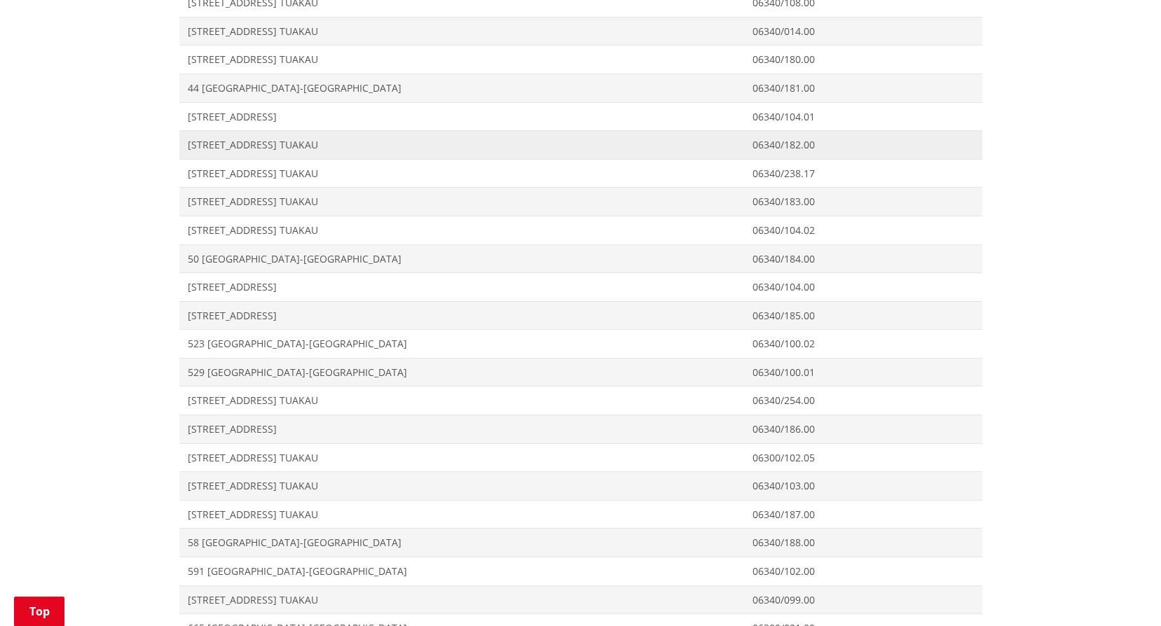
scroll to position [3572, 0]
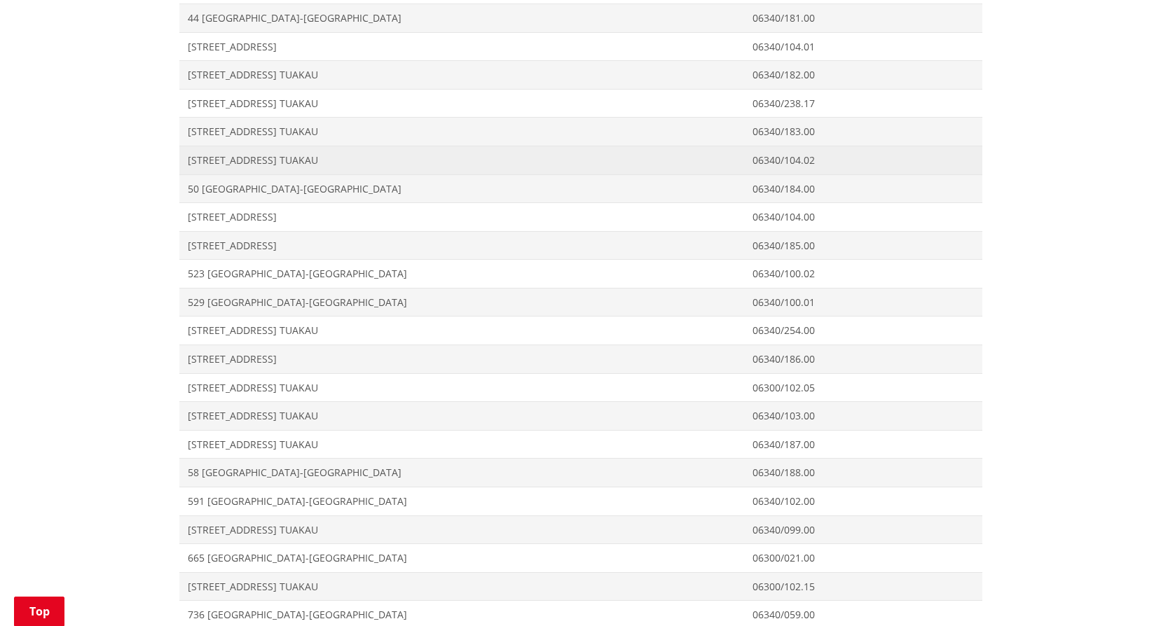
drag, startPoint x: 249, startPoint y: 102, endPoint x: 230, endPoint y: 161, distance: 62.7
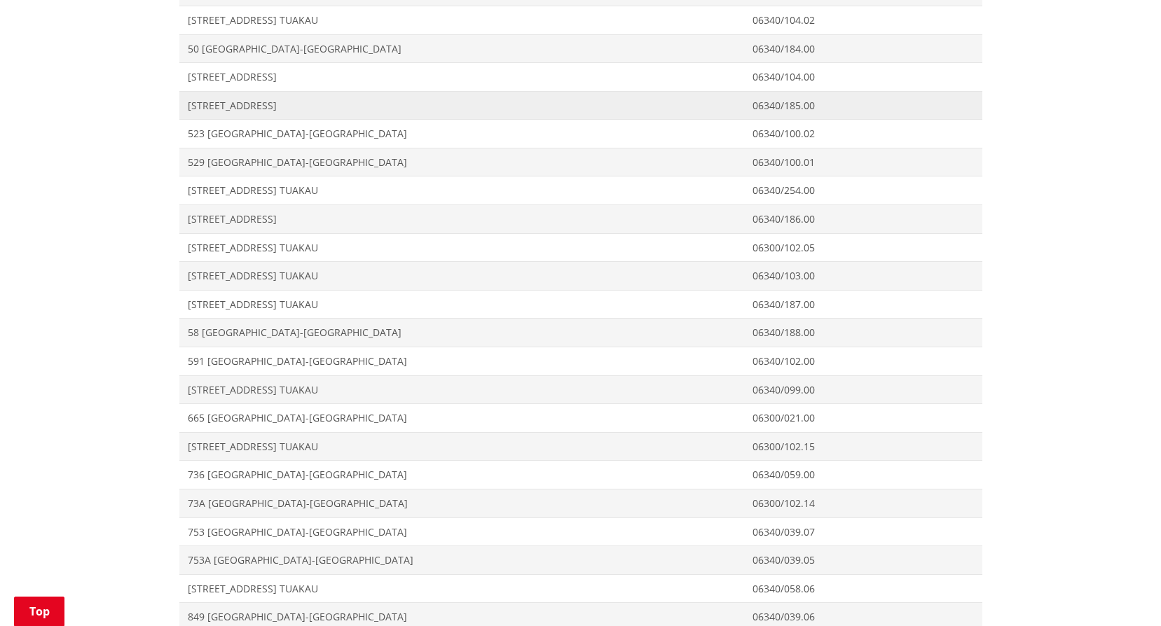
scroll to position [3783, 0]
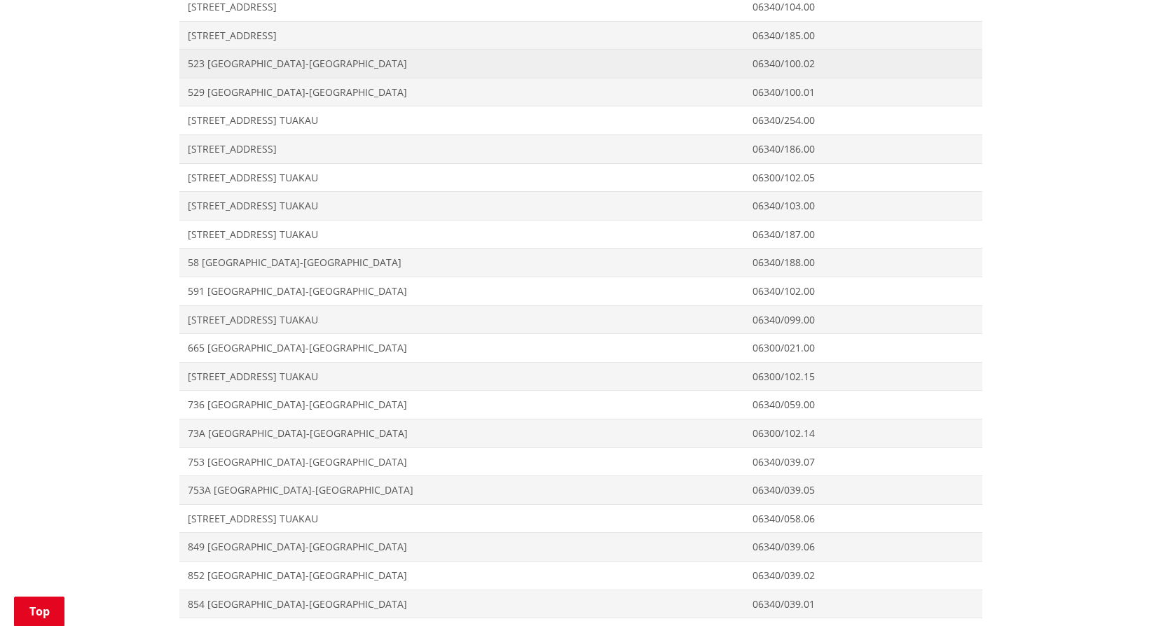
click at [208, 64] on span "523 Tuakau Bridge-Port Waikato Road TUAKAU" at bounding box center [462, 64] width 548 height 14
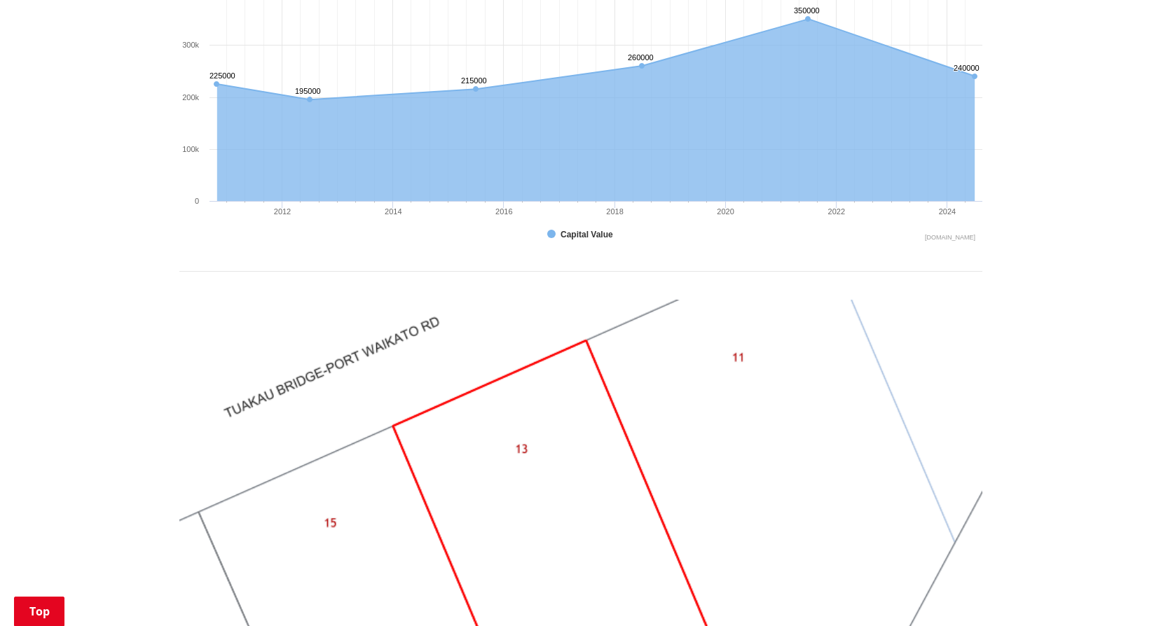
scroll to position [210, 0]
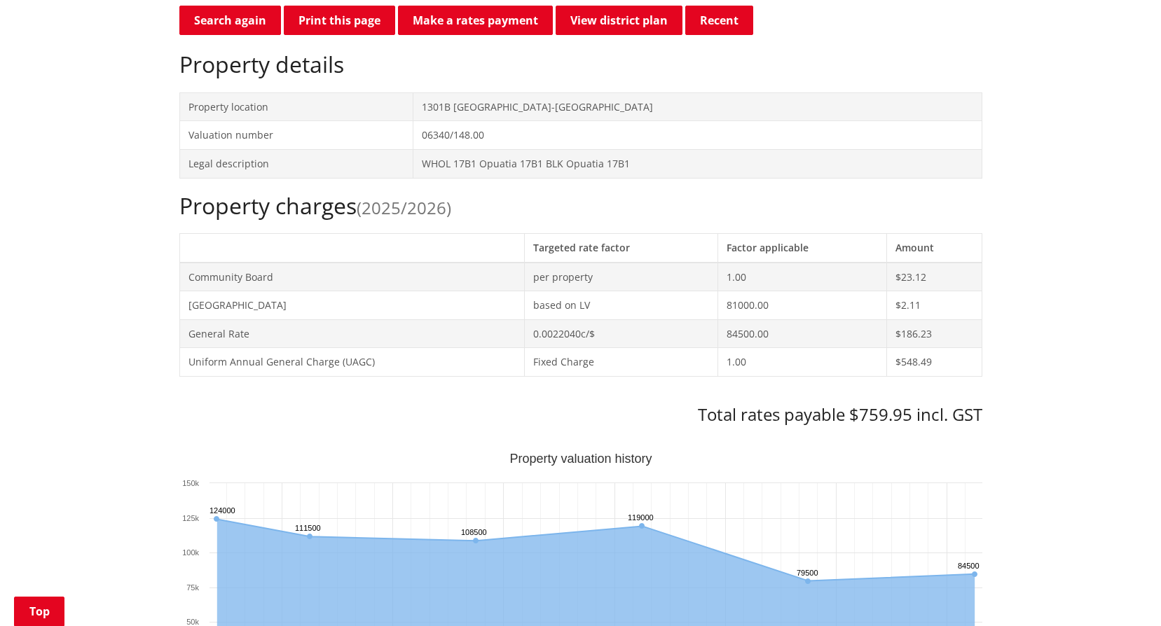
scroll to position [210, 0]
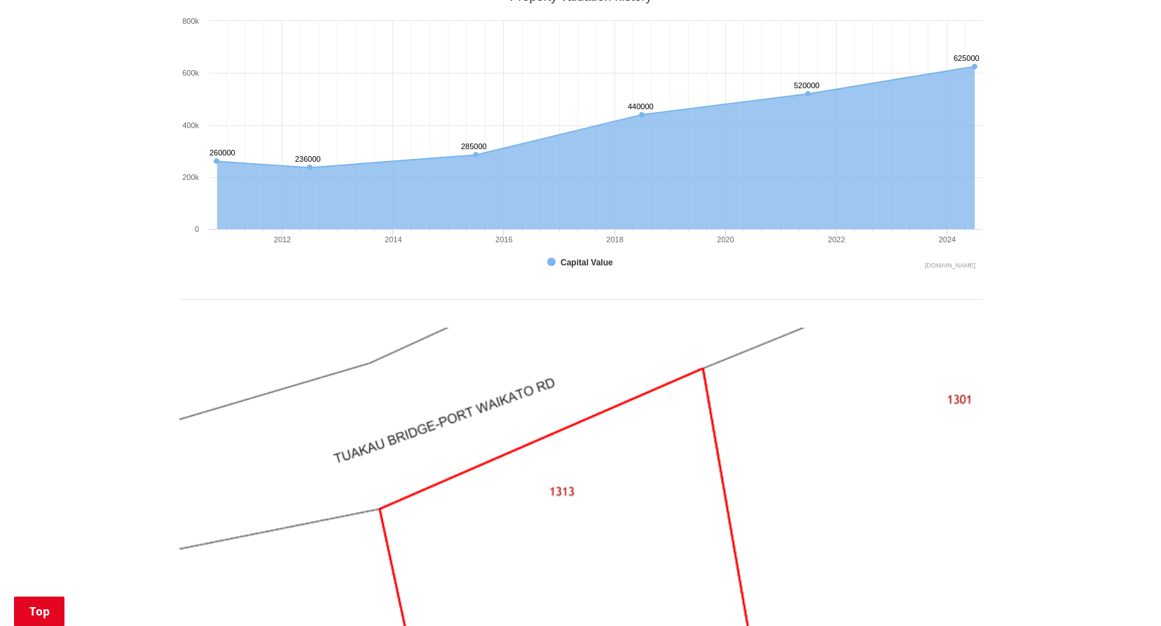
scroll to position [1331, 0]
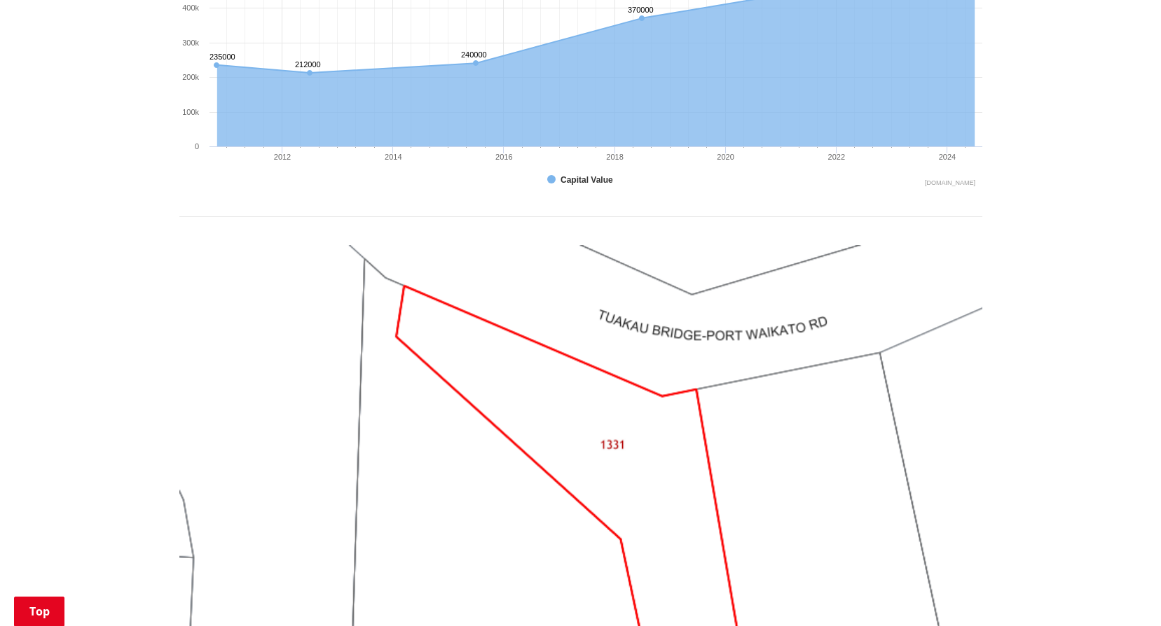
scroll to position [1471, 0]
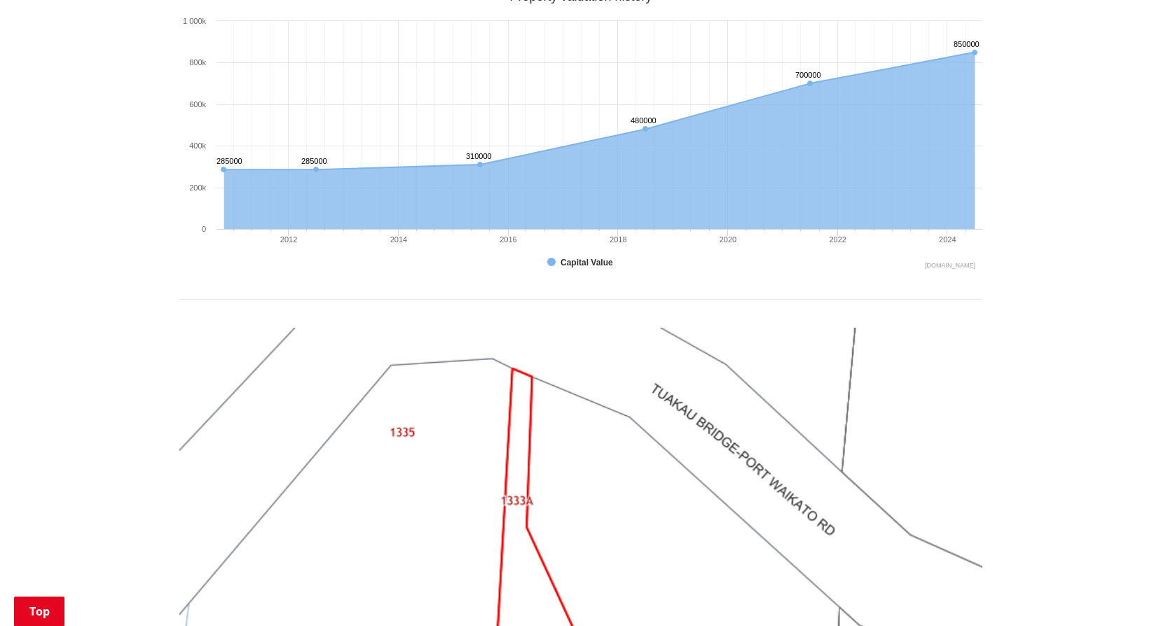
scroll to position [350, 0]
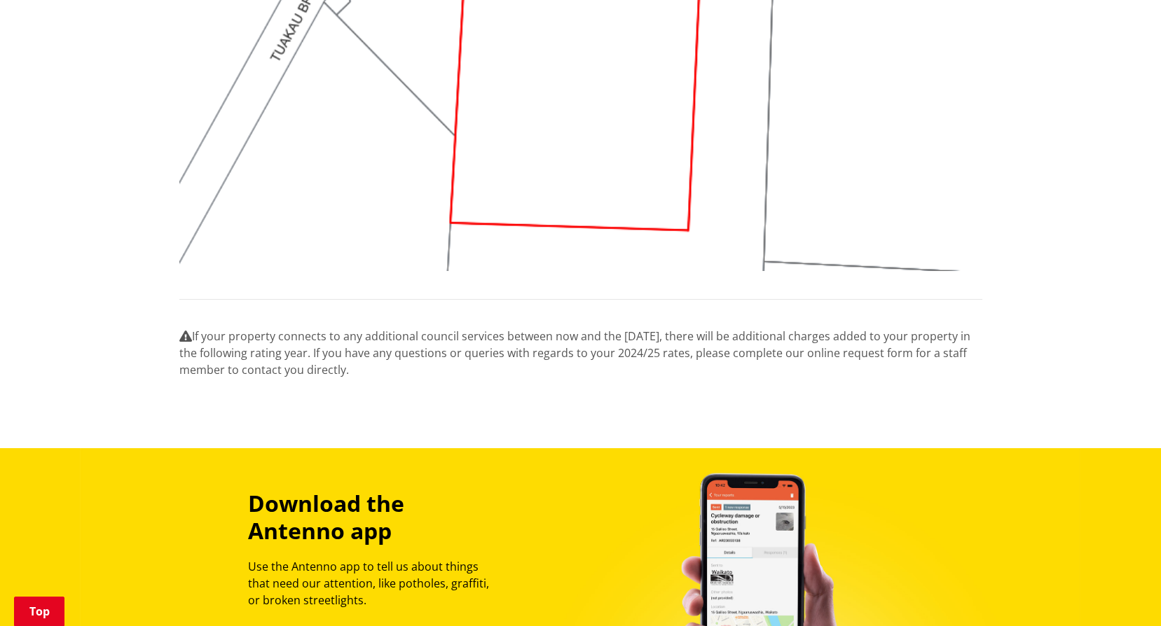
scroll to position [1191, 0]
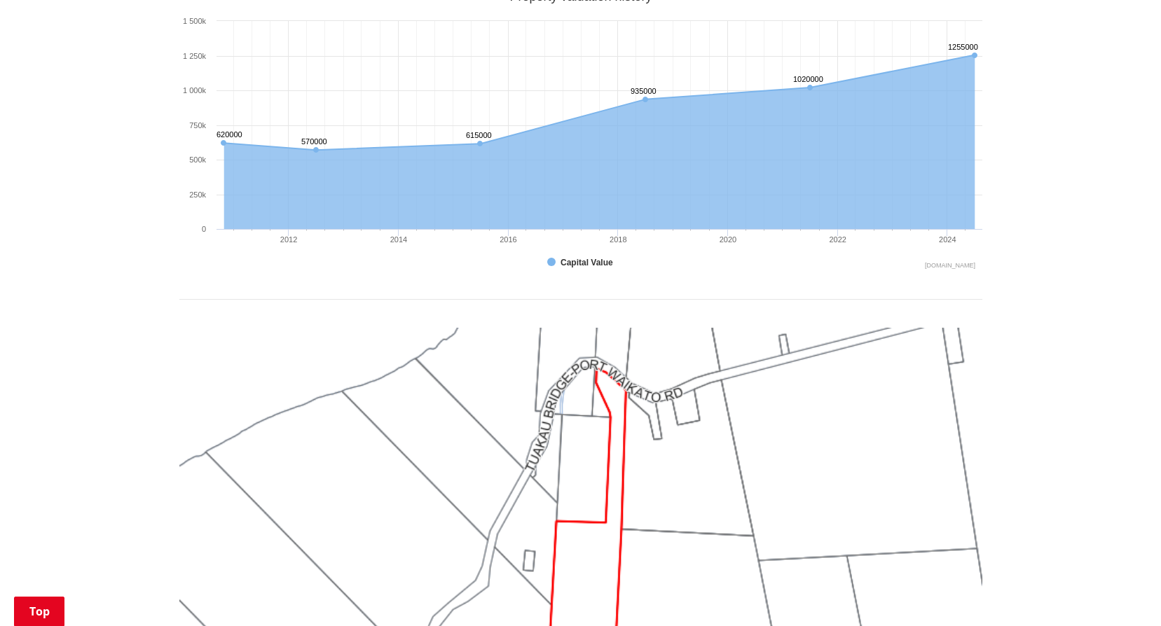
scroll to position [1401, 0]
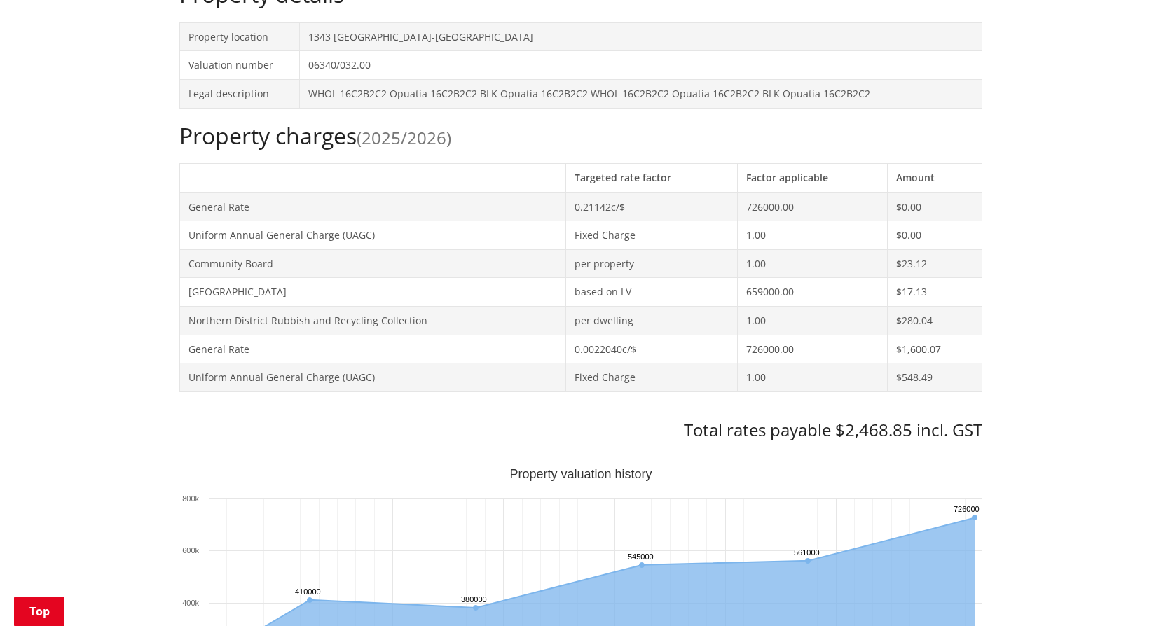
scroll to position [70, 0]
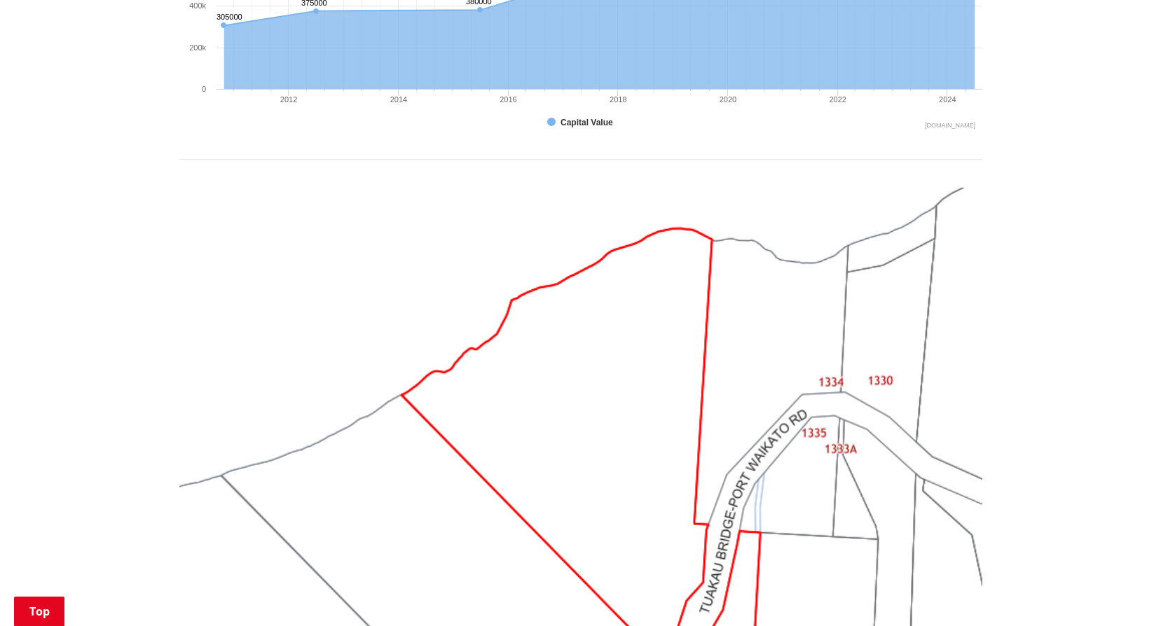
scroll to position [1331, 0]
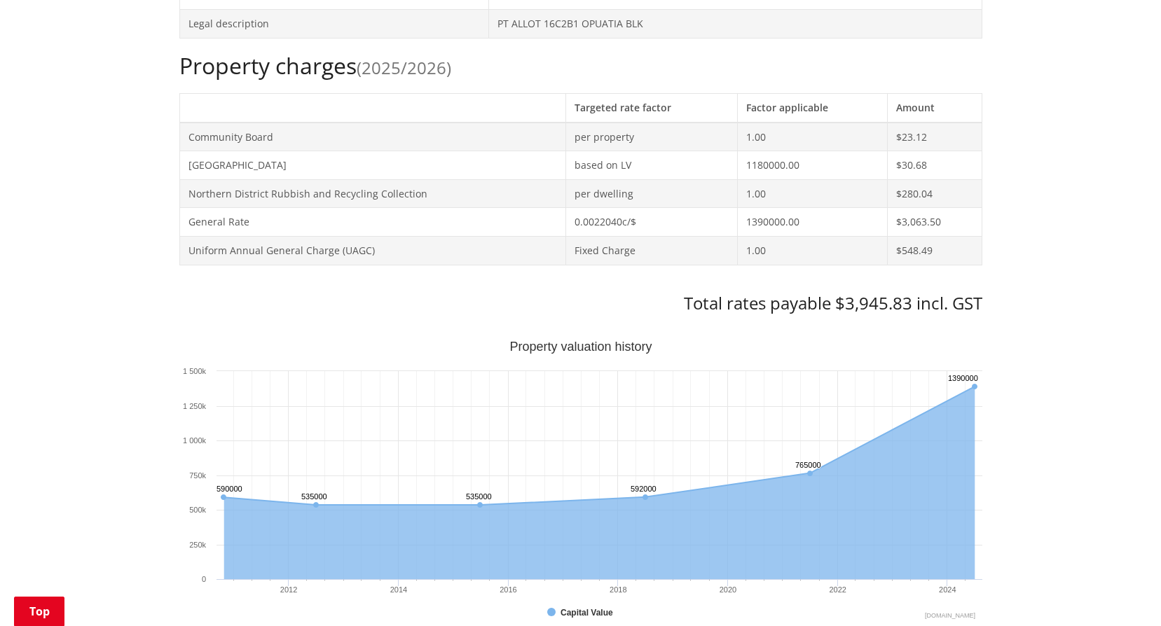
scroll to position [70, 0]
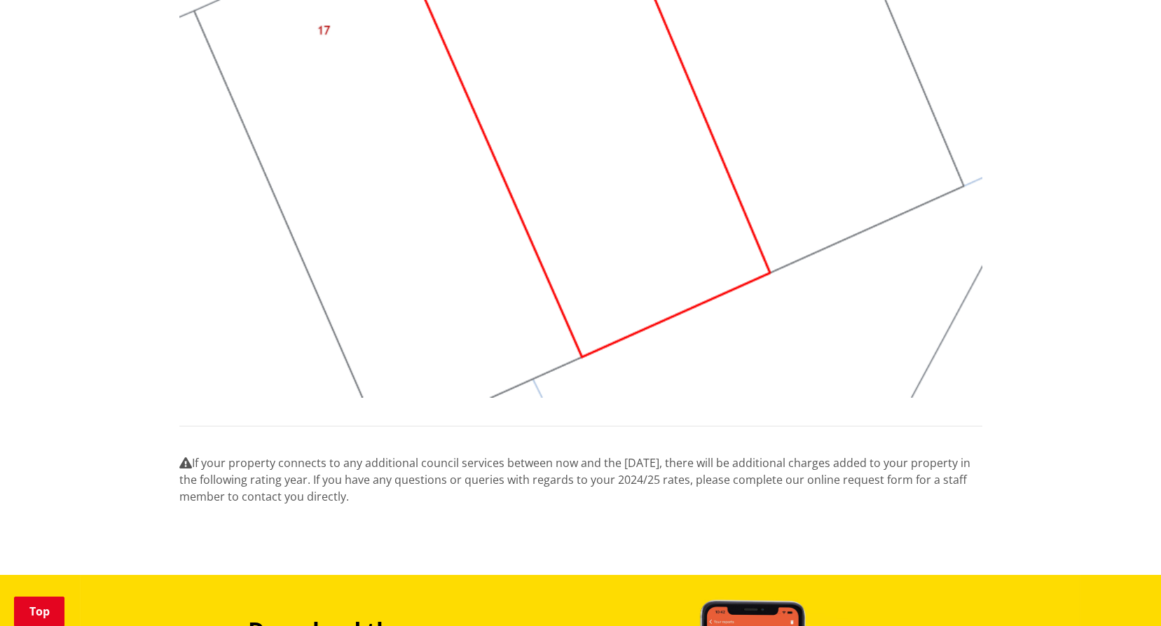
scroll to position [1261, 0]
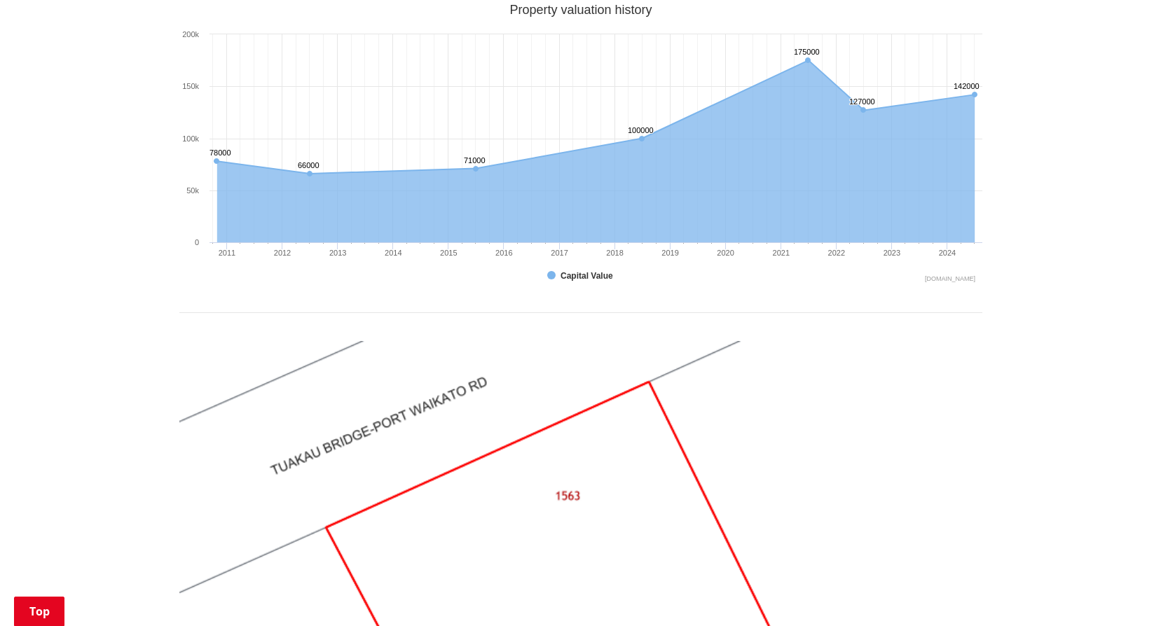
scroll to position [1191, 0]
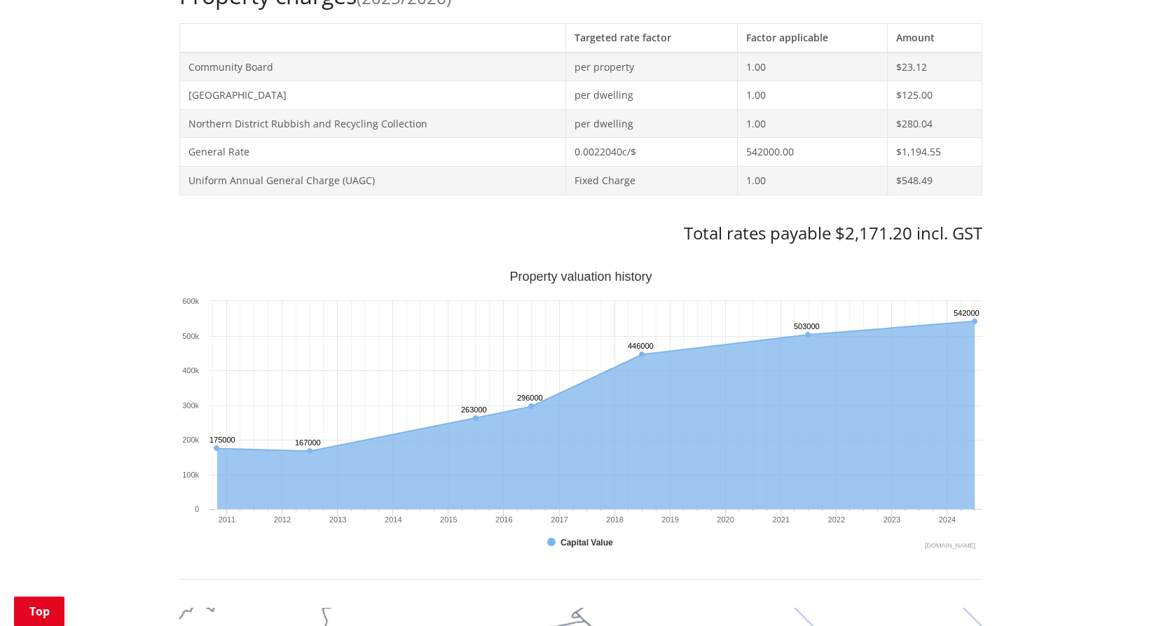
scroll to position [140, 0]
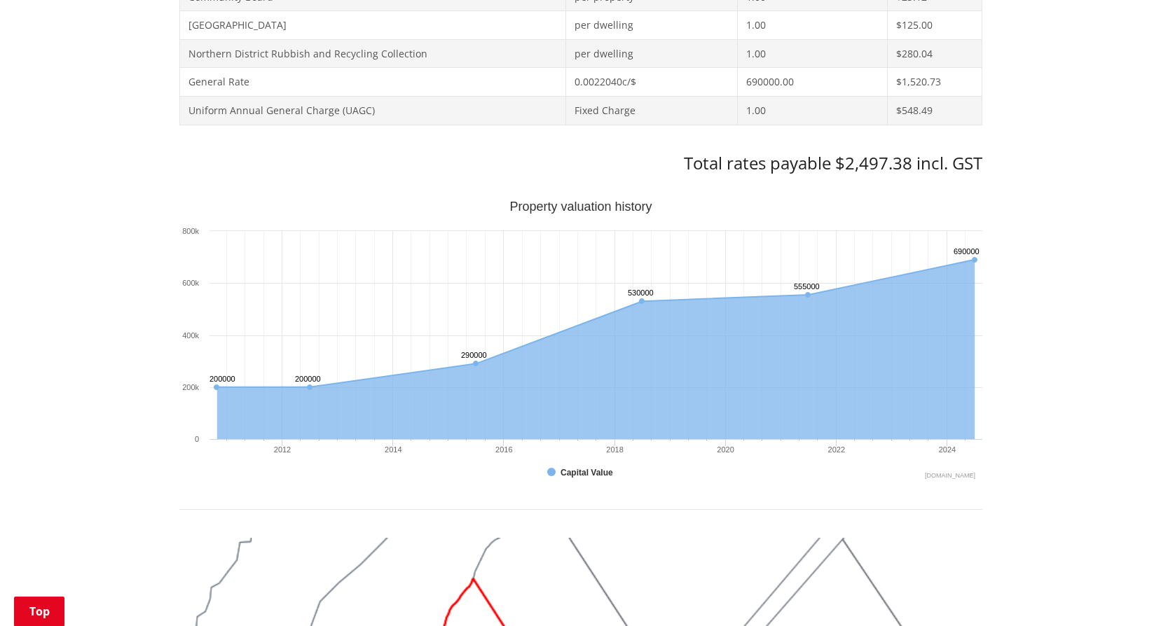
scroll to position [210, 0]
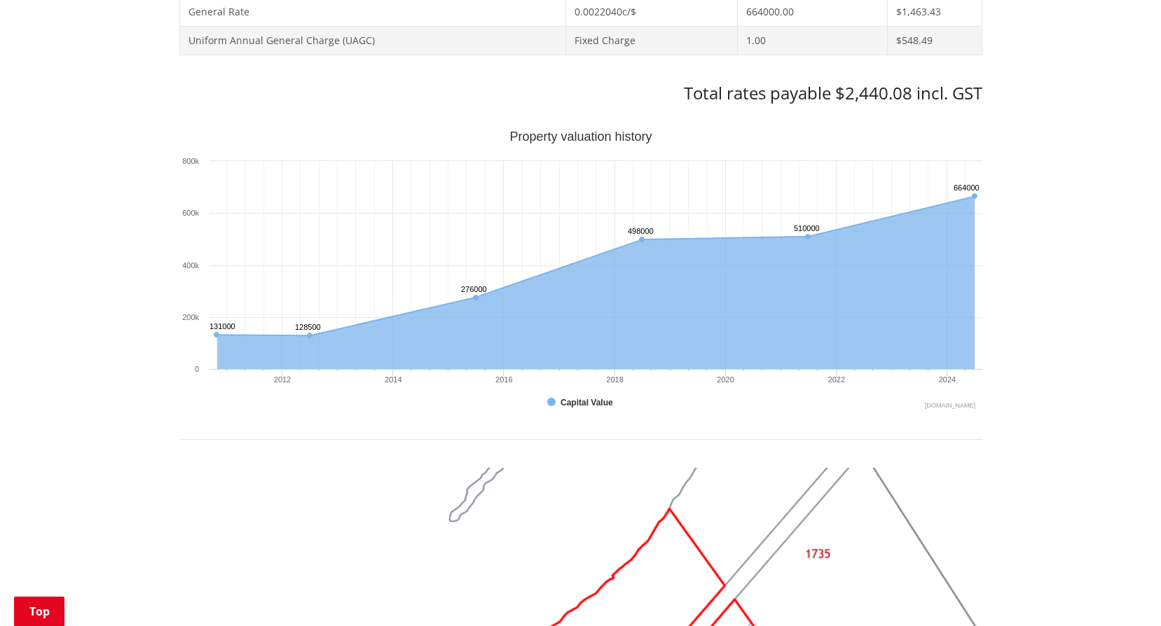
scroll to position [140, 0]
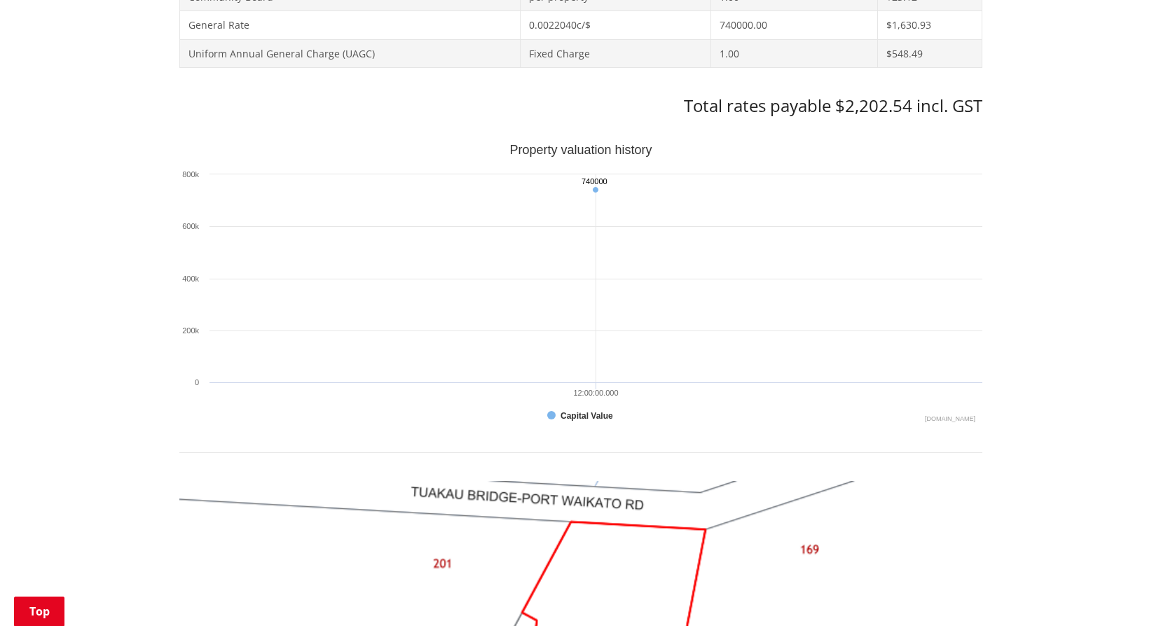
scroll to position [70, 0]
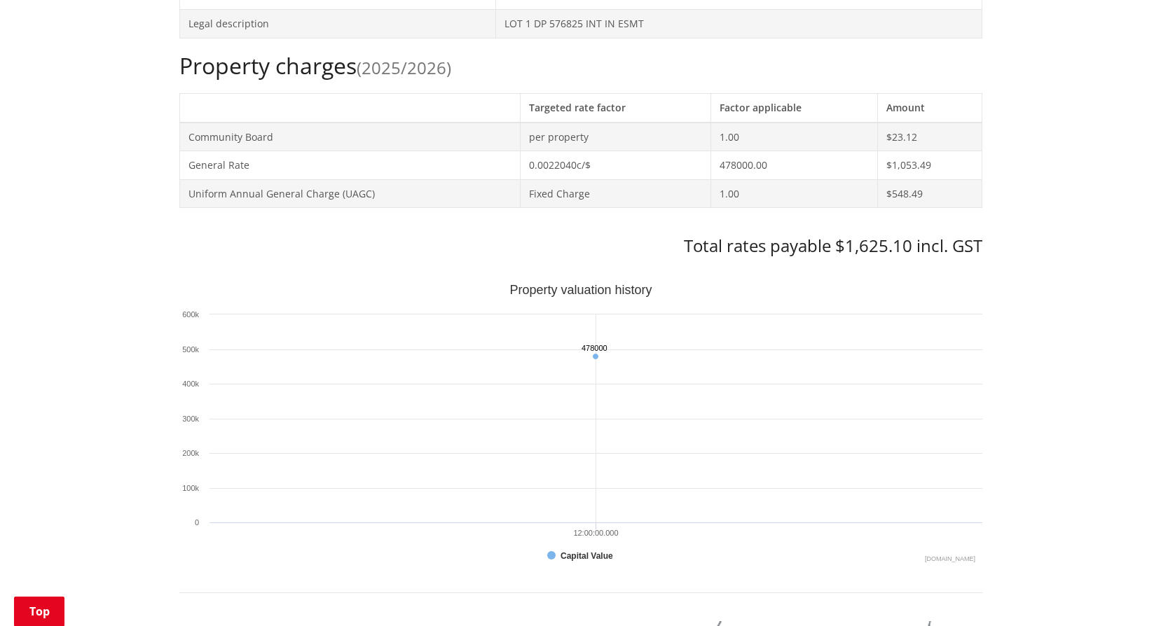
scroll to position [70, 0]
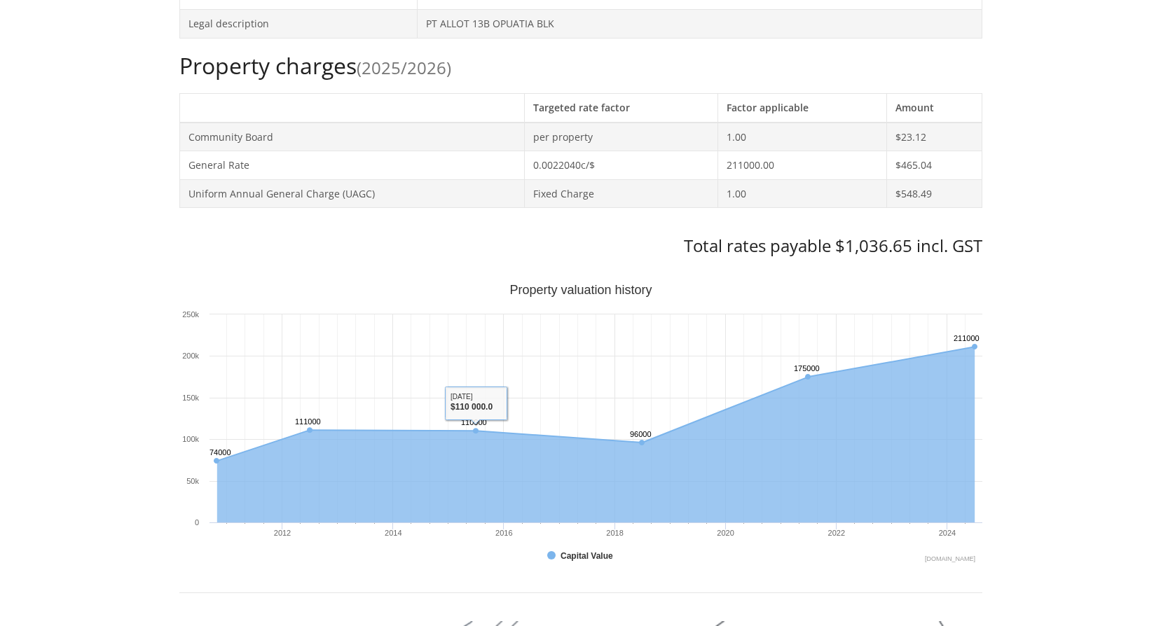
scroll to position [140, 0]
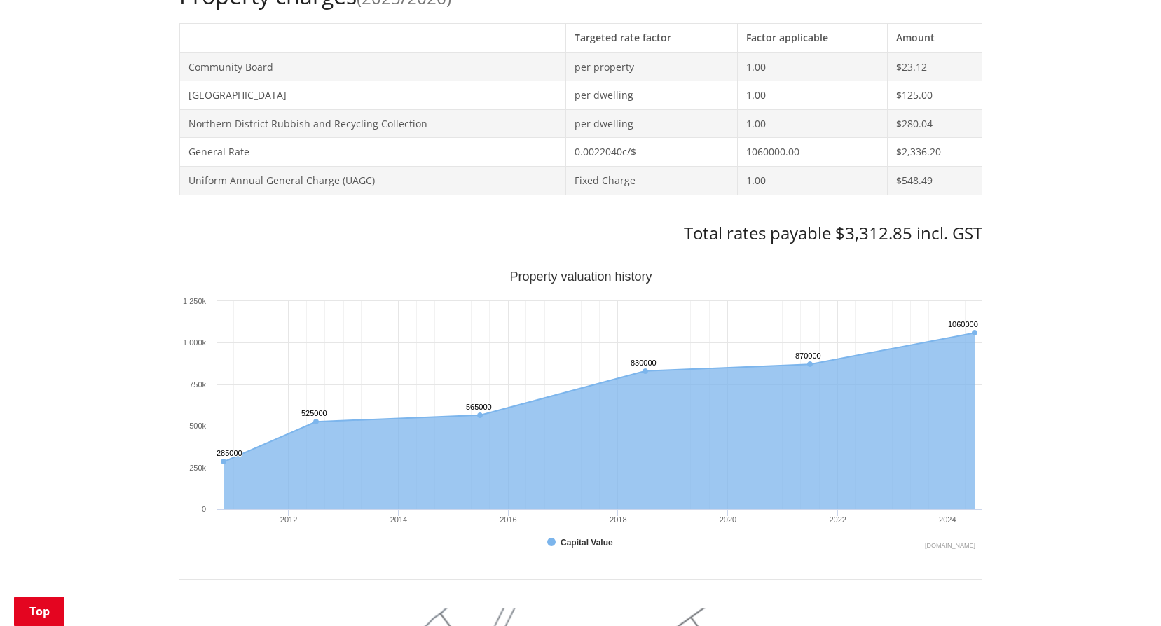
scroll to position [140, 0]
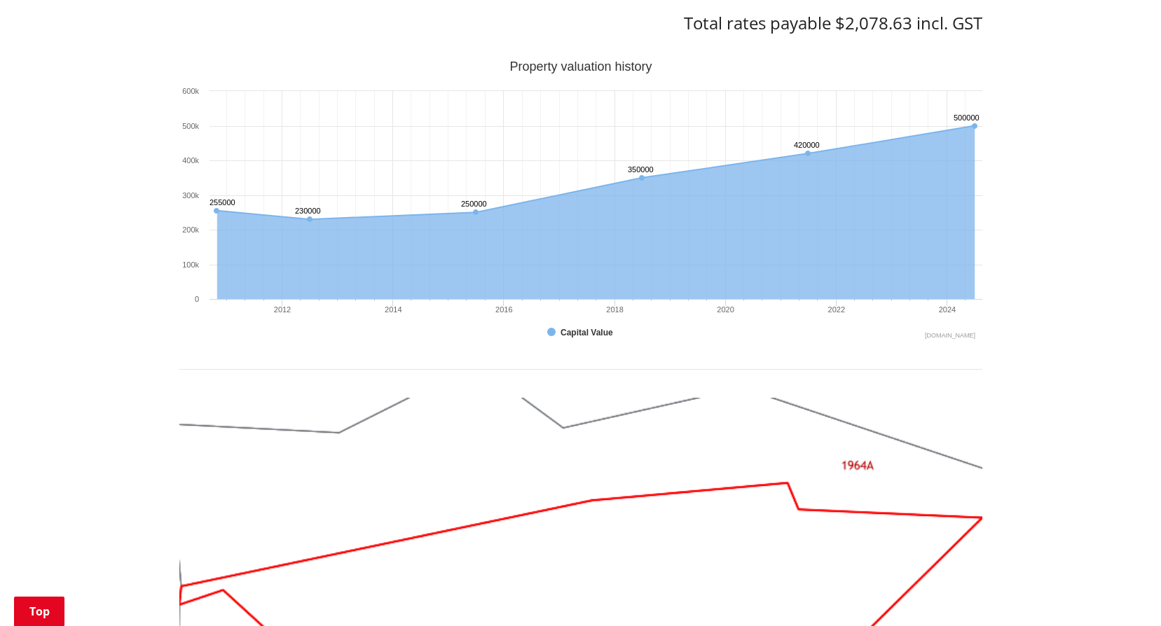
scroll to position [350, 0]
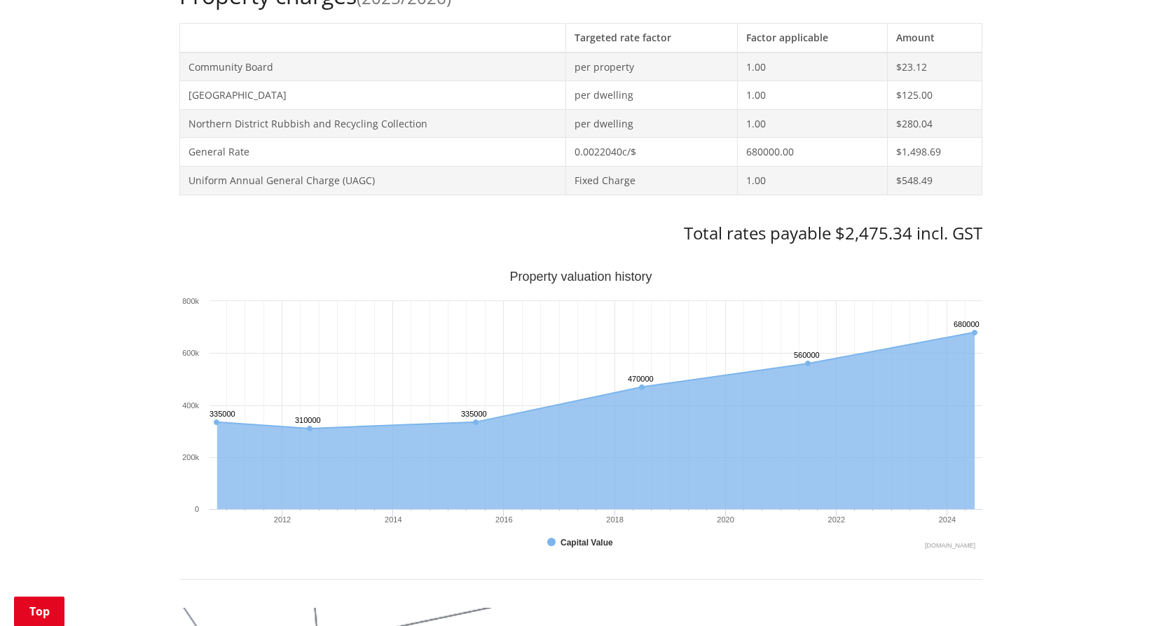
scroll to position [210, 0]
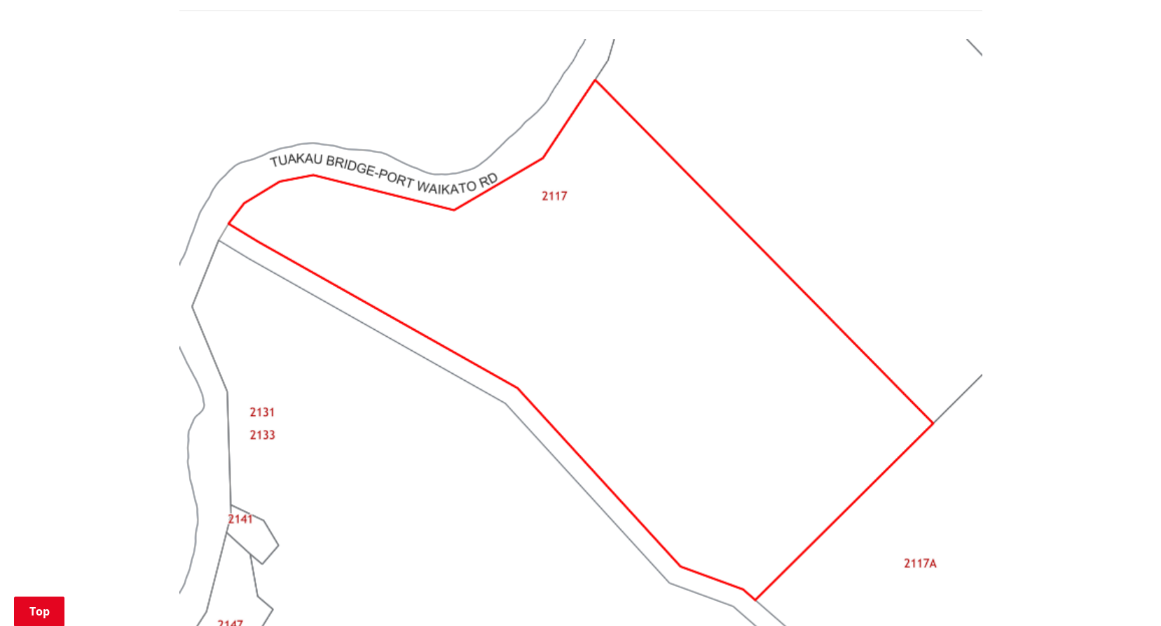
scroll to position [350, 0]
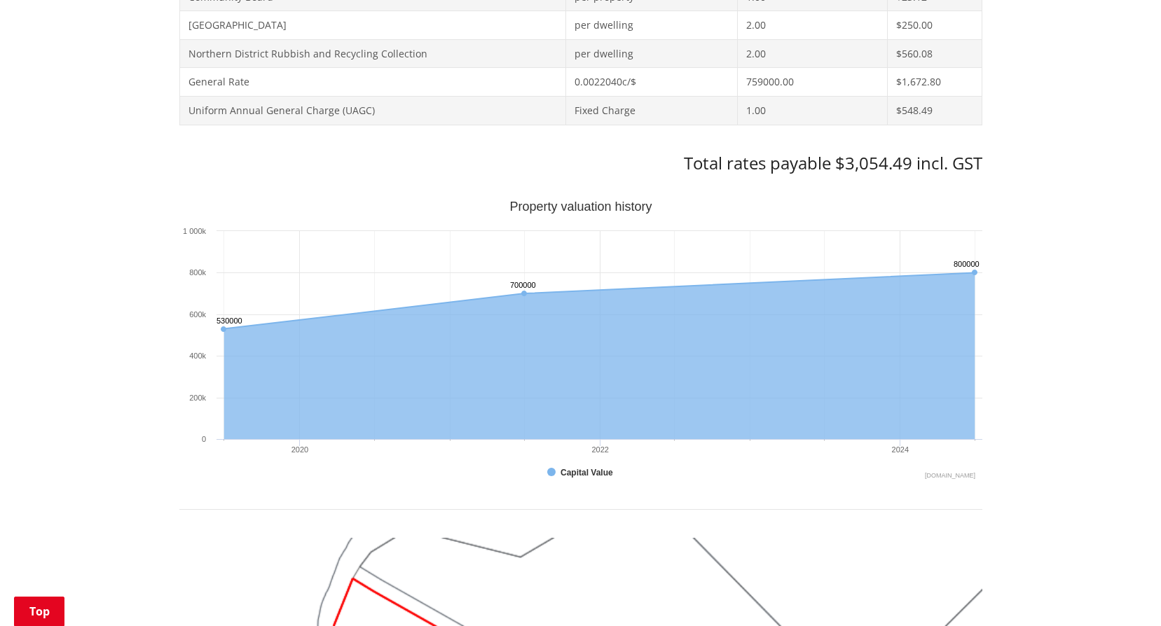
scroll to position [70, 0]
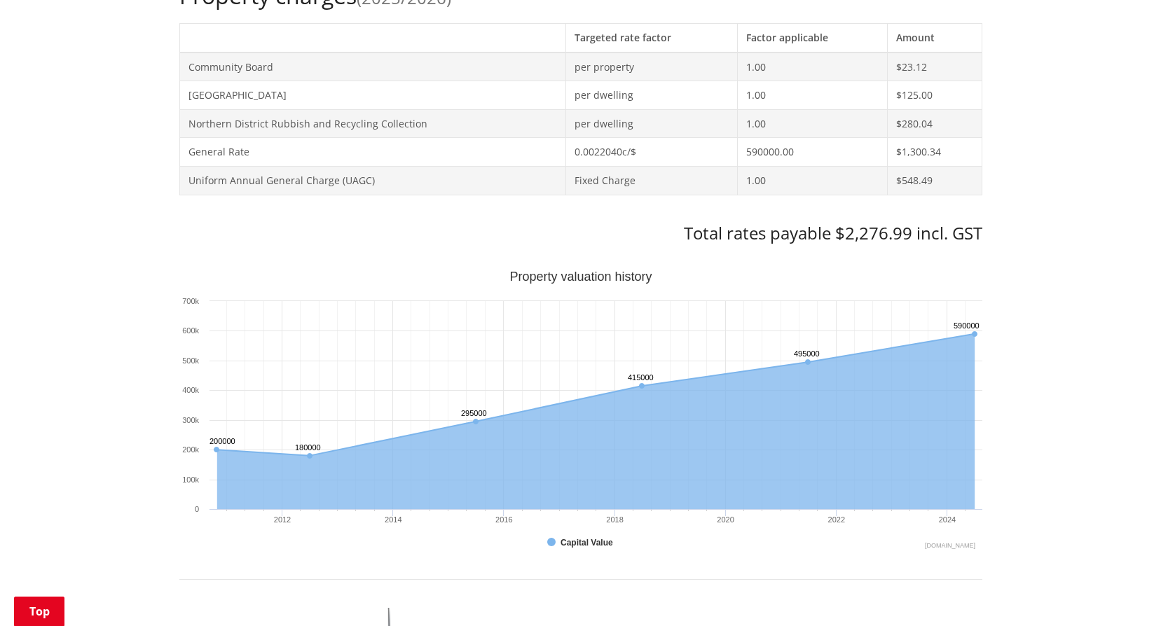
scroll to position [70, 0]
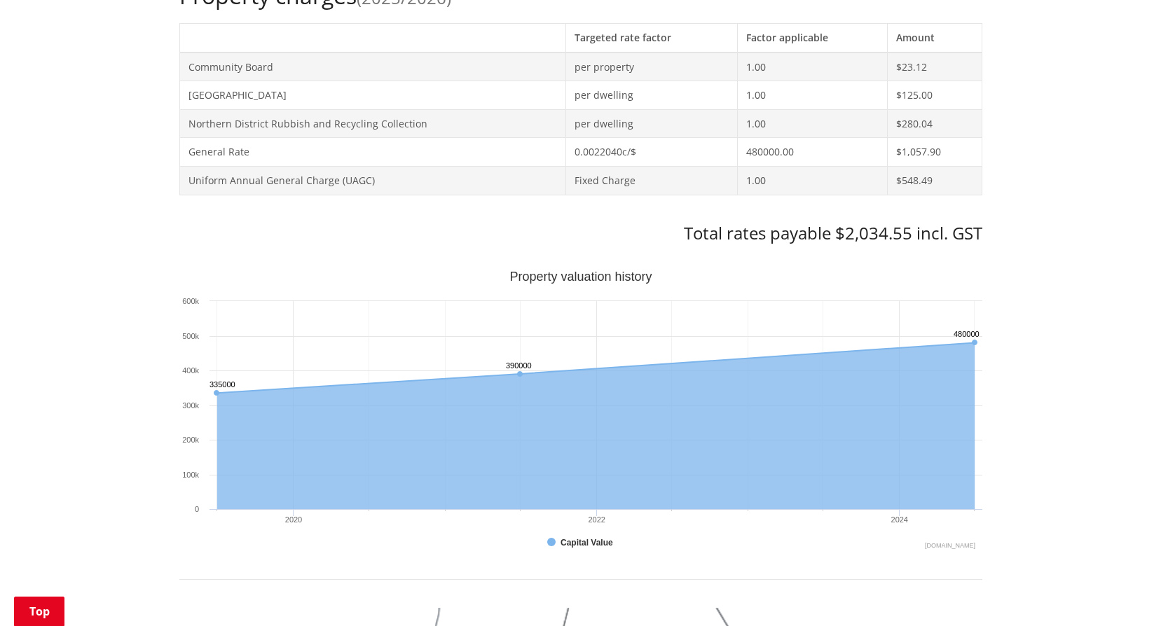
scroll to position [140, 0]
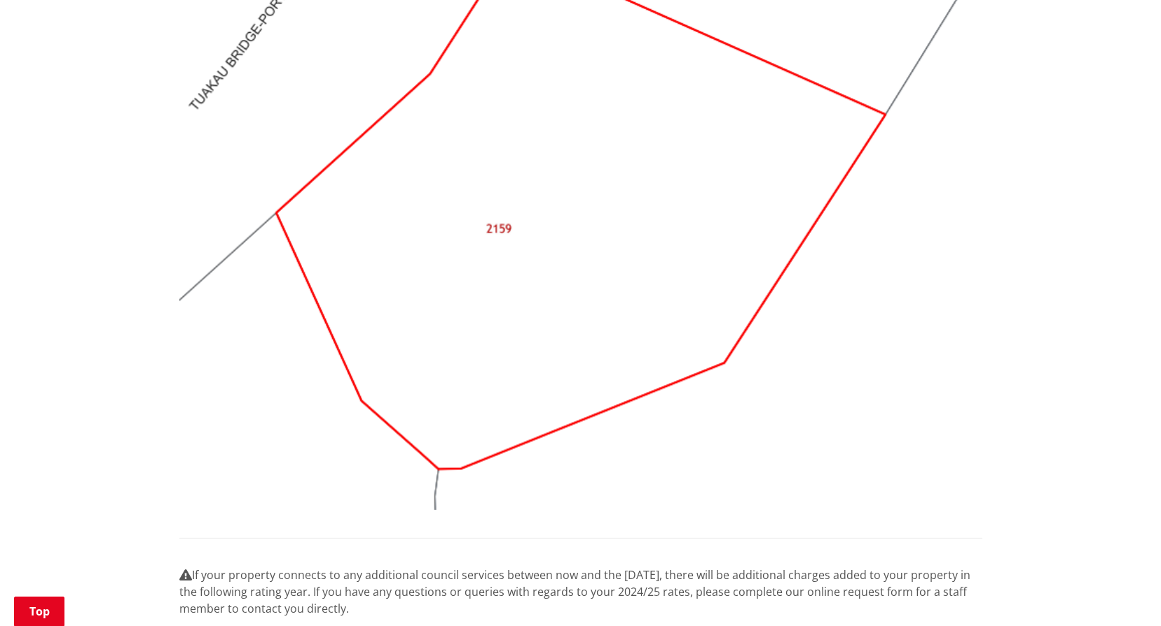
scroll to position [1261, 0]
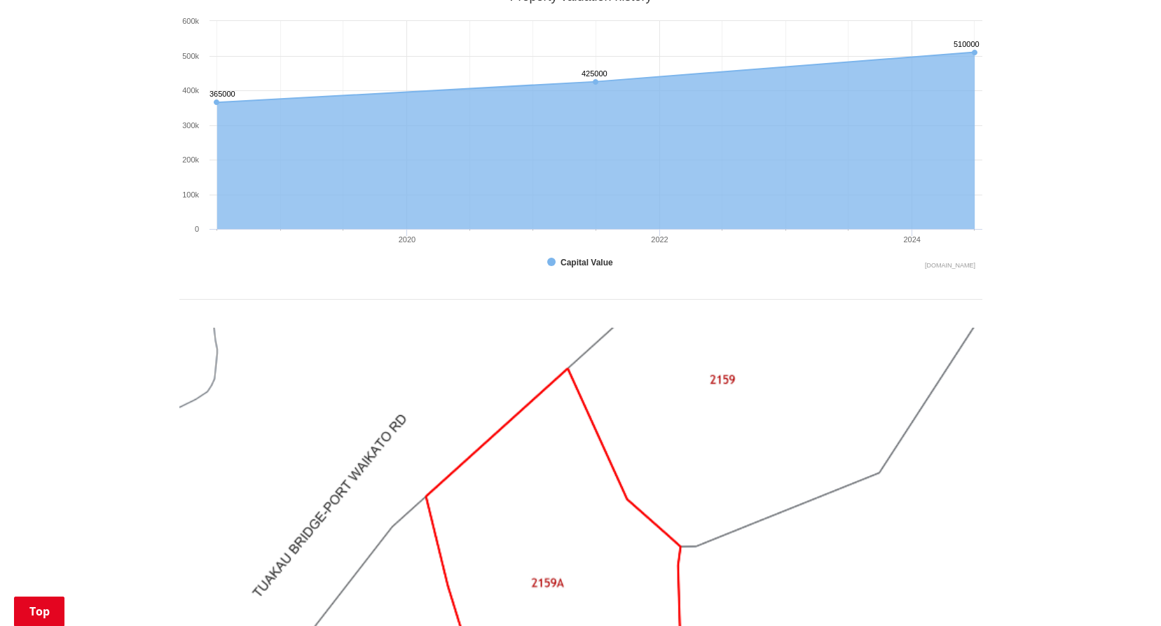
scroll to position [1331, 0]
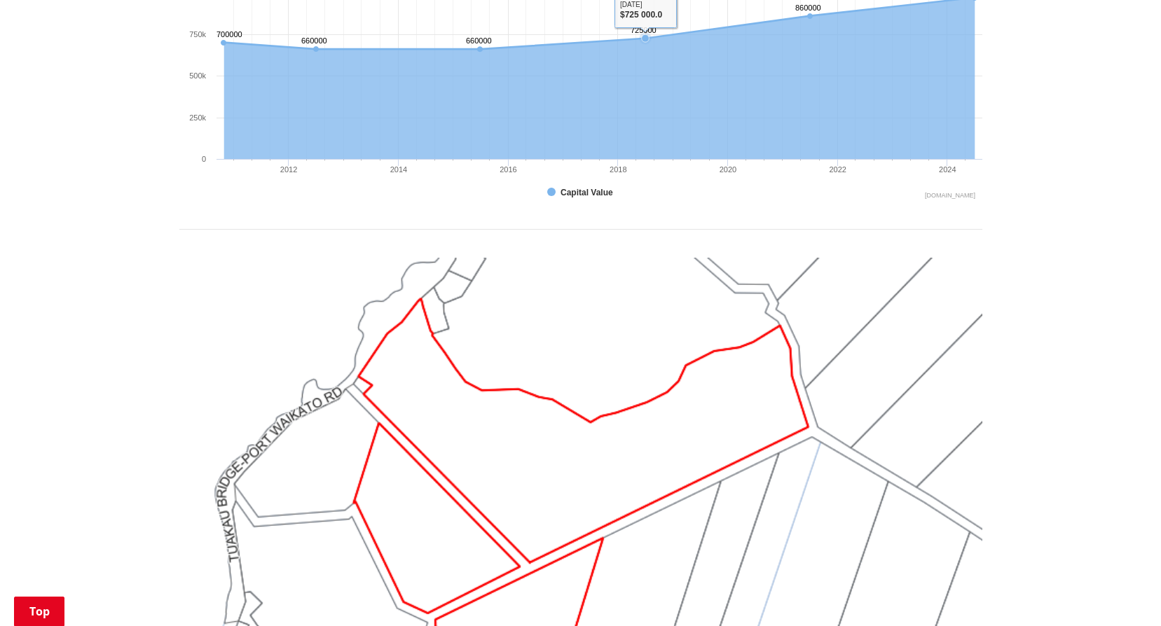
scroll to position [420, 0]
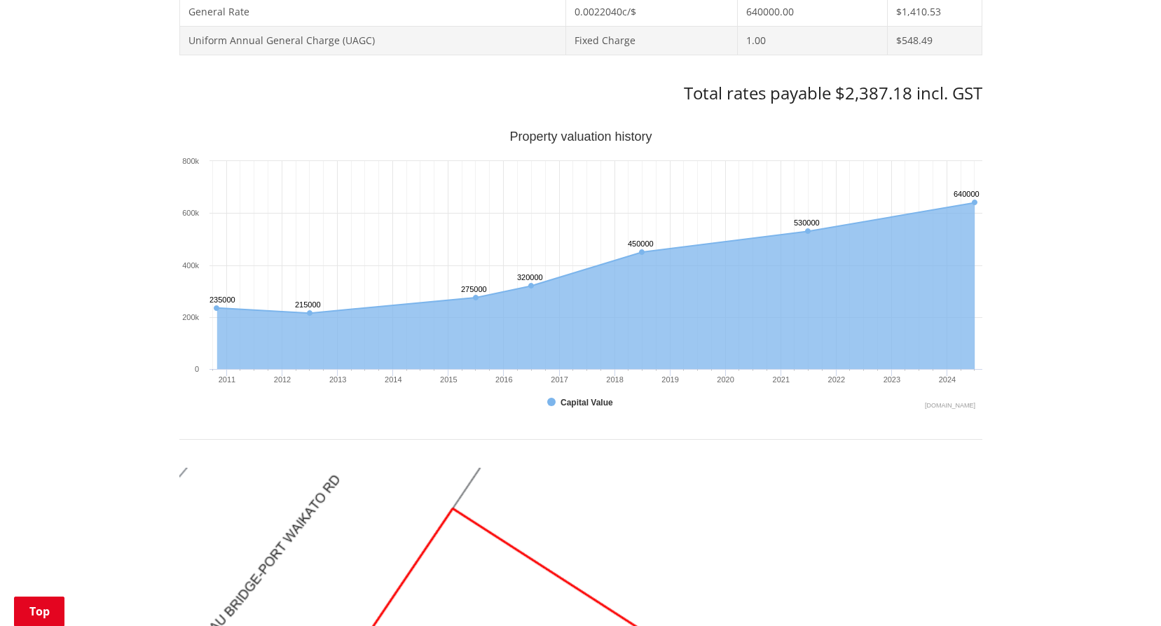
scroll to position [210, 0]
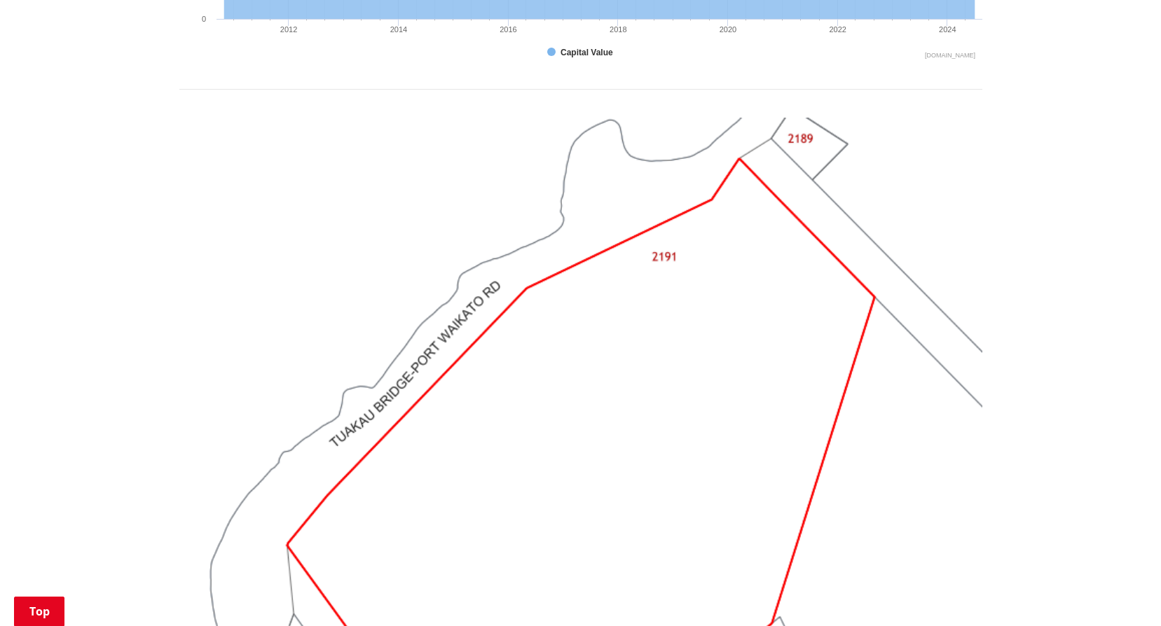
scroll to position [560, 0]
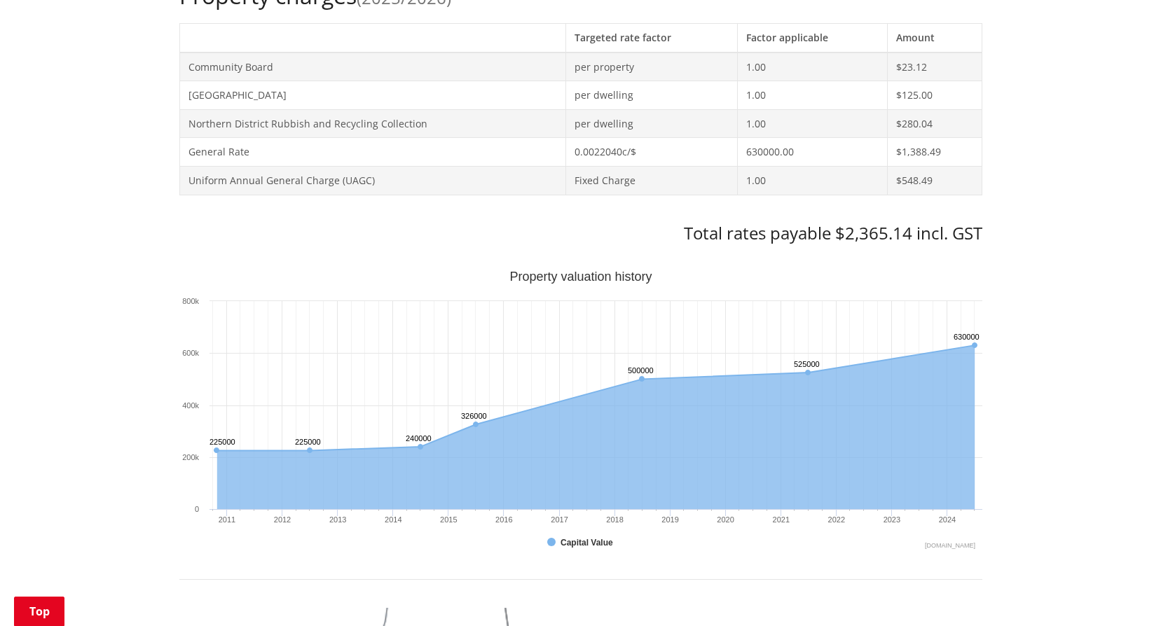
scroll to position [140, 0]
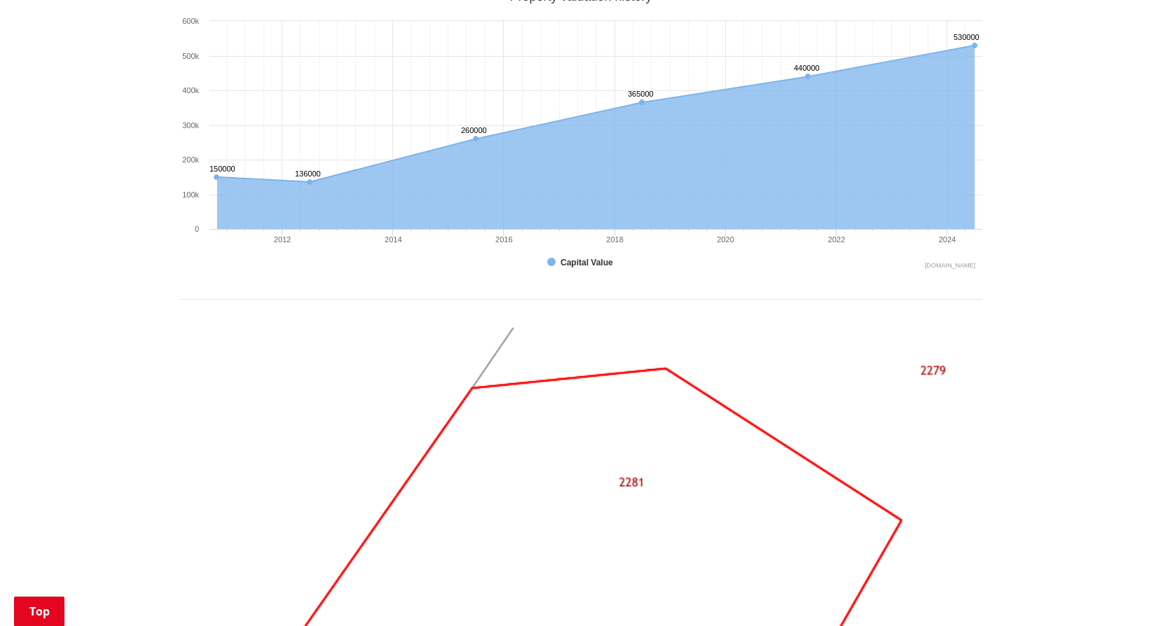
scroll to position [841, 0]
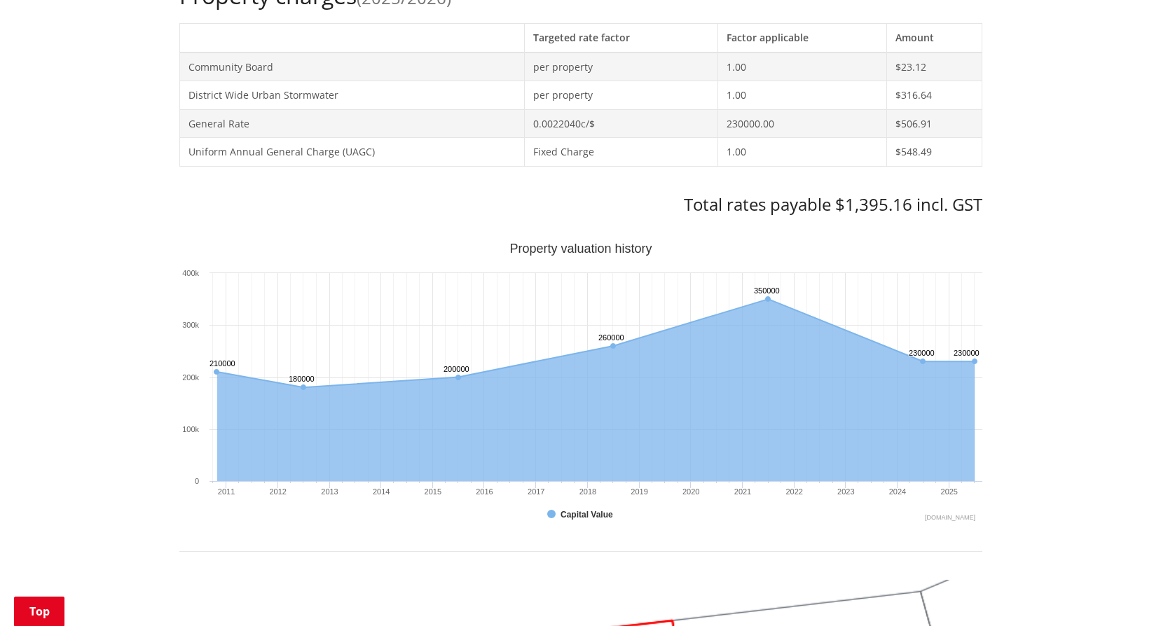
scroll to position [140, 0]
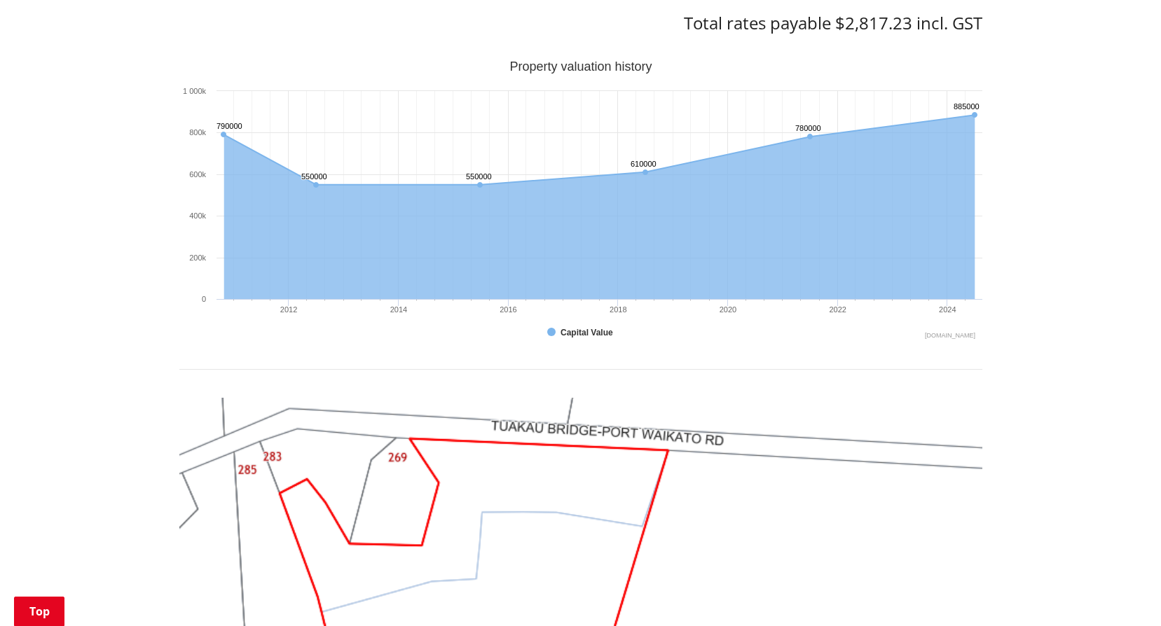
scroll to position [280, 0]
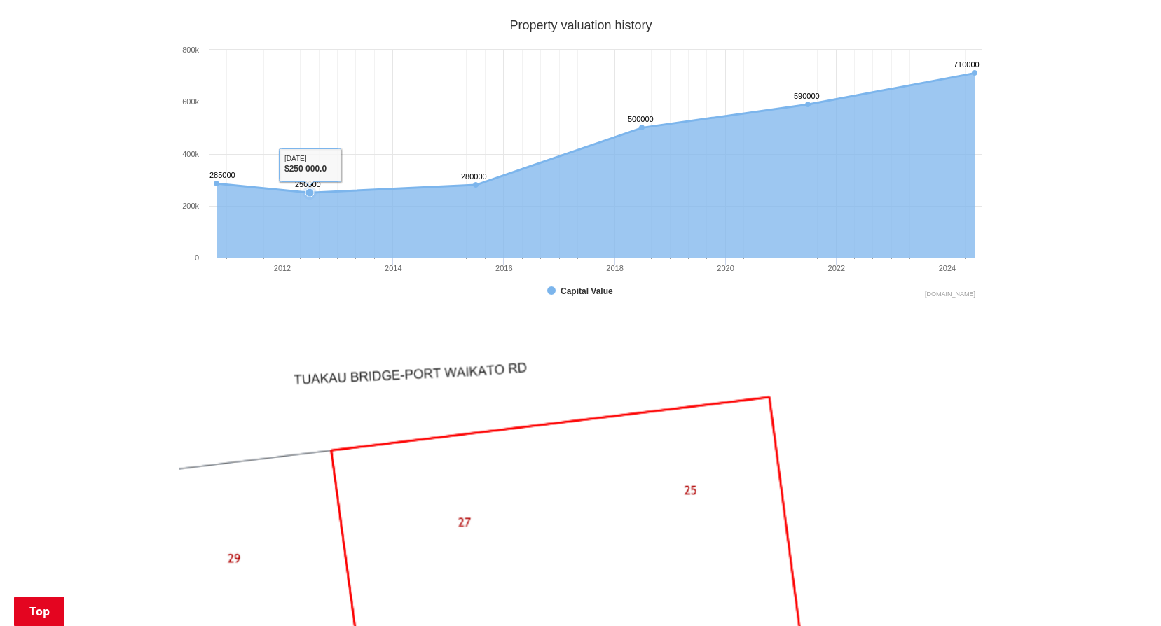
scroll to position [1261, 0]
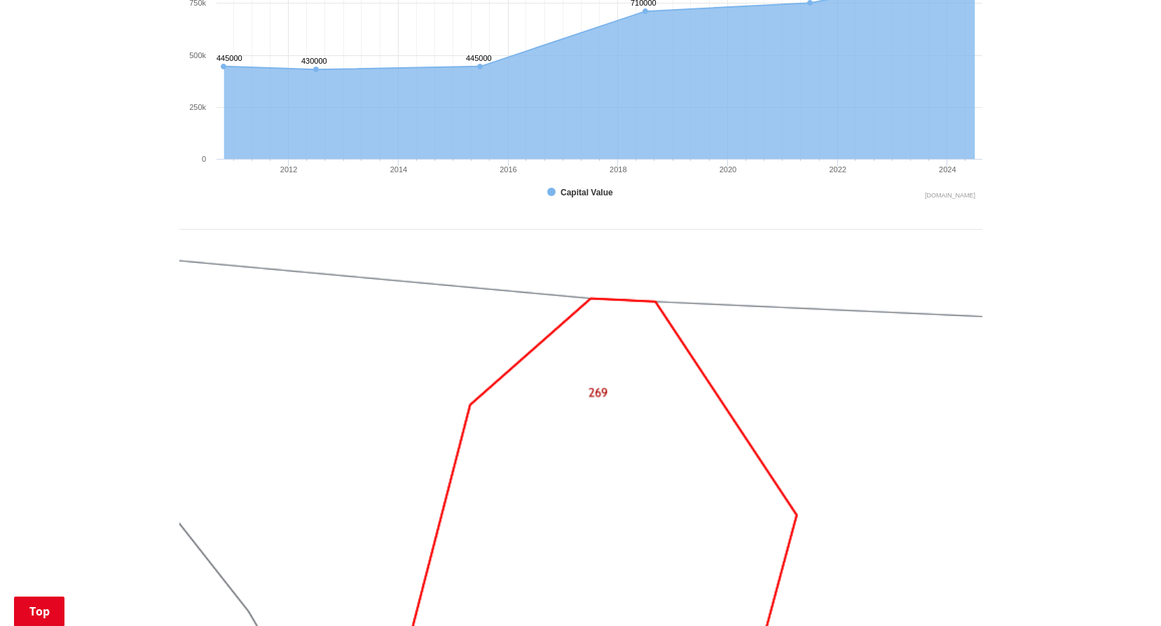
scroll to position [1401, 0]
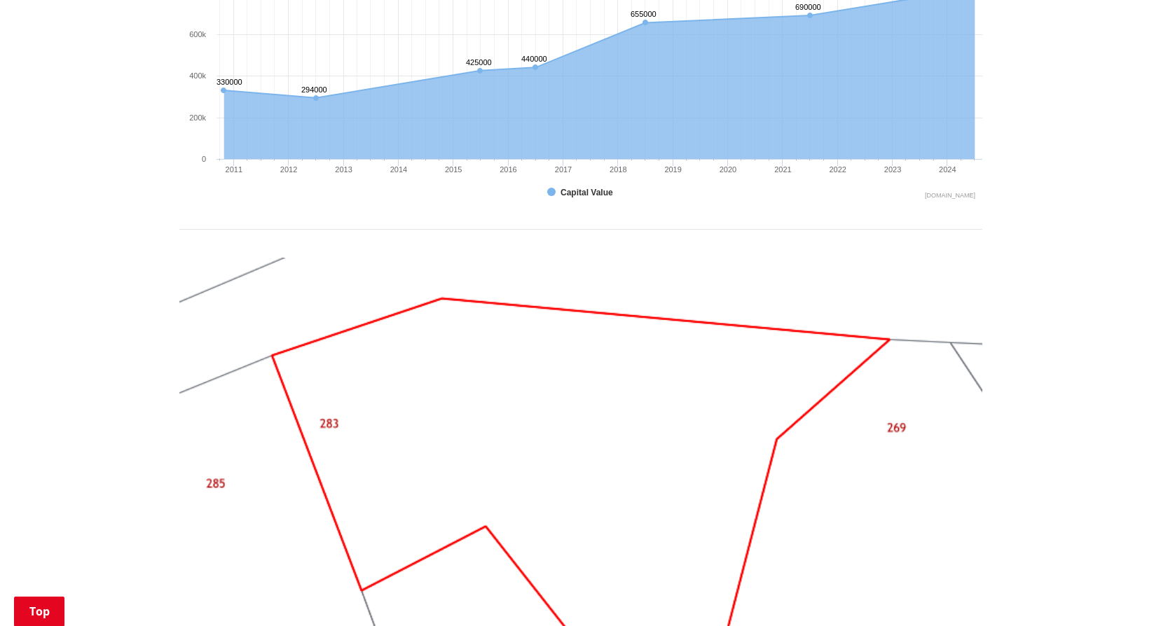
scroll to position [1331, 0]
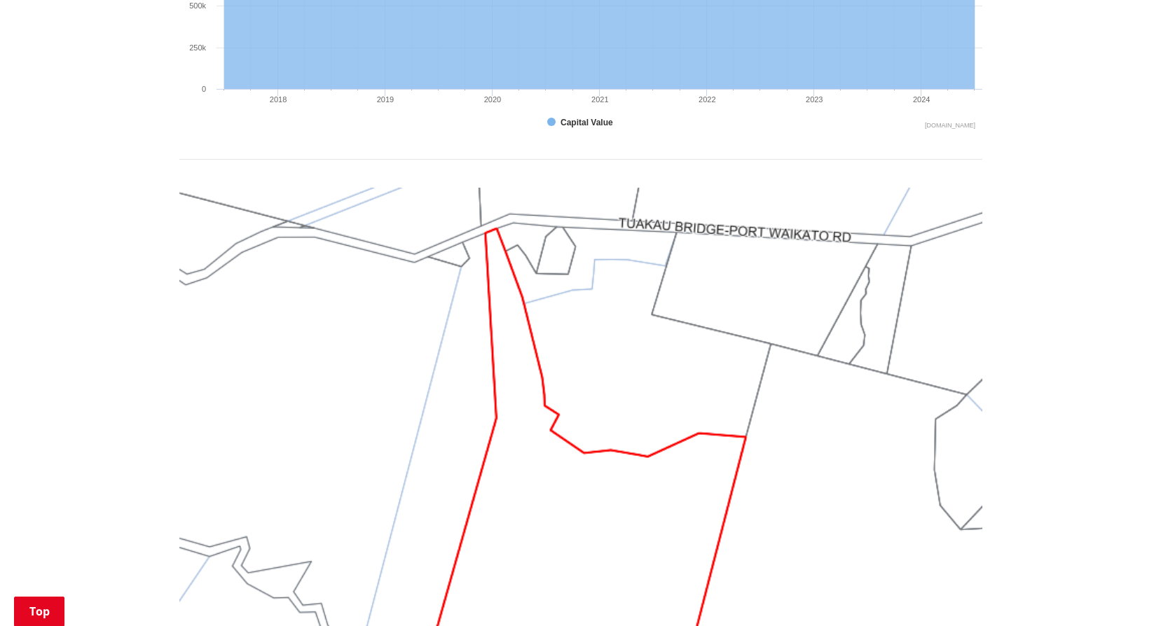
scroll to position [1401, 0]
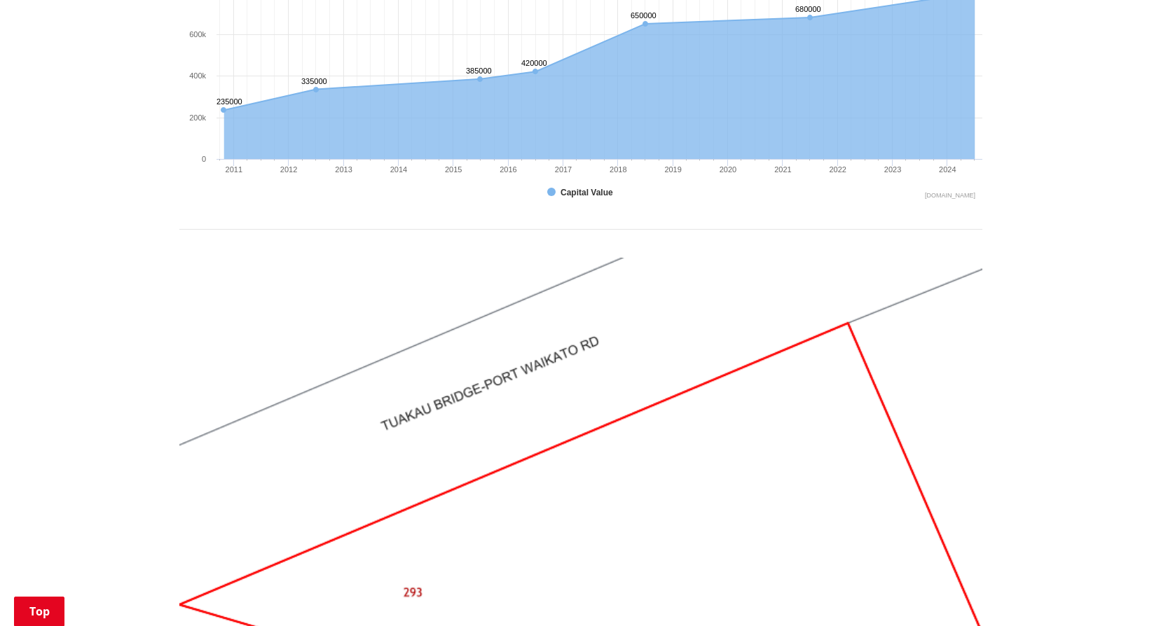
scroll to position [1471, 0]
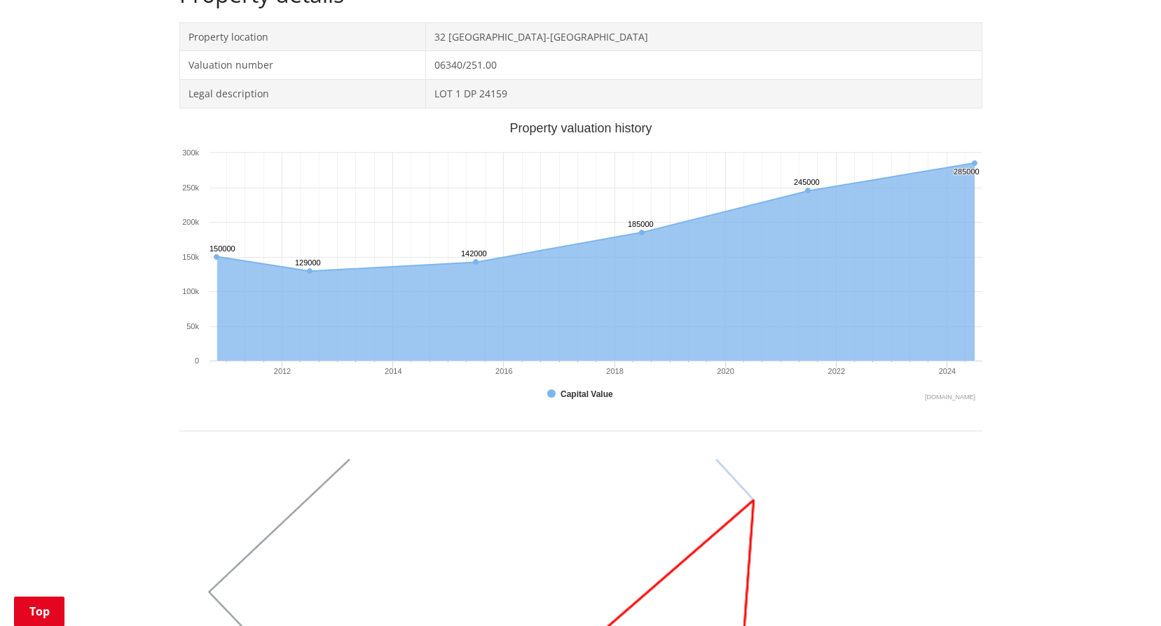
scroll to position [981, 0]
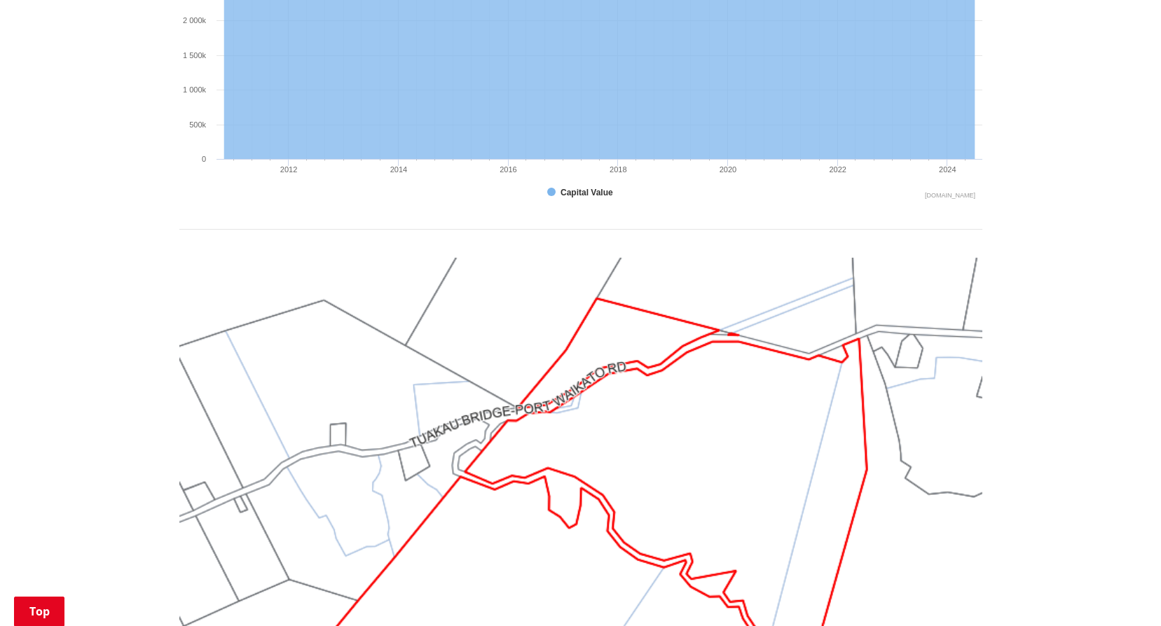
scroll to position [1331, 0]
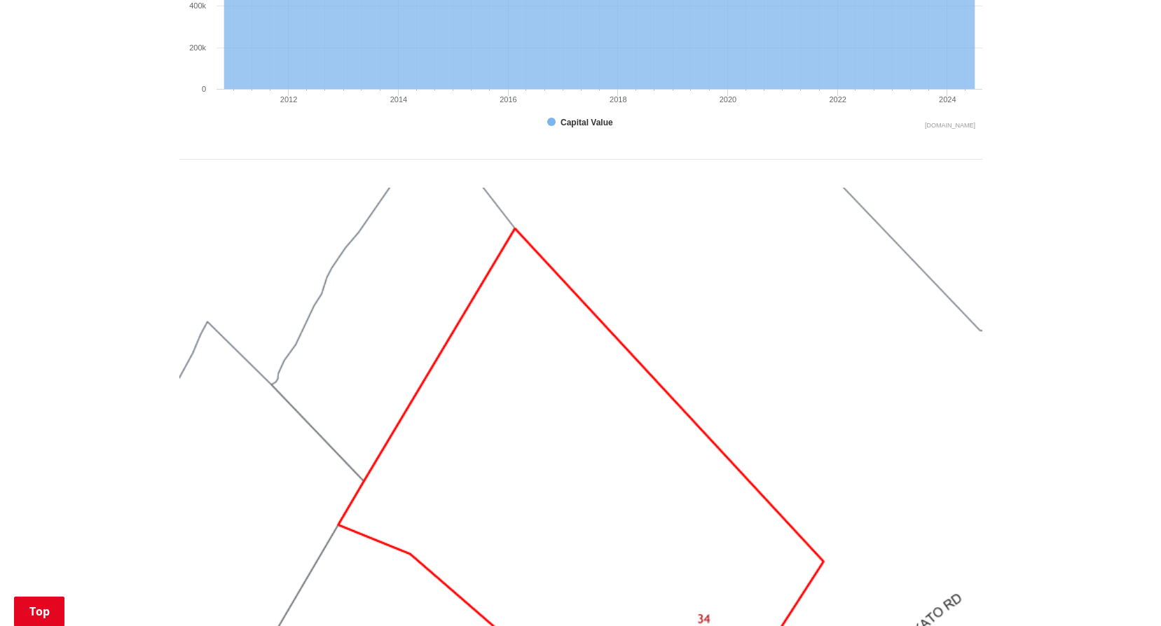
scroll to position [1541, 0]
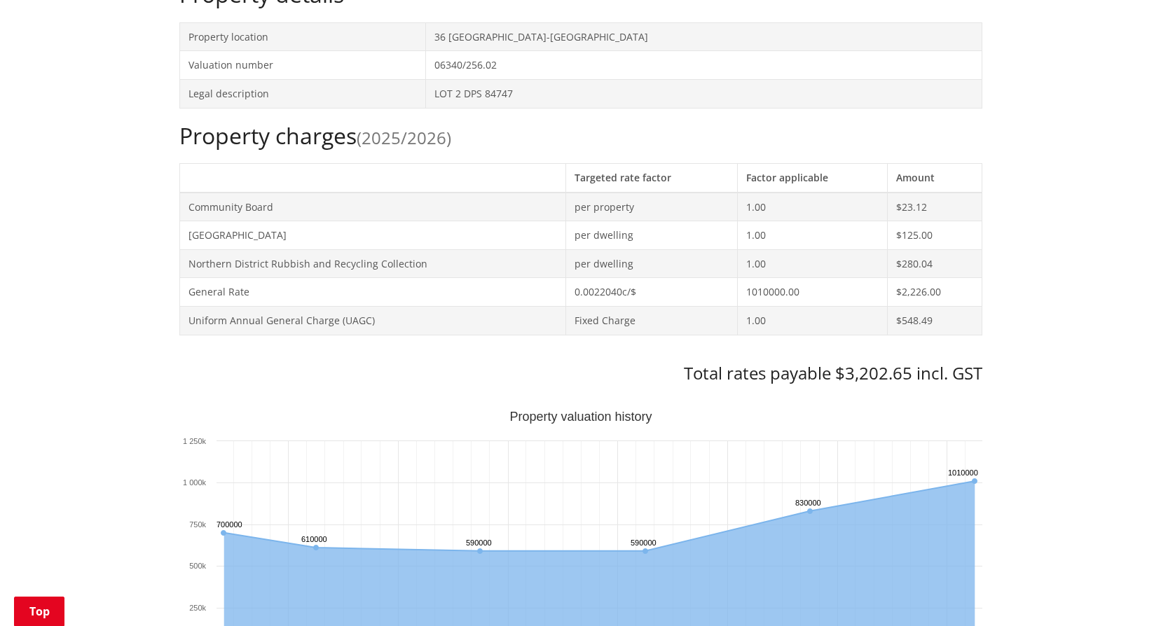
scroll to position [981, 0]
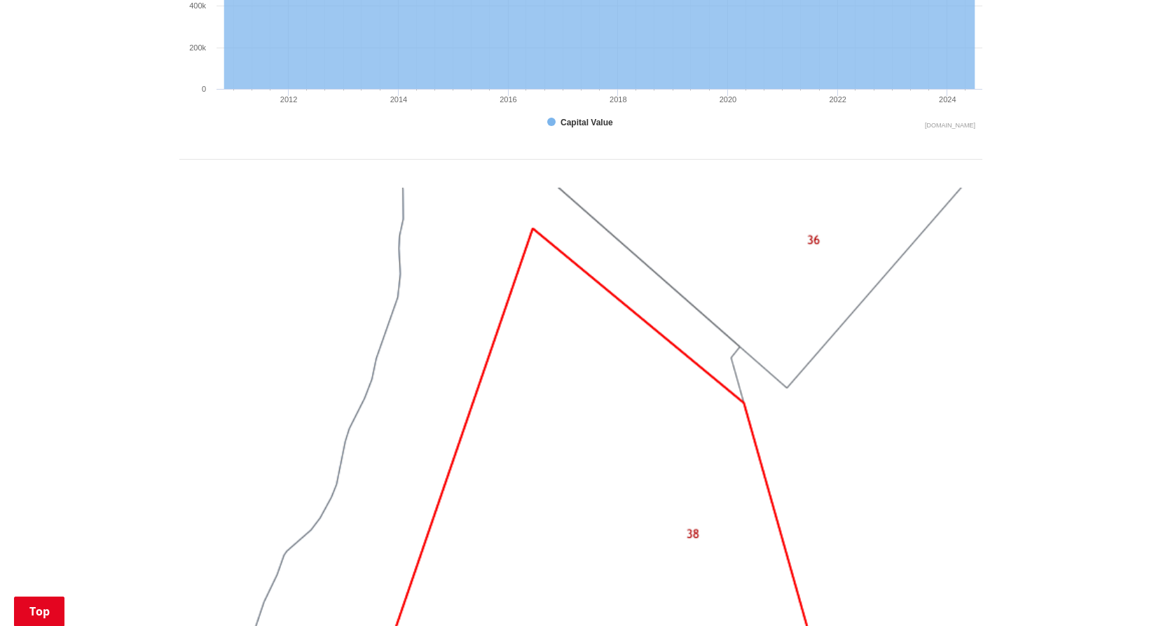
scroll to position [1401, 0]
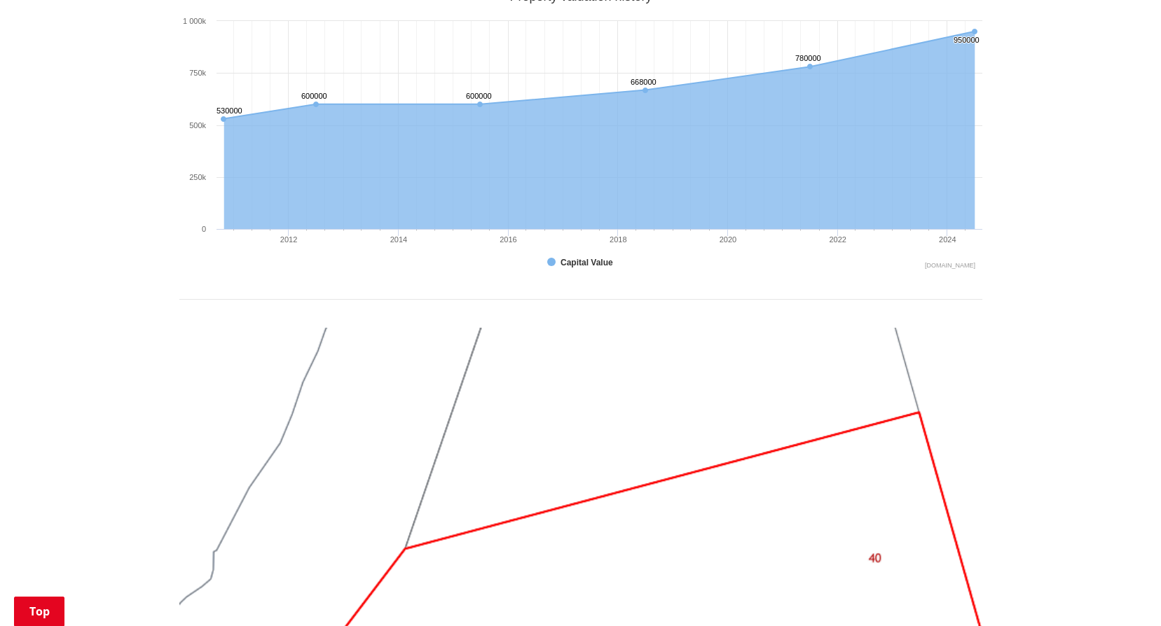
scroll to position [1401, 0]
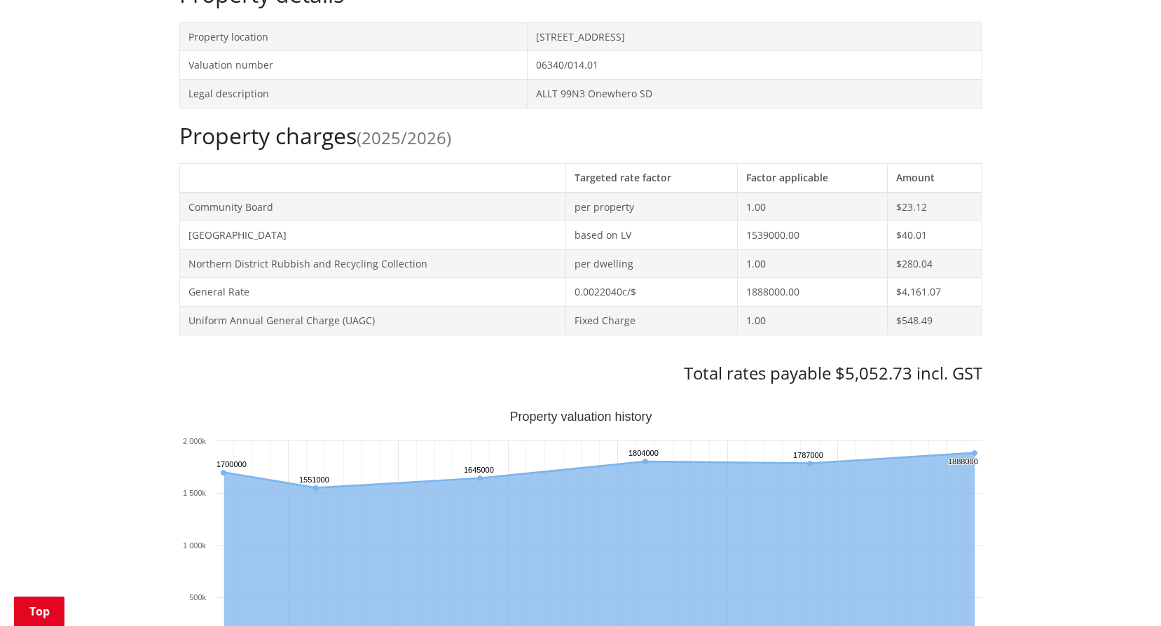
scroll to position [140, 0]
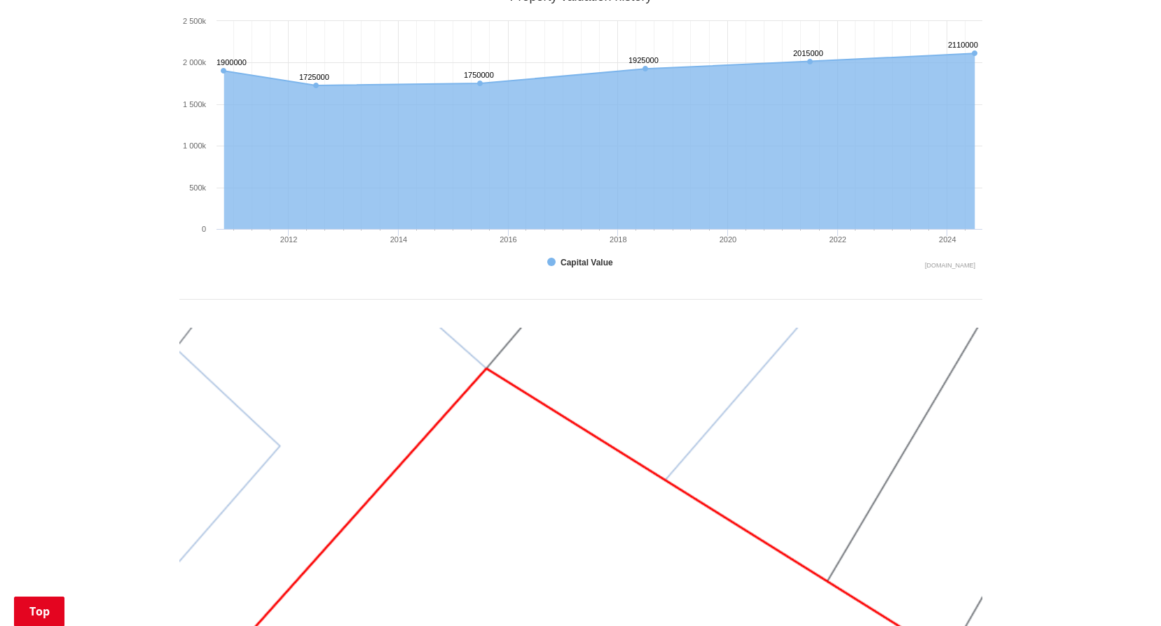
scroll to position [1331, 0]
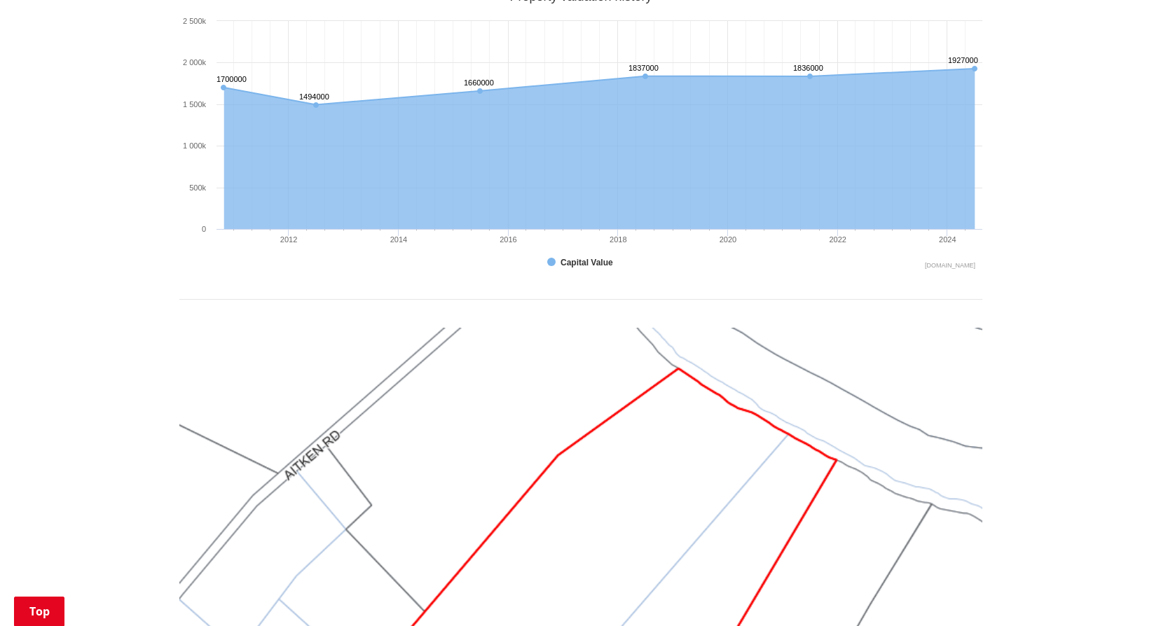
scroll to position [1261, 0]
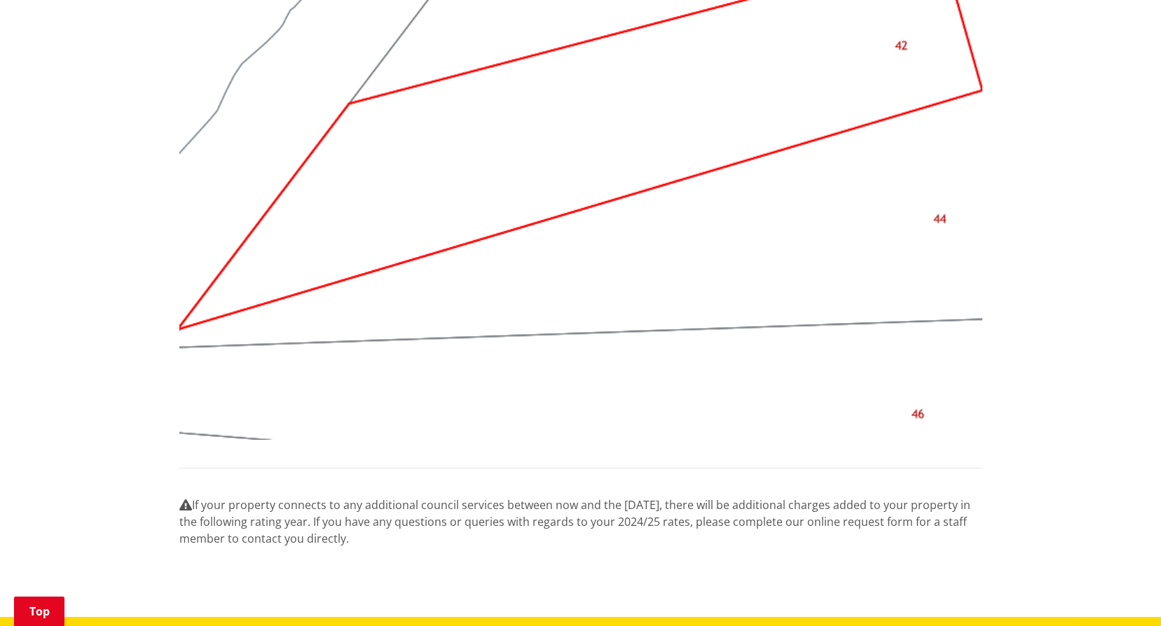
scroll to position [1261, 0]
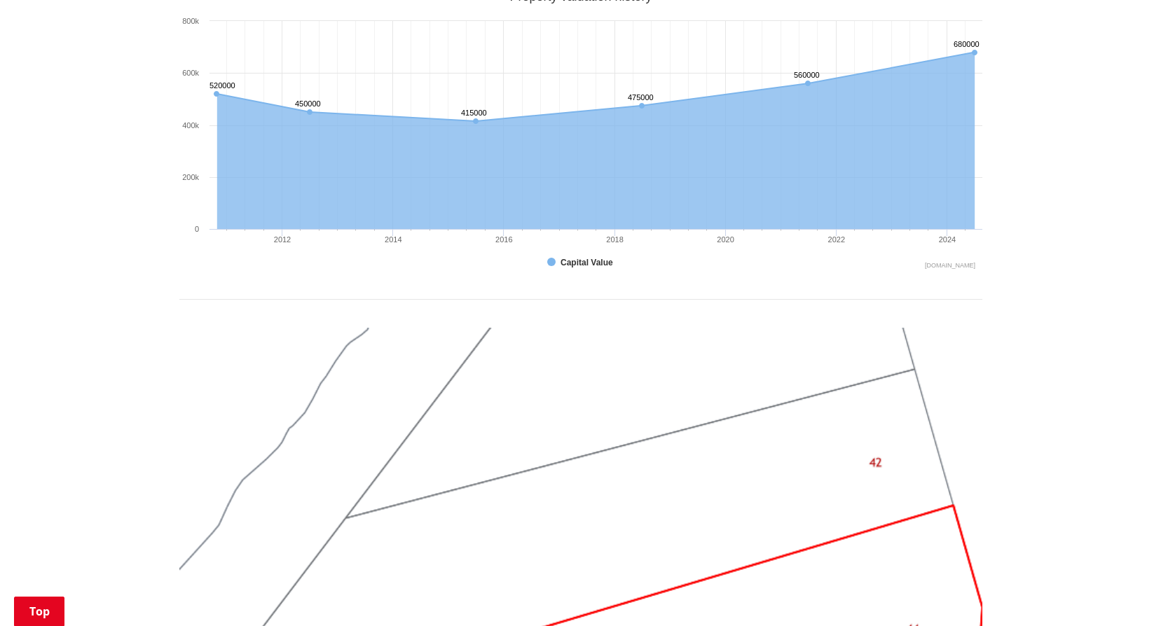
scroll to position [1401, 0]
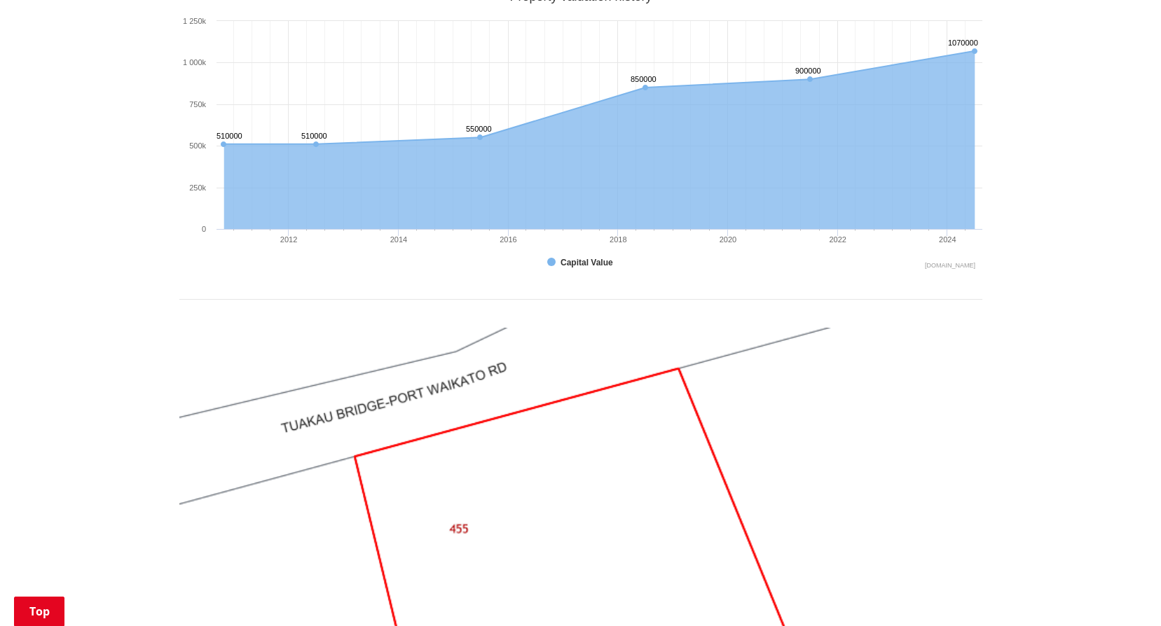
scroll to position [1331, 0]
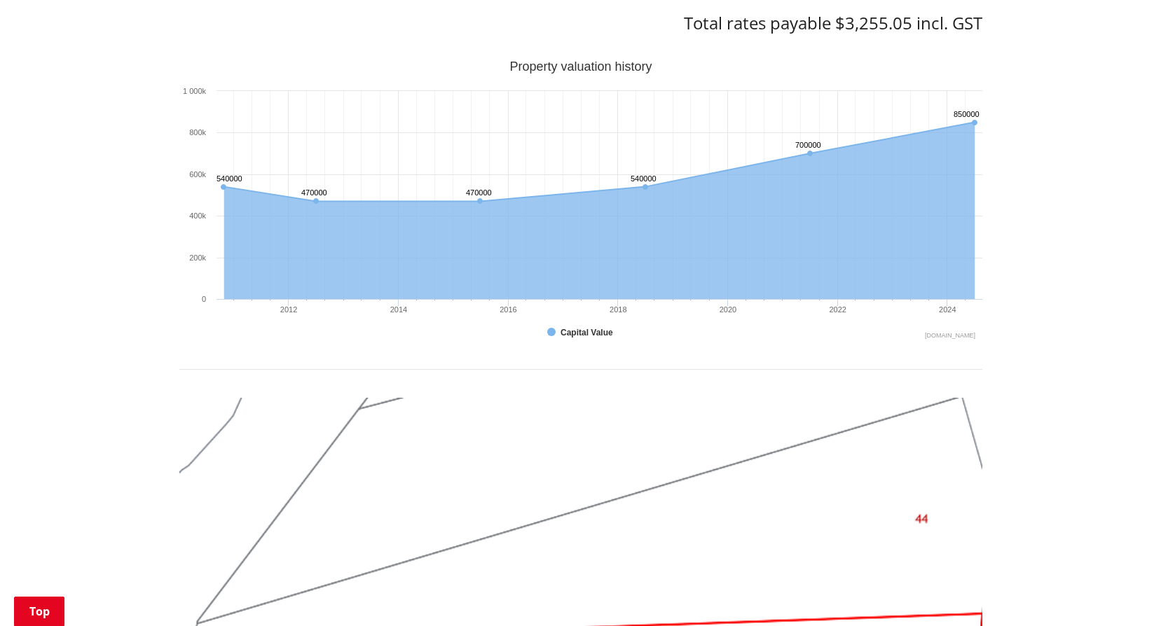
scroll to position [1331, 0]
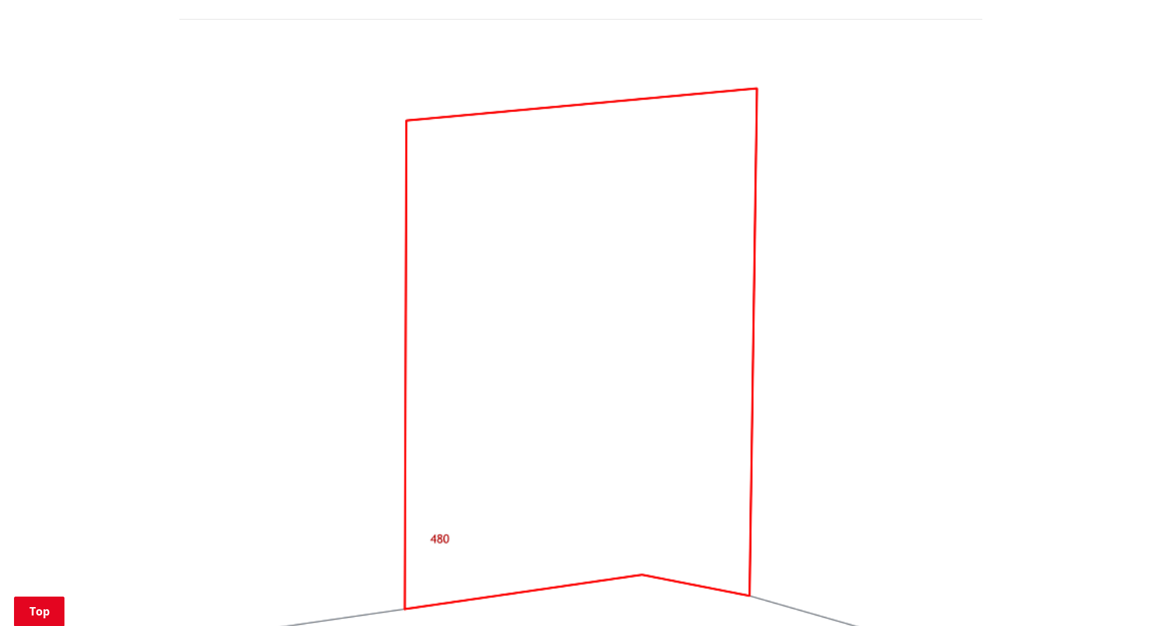
scroll to position [1401, 0]
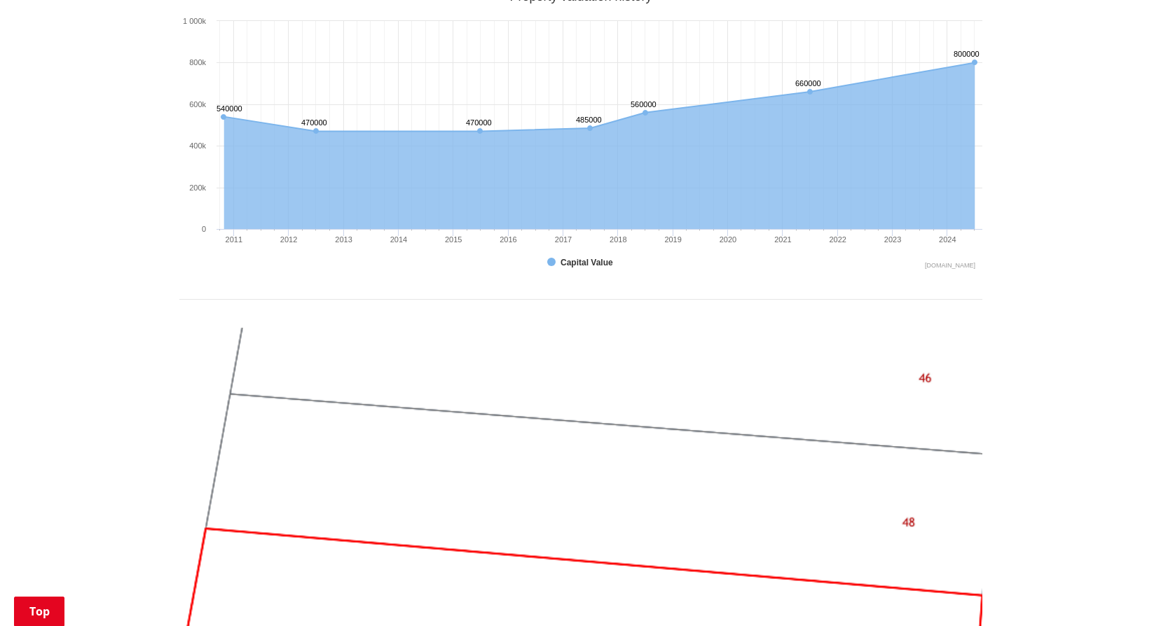
scroll to position [1261, 0]
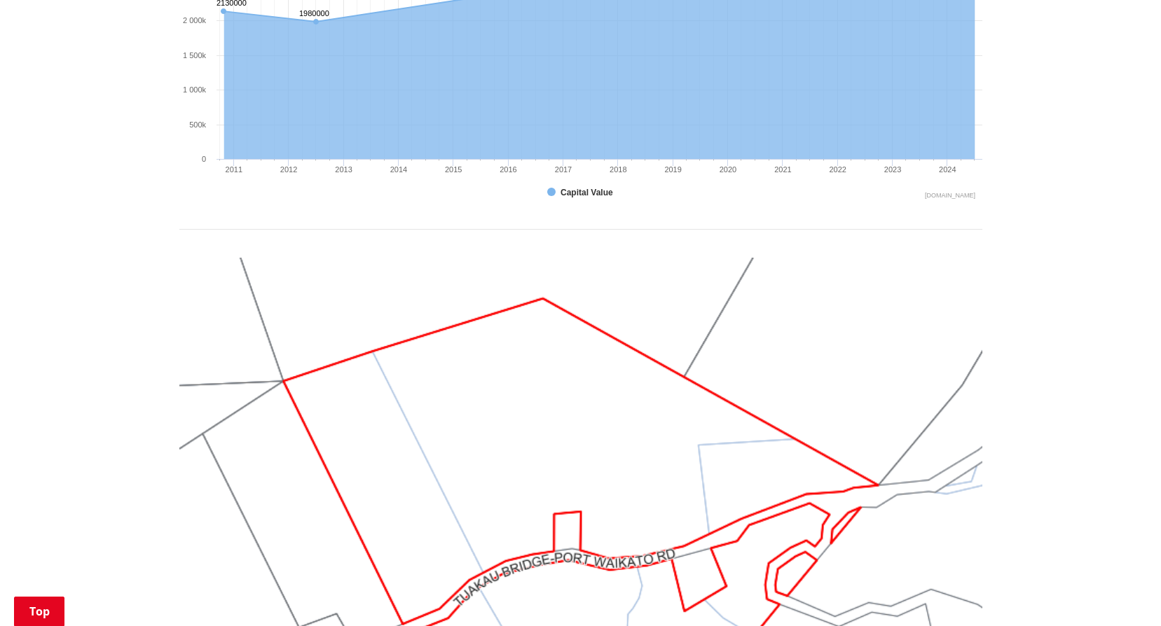
scroll to position [1261, 0]
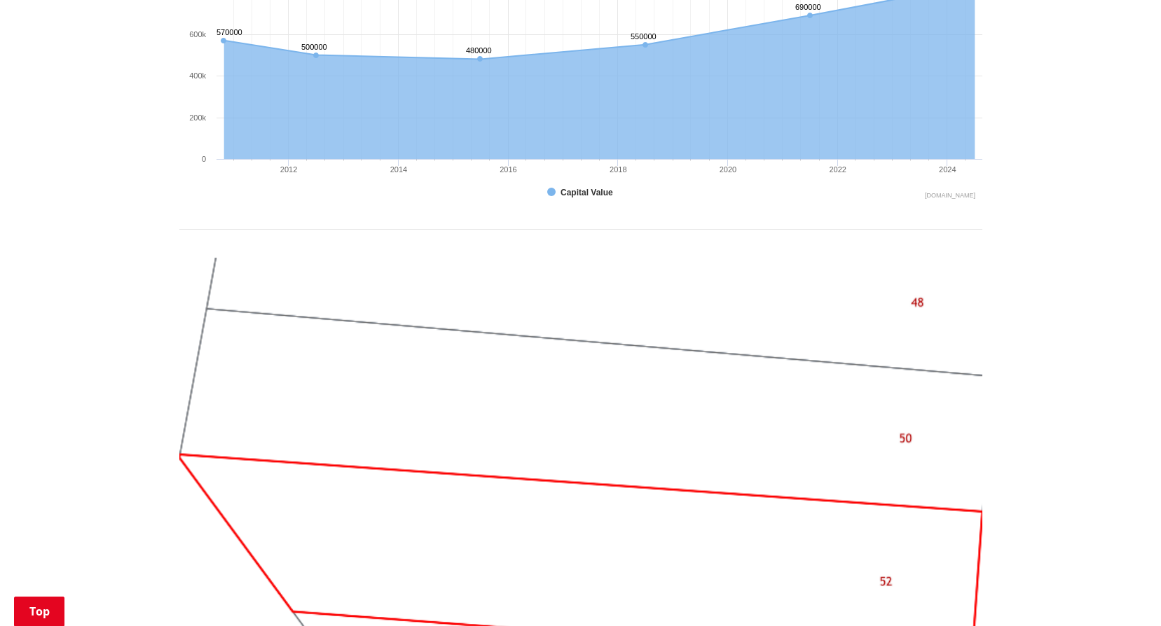
scroll to position [1471, 0]
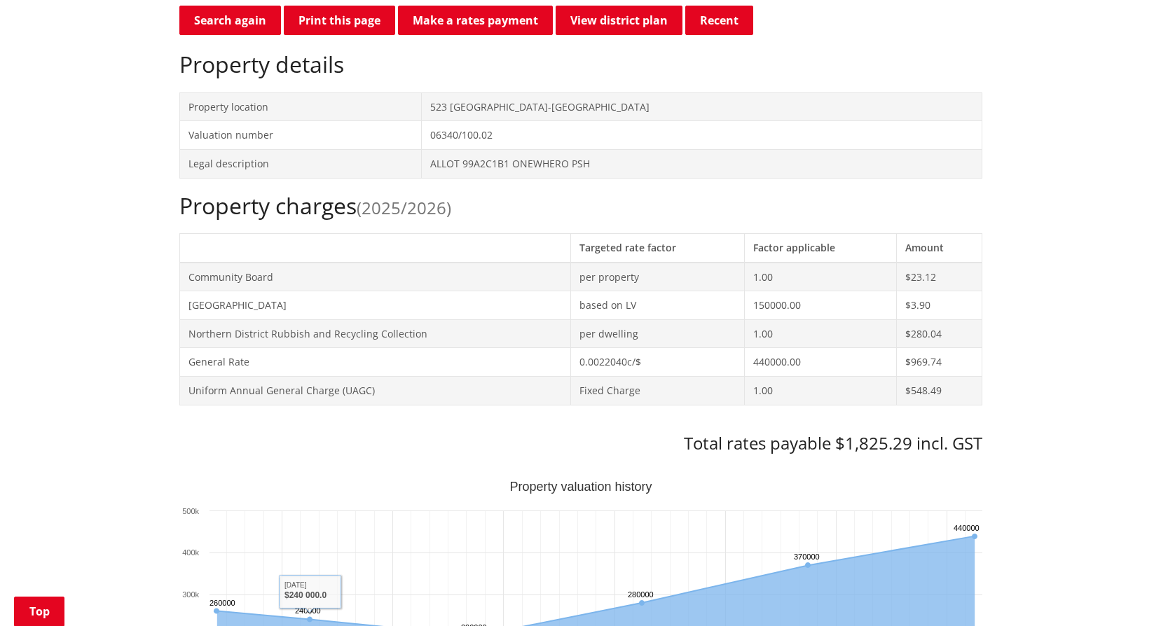
scroll to position [70, 0]
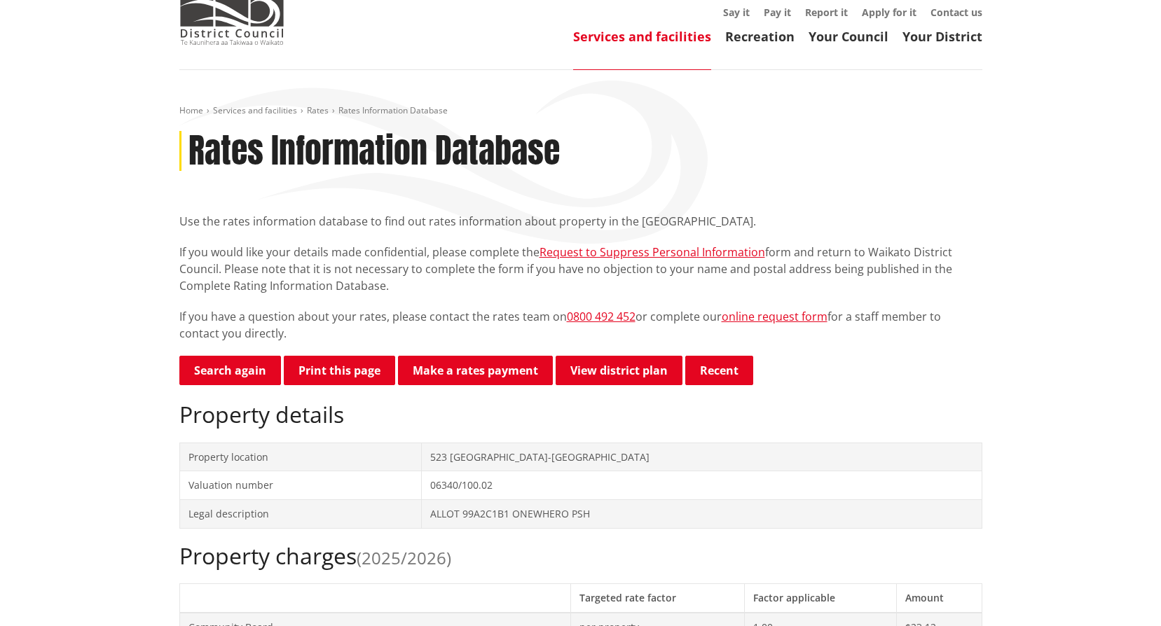
drag, startPoint x: 451, startPoint y: 457, endPoint x: 712, endPoint y: 459, distance: 261.3
click at [712, 459] on td "523 [GEOGRAPHIC_DATA]-[GEOGRAPHIC_DATA]" at bounding box center [701, 457] width 560 height 29
copy td "[GEOGRAPHIC_DATA]-[GEOGRAPHIC_DATA]"
click at [249, 378] on link "Search again" at bounding box center [230, 370] width 102 height 29
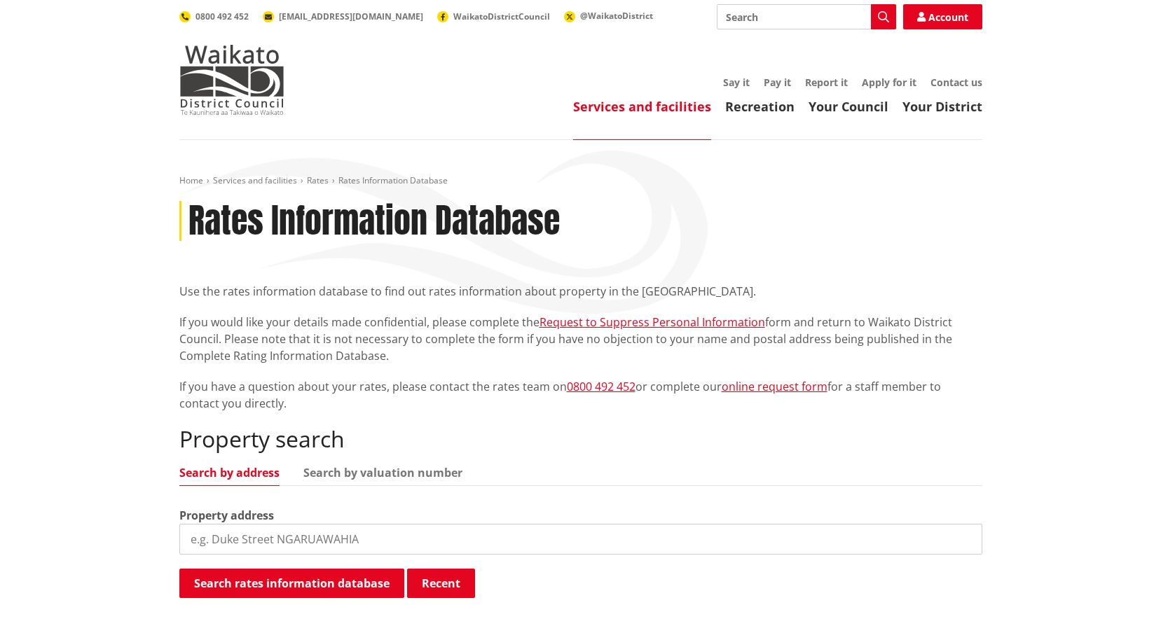
click at [214, 527] on input "search" at bounding box center [580, 539] width 803 height 31
paste input "[GEOGRAPHIC_DATA]-[GEOGRAPHIC_DATA]"
type input "[GEOGRAPHIC_DATA]-[GEOGRAPHIC_DATA]"
click at [220, 584] on button "Search rates information database" at bounding box center [291, 583] width 225 height 29
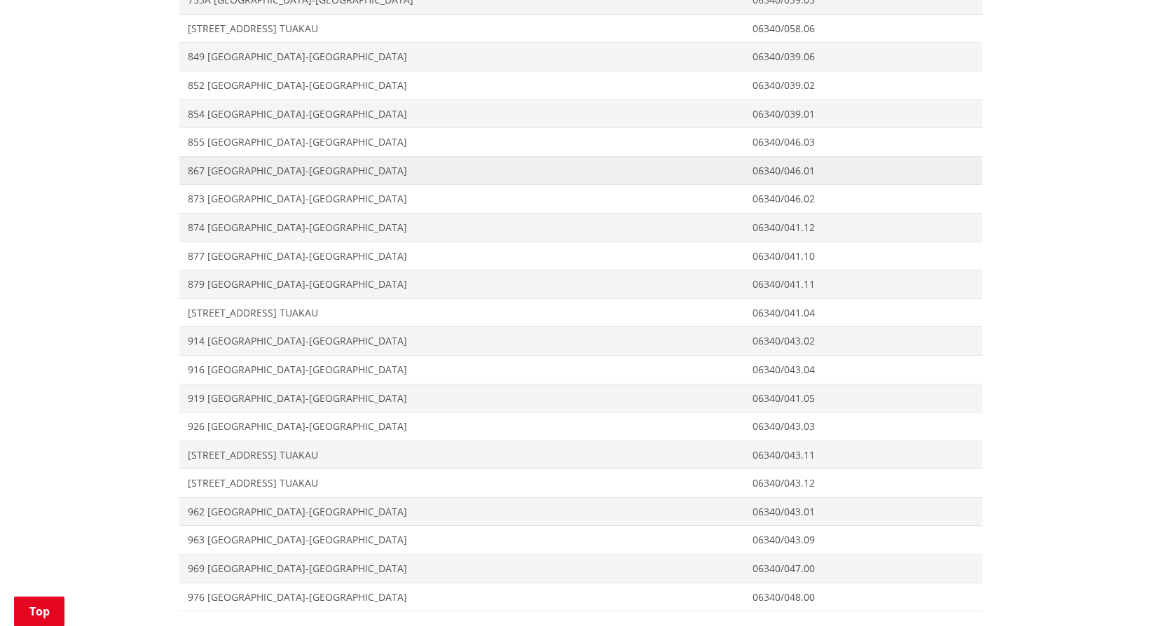
scroll to position [4343, 0]
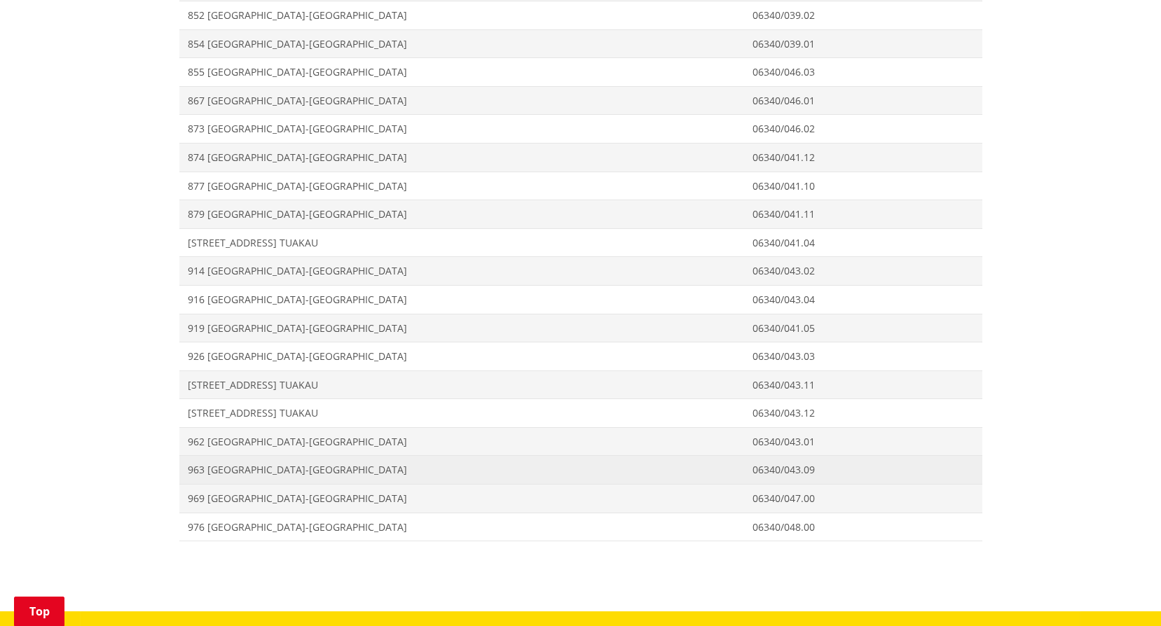
drag, startPoint x: 230, startPoint y: 472, endPoint x: 209, endPoint y: 465, distance: 22.2
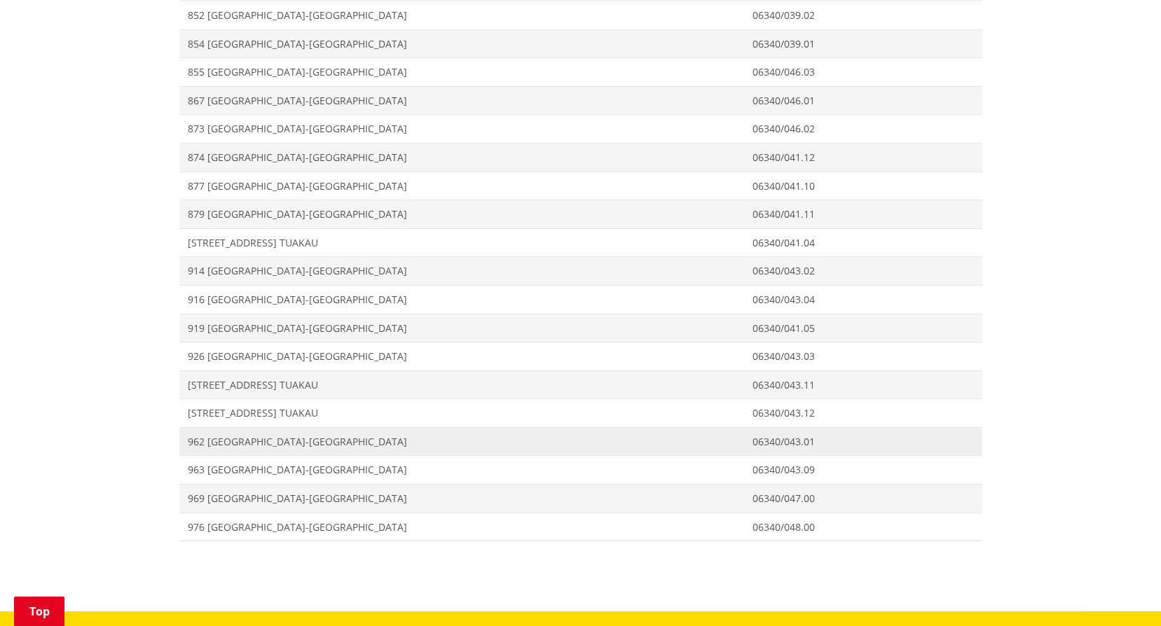
drag, startPoint x: 209, startPoint y: 465, endPoint x: 197, endPoint y: 433, distance: 34.6
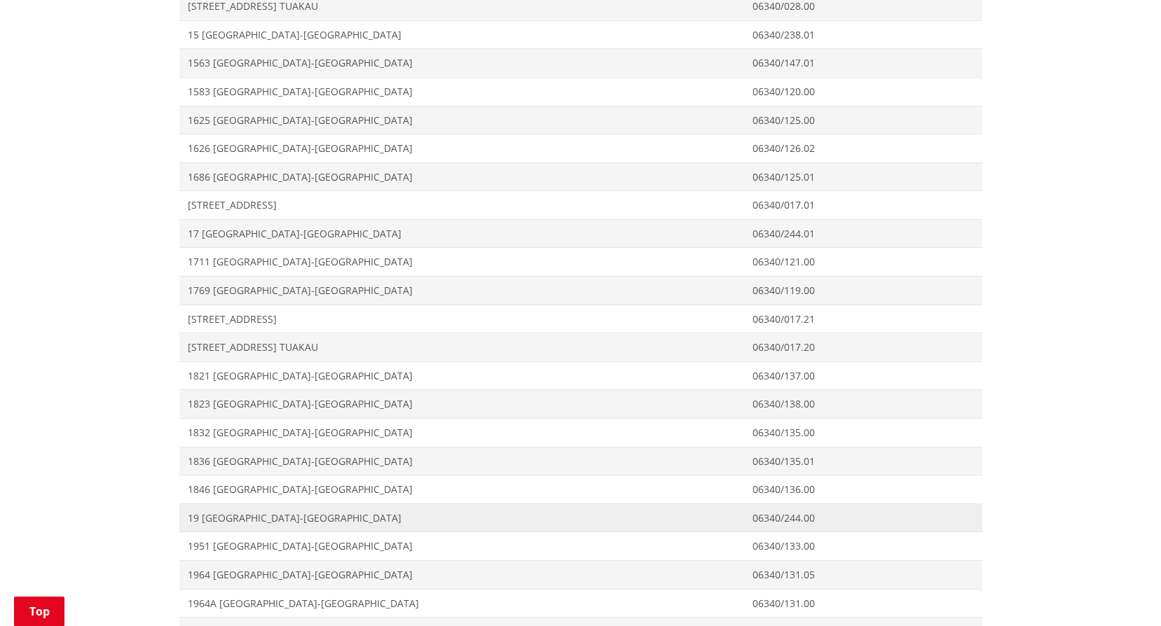
scroll to position [1191, 0]
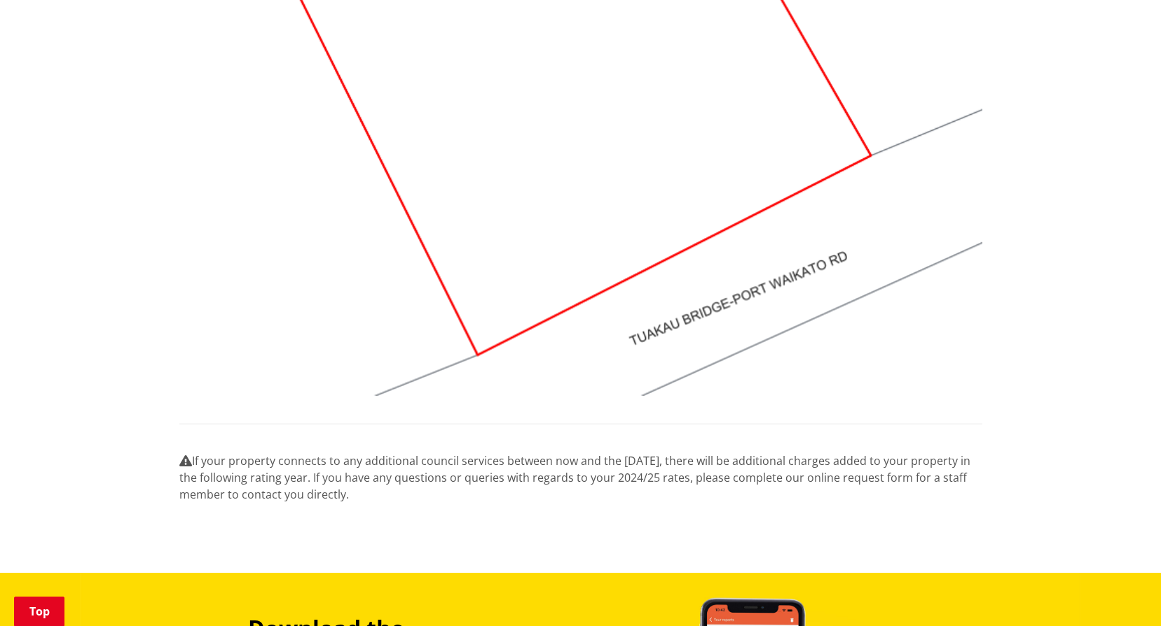
scroll to position [911, 0]
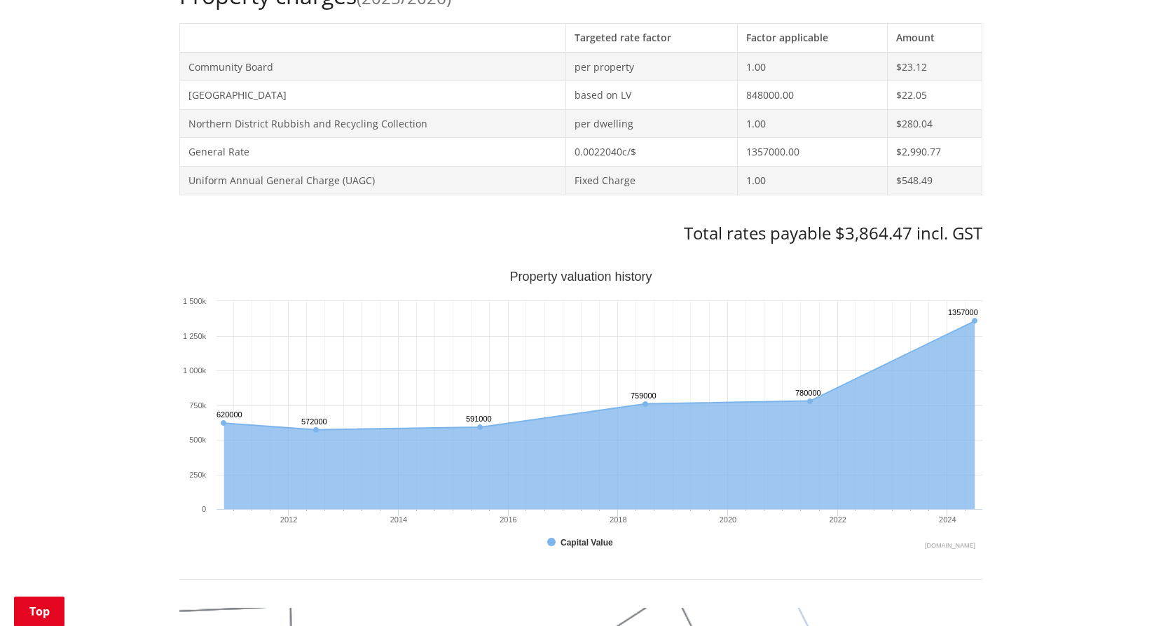
scroll to position [350, 0]
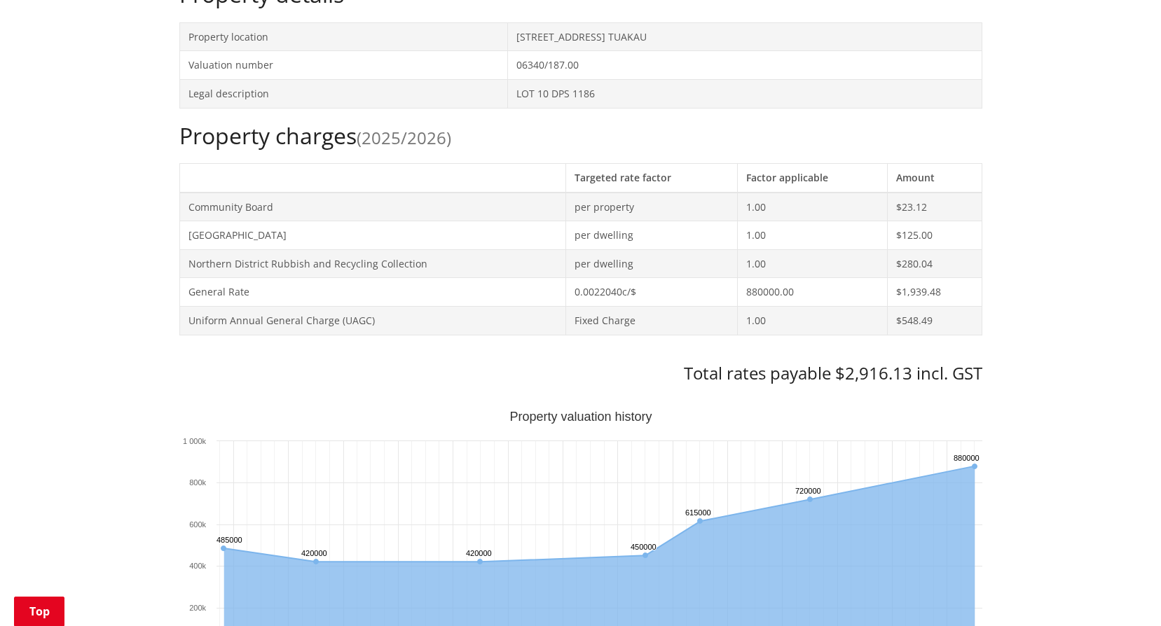
scroll to position [1121, 0]
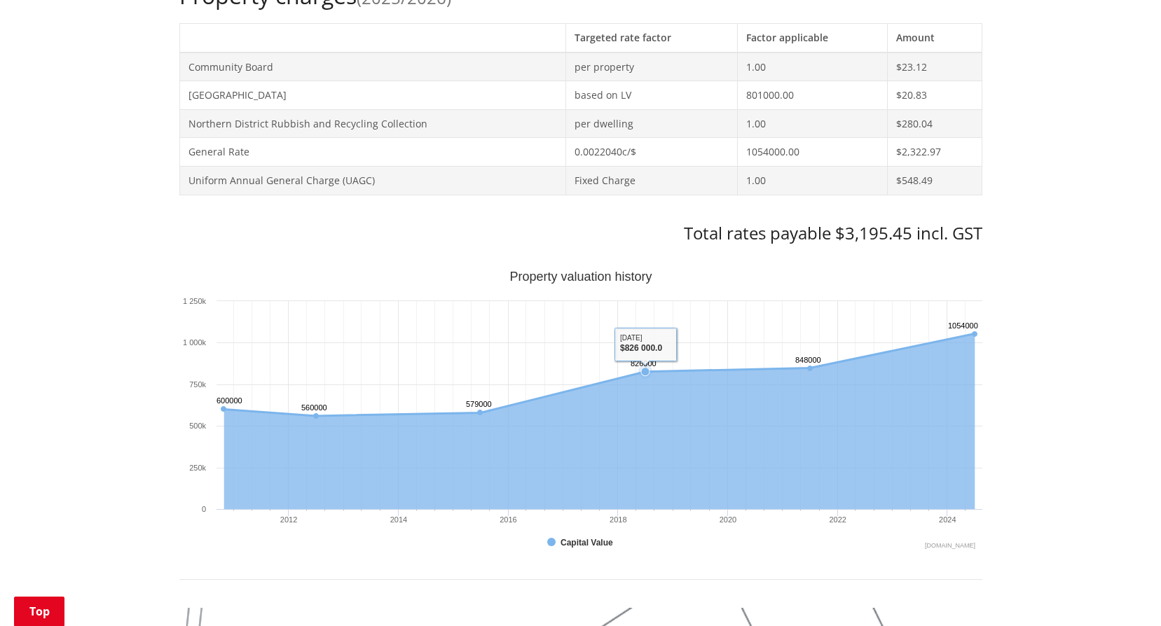
scroll to position [280, 0]
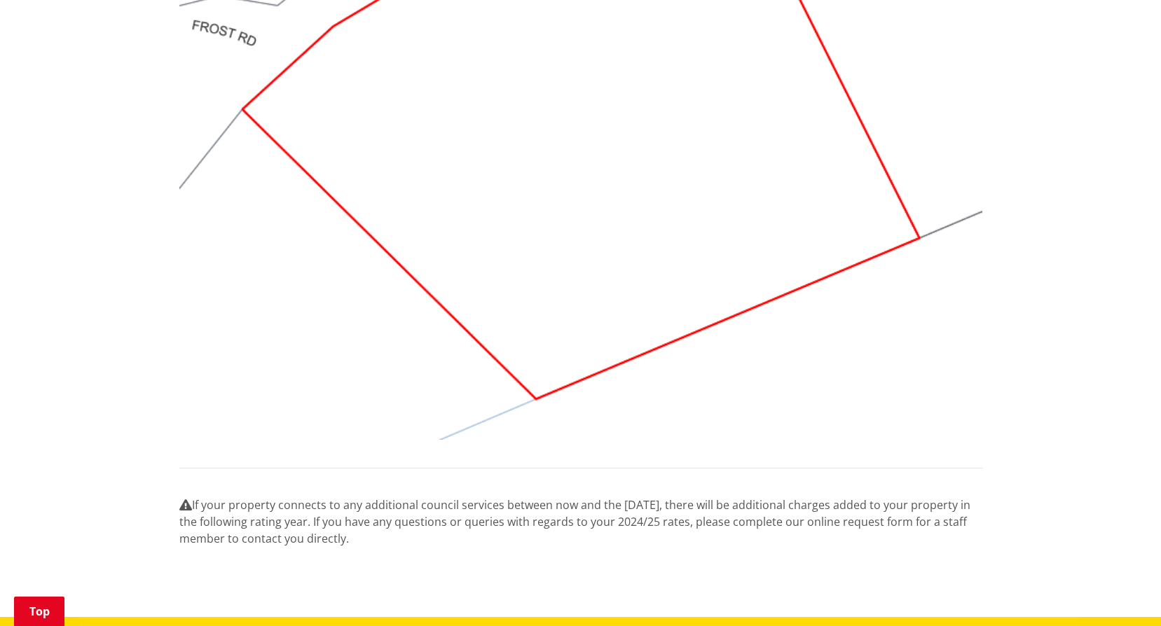
scroll to position [1051, 0]
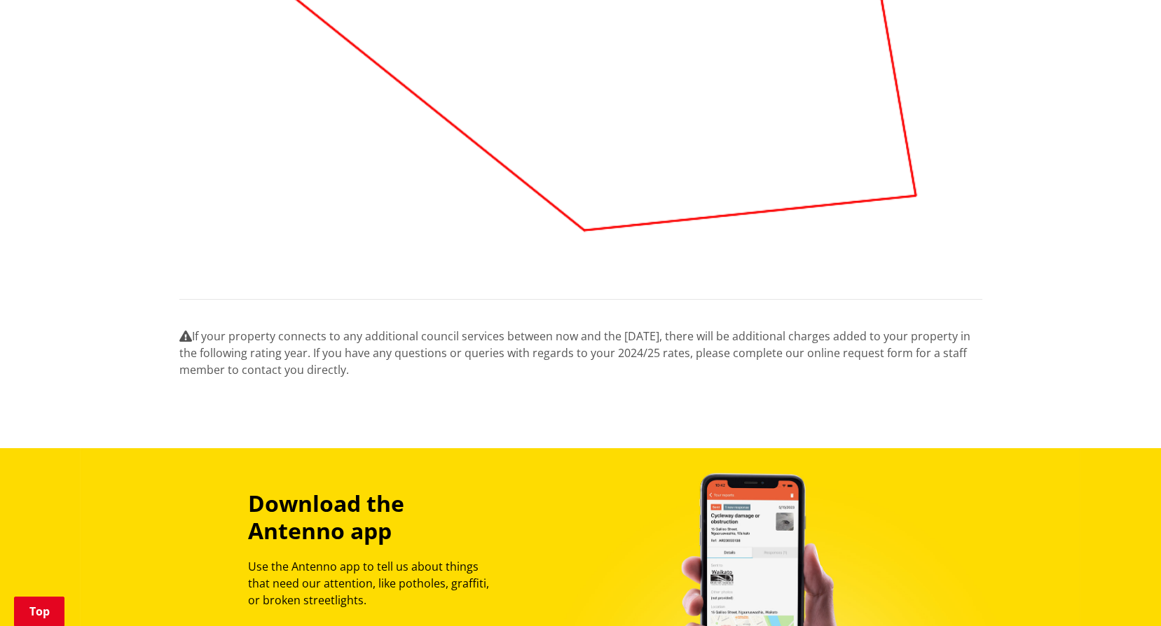
scroll to position [1051, 0]
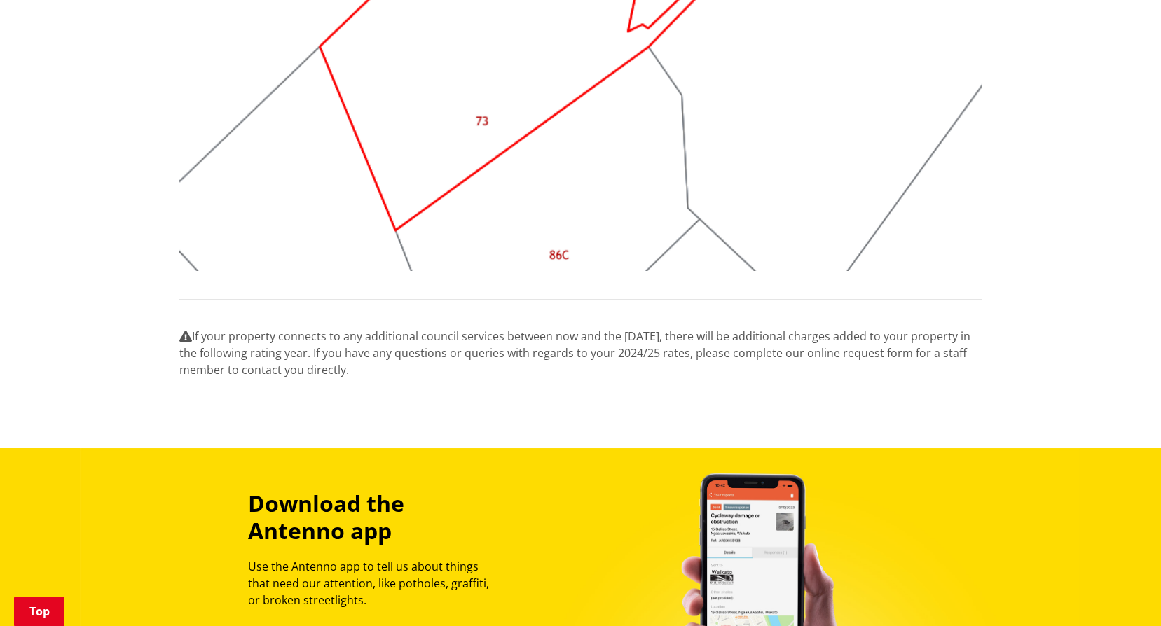
scroll to position [1191, 0]
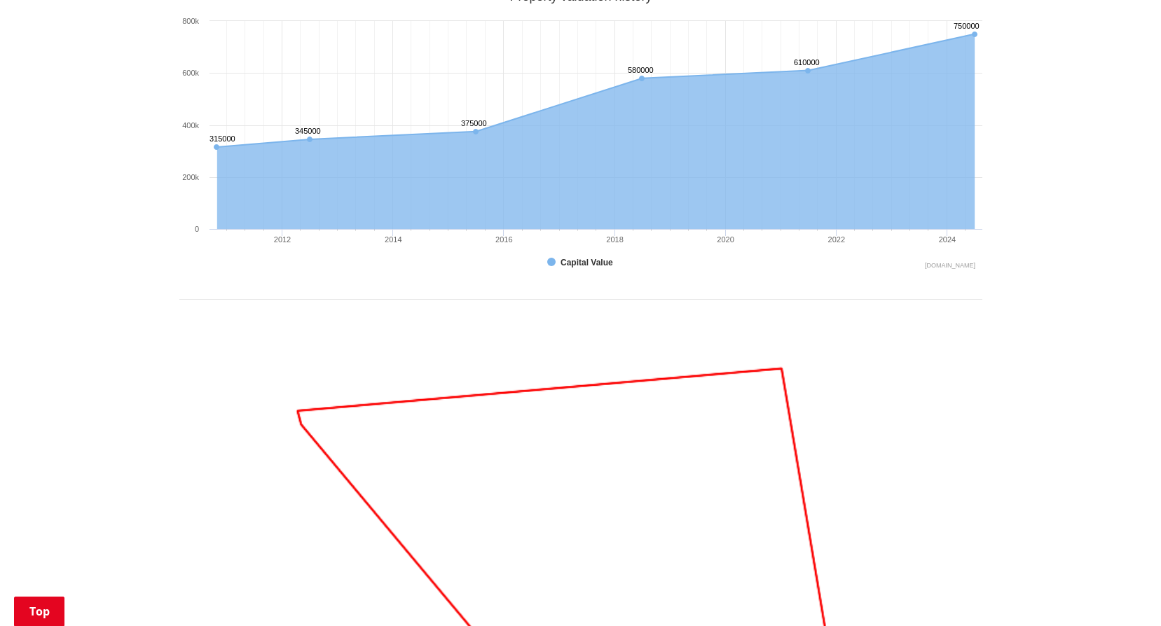
scroll to position [1331, 0]
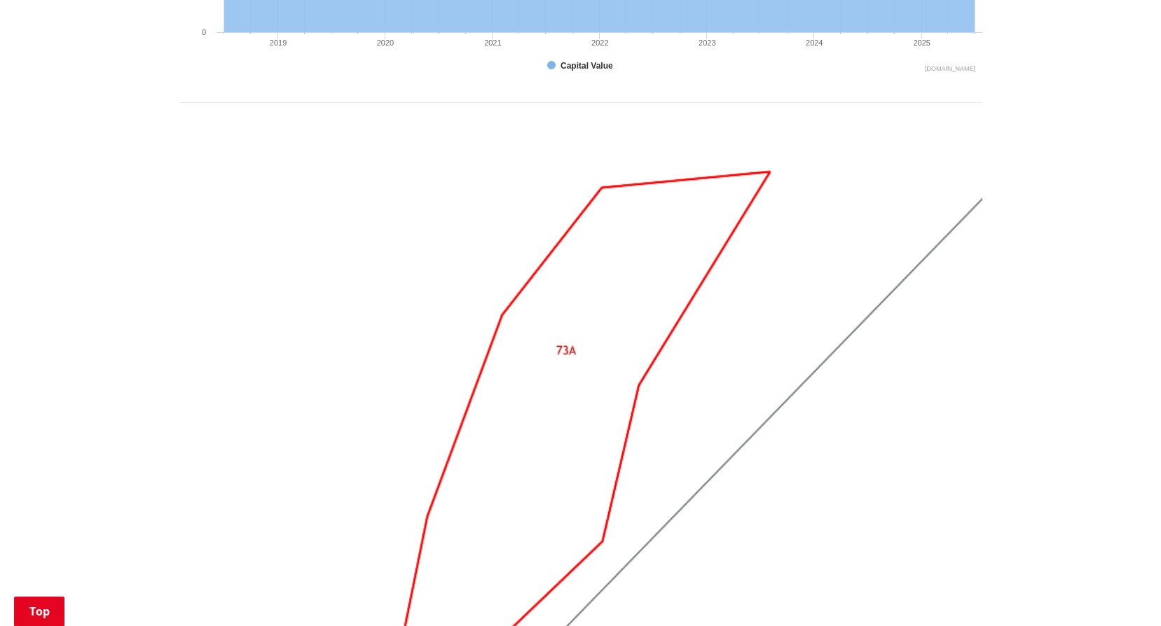
scroll to position [1191, 0]
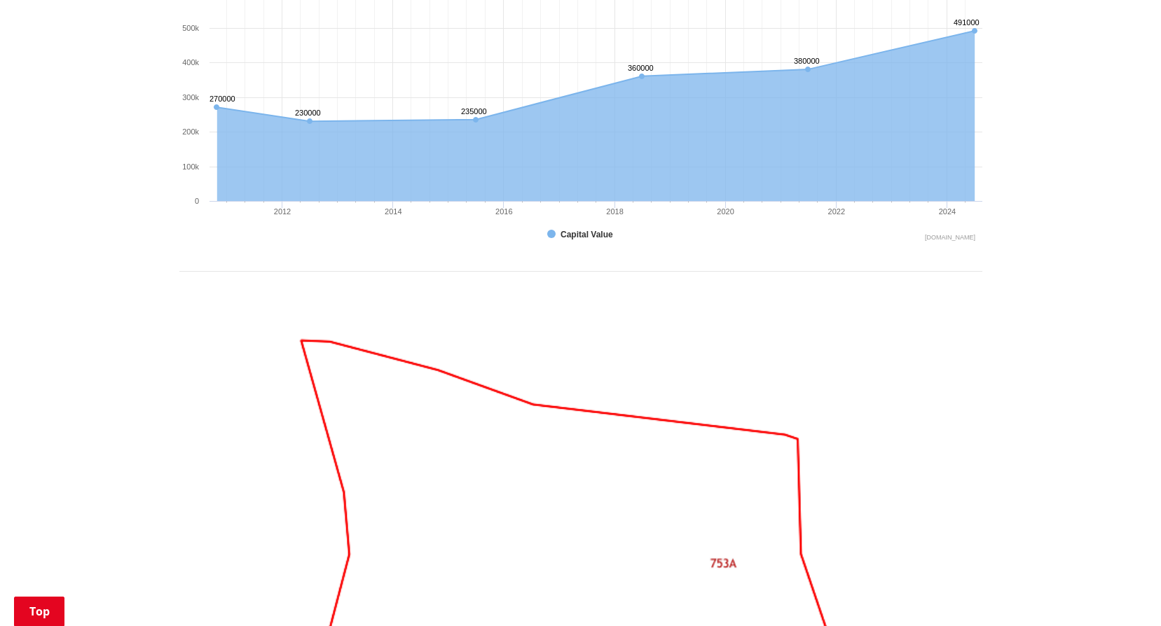
scroll to position [1401, 0]
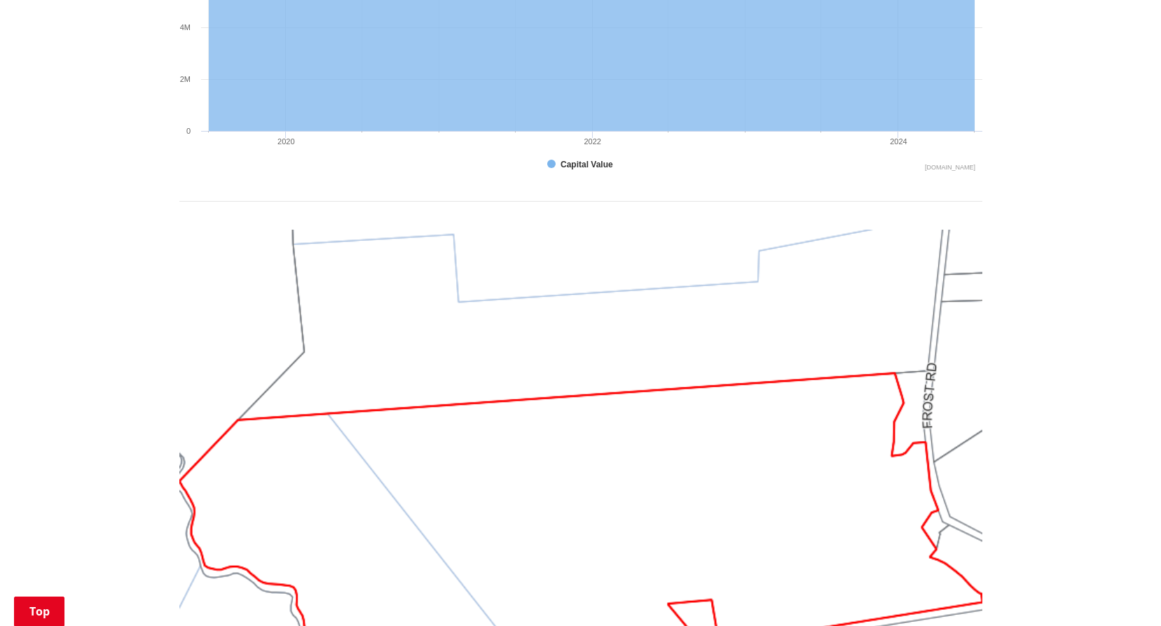
scroll to position [1471, 0]
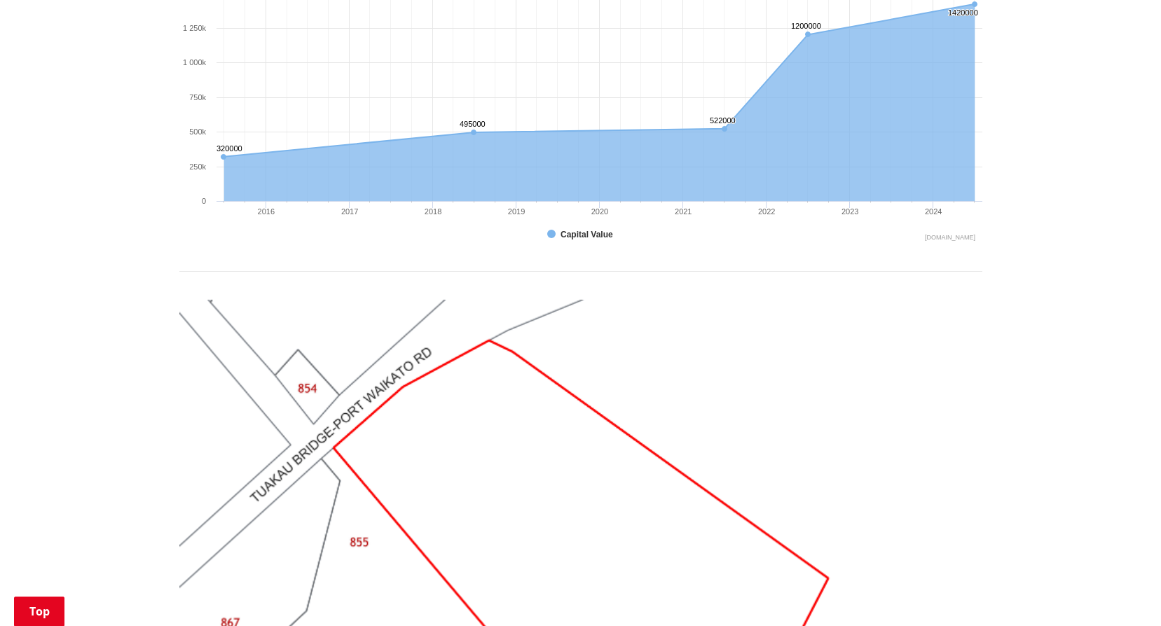
scroll to position [1191, 0]
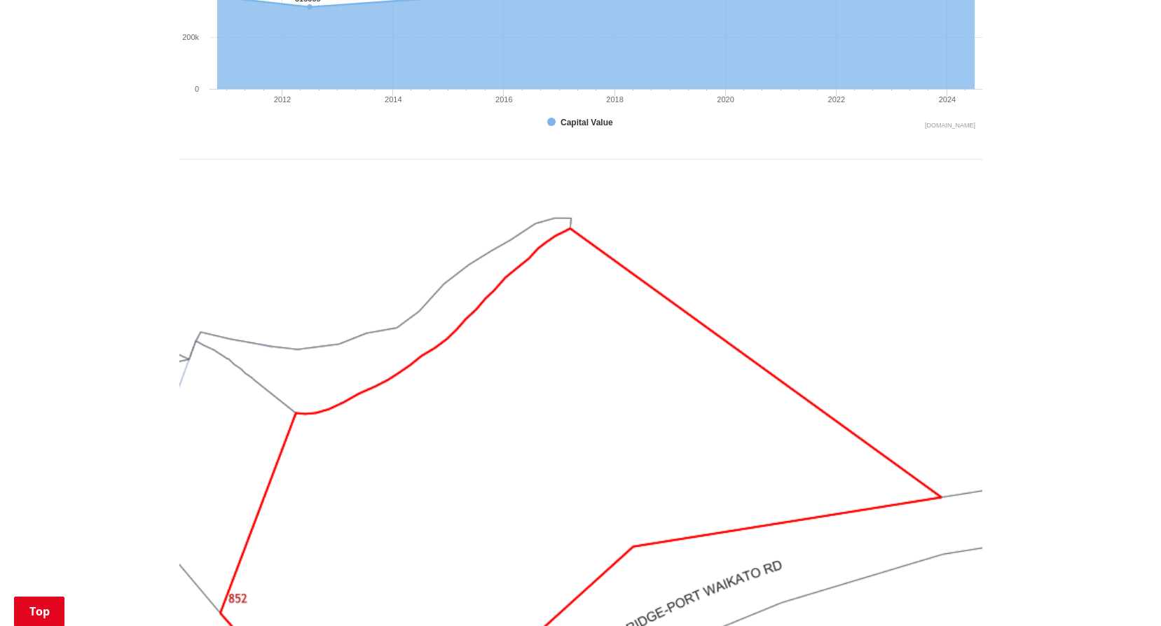
scroll to position [1331, 0]
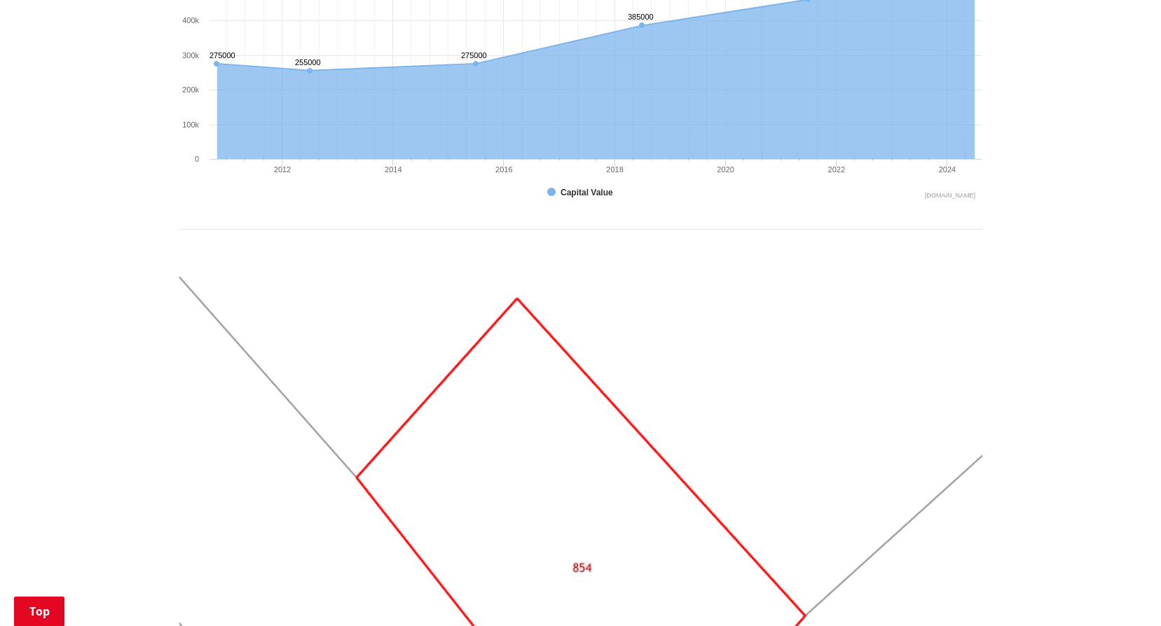
scroll to position [1401, 0]
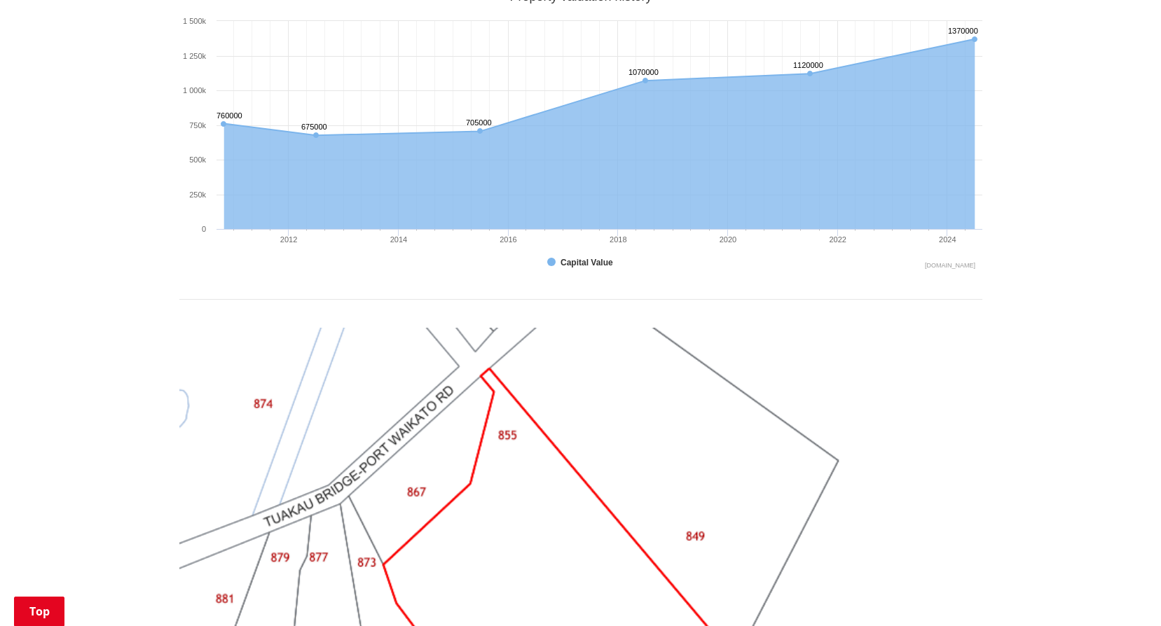
scroll to position [1191, 0]
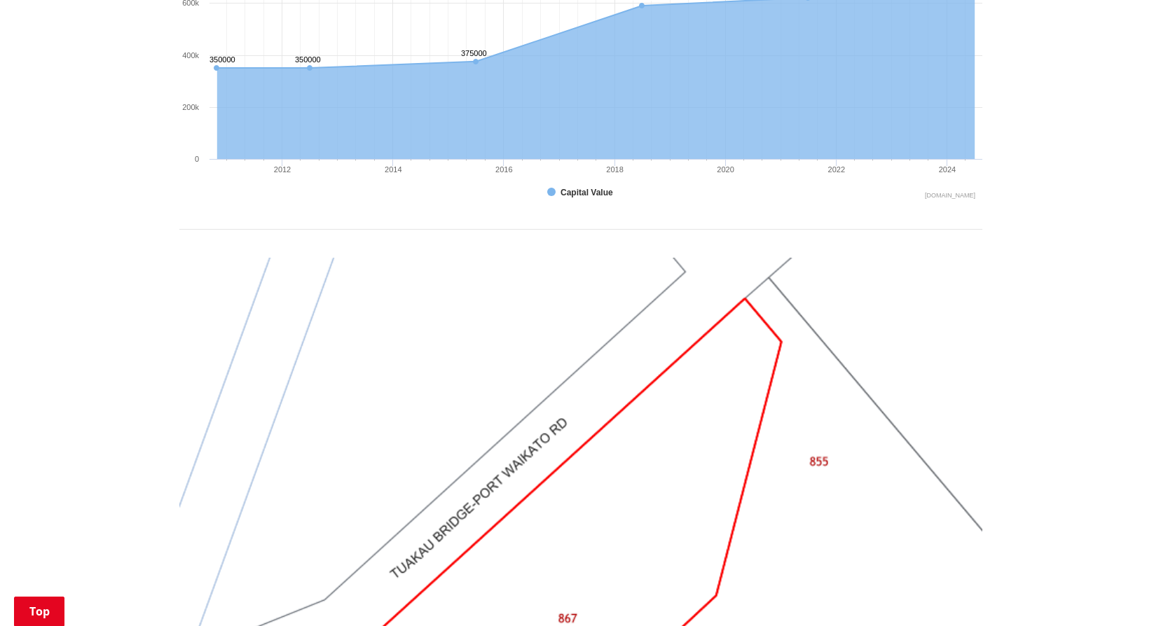
scroll to position [1471, 0]
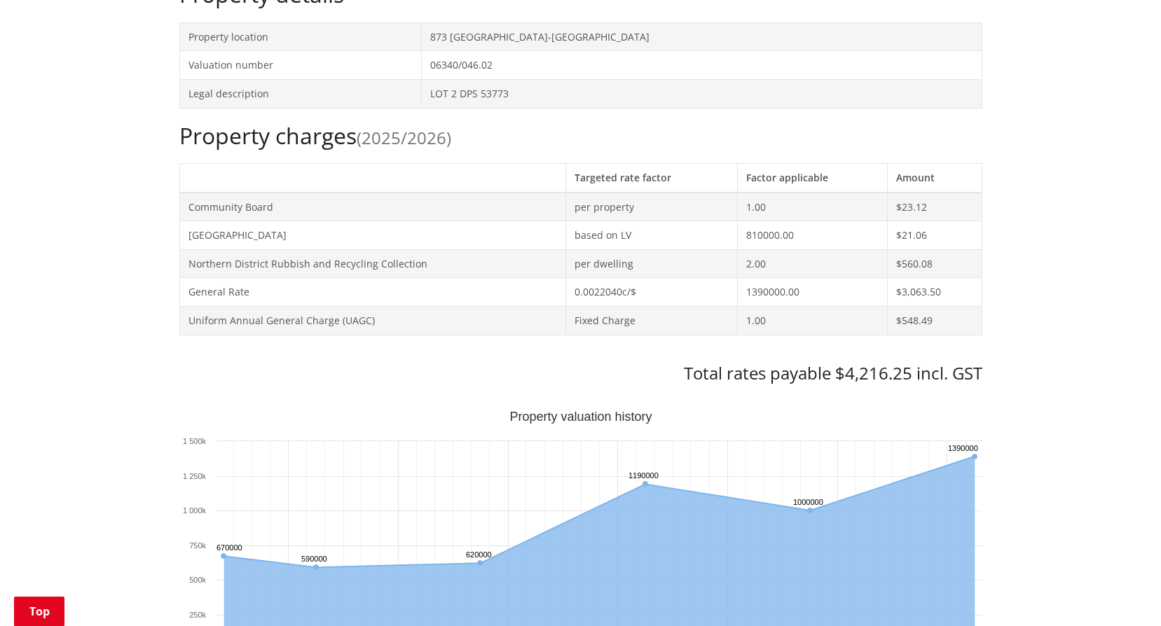
scroll to position [70, 0]
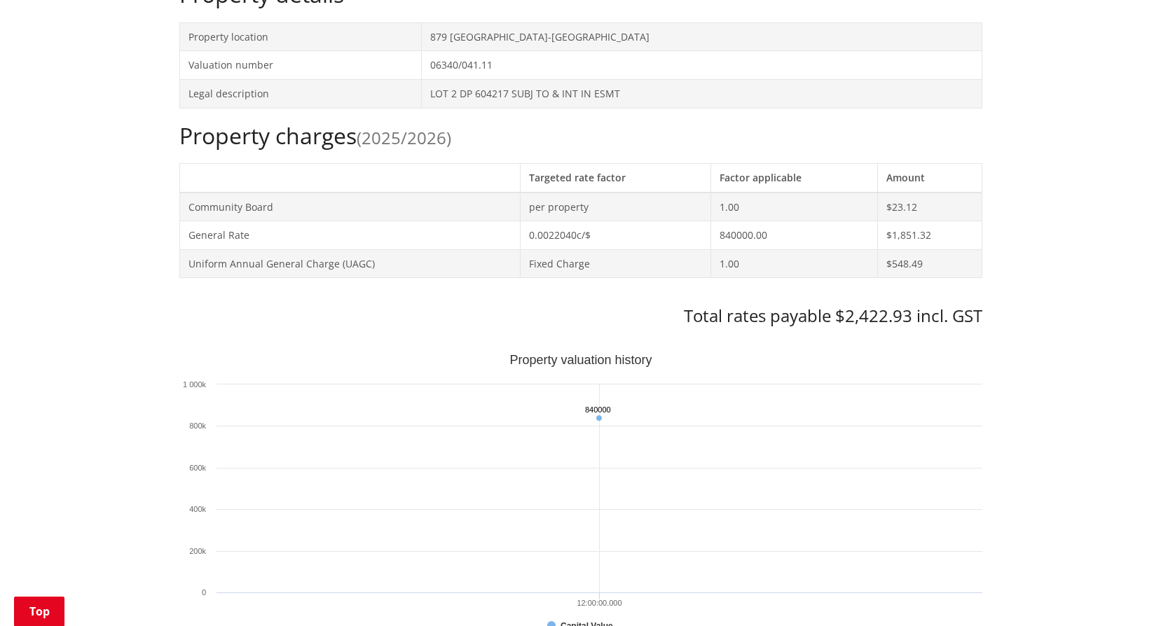
scroll to position [70, 0]
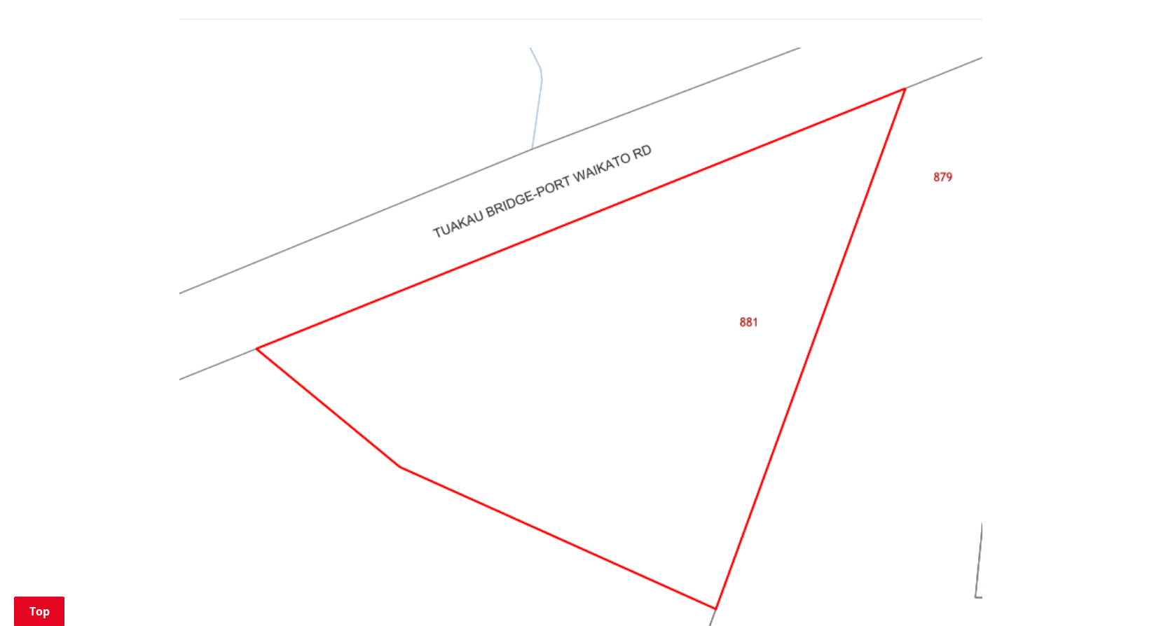
scroll to position [560, 0]
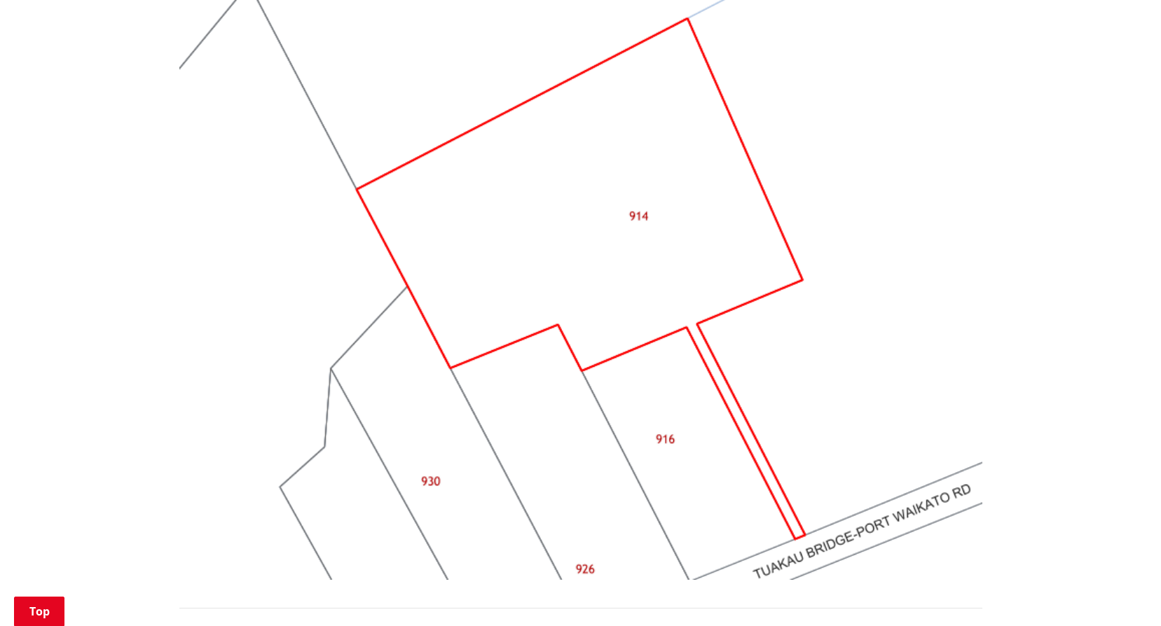
scroll to position [700, 0]
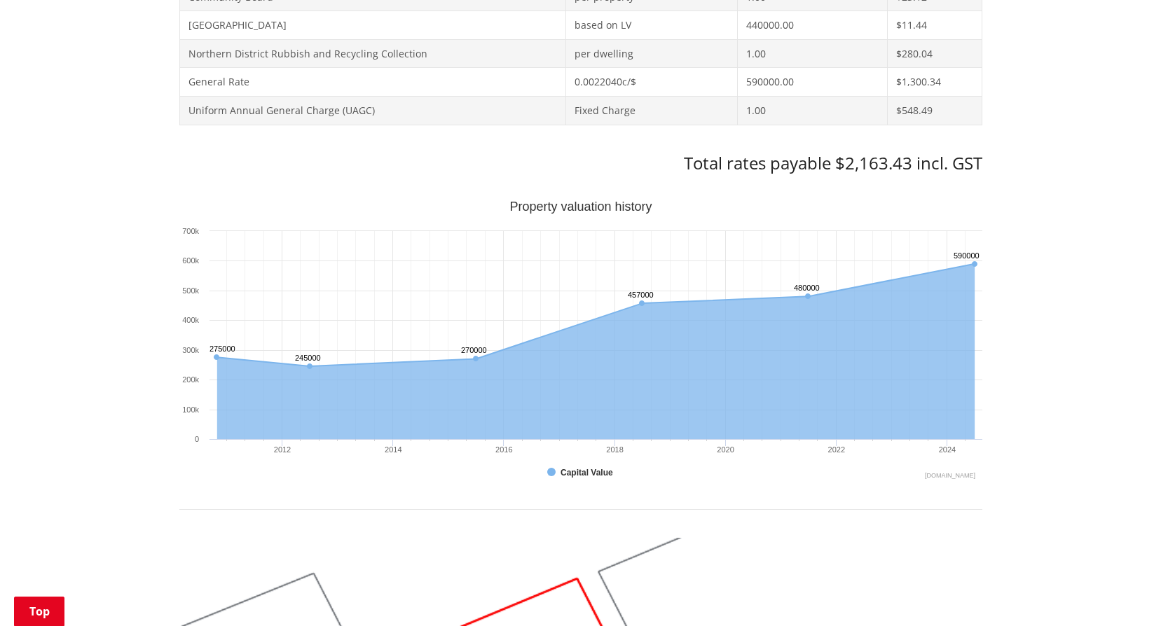
scroll to position [70, 0]
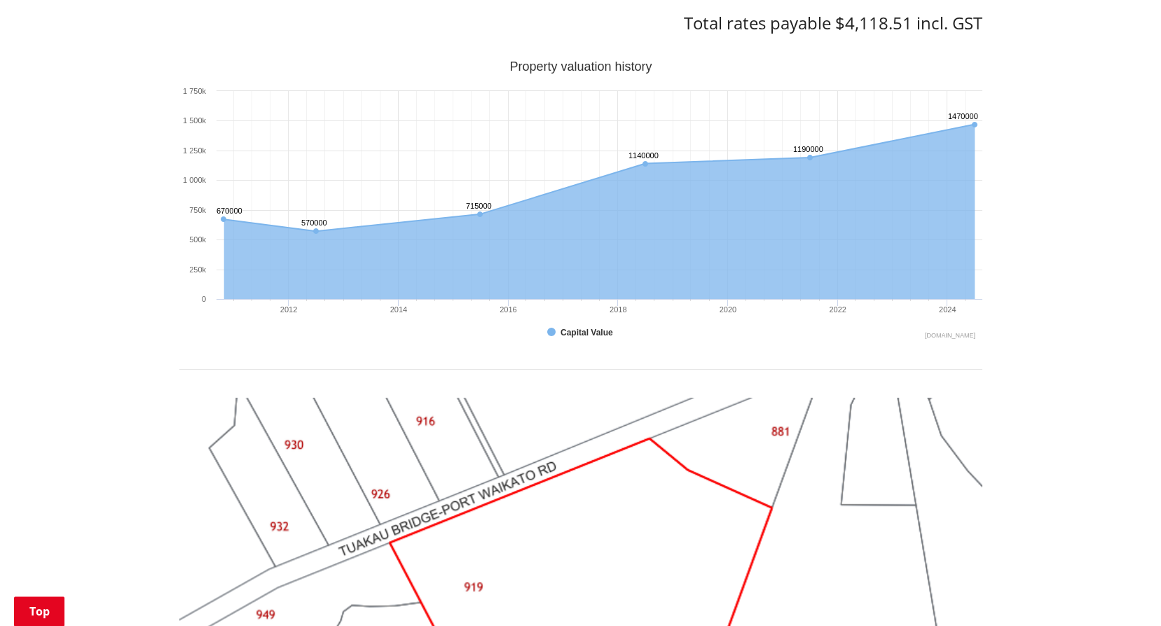
scroll to position [280, 0]
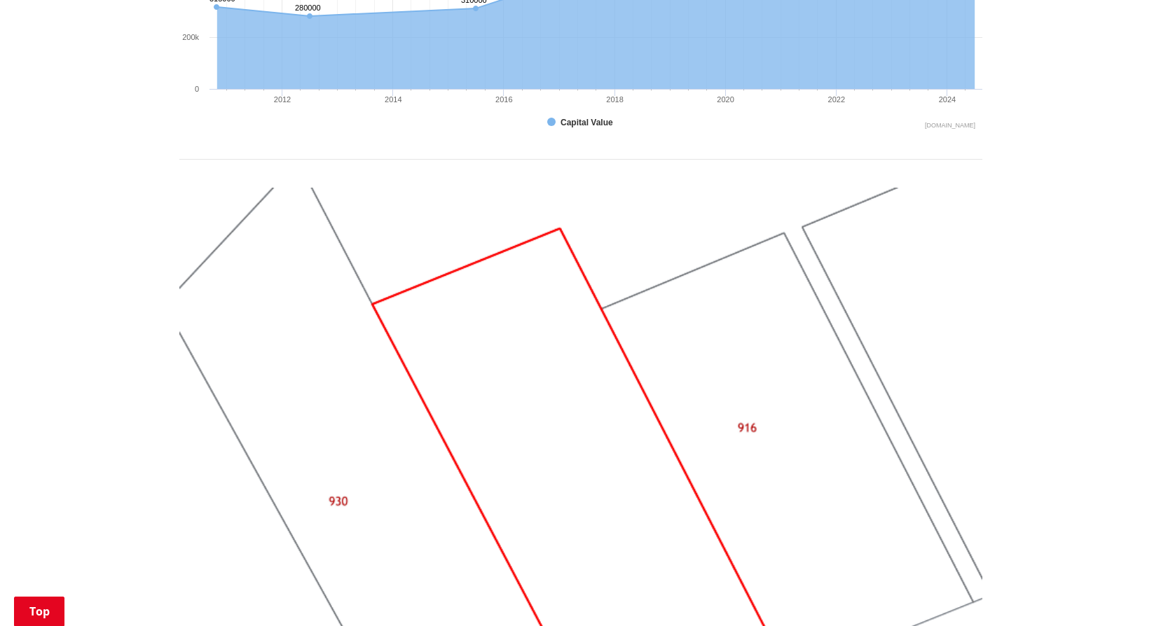
scroll to position [1401, 0]
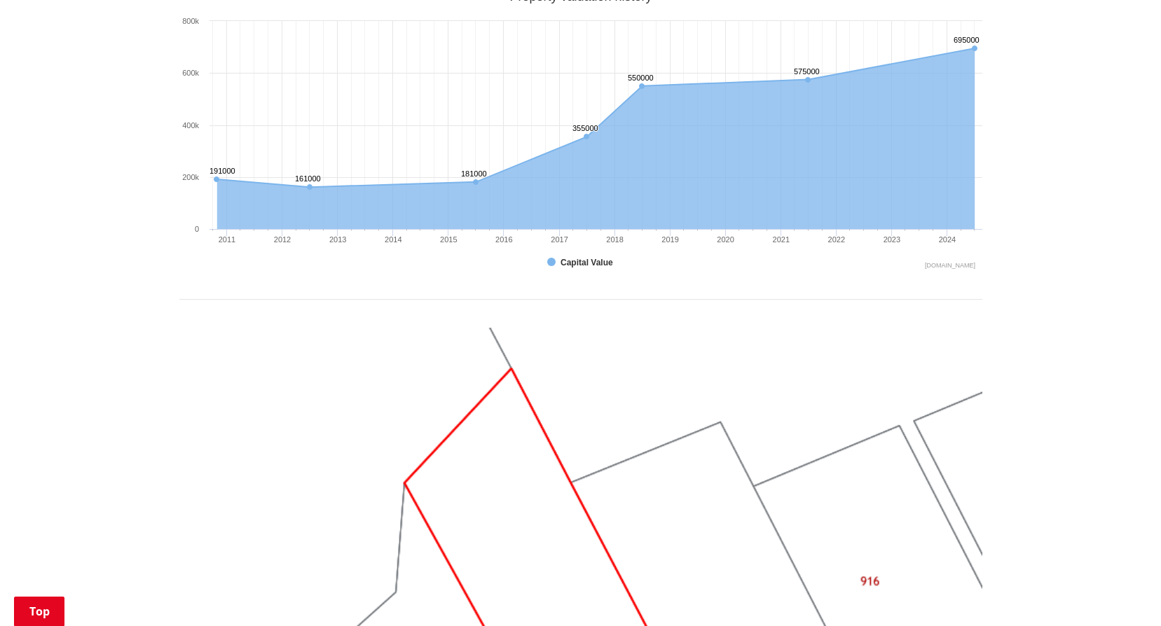
scroll to position [1401, 0]
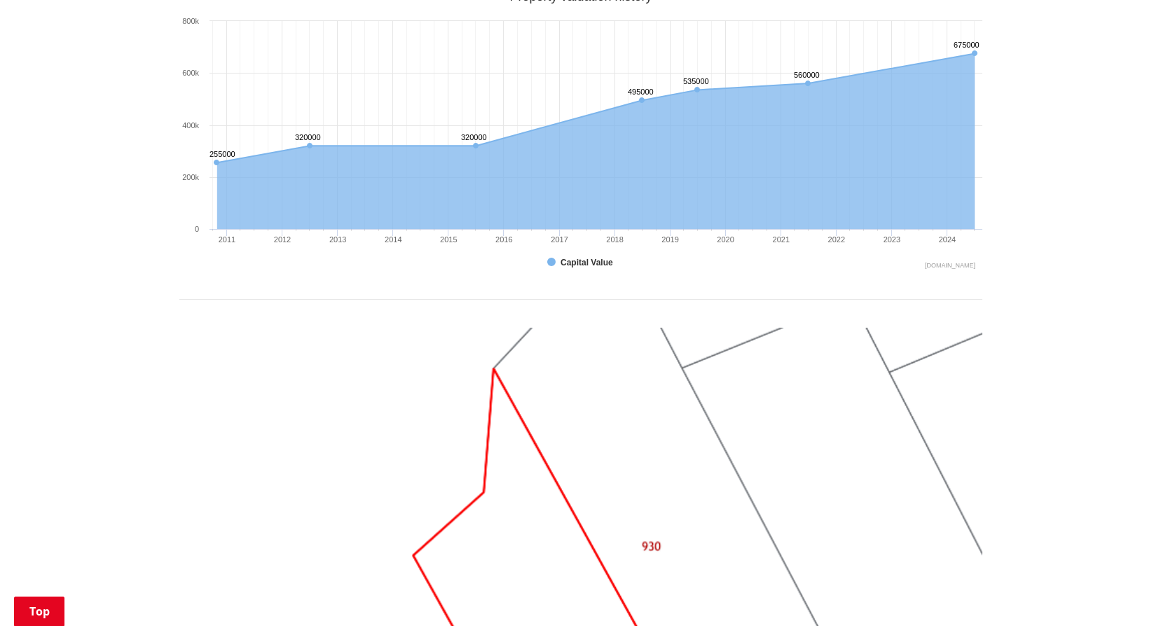
scroll to position [1331, 0]
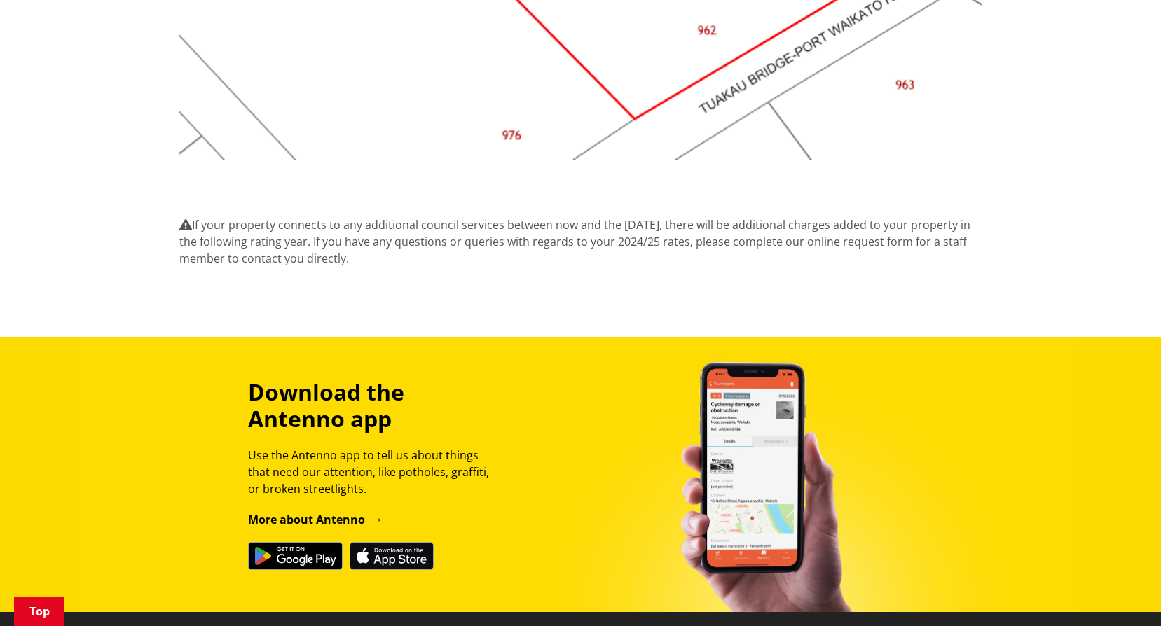
scroll to position [1191, 0]
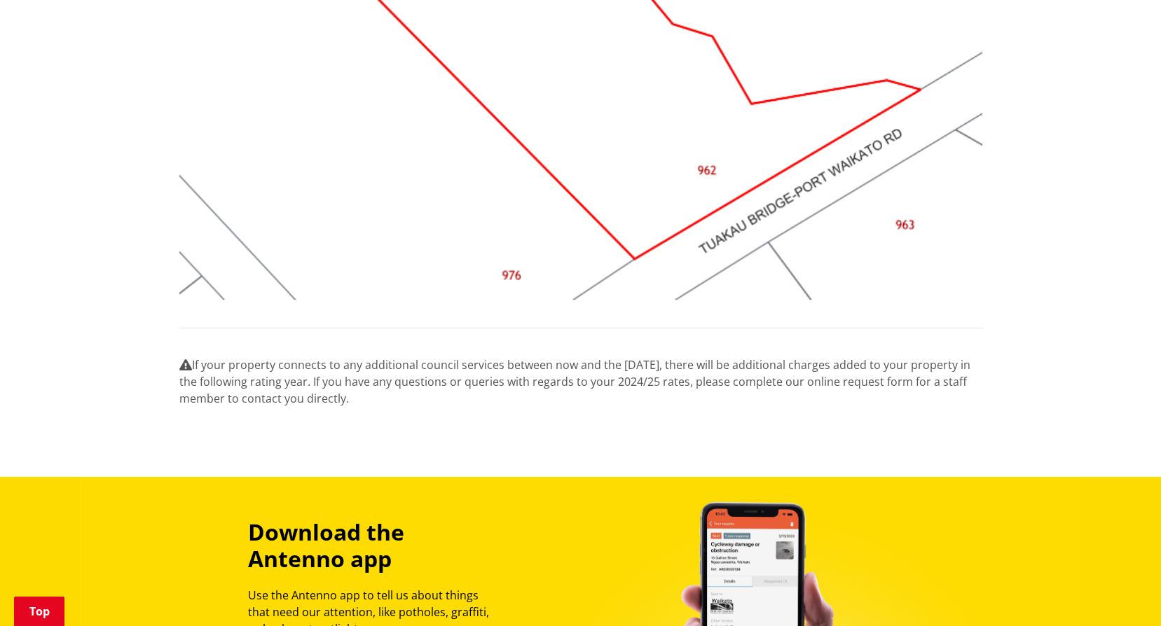
scroll to position [1331, 0]
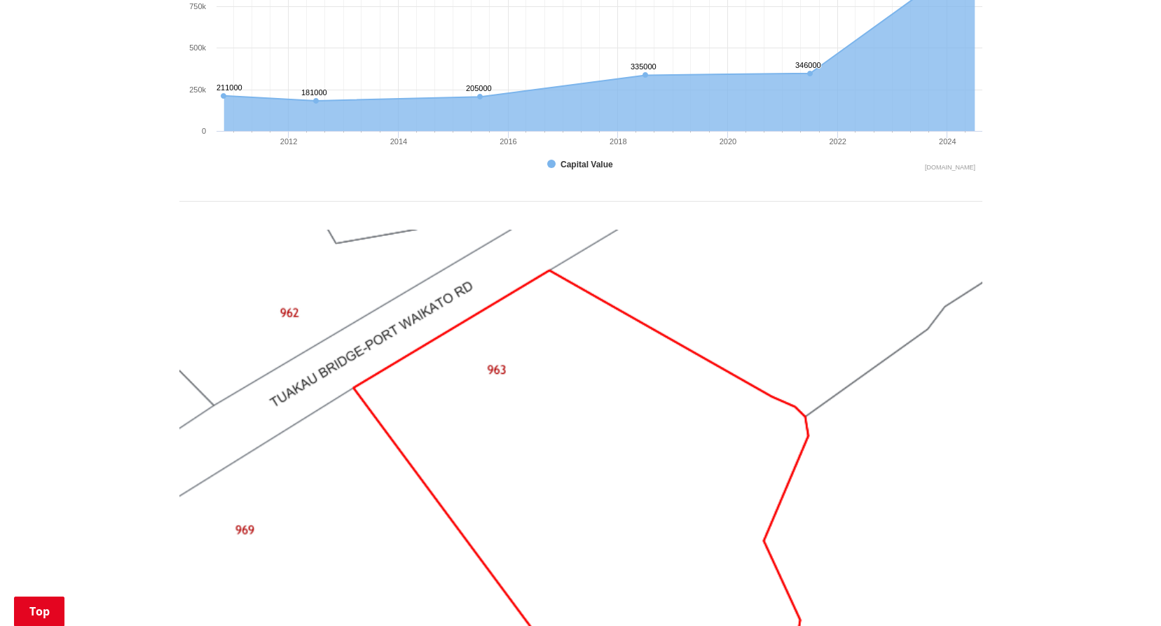
scroll to position [1331, 0]
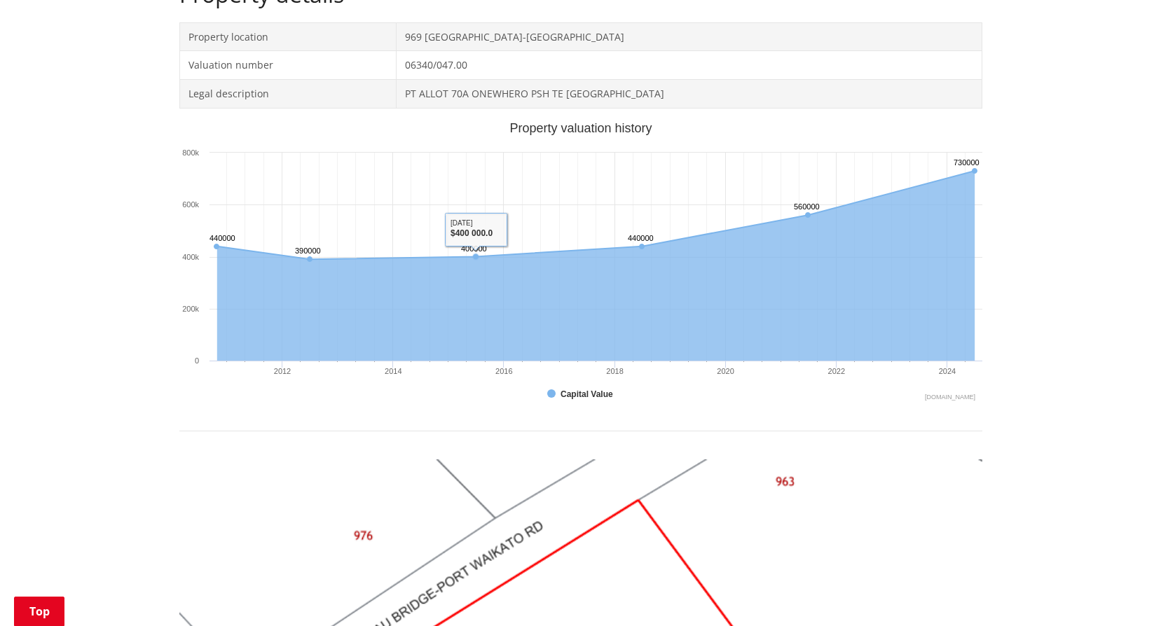
scroll to position [981, 0]
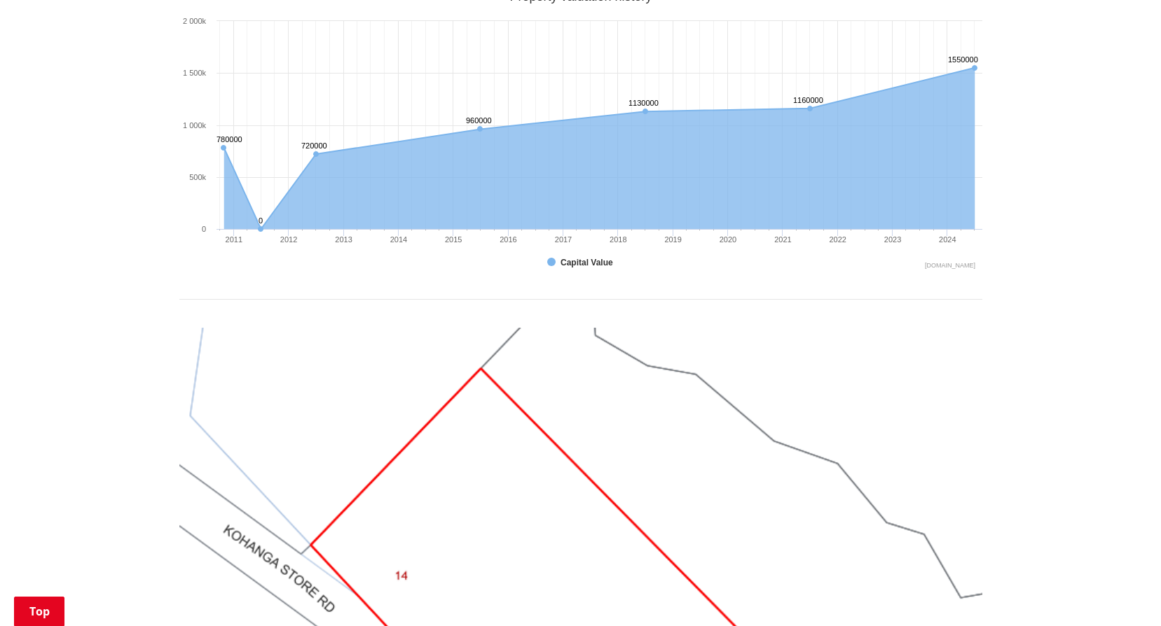
scroll to position [1331, 0]
